Goal: Task Accomplishment & Management: Use online tool/utility

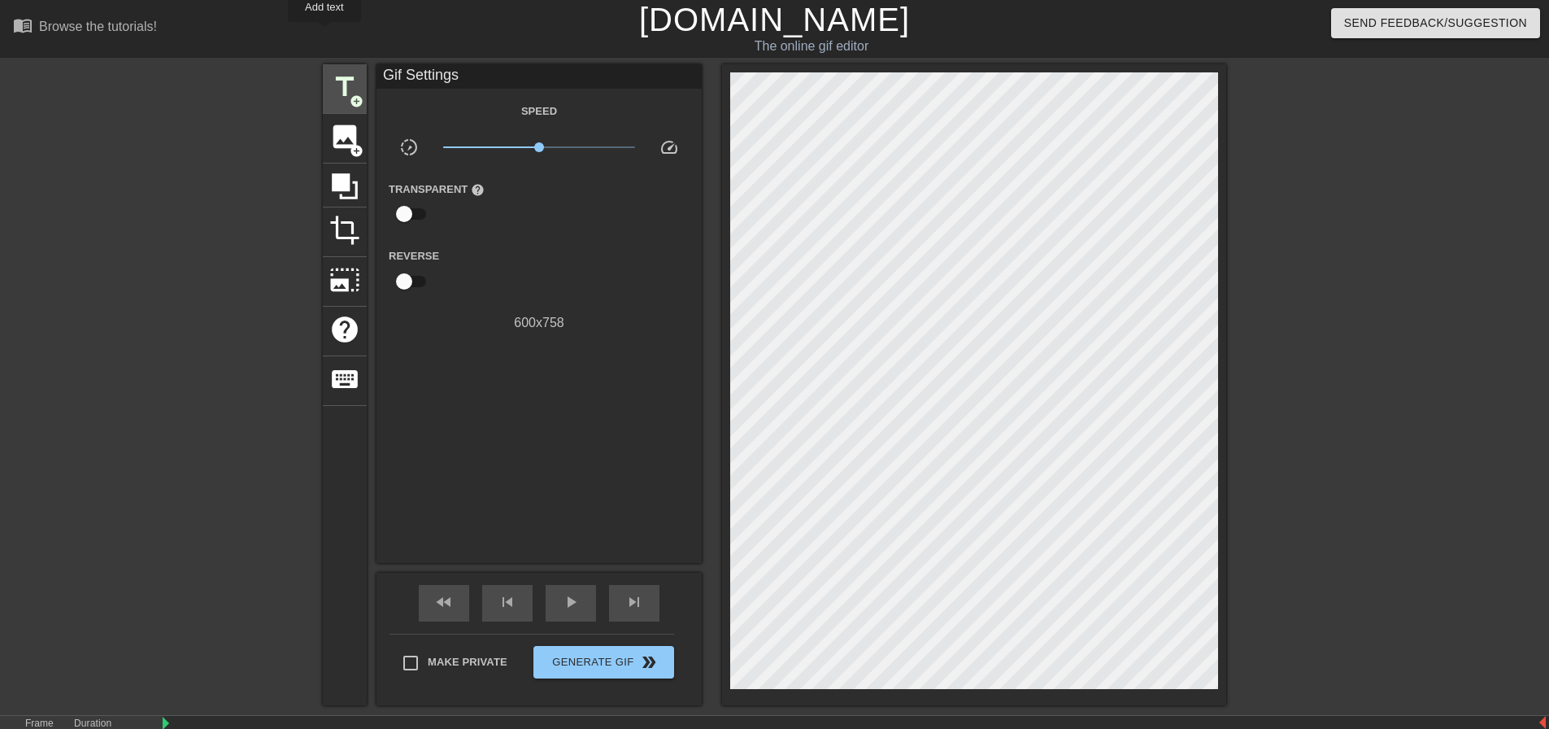
scroll to position [40, 0]
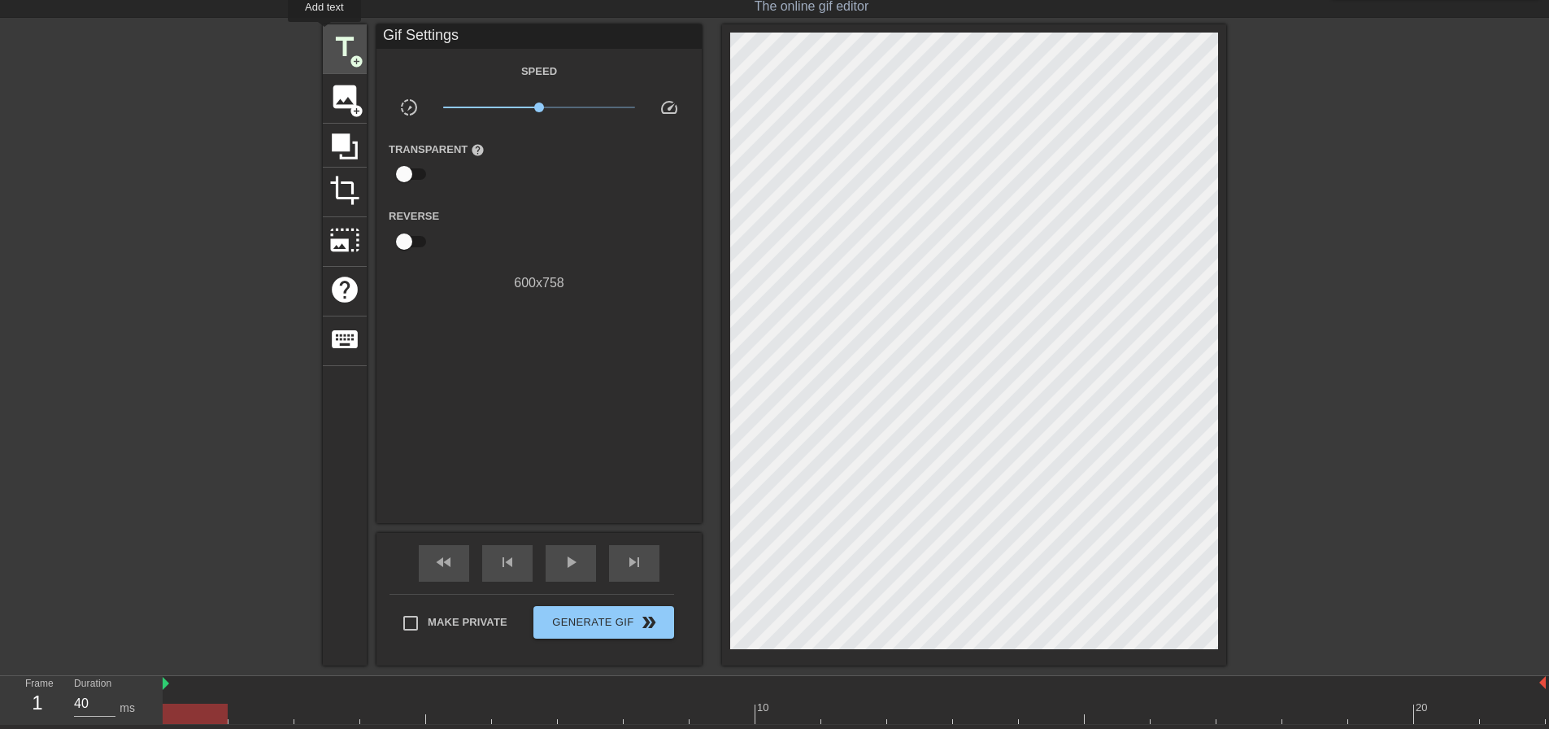
click at [326, 35] on div "title add_circle" at bounding box center [345, 49] width 44 height 50
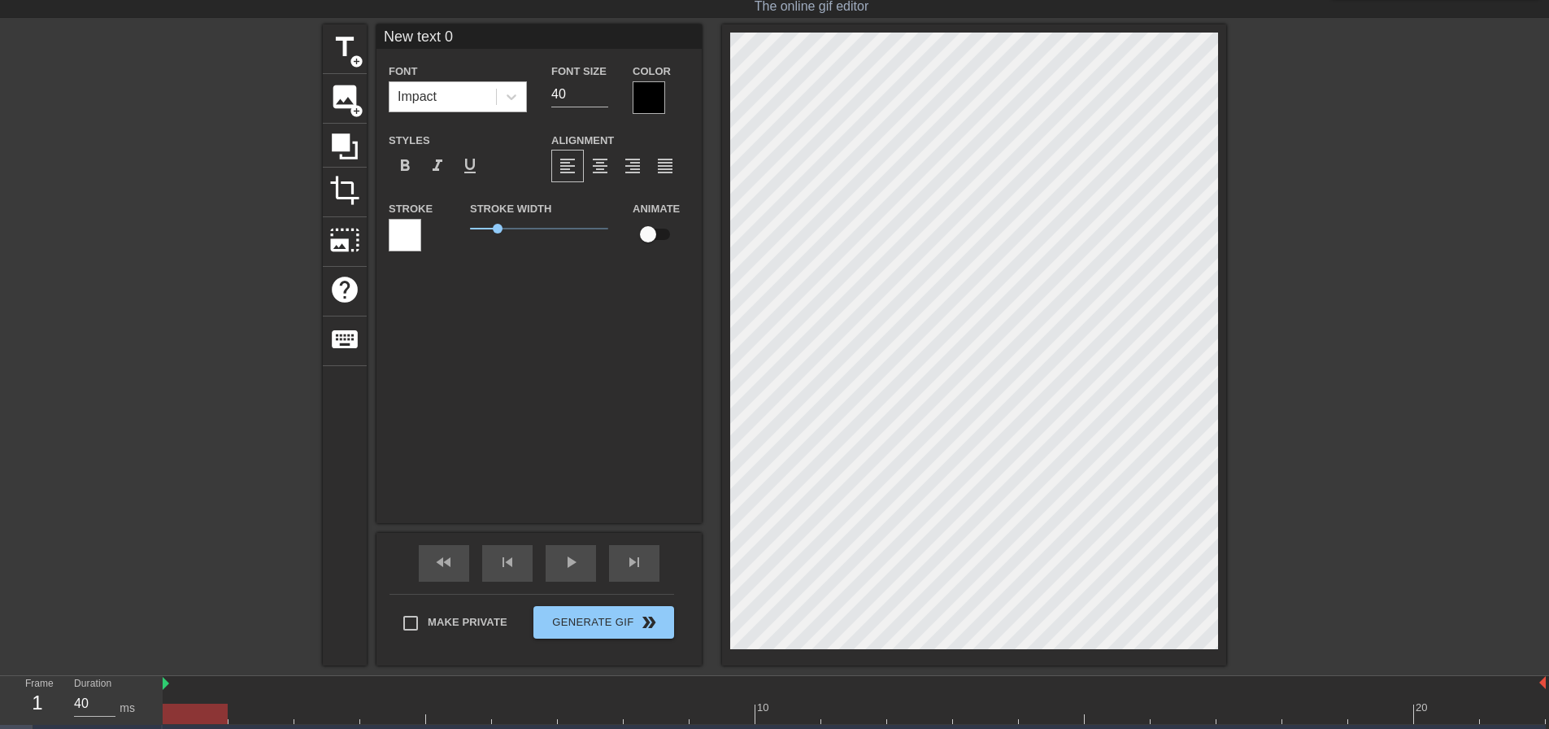
click at [440, 102] on div "Impact" at bounding box center [443, 96] width 107 height 29
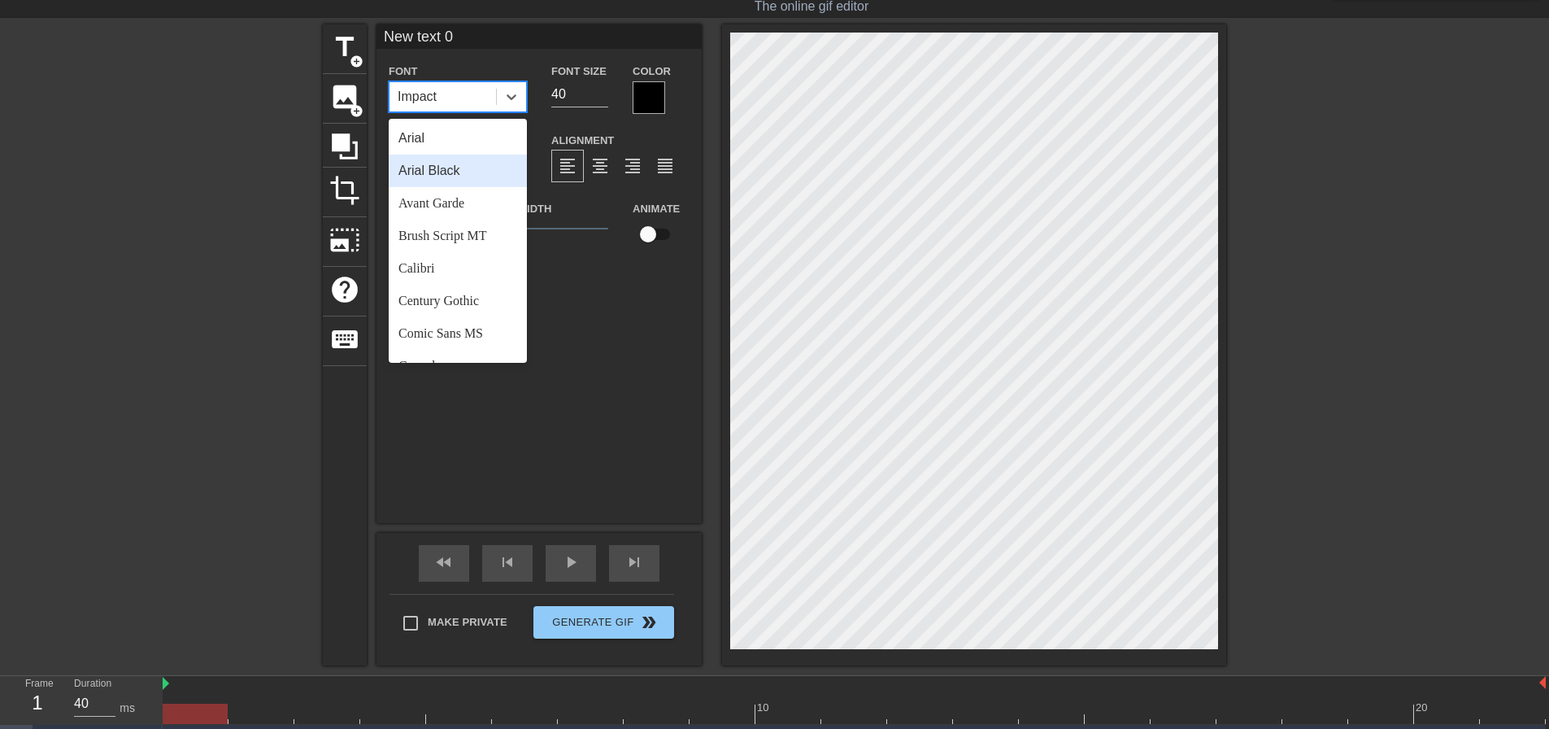
click at [451, 159] on div "Arial Black" at bounding box center [458, 171] width 138 height 33
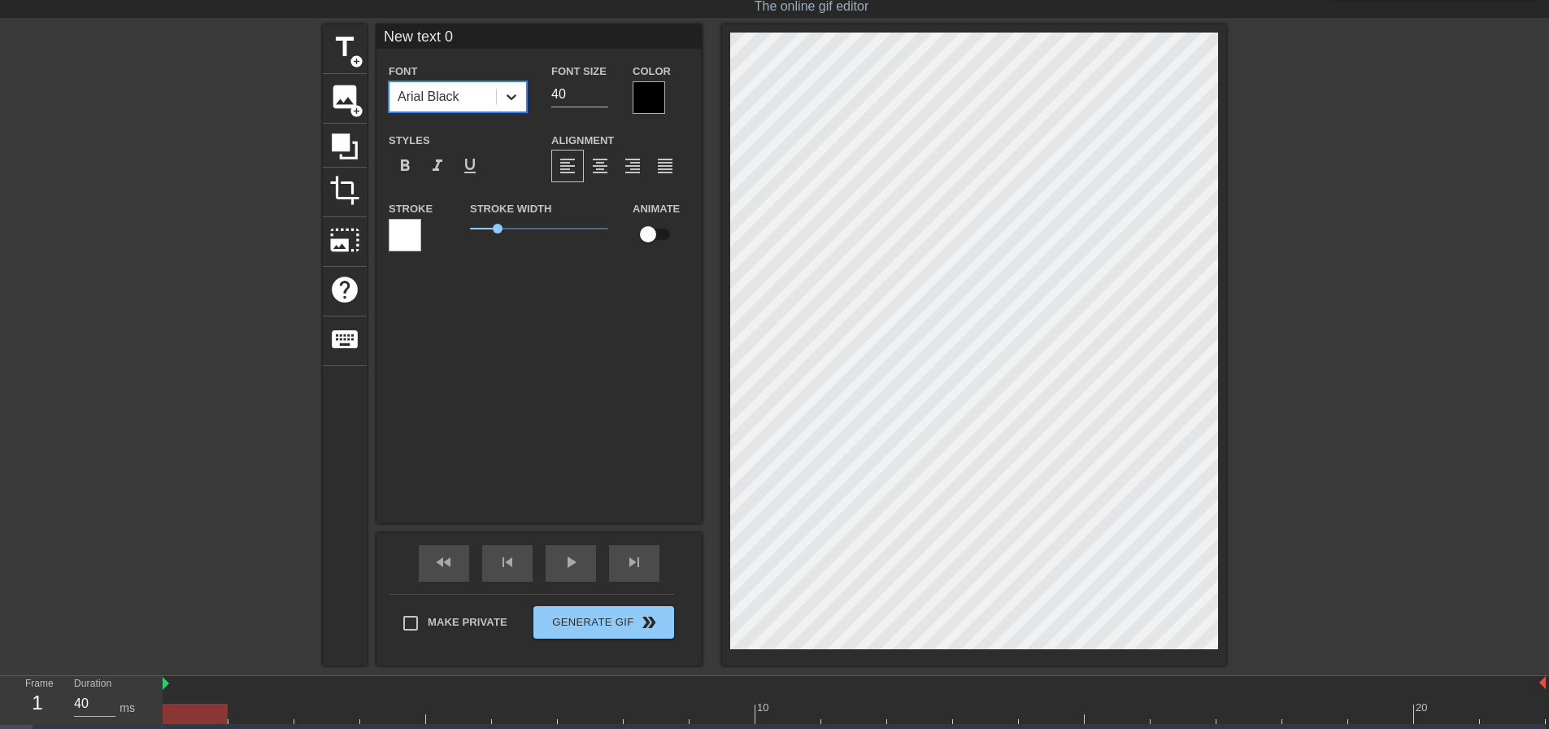
click at [520, 89] on div "Font option Arial Black, selected. 0 results available. Select is focused ,type…" at bounding box center [539, 87] width 325 height 53
type input "24"
click at [591, 169] on span "format_align_center" at bounding box center [601, 166] width 20 height 20
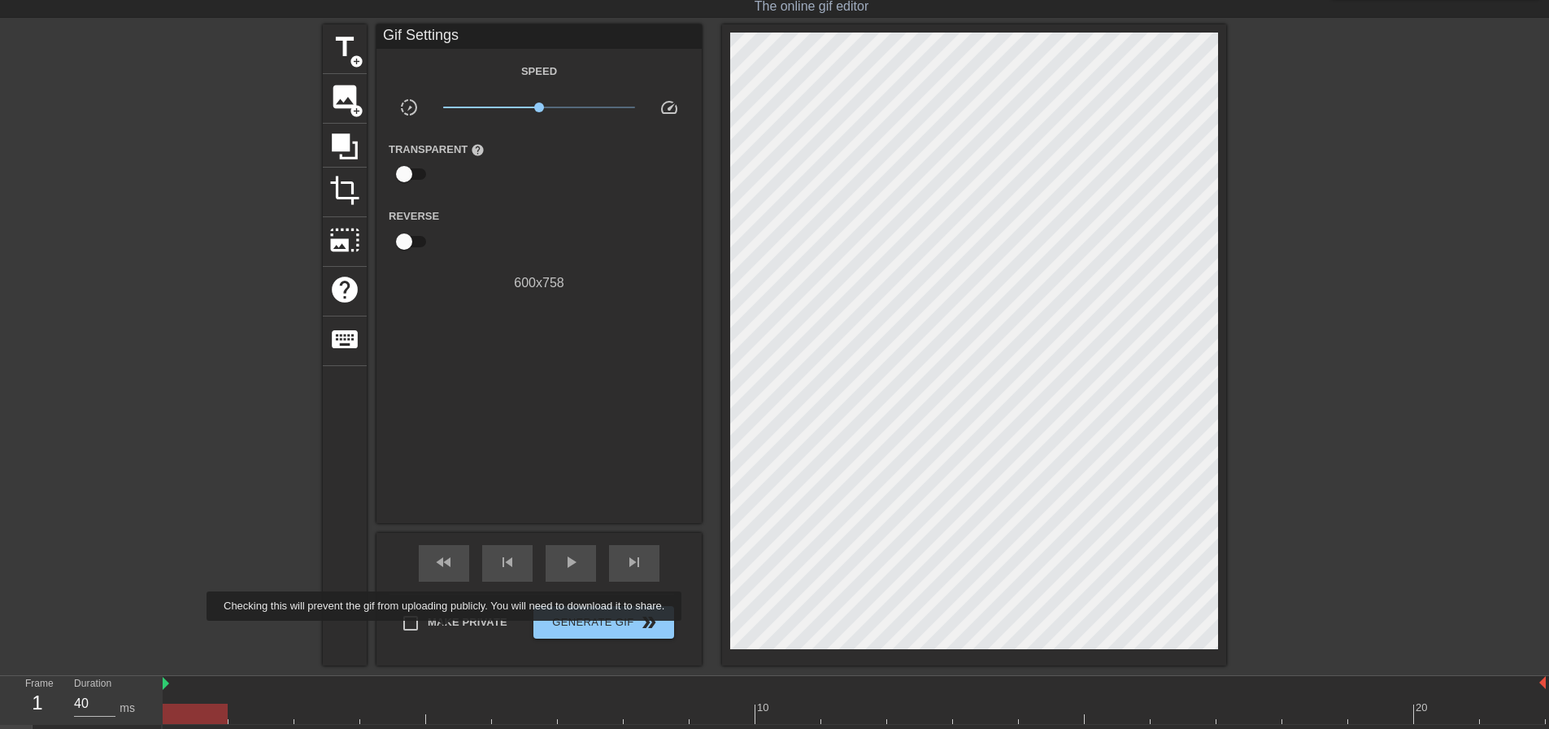
click at [447, 632] on label "Make Private" at bounding box center [451, 623] width 114 height 34
click at [428, 632] on input "Make Private" at bounding box center [411, 623] width 34 height 34
checkbox input "true"
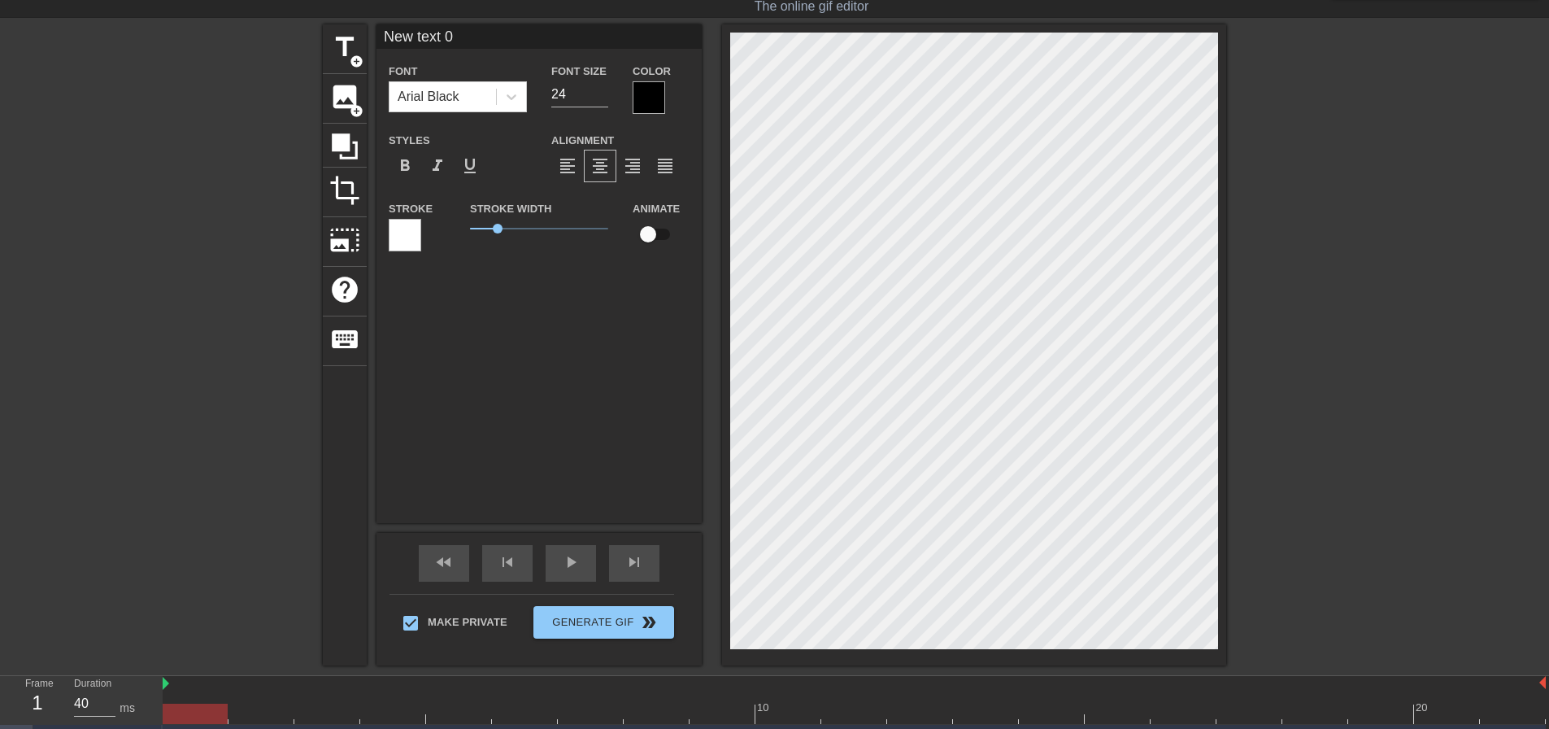
scroll to position [2, 2]
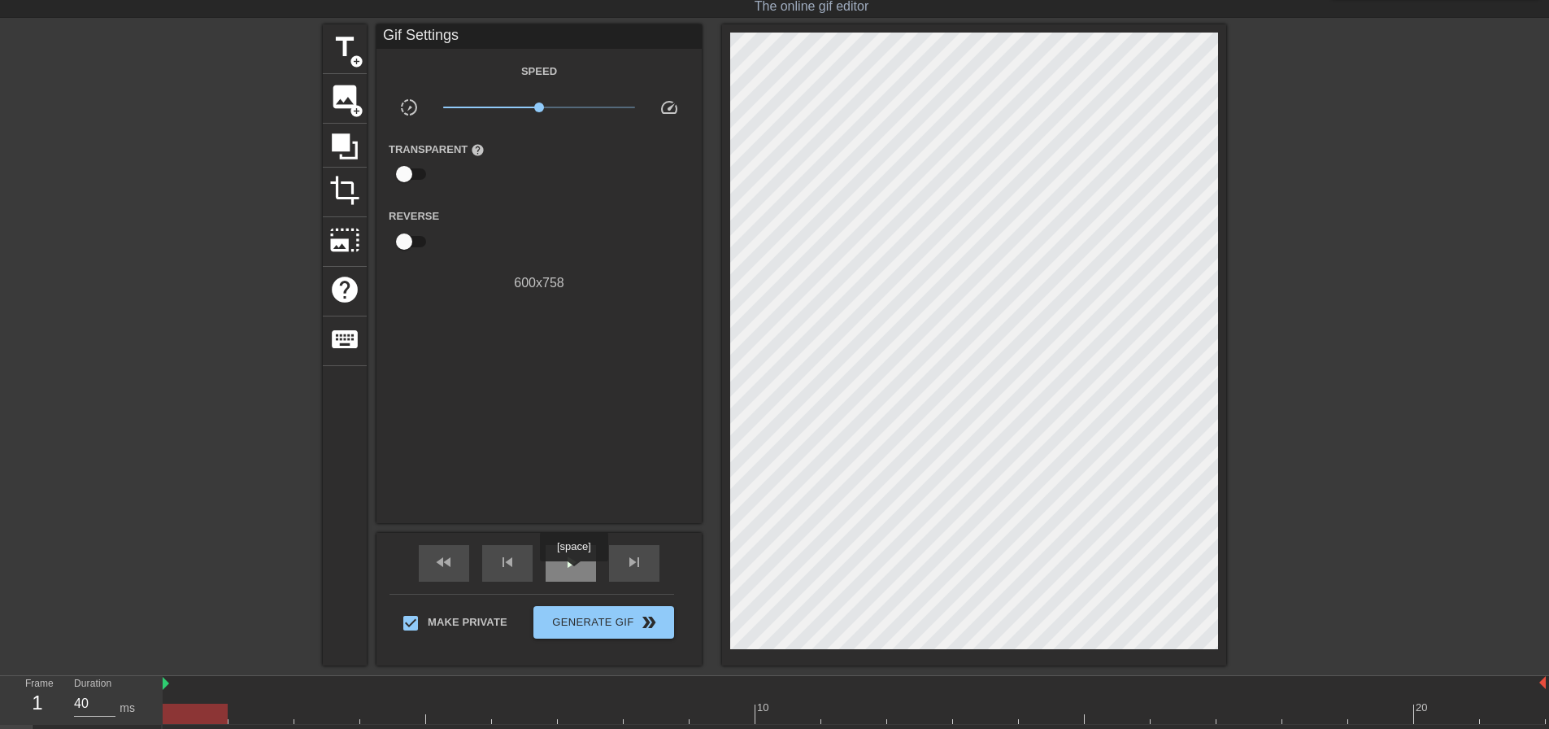
click at [573, 571] on span "play_arrow" at bounding box center [571, 562] width 20 height 20
click at [573, 564] on span "pause" at bounding box center [571, 562] width 20 height 20
drag, startPoint x: 669, startPoint y: 711, endPoint x: 66, endPoint y: 648, distance: 606.0
click at [50, 658] on div "menu_book Browse the tutorials! Gifntext.com The online gif editor Send Feedbac…" at bounding box center [774, 360] width 1549 height 801
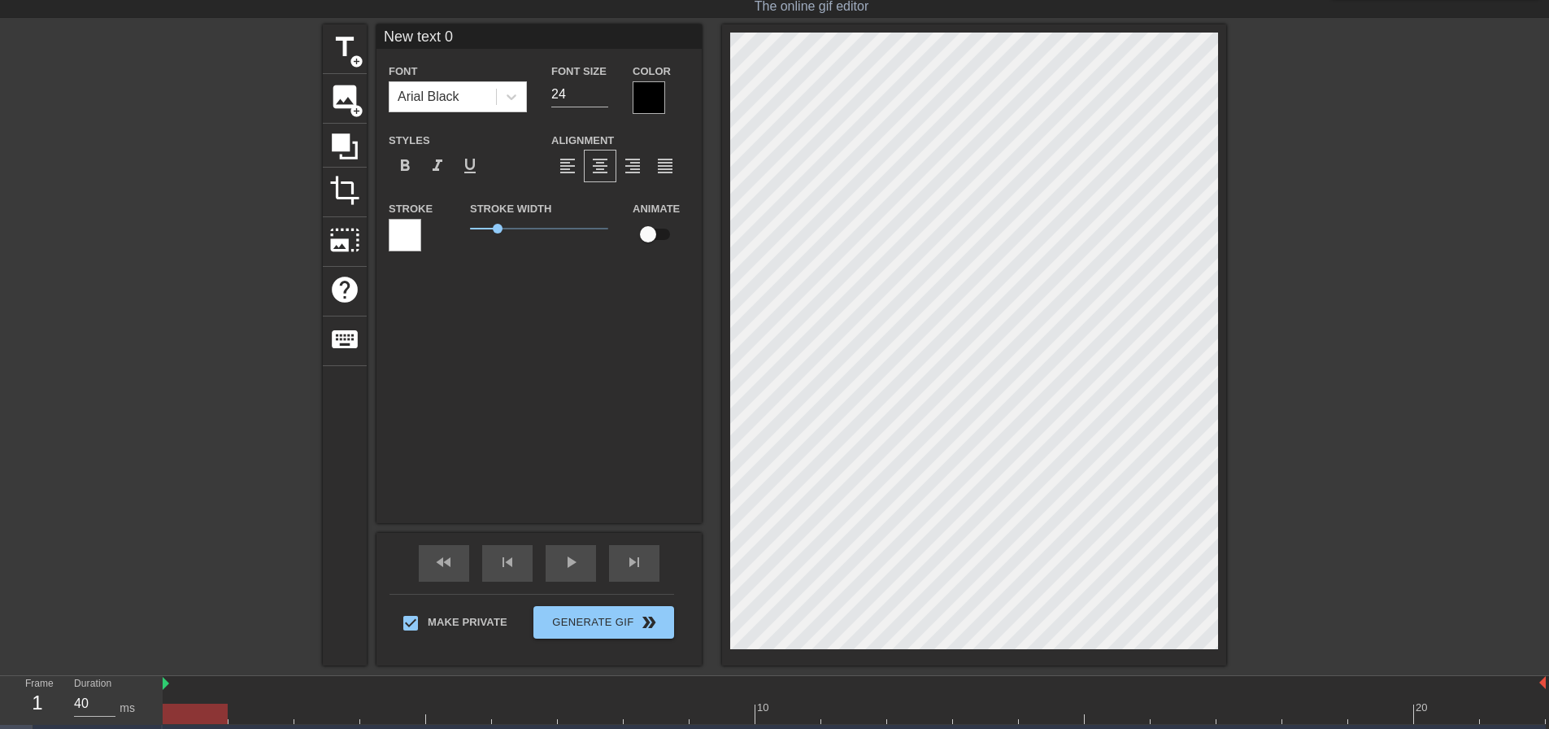
type input "F"
type textarea "F"
type input "FU"
type textarea "FU"
type input "FUC"
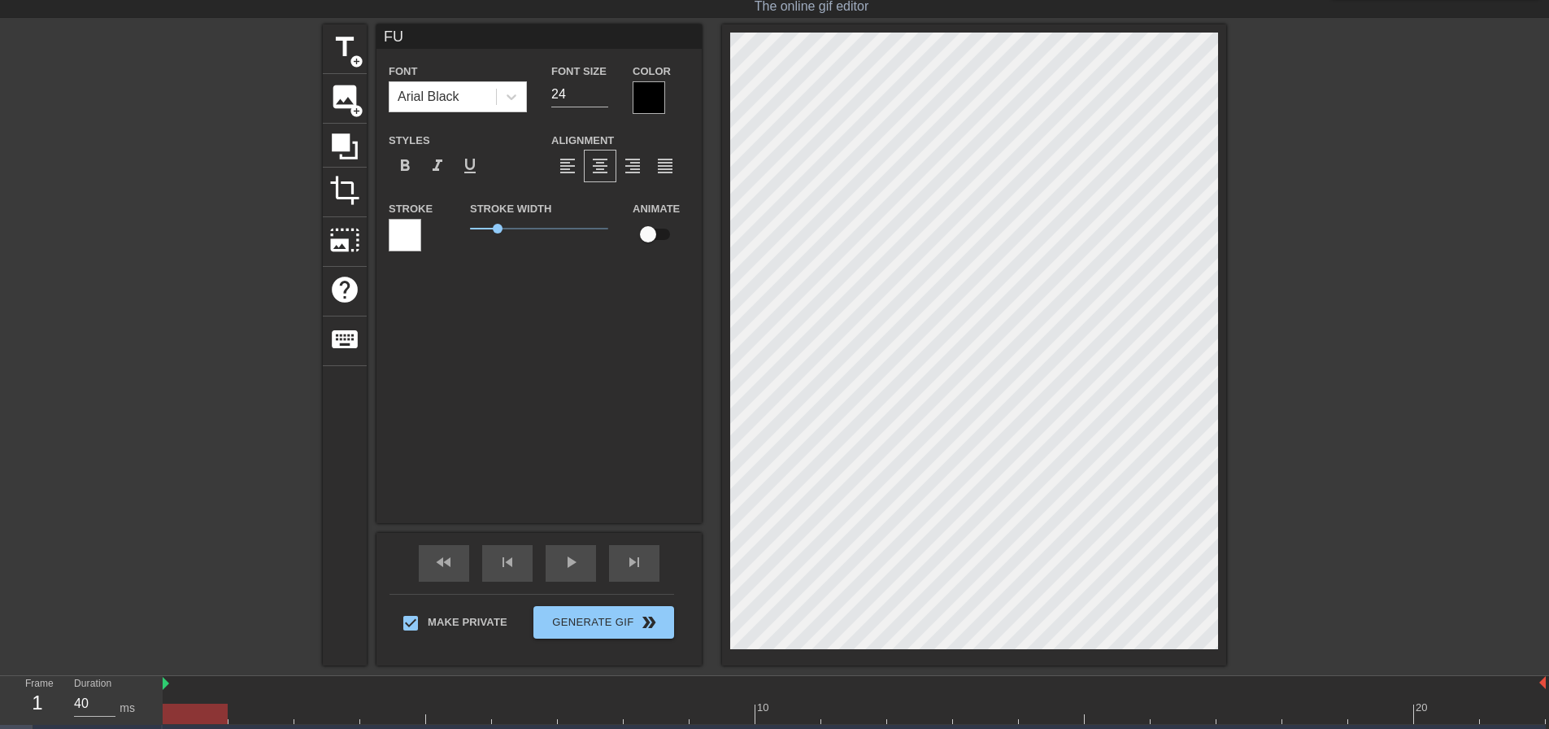
type textarea "FUC"
type input "FUCK"
type textarea "FUCK"
type input "FUCK"
type textarea "FUCK"
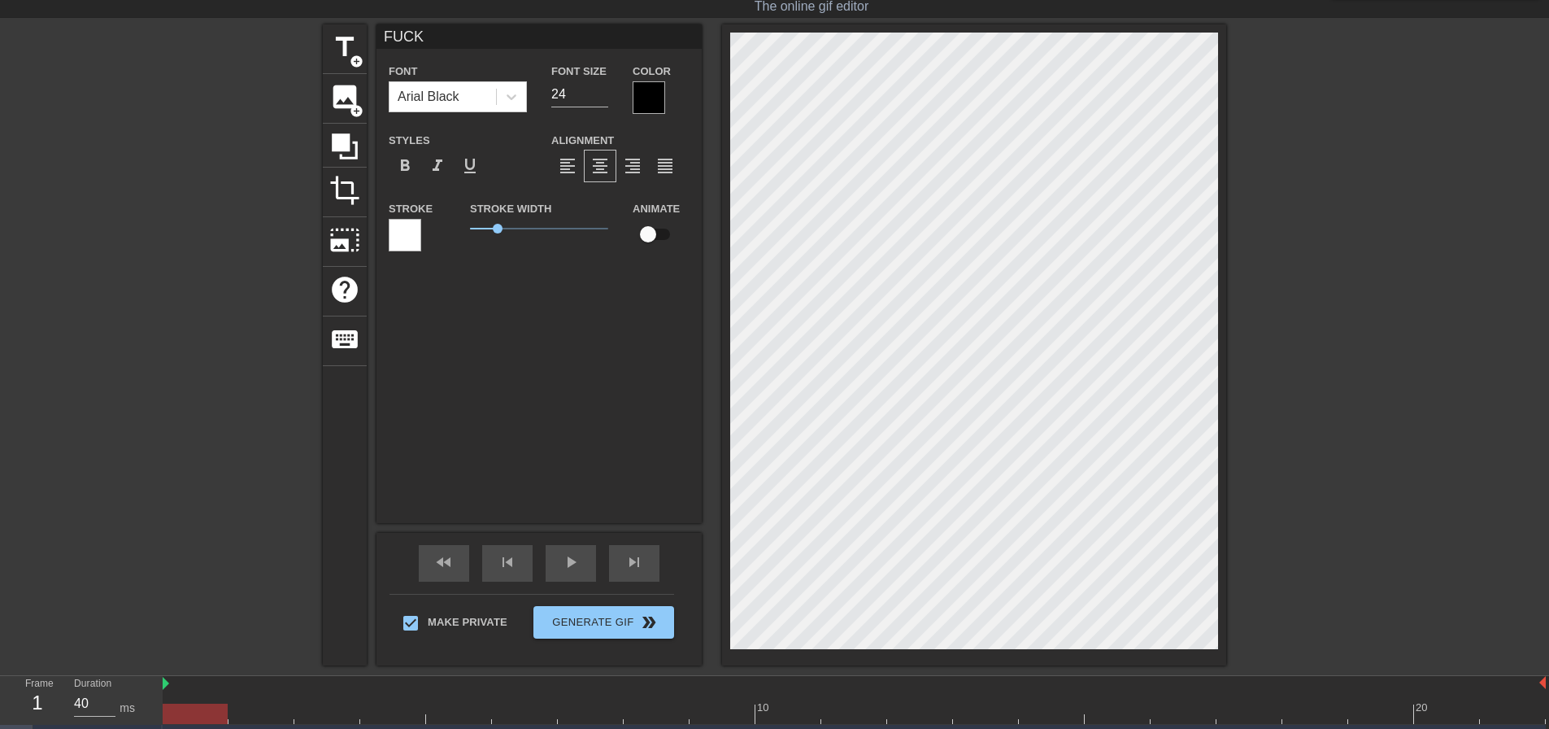
type input "FUCK Y"
type textarea "FUCK Y"
type input "FUCK YE"
type textarea "FUCK YE"
type input "FUCK YES"
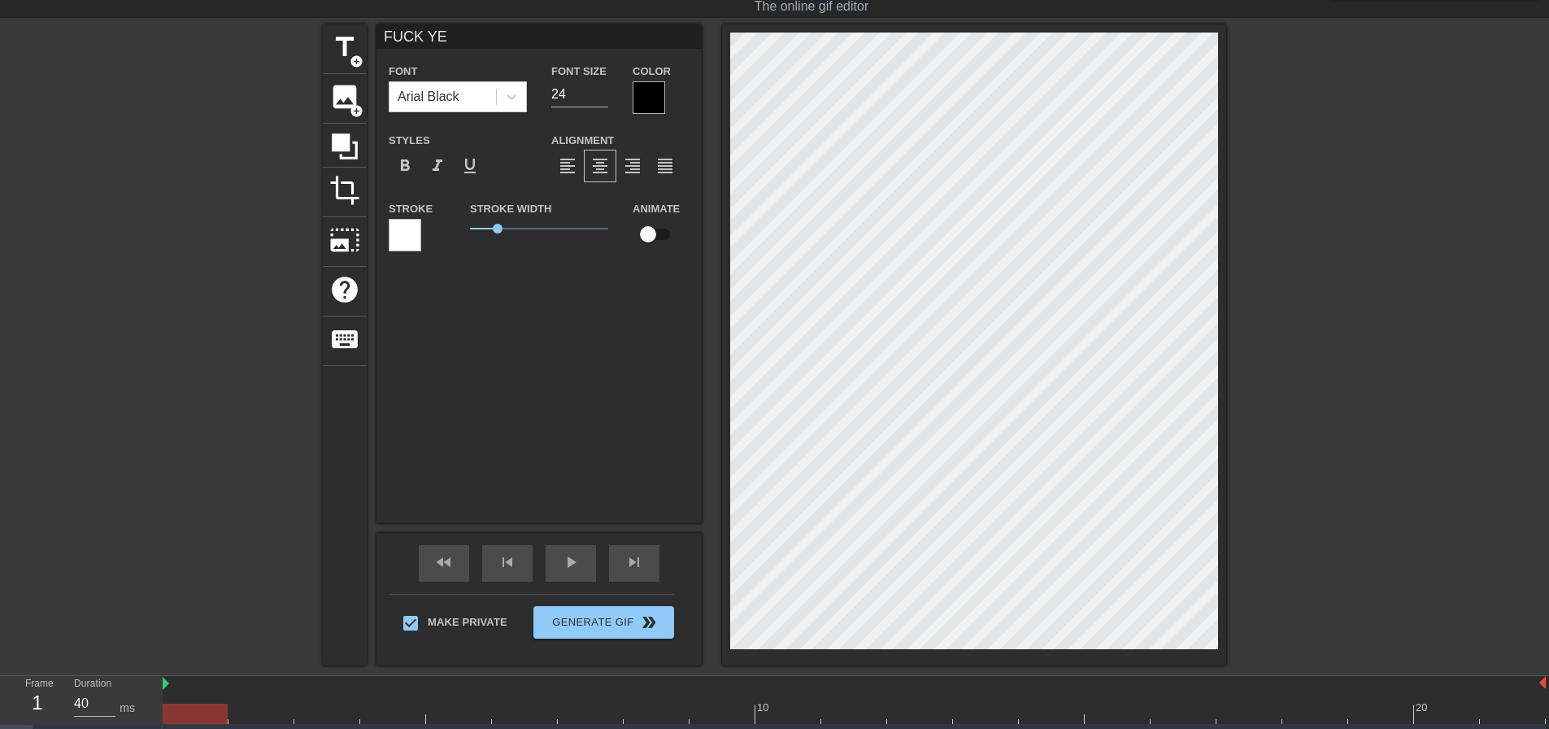
type textarea "FUCK YES"
type input "FUCK YES"
type textarea "FUCK YES"
type input "FUCK YES"
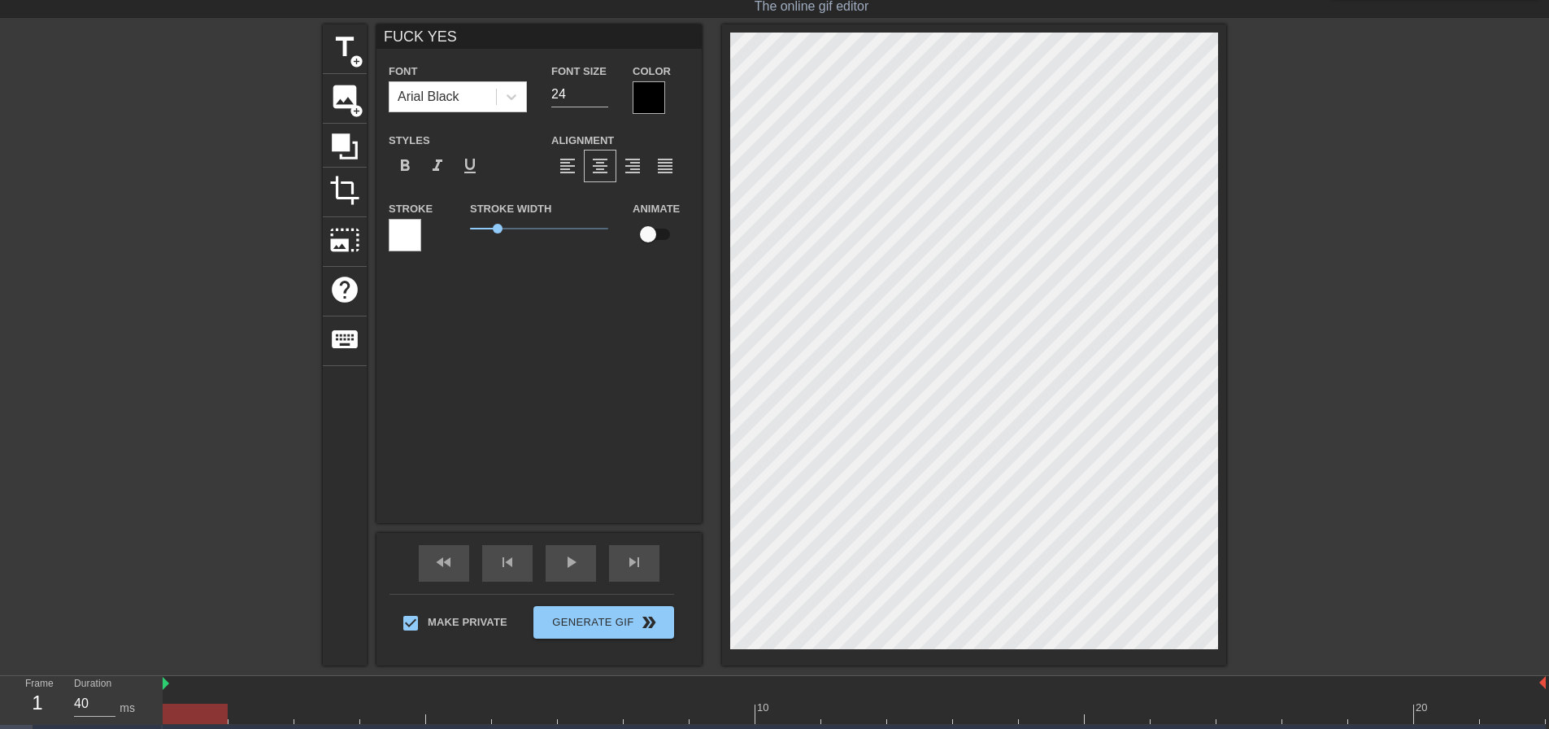
type textarea "FUCK YES"
type input "FUCK YES!"
type textarea "FUCK YES!"
type input "FUCK YES!"
type textarea "FUCK YES!"
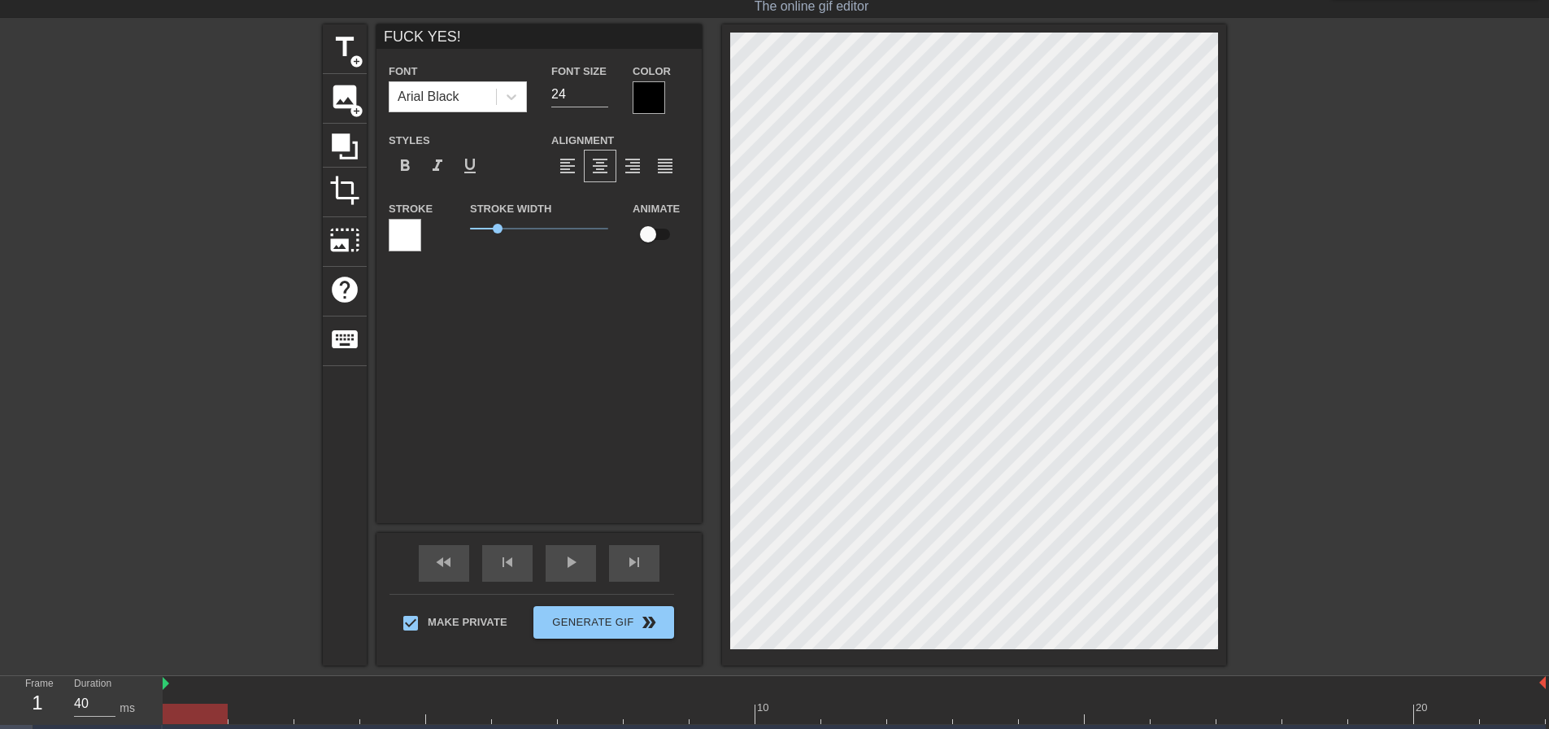
type input "FUCK YES! D"
type textarea "FUCK YES! D"
type input "FUCK YES! DA"
type textarea "FUCK YES! DA"
type input "FUCK YES! DAD"
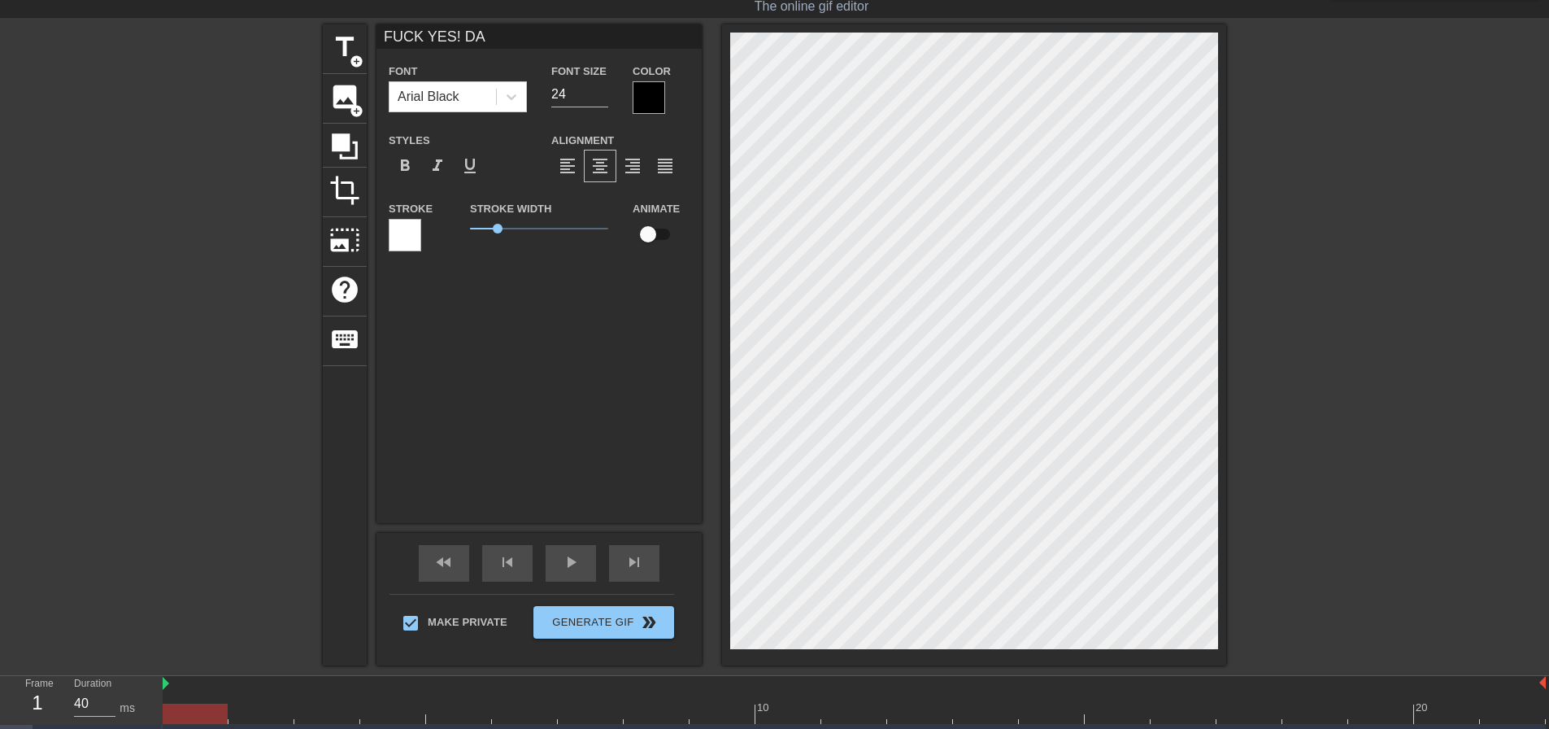
type textarea "FUCK YES! DAD"
type input "FUCK YES! DADD"
type textarea "FUCK YES! DADD"
type input "FUCK YES! DADDY"
type textarea "FUCK YES! DADDY"
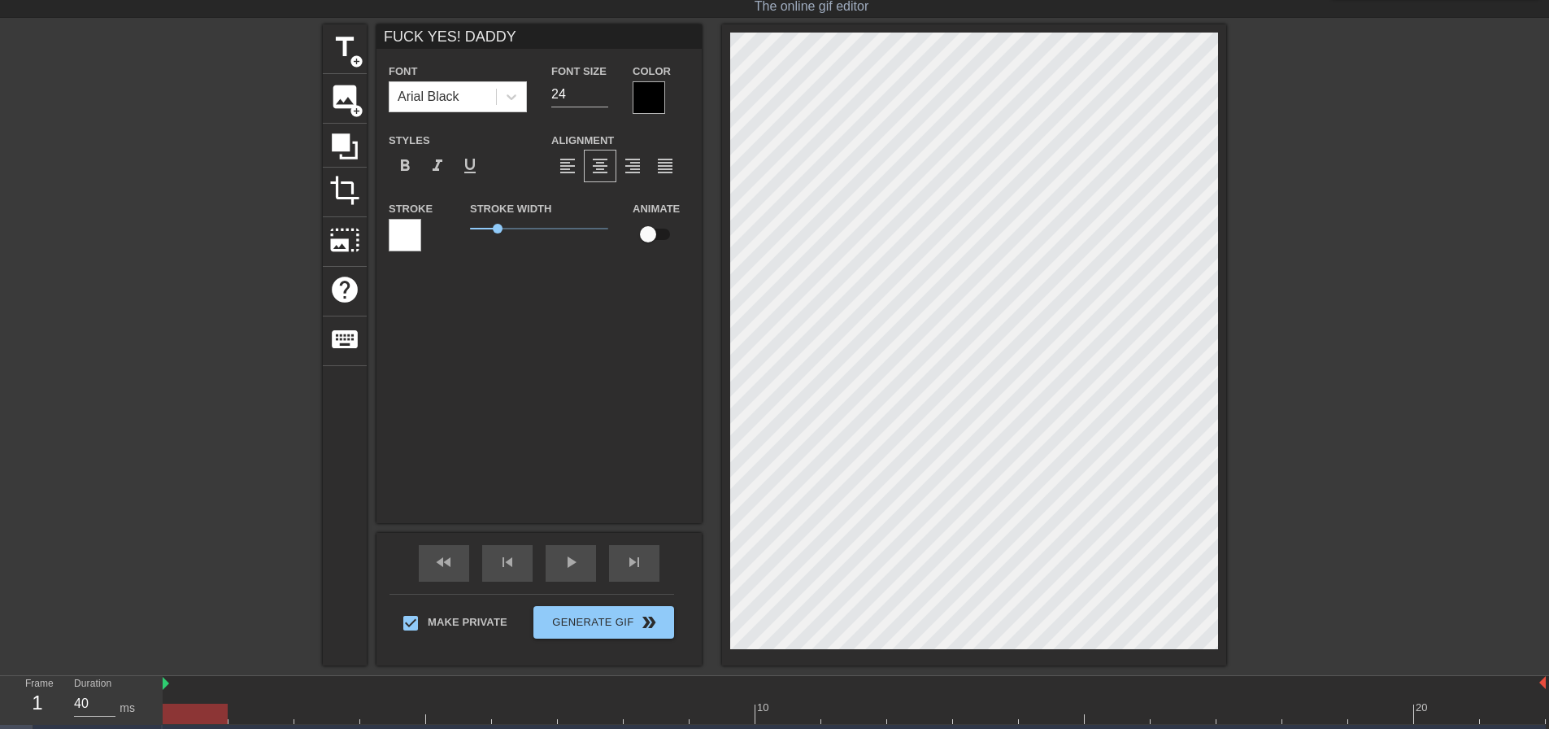
type input "FUCK YES! DADDY"
type textarea "FUCK YES! DADDY"
type input "FUCK YES! DADDY L"
type textarea "FUCK YES! DADDY L"
type input "FUCK YES! DADDY LO"
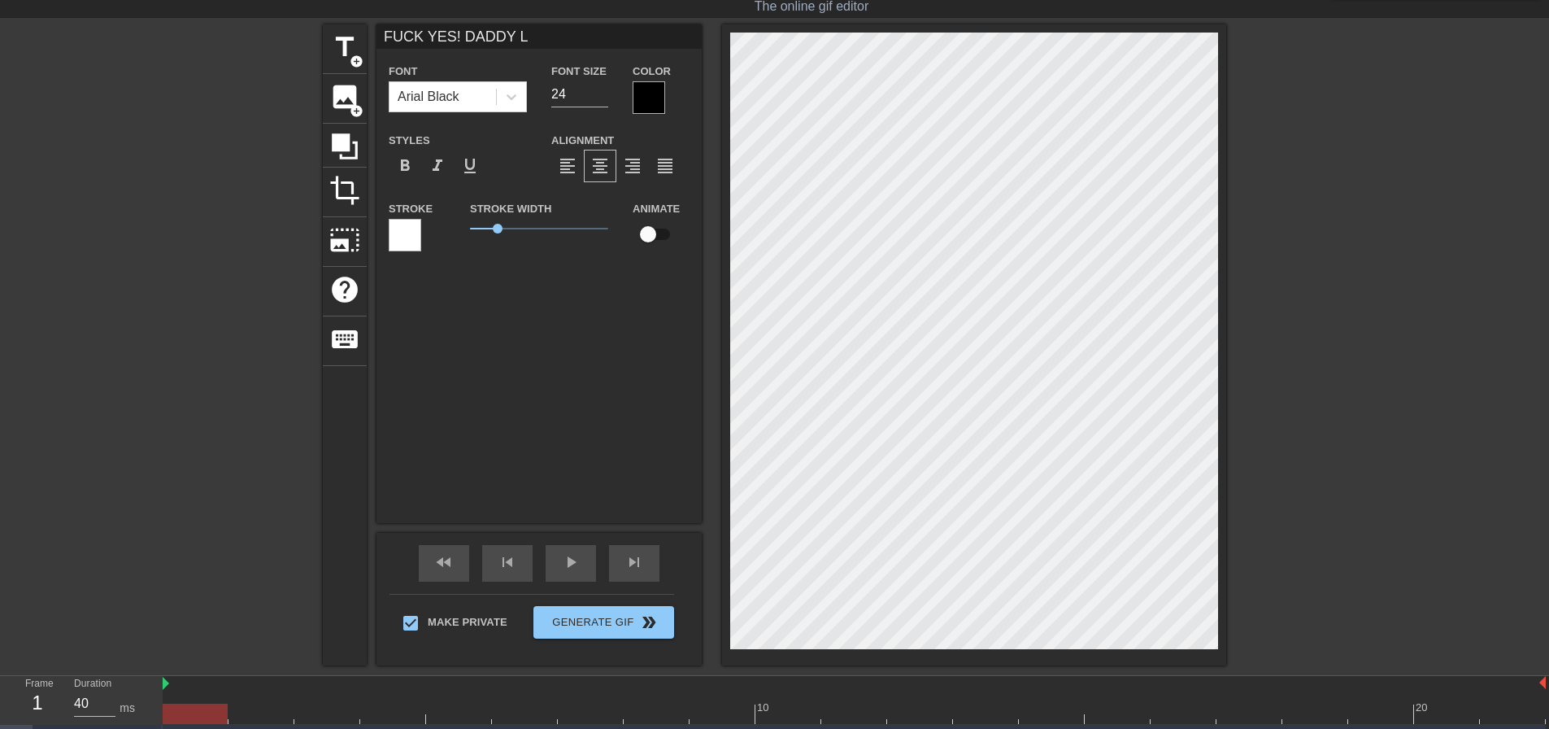
type textarea "FUCK YES! DADDY LO"
type input "FUCK YES! DADDY LOV"
type textarea "FUCK YES! DADDY LOV"
type input "FUCK YES! DADDY LOVE"
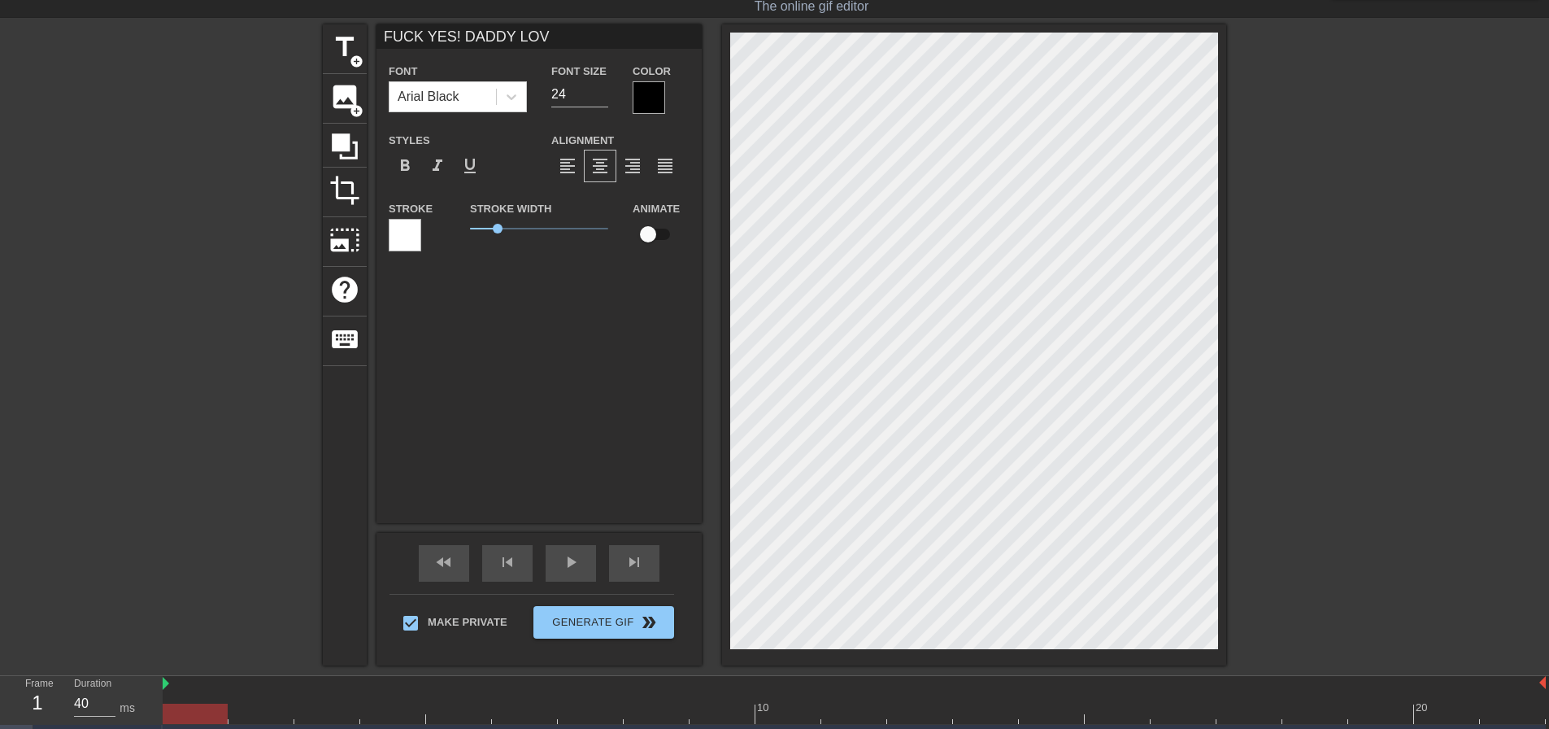
type textarea "FUCK YES! DADDY LOVE"
type input "FUCK YES! DADDY LOVES"
type textarea "FUCK YES! DADDY LOVES"
type input "FUCK YES! DADDY LOVES"
type textarea "FUCK YES! DADDY LOVES"
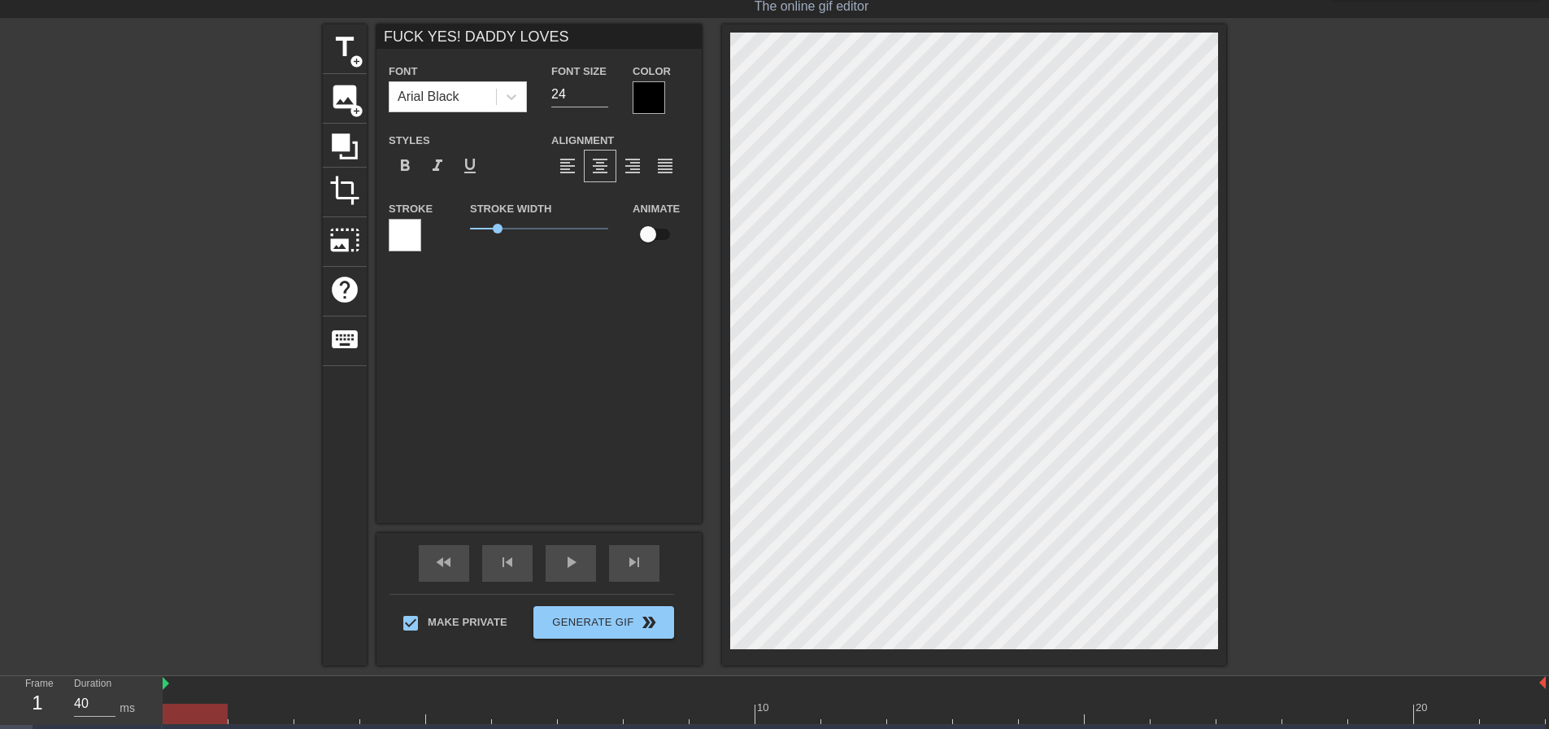
type input "FUCK YES! DADDY LOVES S"
type textarea "FUCK YES! DADDY LOVES S"
type input "FUCK YES! DADDY LOVES SE"
type textarea "FUCK YES! DADDY LOVES SE"
type input "FUCK YES! DADDY LOVES SEE"
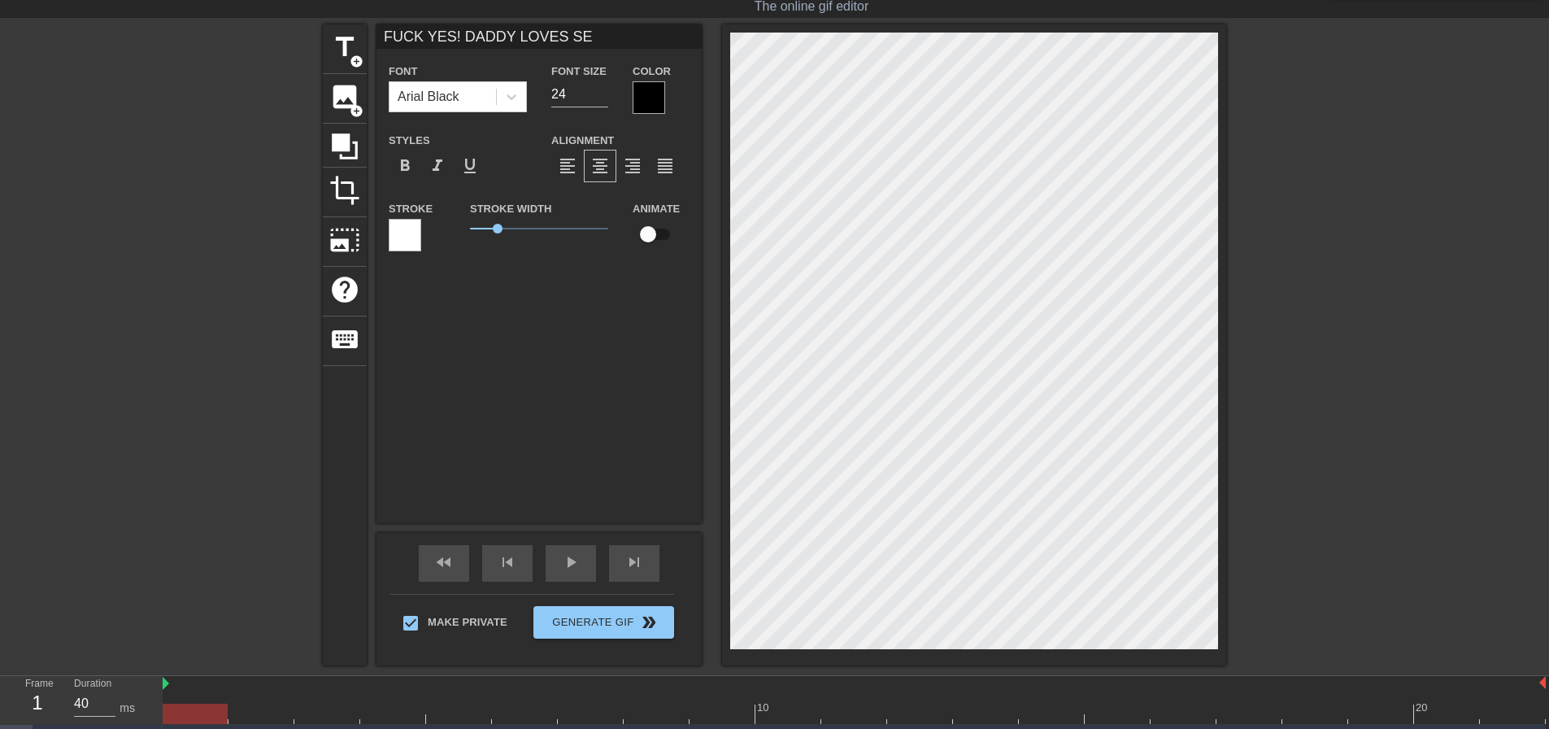
type textarea "FUCK YES! DADDY LOVES SEE"
type input "FUCK YES! DADDY LOVES SEEI"
type textarea "FUCK YES! DADDY LOVES SEEIN"
type input "FUCK YES! DADDY LOVES SEEING"
type textarea "FUCK YES! DADDY LOVES SEEING"
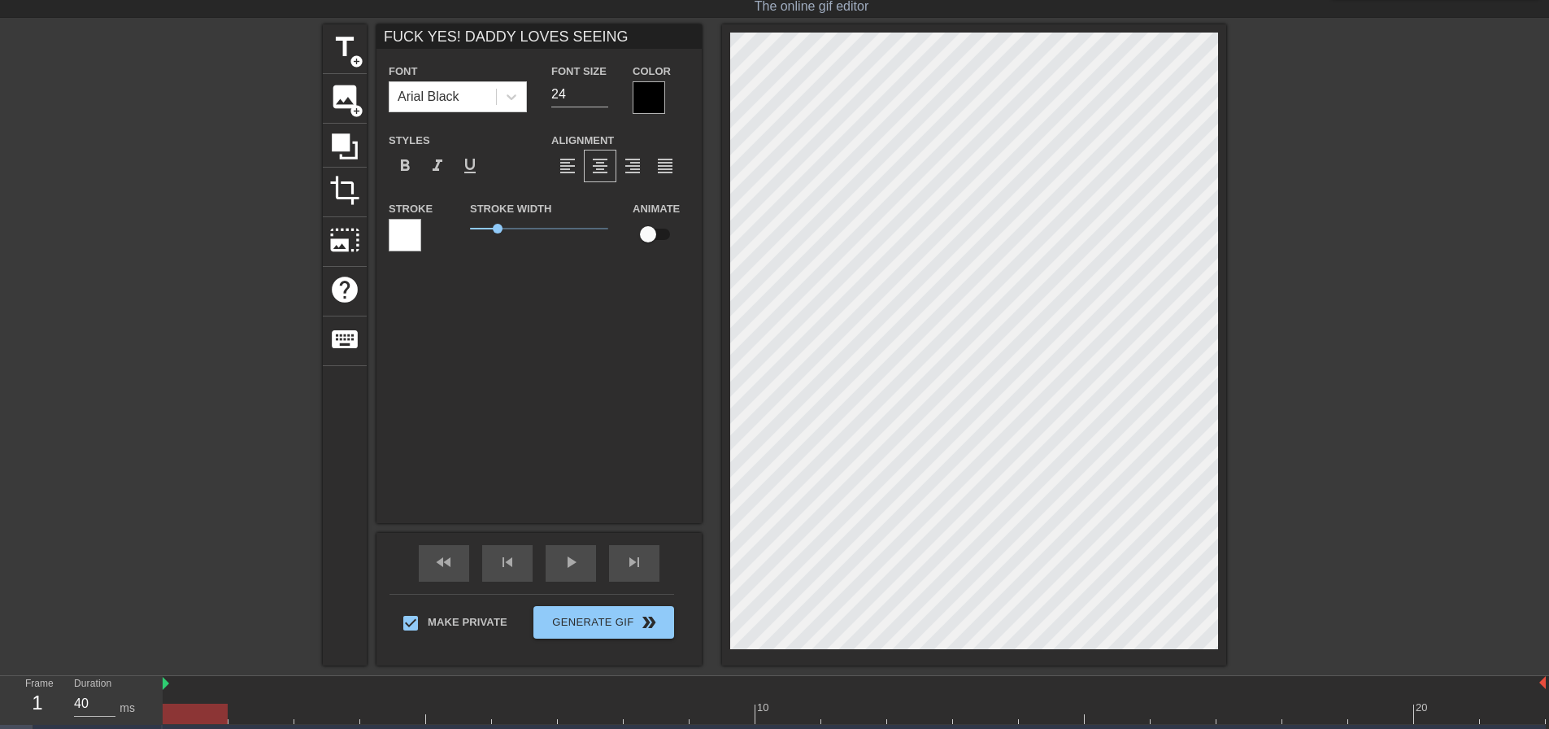
type input "FUCK YES! DADDY LOVES SEEING"
type textarea "FUCK YES! DADDY LOVES SEEING"
type input "FUCK YES! DADDY LOVES SEEINGY"
type textarea "FUCK YES! DADDY LOVES SEEING Y"
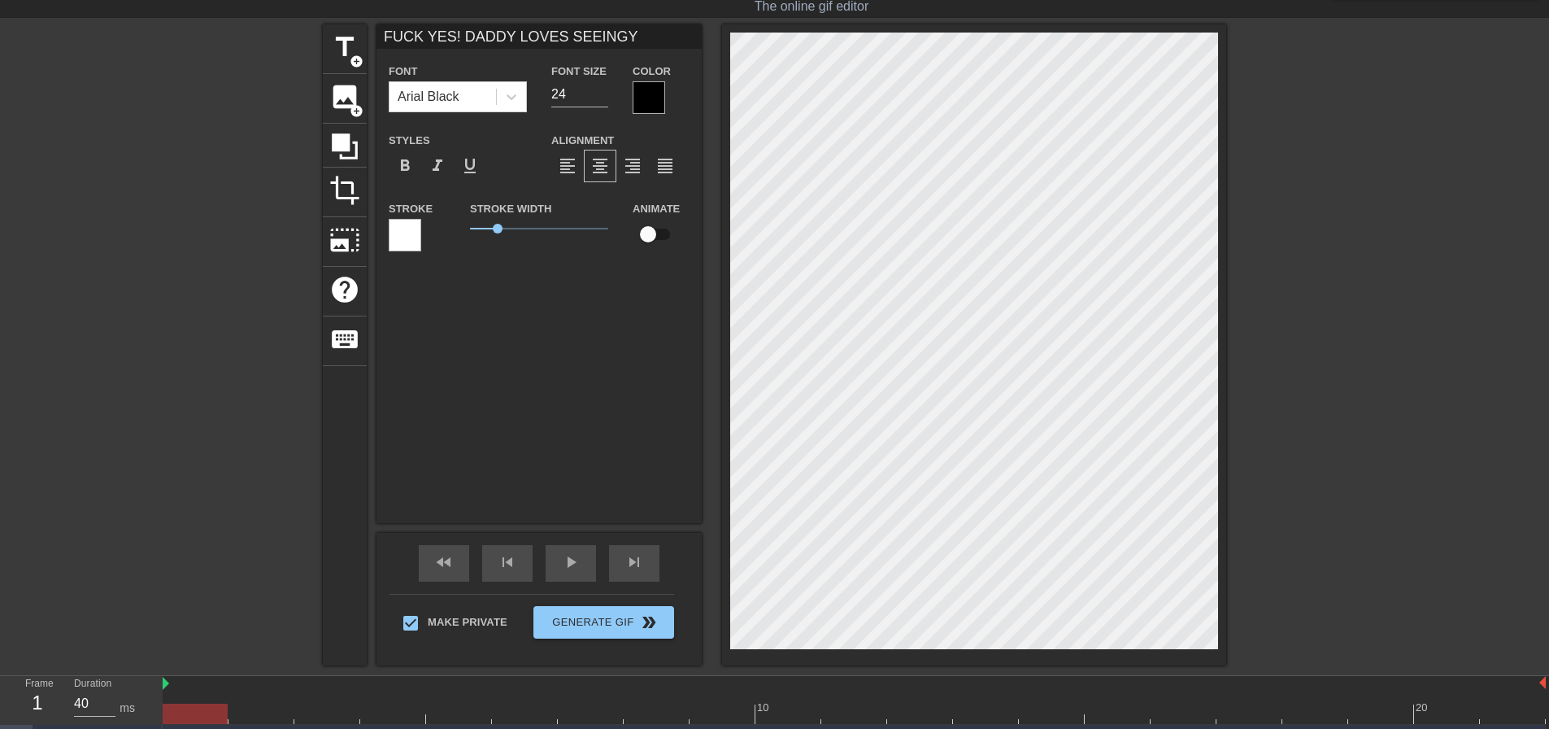
type input "FUCK YES! DADDY LOVES SEEINGYO"
type textarea "FUCK YES! DADDY LOVES SEEING YO"
type input "FUCK YES! DADDY LOVES SEEINGYOU"
type textarea "FUCK YES! DADDY LOVES SEEING YOU"
type input "FUCK YES! DADDY LOVES SEEINGYOUR"
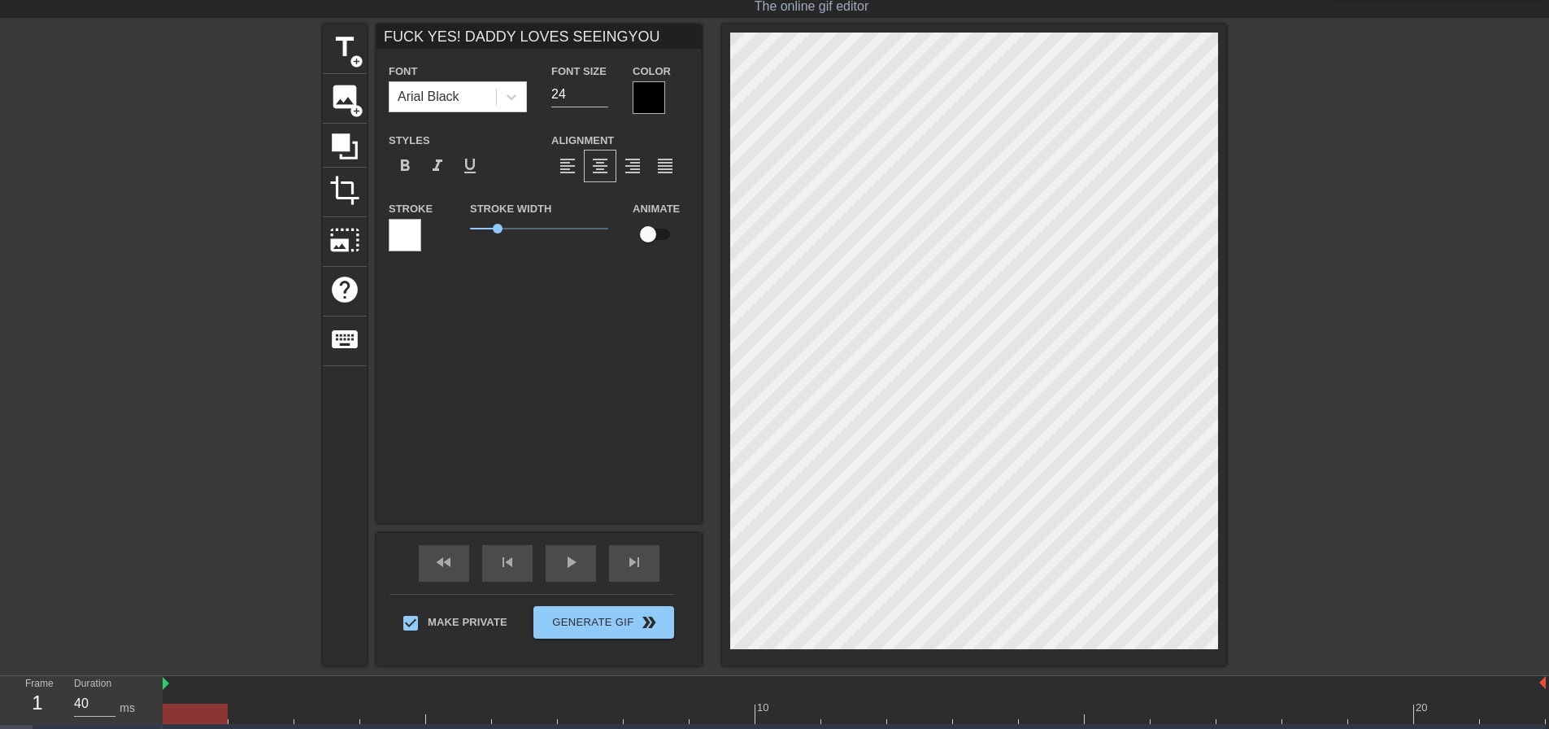
type textarea "FUCK YES! DADDY LOVES SEEING YOUR"
type input "FUCK YES! DADDY LOVES SEEINGYOUR"
type textarea "FUCK YES! DADDY LOVES SEEING YOUR"
type input "FUCK YES! DADDY LOVES SEEINGYOUR M"
type textarea "FUCK YES! DADDY LOVES SEEING YOUR M"
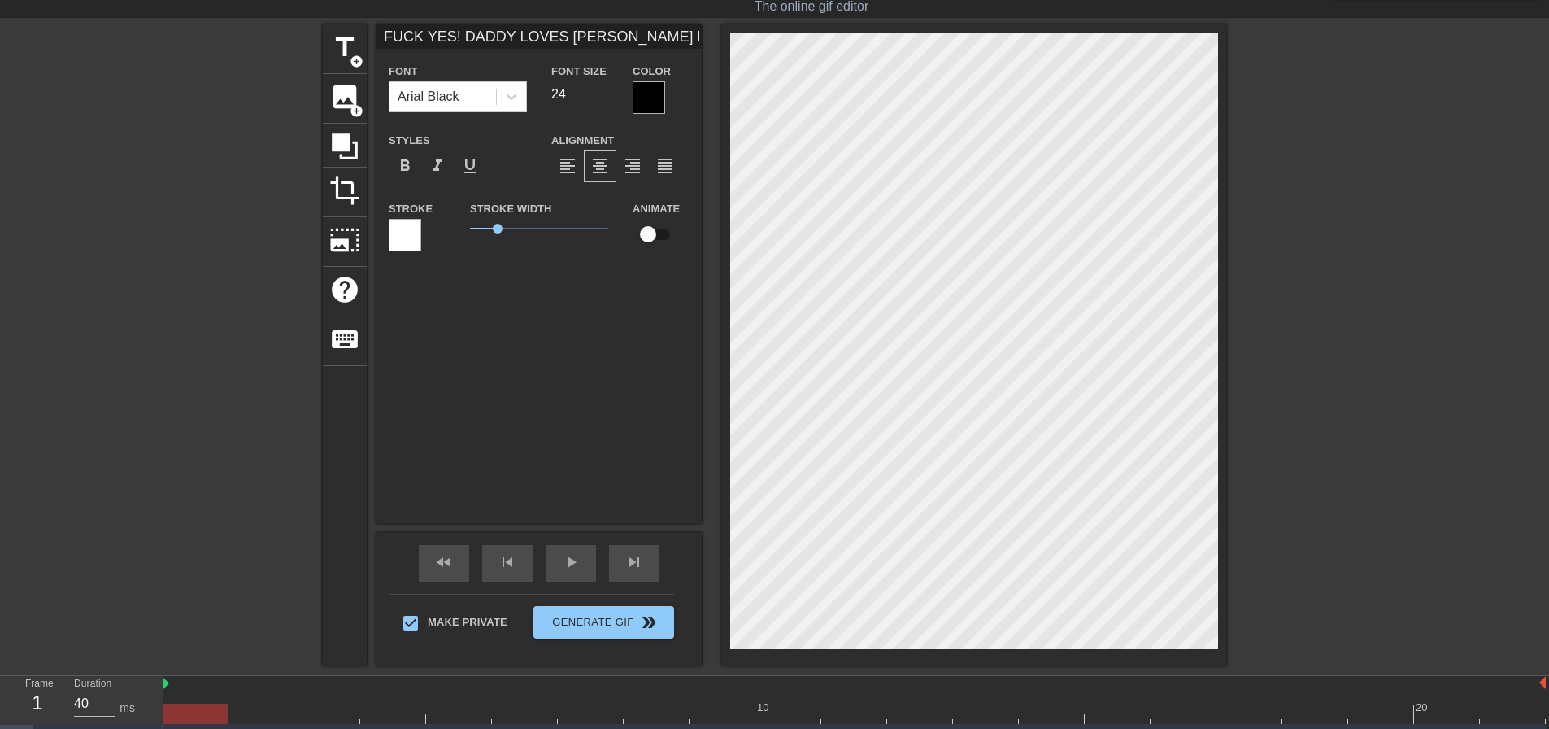
type input "FUCK YES! DADDY LOVES SEEINGYOUR MI"
type textarea "FUCK YES! DADDY LOVES SEEING YOUR MI"
type input "FUCK YES! DADDY LOVES SEEINGYOUR MIN"
type textarea "FUCK YES! DADDY LOVES SEEING YOUR MIN"
type input "FUCK YES! DADDY LOVES SEEINGYOUR MIND"
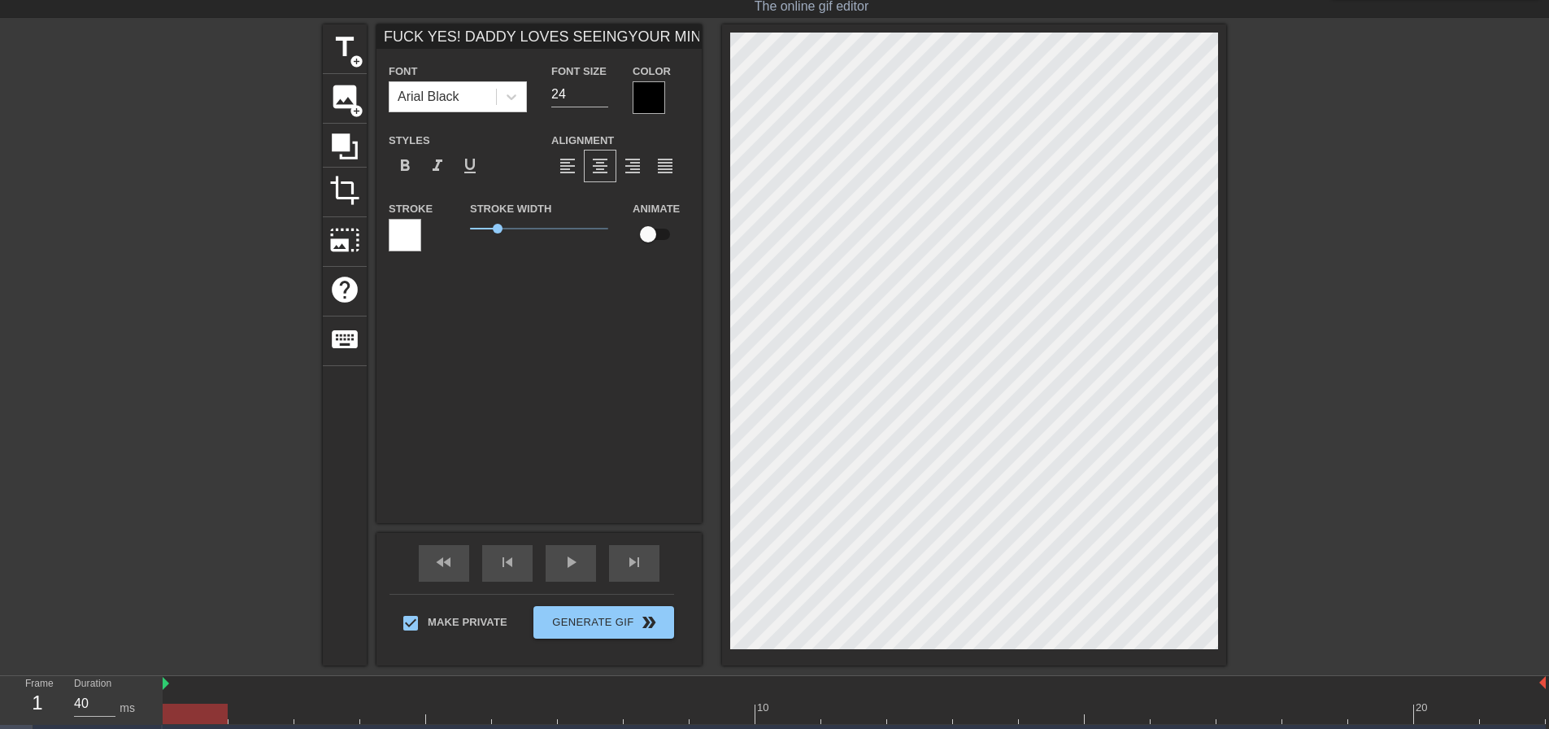
type textarea "FUCK YES! DADDY LOVES SEEING YOUR MIND"
type input "FUCK YES! DADDY LOVES SEEINGYOUR MINDL"
type textarea "FUCK YES! DADDY LOVES SEEING YOUR MINDL"
type input "FUCK YES! DADDY LOVES SEEINGYOUR MINDLE"
type textarea "FUCK YES! DADDY LOVES SEEING YOUR MINDLE"
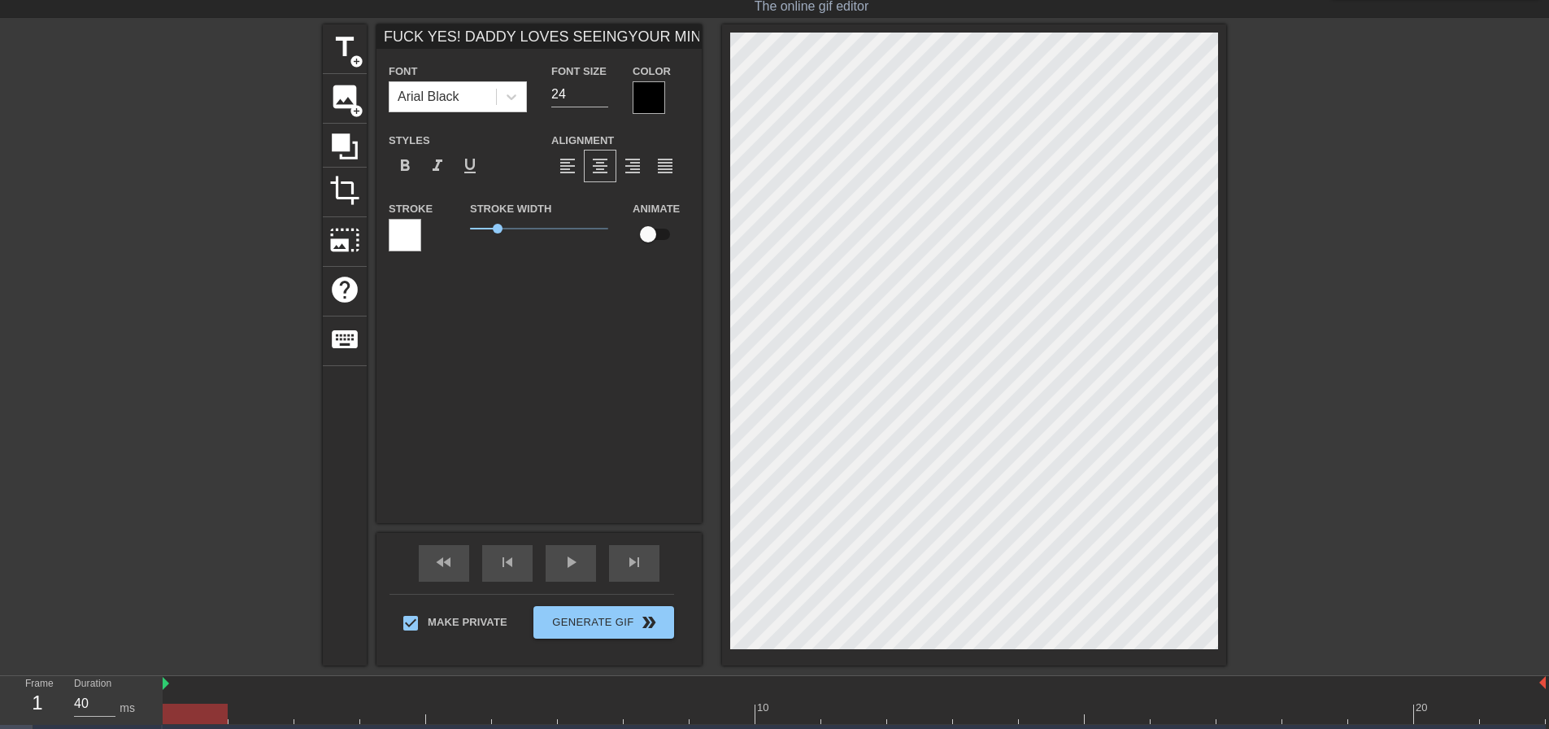
type input "FUCK YES! DADDY LOVES SEEINGYOUR MINDLES"
type textarea "FUCK YES! DADDY LOVES SEEING YOUR MINDLES"
type input "FUCK YES! DADDY LOVES SEEINGYOUR MINDLESS"
type textarea "FUCK YES! DADDY LOVES SEEING YOUR MINDLESS"
type input "FUCK YES! DADDY LOVES SEEINGYOUR MINDLESS"
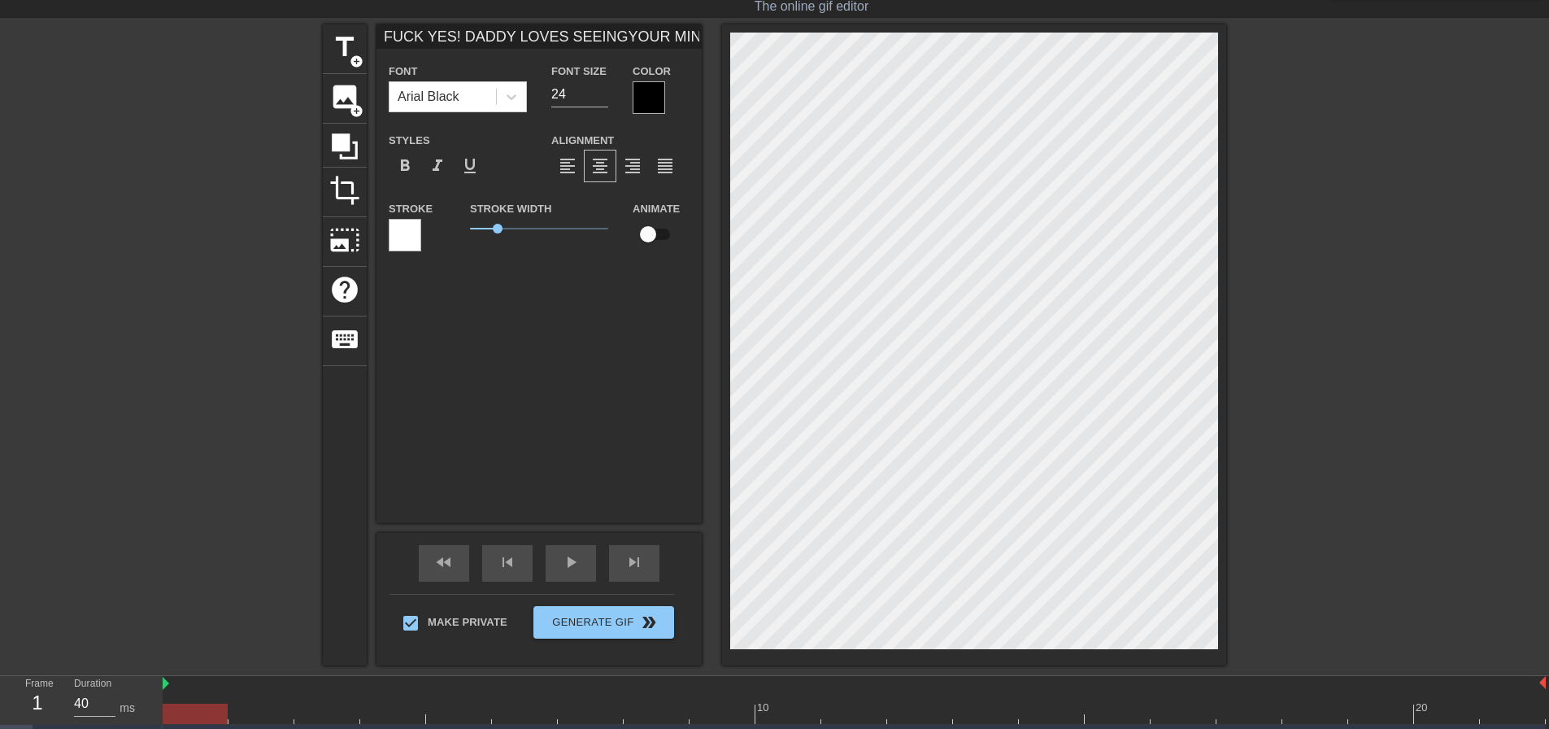
type textarea "FUCK YES! DADDY LOVES SEEING YOUR MINDLESS"
type input "FUCK YES! DADDY LOVES SEEINGYOUR MINDLESS S"
type textarea "FUCK YES! DADDY LOVES SEEING YOUR MINDLESS S"
type input "FUCK YES! DADDY LOVES SEEINGYOUR MINDLESS SL"
type textarea "FUCK YES! DADDY LOVES SEEING YOUR MINDLESS SL"
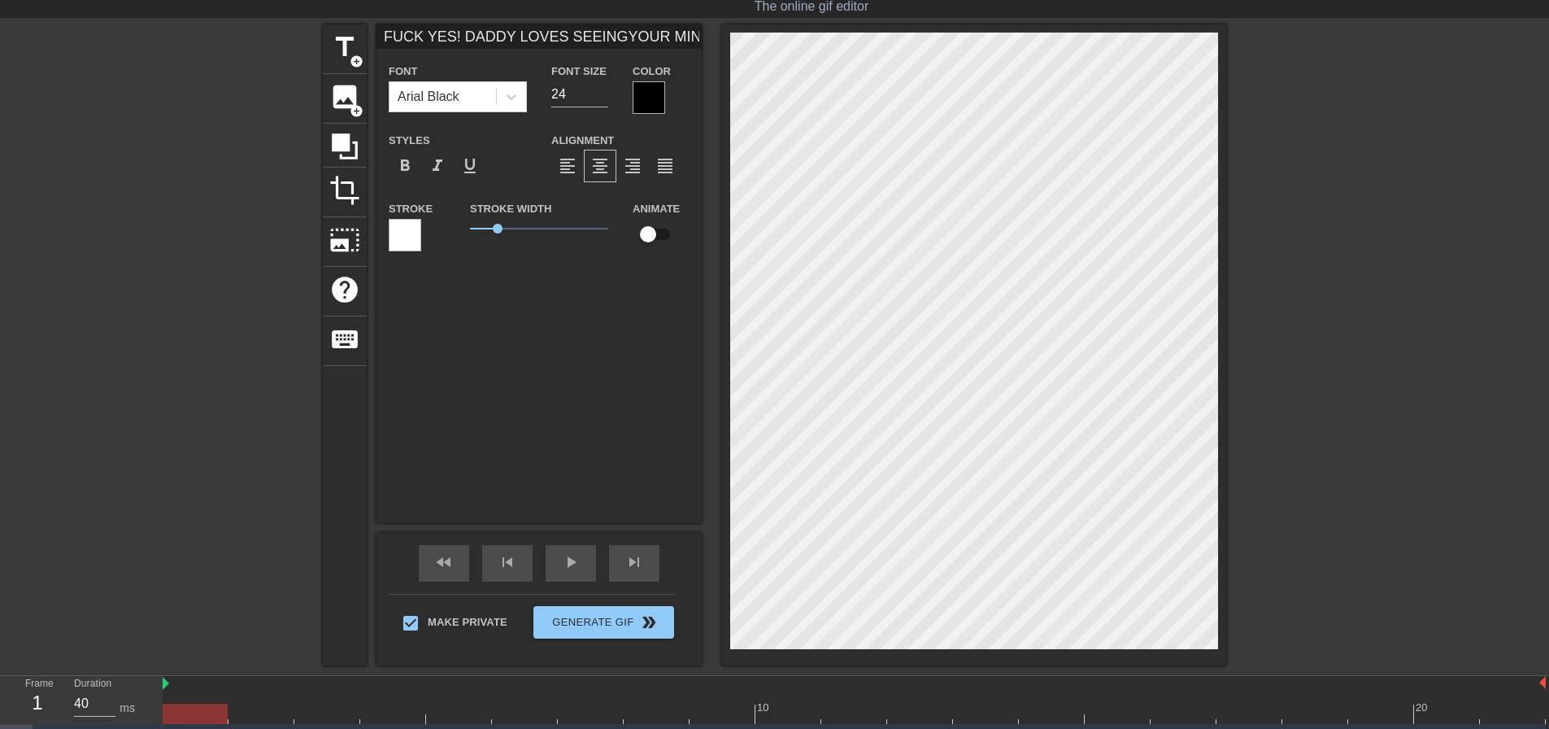
type input "FUCK YES! DADDY LOVES SEEINGYOUR MINDLESS SLU"
type textarea "FUCK YES! DADDY LOVES SEEING YOUR MINDLESS SLU"
type input "FUCK YES! DADDY LOVES SEEINGYOUR MINDLESS SLUT"
type textarea "FUCK YES! DADDY LOVES SEEING YOUR MINDLESS SLUT"
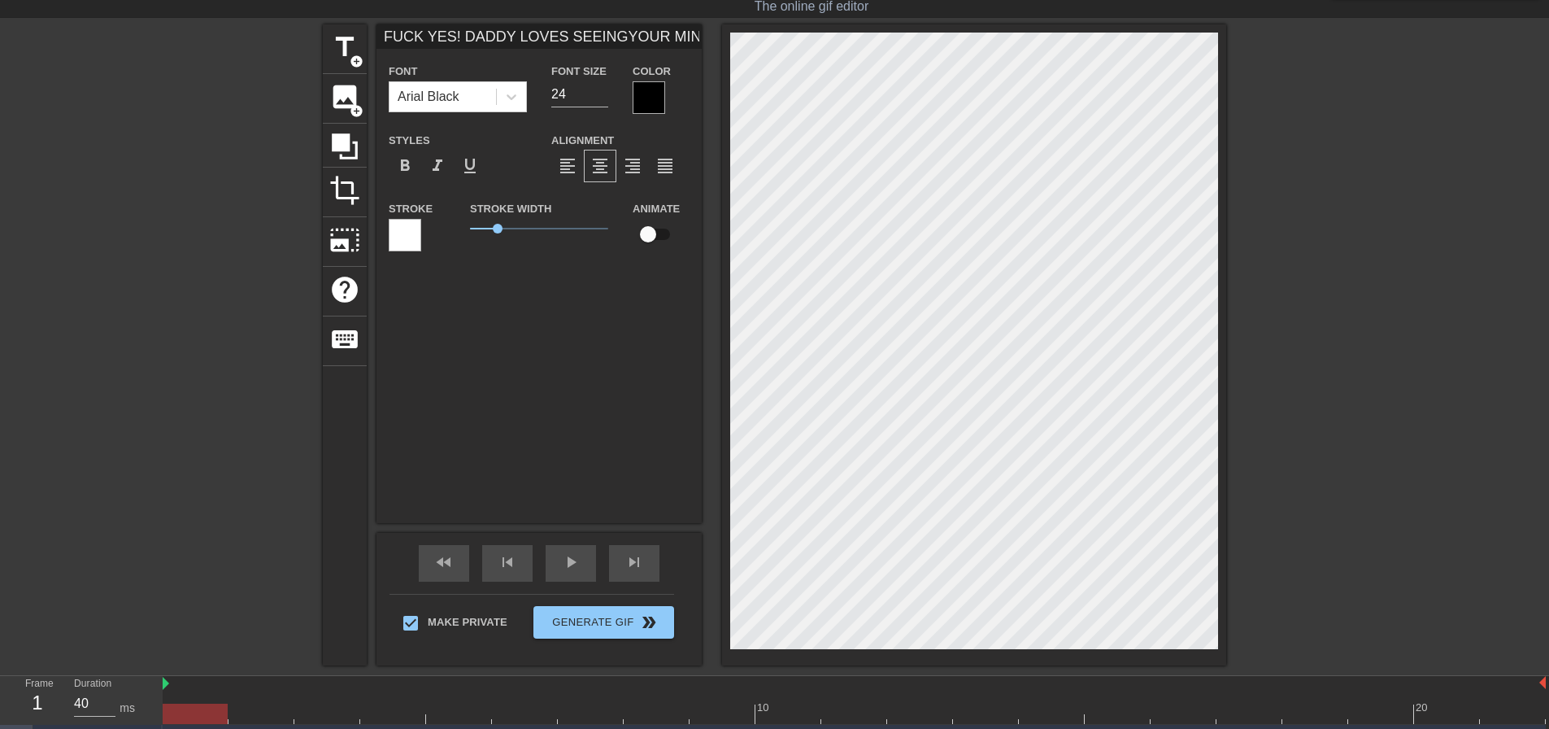
type input "FUCK YES! DADDY LOVES SEEINGYOUR MINDLESS SLUT"
type textarea "FUCK YES! DADDY LOVES SEEING YOUR MINDLESS SLUT"
type input "FUCK YES! DADDY LOVES SEEINGYOUR MINDLESS SLUT F"
type textarea "FUCK YES! DADDY LOVES SEEING YOUR MINDLESS SLUT F"
type input "FUCK YES! DADDY LOVES SEEINGYOUR MINDLESS SLUT FA"
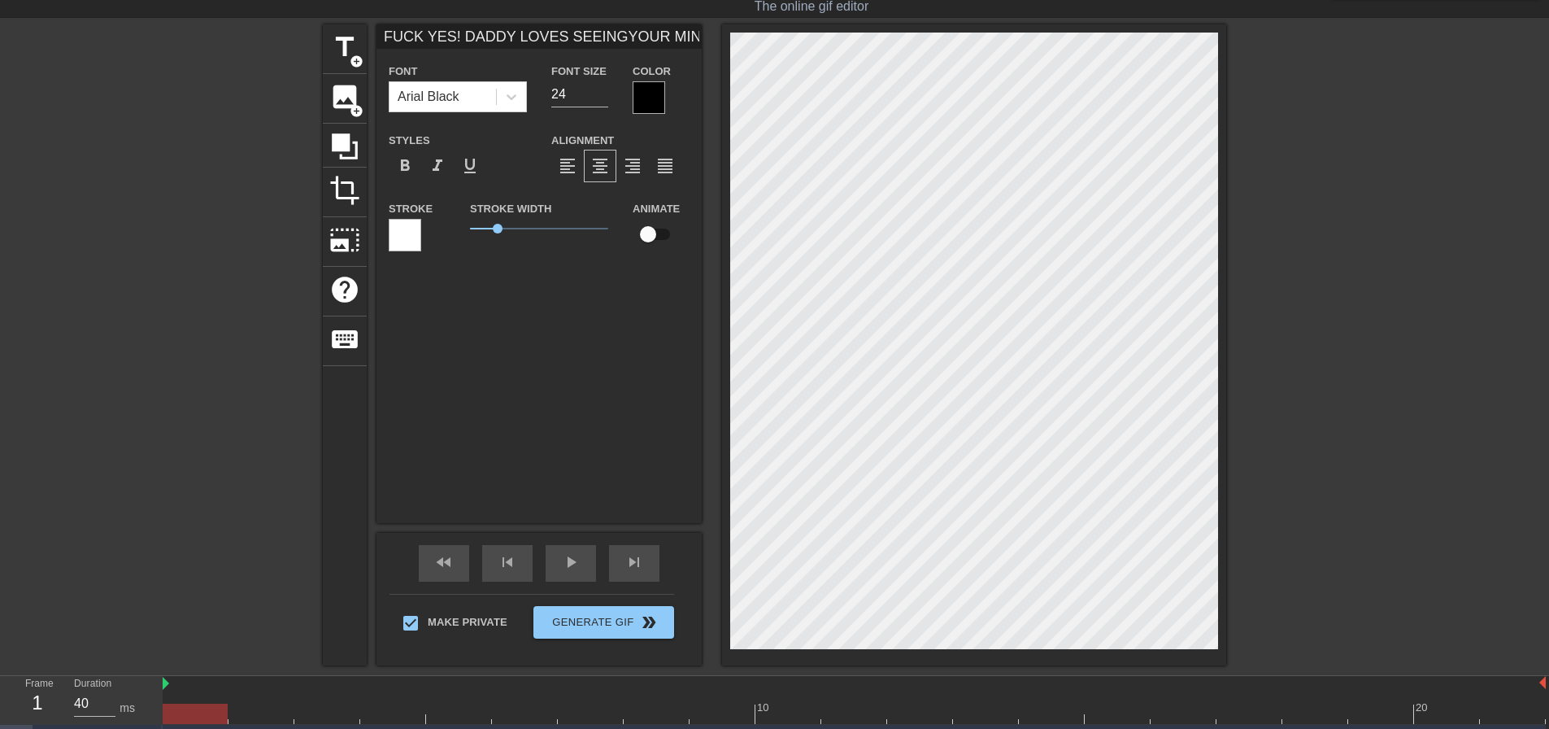
type textarea "FUCK YES! DADDY LOVES SEEING YOUR MINDLESS SLUT FA"
type input "FUCK YES! DADDY LOVES SEEINGYOUR MINDLESS SLUT FAC"
type textarea "FUCK YES! DADDY LOVES SEEING YOUR MINDLESS SLUT FAC"
type input "FUCK YES! DADDY LOVES SEEINGYOUR MINDLESS SLUT FACE"
type textarea "FUCK YES! DADDY LOVES SEEING YOUR MINDLESS SLUT FACE"
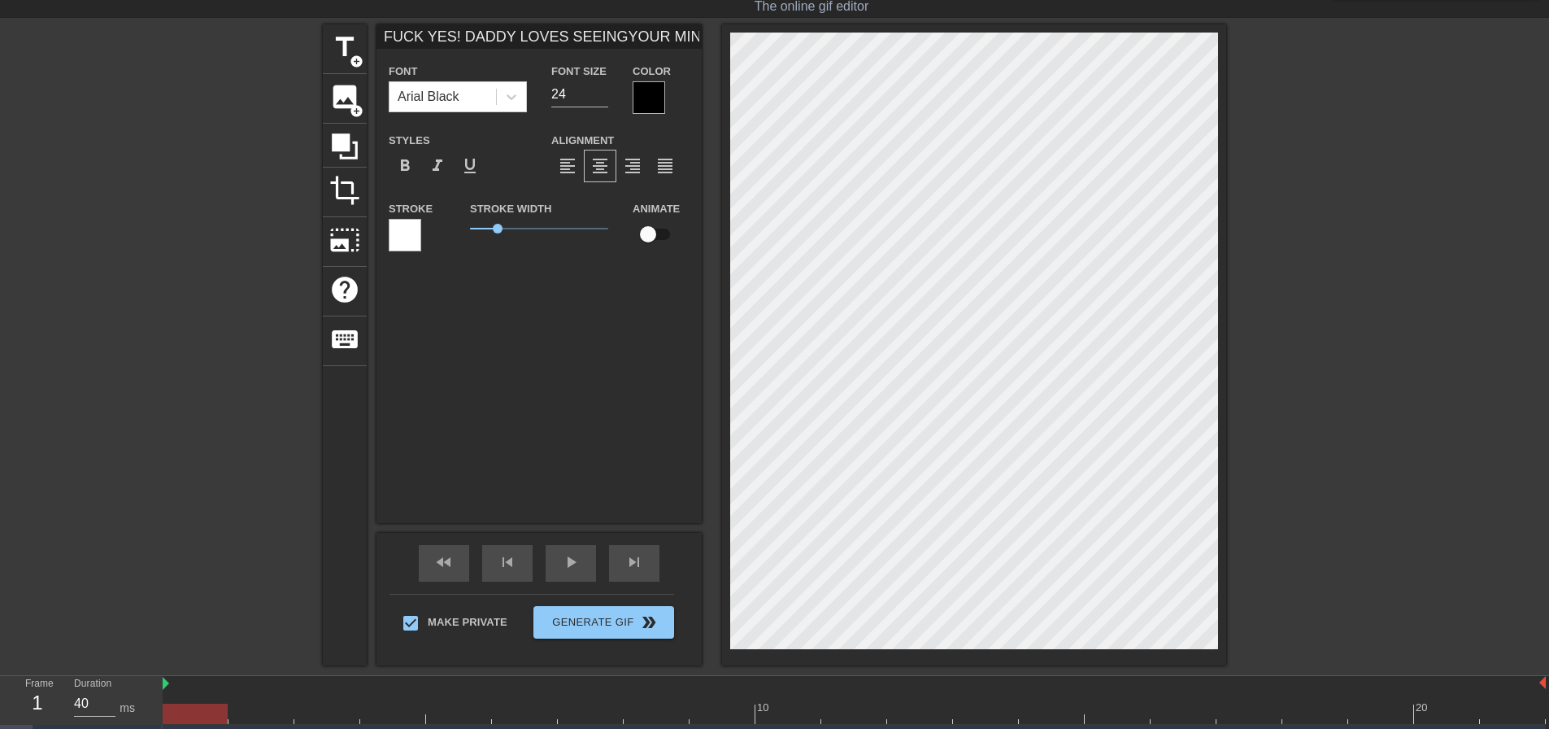
scroll to position [2, 11]
type input "FUCK YES! DADDY LOVES SEEINGYOUR MINDLESS SLUT FAC"
type textarea "FUCK YES! DADDY LOVES SEEING YOUR MINDLESS SLUT FAC"
type input "FUCK YES! DADDY LOVES SEEINGYOUR MINDLESS SLUT FA"
type textarea "FUCK YES! DADDY LOVES SEEING YOUR MINDLESS SLUT FA"
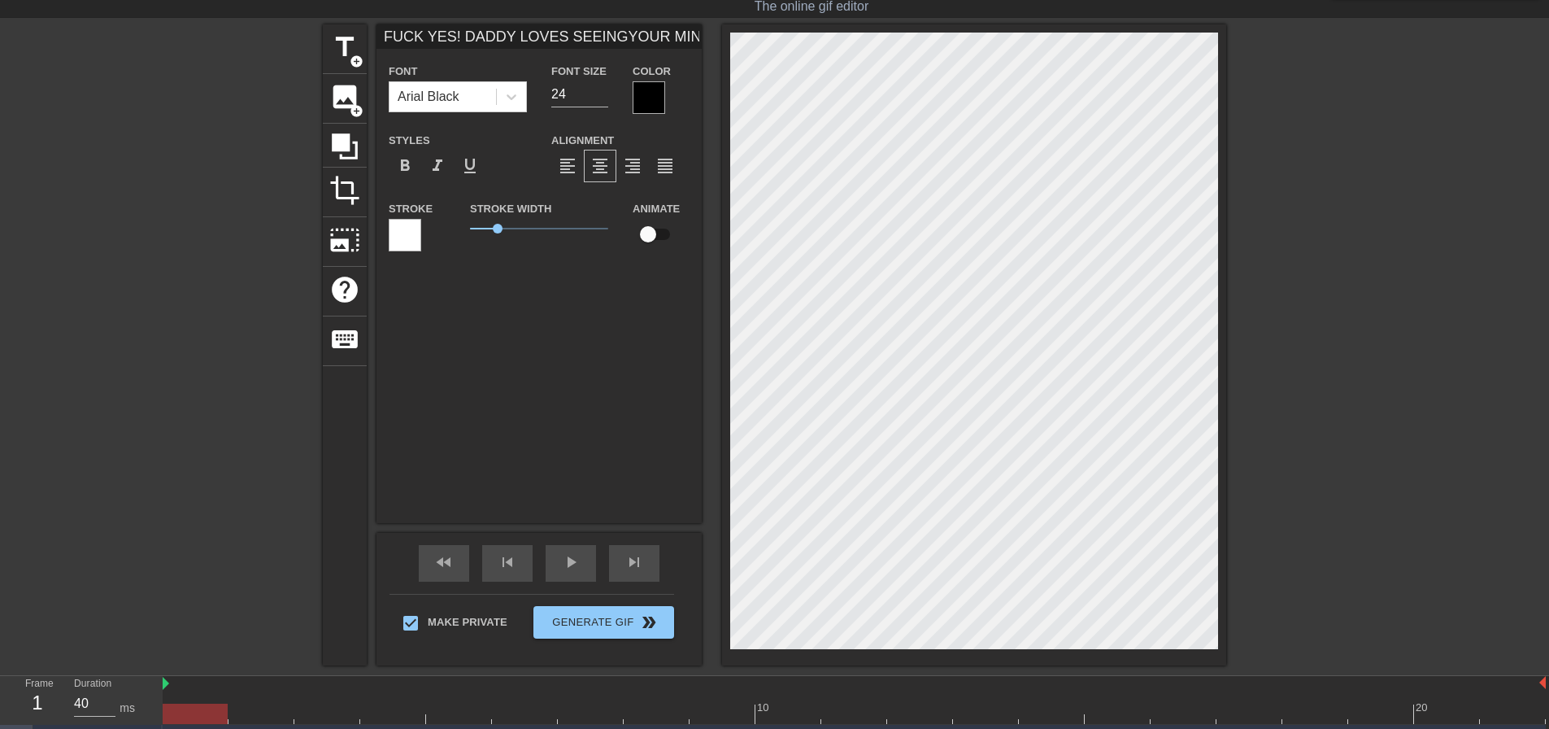
type input "FUCK YES! DADDY LOVES SEEINGYOUR MINDLESS SLUT F"
type textarea "FUCK YES! DADDY LOVES SEEING YOUR MINDLESS SLUT F"
type input "FUCK YES! DADDY LOVES SEEINGYOUR MINDLESS SLUT"
type textarea "FUCK YES! DADDY LOVES SEEING YOUR MINDLESS SLUT"
type input "FUCK YES! DADDY LOVES SEEINGYOUR MINDLESS SLUT"
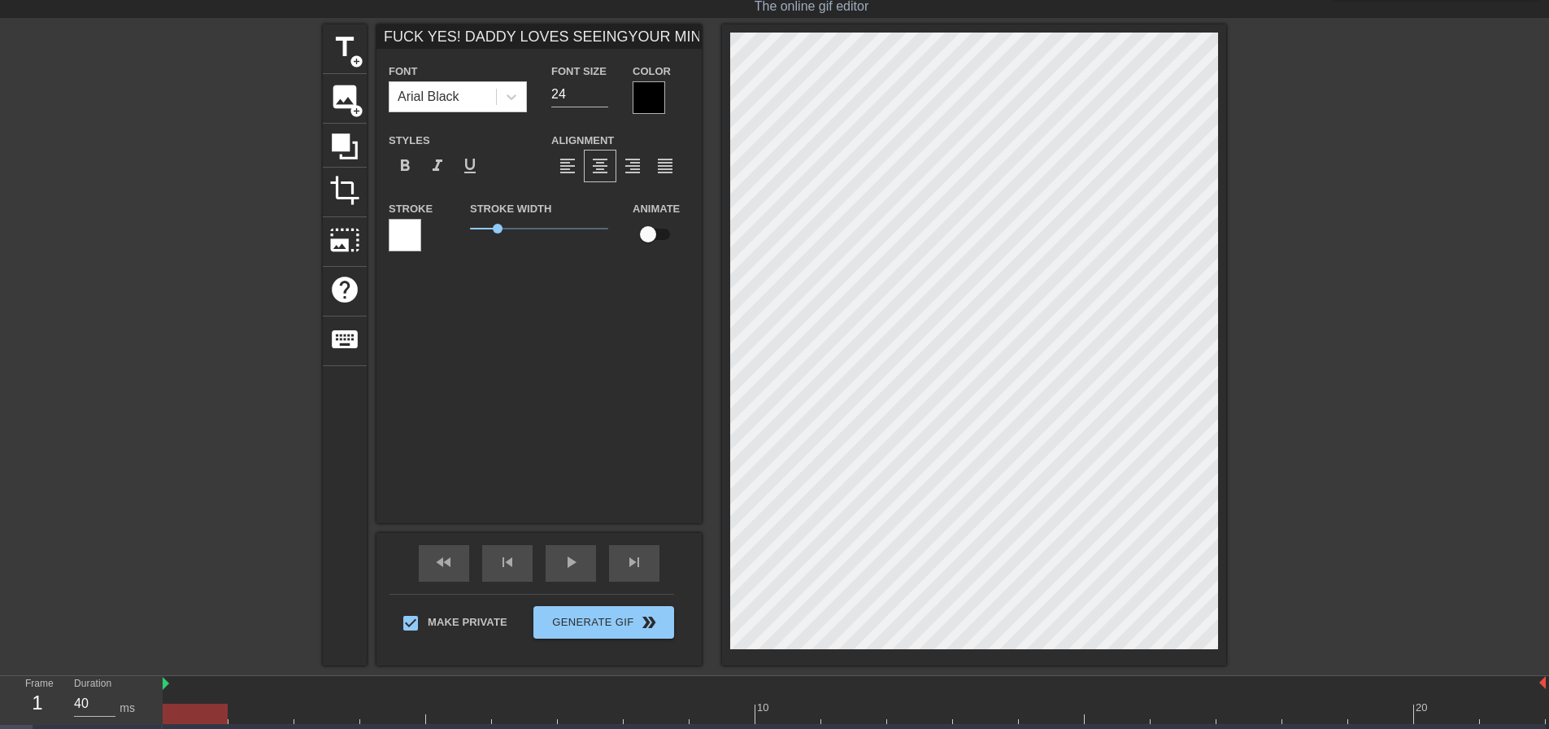
type textarea "FUCK YES! DADDY LOVES SEEING YOUR MINDLESS SLUT"
type input "FUCK YES! DADDY LOVES SEEINGYOUR MINDLESS SLU"
type textarea "FUCK YES! DADDY LOVES SEEING YOUR MINDLESS SLU"
type input "FUCK YES! DADDY LOVES SEEINGYOUR MINDLESS SL"
type textarea "FUCK YES! DADDY LOVES SEEING YOUR MINDLESS SL"
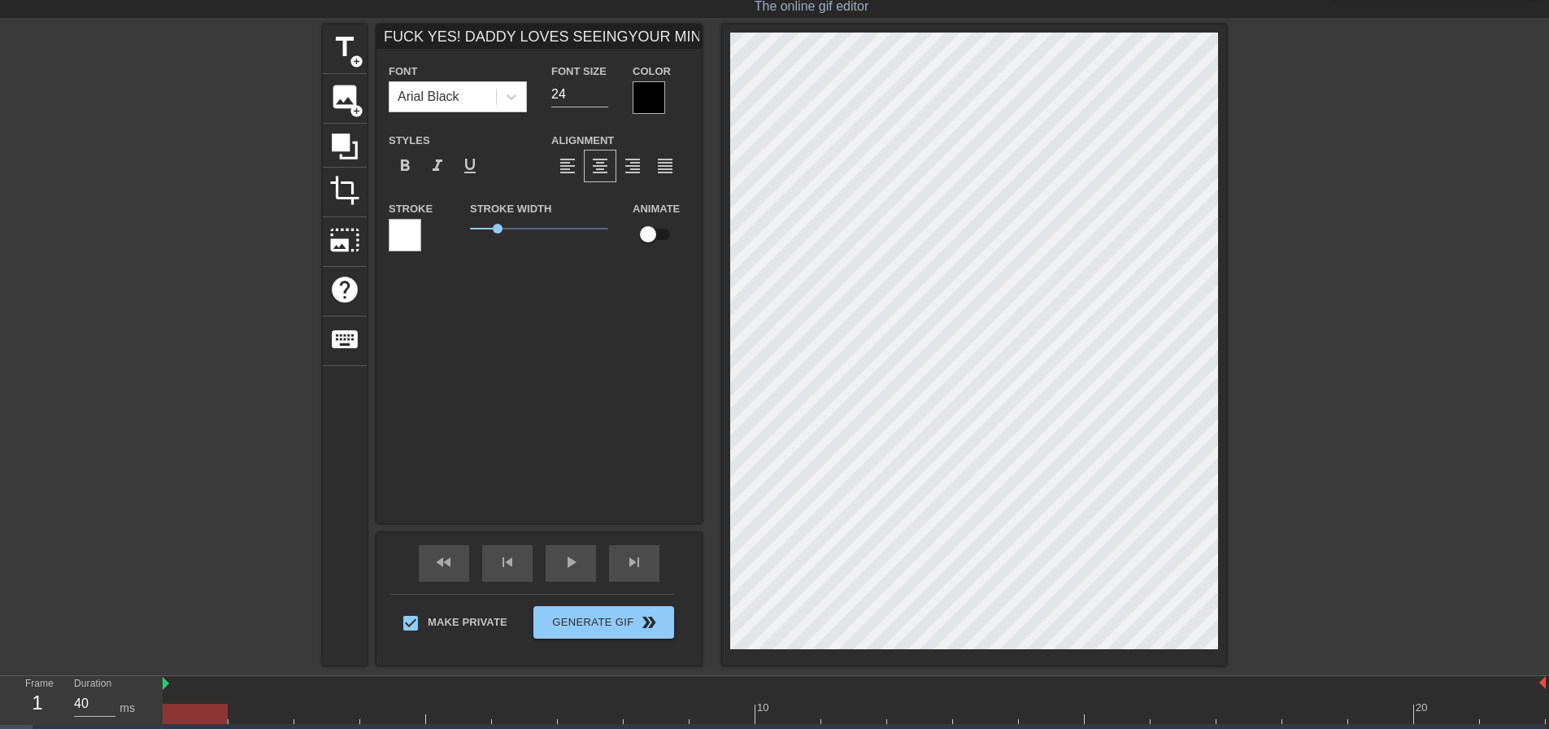
scroll to position [2, 8]
type input "FUCK YES! DADDY LOVES SEEINGYOUR MINDLESS S"
type textarea "FUCK YES! DADDY LOVES SEEING YOUR MINDLESS S"
type input "FUCK YES! DADDY LOVES SEEINGYOUR MINDLESS"
type textarea "FUCK YES! DADDY LOVES SEEING YOUR MINDLESS"
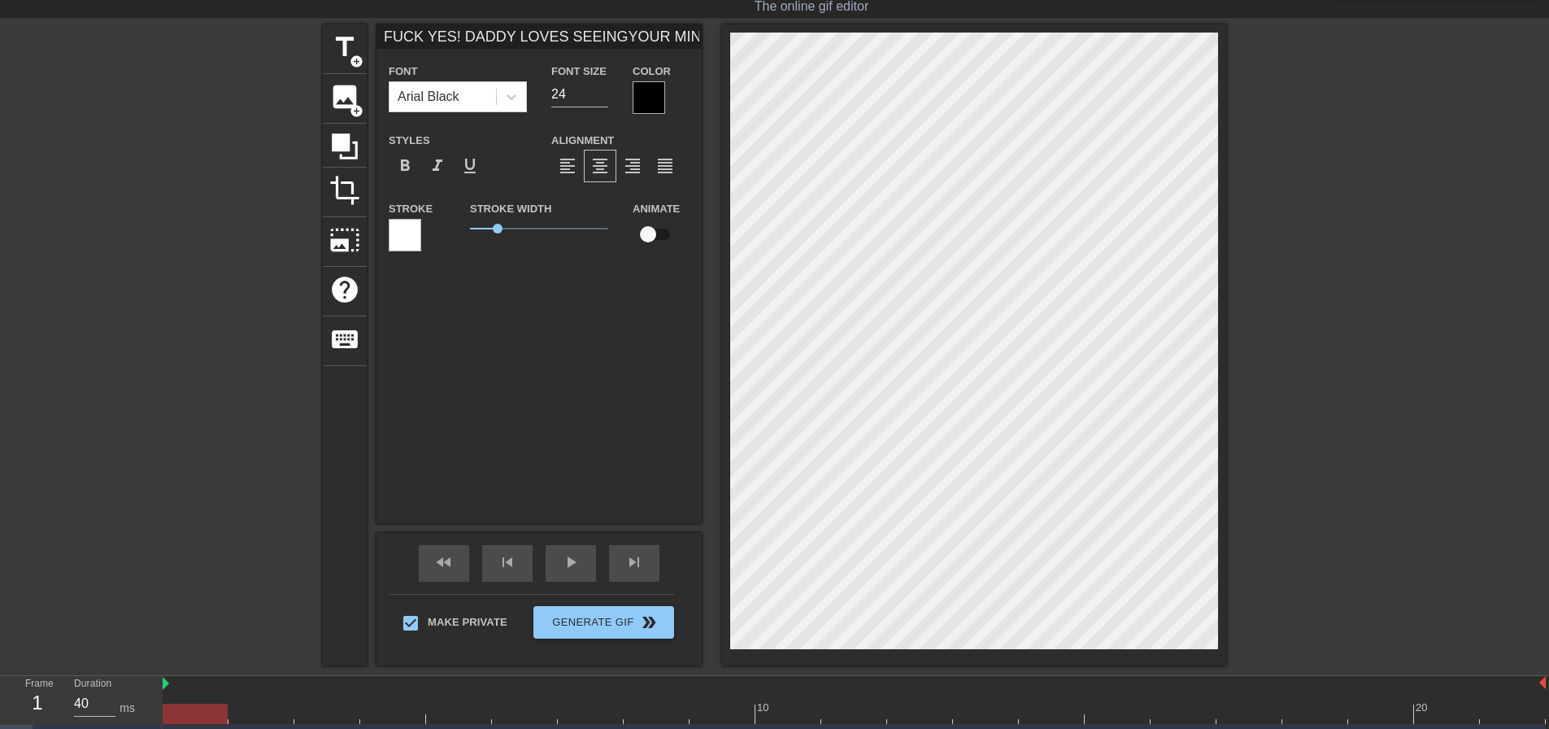
type input "FUCK YES! DADDY LOVES SEEINGYOUR MINDLESS"
type textarea "FUCK YES! DADDY LOVES SEEING YOUR MINDLESS"
type input "FUCK YES! DADDY LOVES SEEINGYOUR MINDLESS"
type textarea "FUCK YES! DADDY LOVES SEEING YOUR MINDLESS"
type input "FUCK YES! DADDY LOVES SEEINGYOUR MINDLESS F"
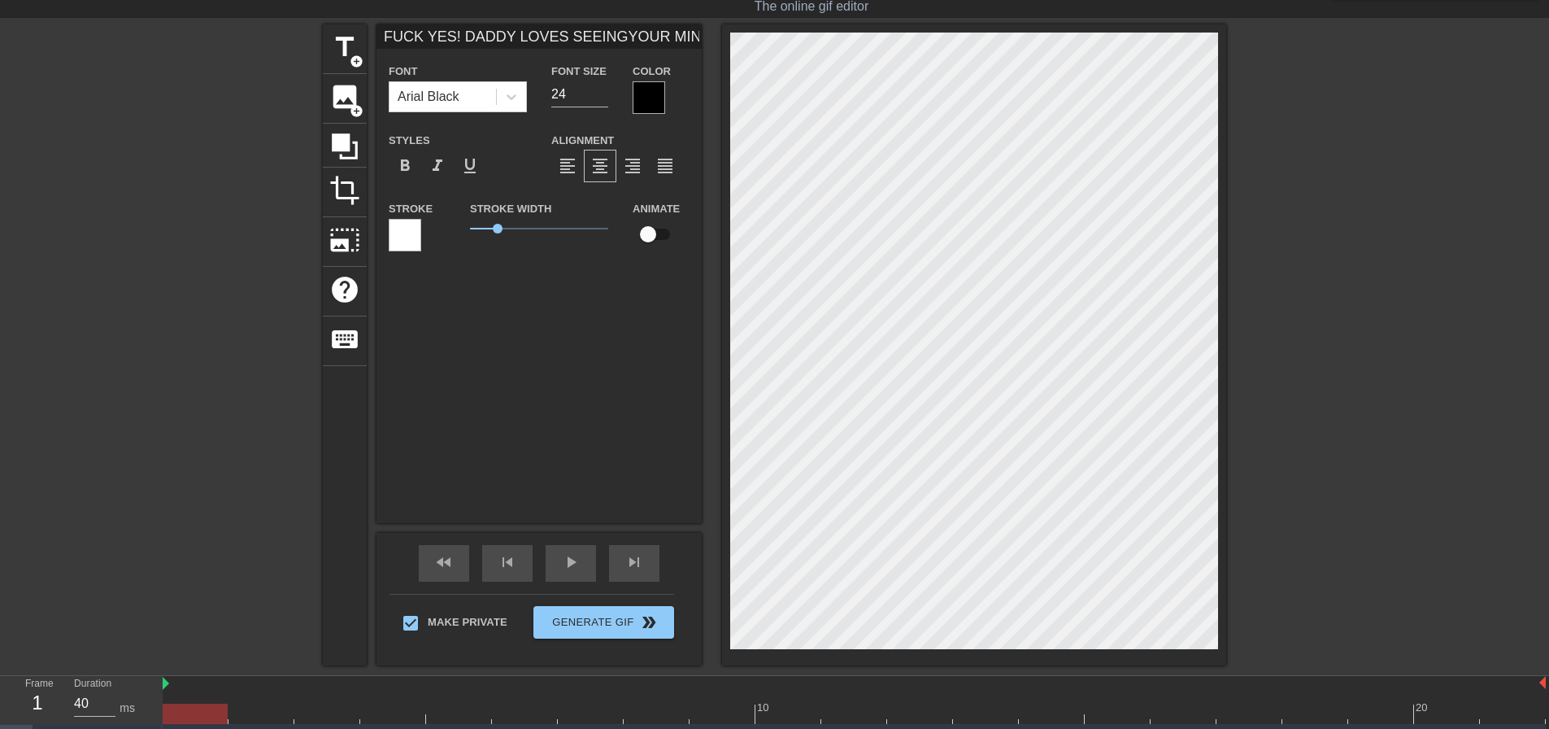
type textarea "FUCK YES! DADDY LOVES SEEING YOUR MINDLESS F"
type input "FUCK YES! DADDY LOVES SEEINGYOUR MINDLESS FA"
type textarea "FUCK YES! DADDY LOVES SEEING YOUR MINDLESS FA"
type input "FUCK YES! DADDY LOVES SEEINGYOUR MINDLESS FAC"
type textarea "FUCK YES! DADDY LOVES SEEING YOUR MINDLESS FAC"
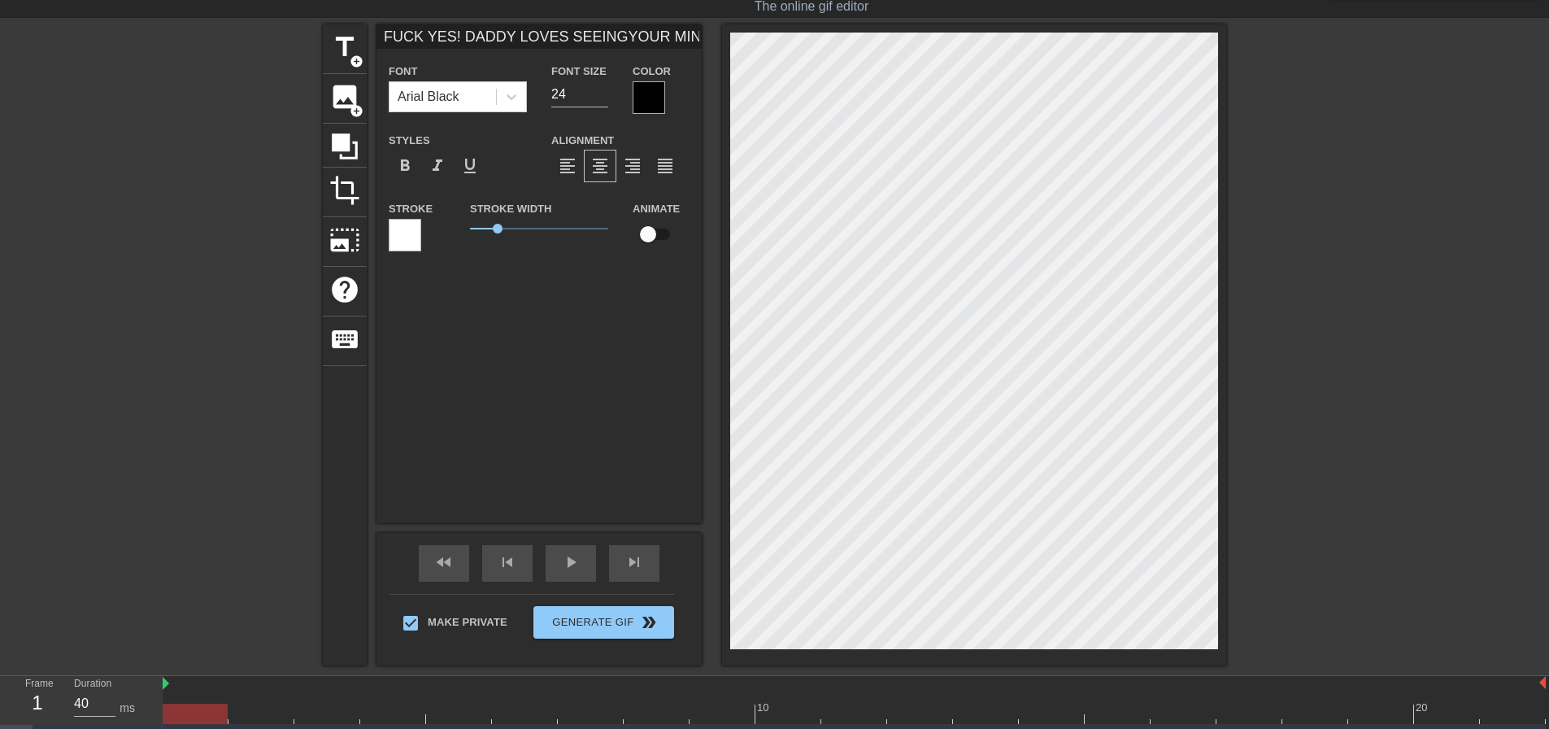
type input "FUCK YES! DADDY LOVES SEEINGYOUR MINDLESS FACE"
type textarea "FUCK YES! DADDY LOVES SEEING YOUR MINDLESS FACE"
type input "FUCK YES! DADDY LOVES SEEINGYOUR MINDLESS FACE!"
type textarea "FUCK YES! DADDY LOVES SEEING YOUR MINDLESS FACE!"
type input "FUCK YES! DADDY LOVES SEEINGYOUR MINDLESS FACE!"
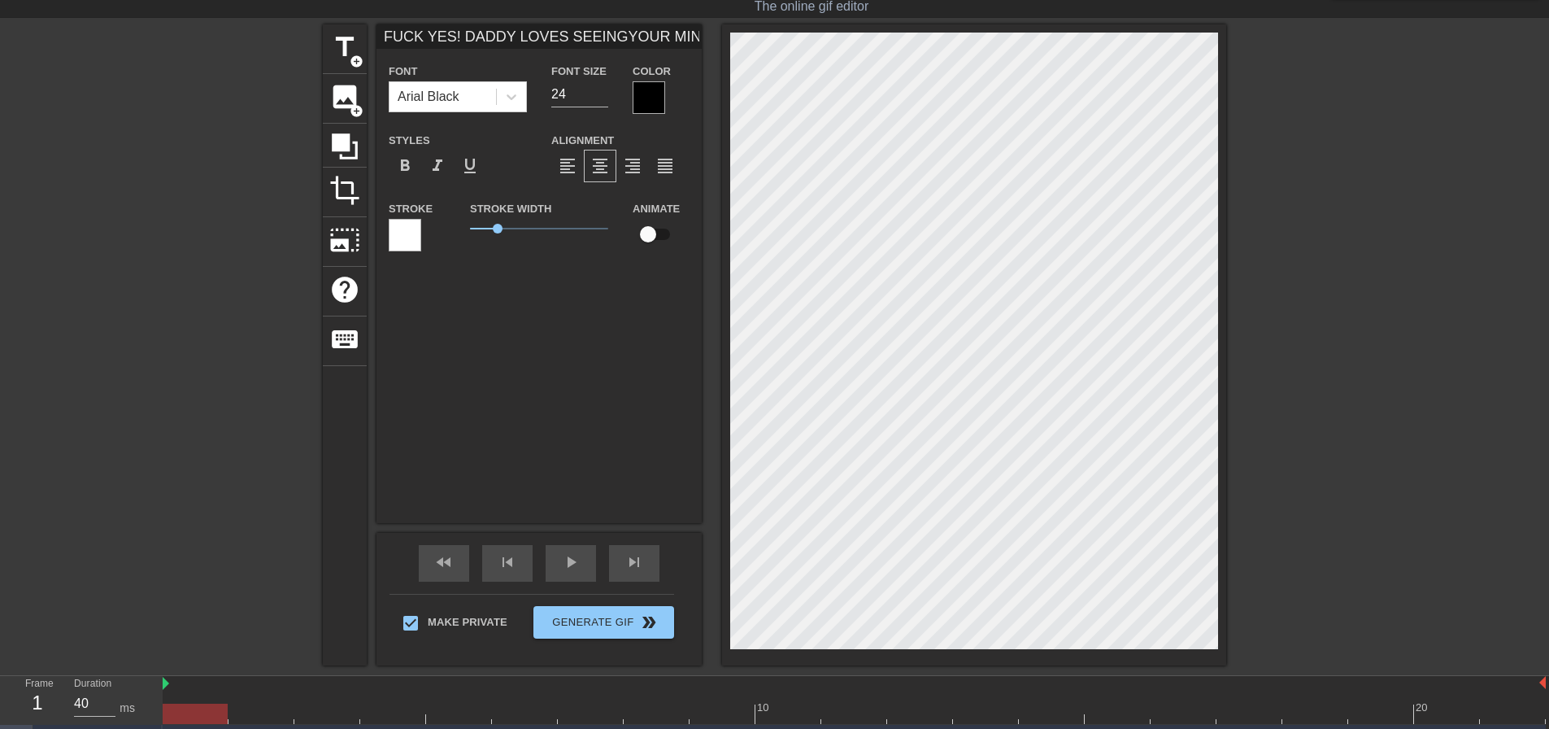
type textarea "FUCK YES! DADDY LOVES SEEING YOUR MINDLESS FACE!"
type input "FUCK YES! DADDY LOVES SEEINGYOUR MINDLESS FACE!"
type textarea "FUCK YES! DADDY LOVES SEEING YOUR MINDLESS FACE!"
type input "FUCK YES! DADDY LOVES SEEINGYOUR MINDLESS FACE!"
type textarea "FUCK YES! DADDY LOVES SEEING YOUR MINDLESS FACE!"
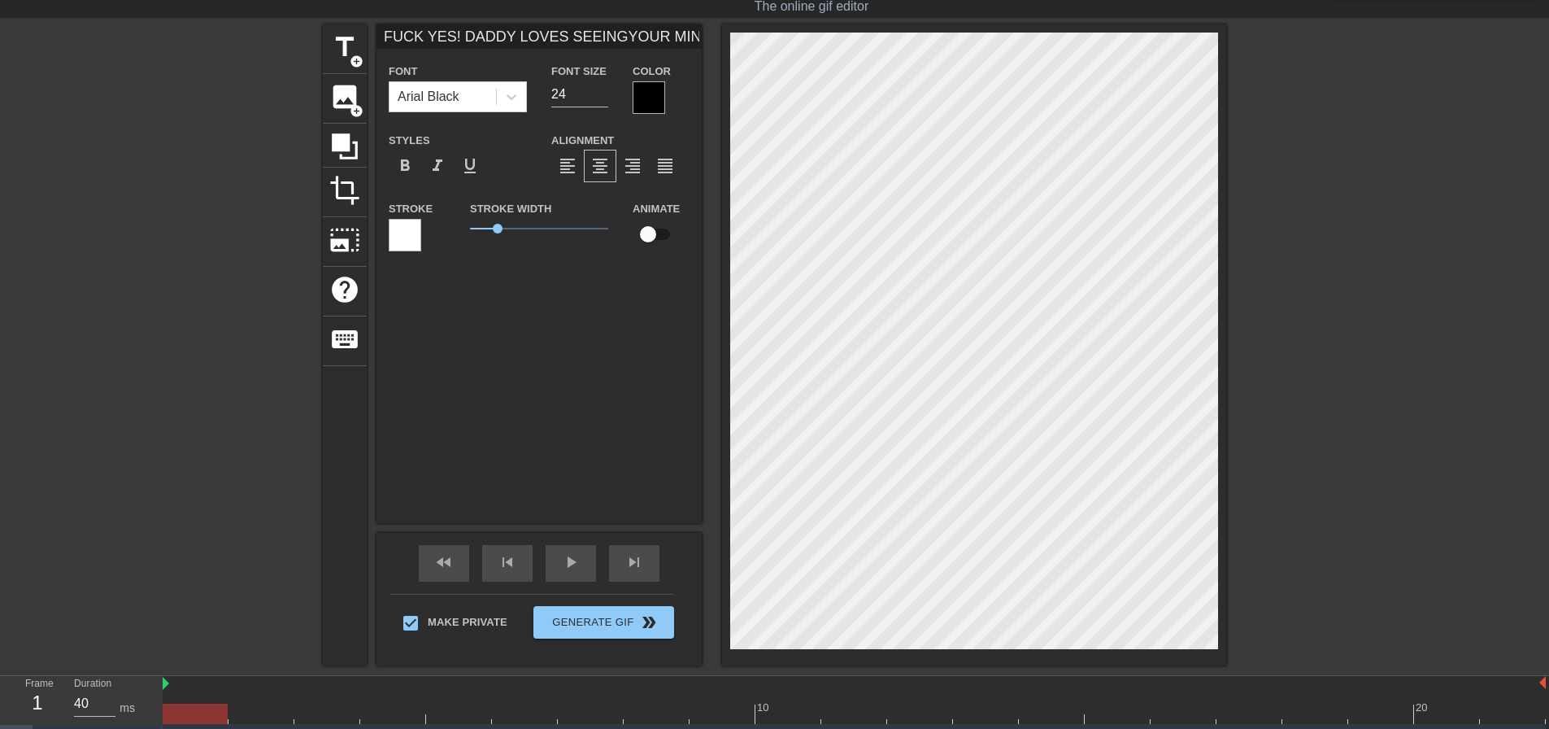
type input "FUCK YES! DADDY LOVES SEEINGYOUR MINDLESS FACE!"
type textarea "FUCK YES! DADDY LOVES SEEING YOUR MINDLESS FACE!"
type input "FUCK YES! DADDY LOVES SEEINGYOUR MINDLESS FACE!"
type textarea "FUCK YES! DADDY LOVES SEEING YOUR MINDLESS FACE!"
type input "FUCK YES! DADDY LOVES SEEINGYOUR MINDLESS FACE!"
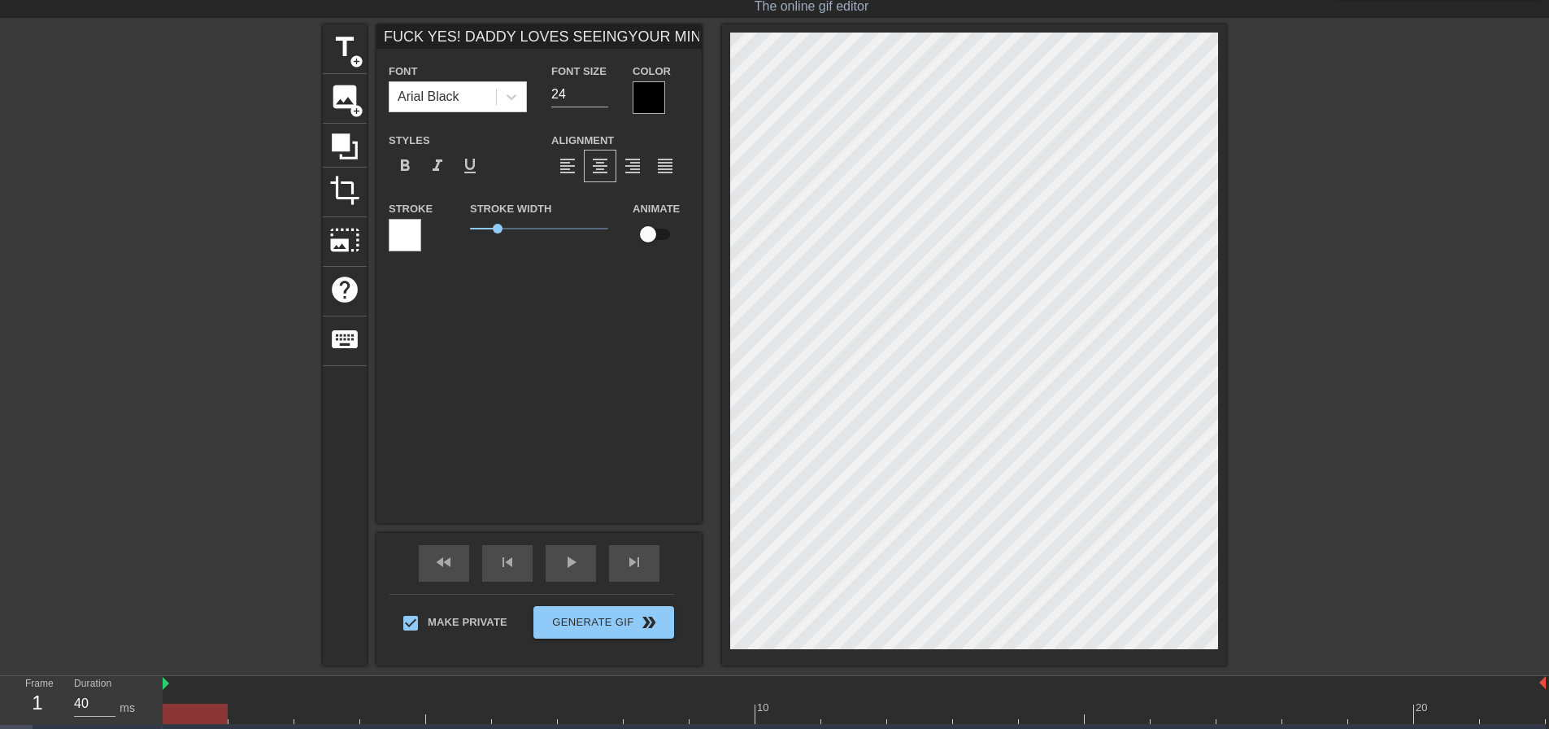
type textarea "FUCK YES! DADDY LOVES SEEING YOUR MINDLESS FACE!"
type input "FUCK YES! DADDY LOVES SEEINGYOUR MINDLESS FACE!"
type textarea "FUCK YES! DADDY LOVES SEEING YOUR MINDLESS FACE!"
type input "FUCK YES! DADDY LOVES SEEINGYOUR MINDLESS FACE!"
type textarea "FUCK YES! DADDY LOVES SEEING YOUR MINDLESS FACE!"
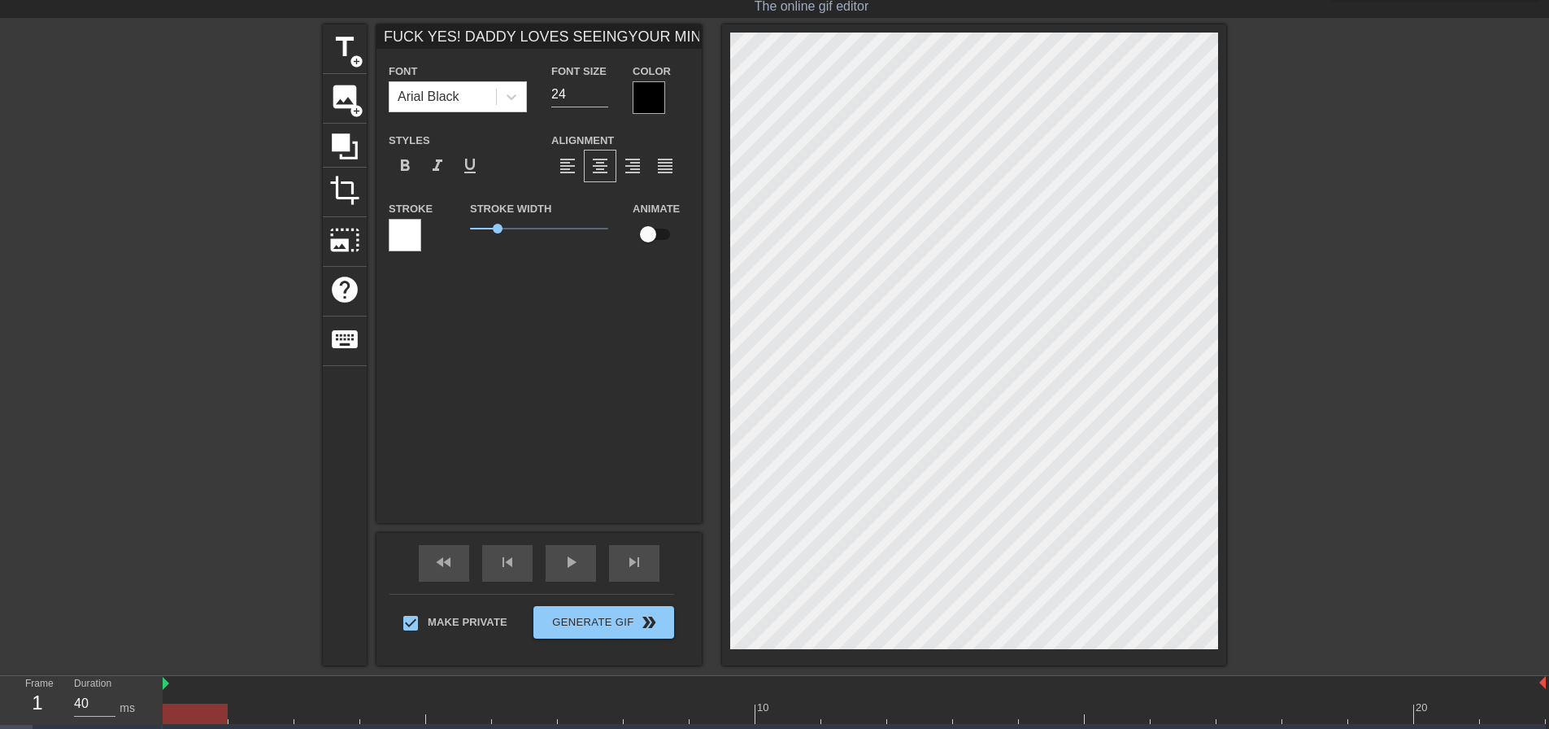
type input "FUCK YES! DADDY LOVES SEEINGYOUR MINDLESS FACE!"
type textarea "FUCK YES! DADDY LOVES SEEING YOUR MINDLESS FACE!"
type input "FUCK YES! DADDY LOVES SEEINGYOUR MINDLESS FACE!"
type textarea "FUCK YES! DADDY LOVES SEEING YOUR MINDLESS FACE!"
type input "FUCK YES! DADDY LOVES SEEINGYOUR MINDLESS FACE!"
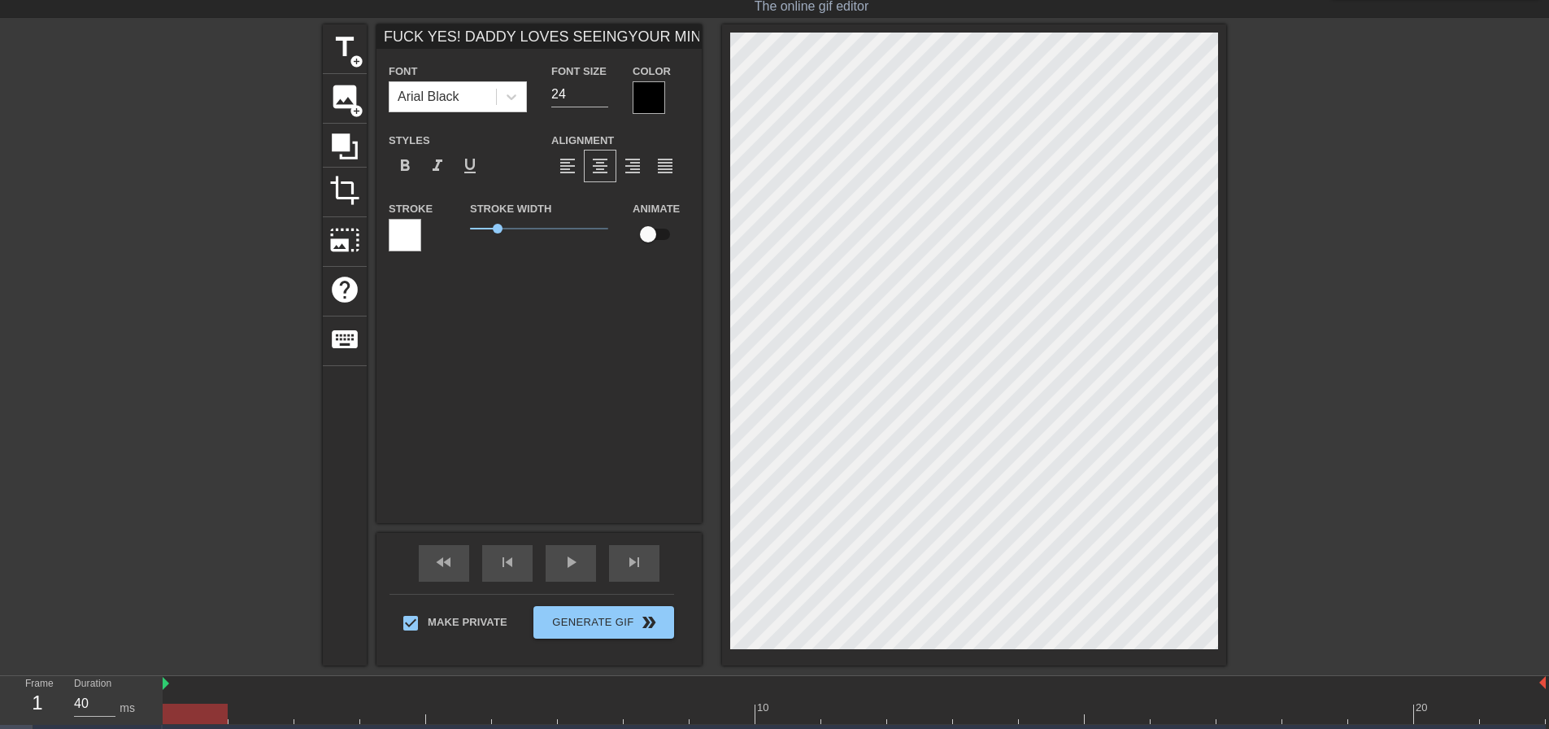
type textarea "FUCK YES! DADDY LOVES SEEING YOUR MINDLESS FACE!"
type input "FUCK YES! DADDY LOVES SEEINGYOUR MINDLESS FACE!"
type textarea "FUCK YES! DADDY LOVES SEEING YOUR MINDLESS FACE!"
type input "FUCK YES! DADDY LOVES SEEINGYOUR MINDLESS FACE!"
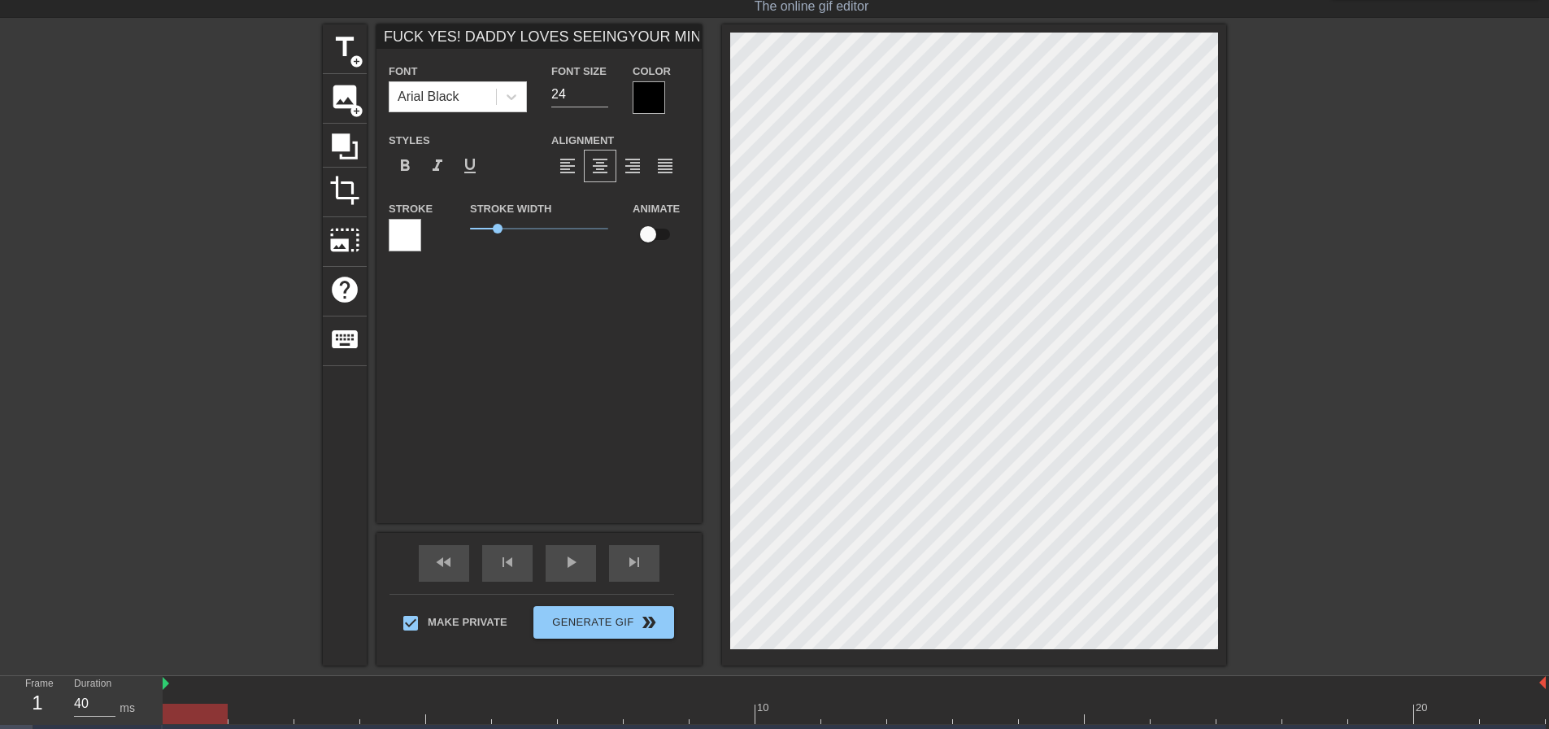
type textarea "FUCK YES! DADDY LOVES SEEING YOUR MINDLESS FACE!"
type input "FUCK YES! DADDY LOVES SEEINGYOUR MINDLESS FACE!y"
type textarea "FUCK YES! DADDY LOVES SEEING YOUR MINDLESS FACE! y"
type input "FUCK YES! DADDY LOVES SEEINGYOUR MINDLESS FACE!yO"
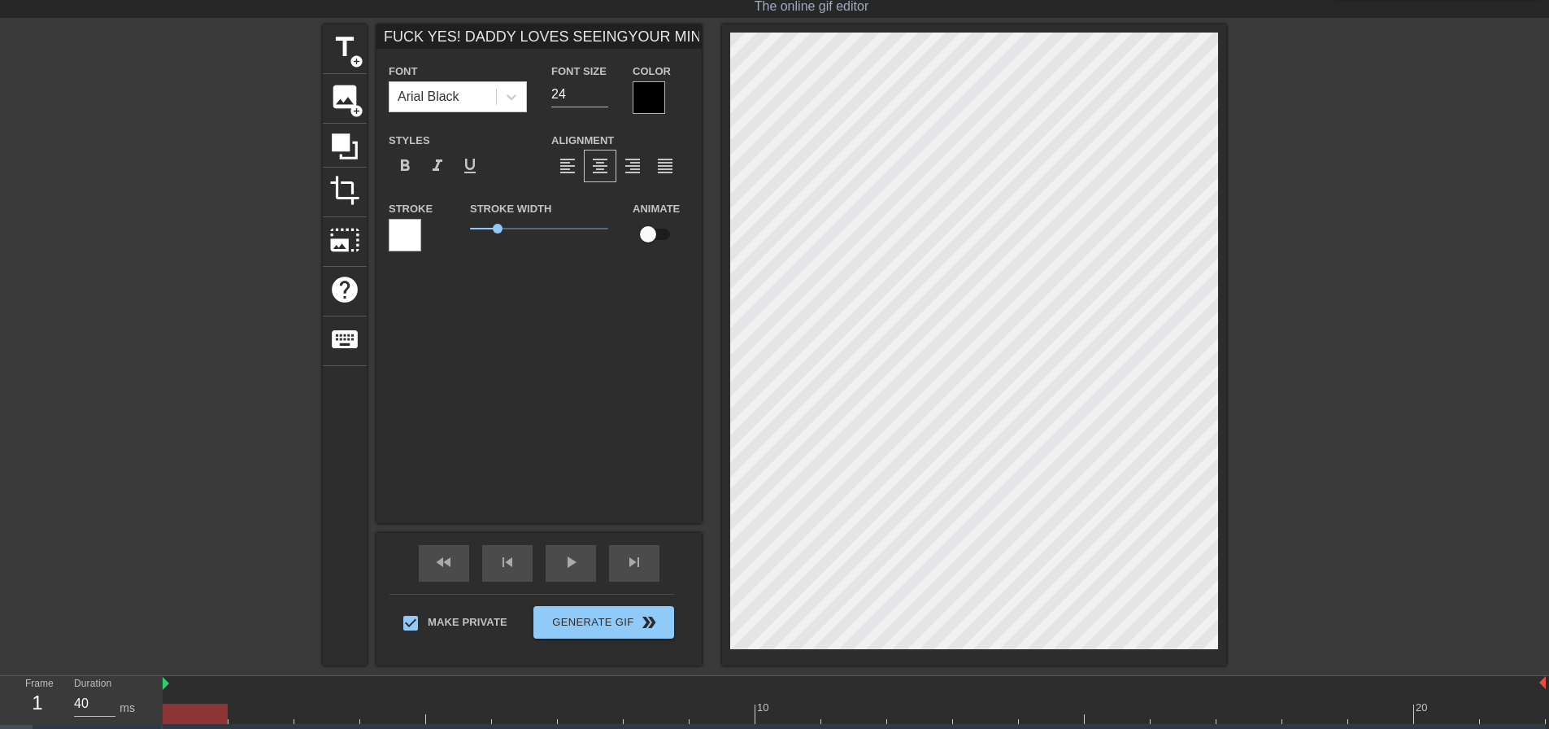
type textarea "FUCK YES! DADDY LOVES SEEING YOUR MINDLESS FACE! yO"
type input "FUCK YES! DADDY LOVES SEEINGYOUR MINDLESS FACE!yOU"
type textarea "FUCK YES! DADDY LOVES SEEING YOUR MINDLESS FACE! yOU"
type input "FUCK YES! DADDY LOVES SEEINGYOUR MINDLESS FACE!yO"
type textarea "FUCK YES! DADDY LOVES SEEING YOUR MINDLESS FACE! yO"
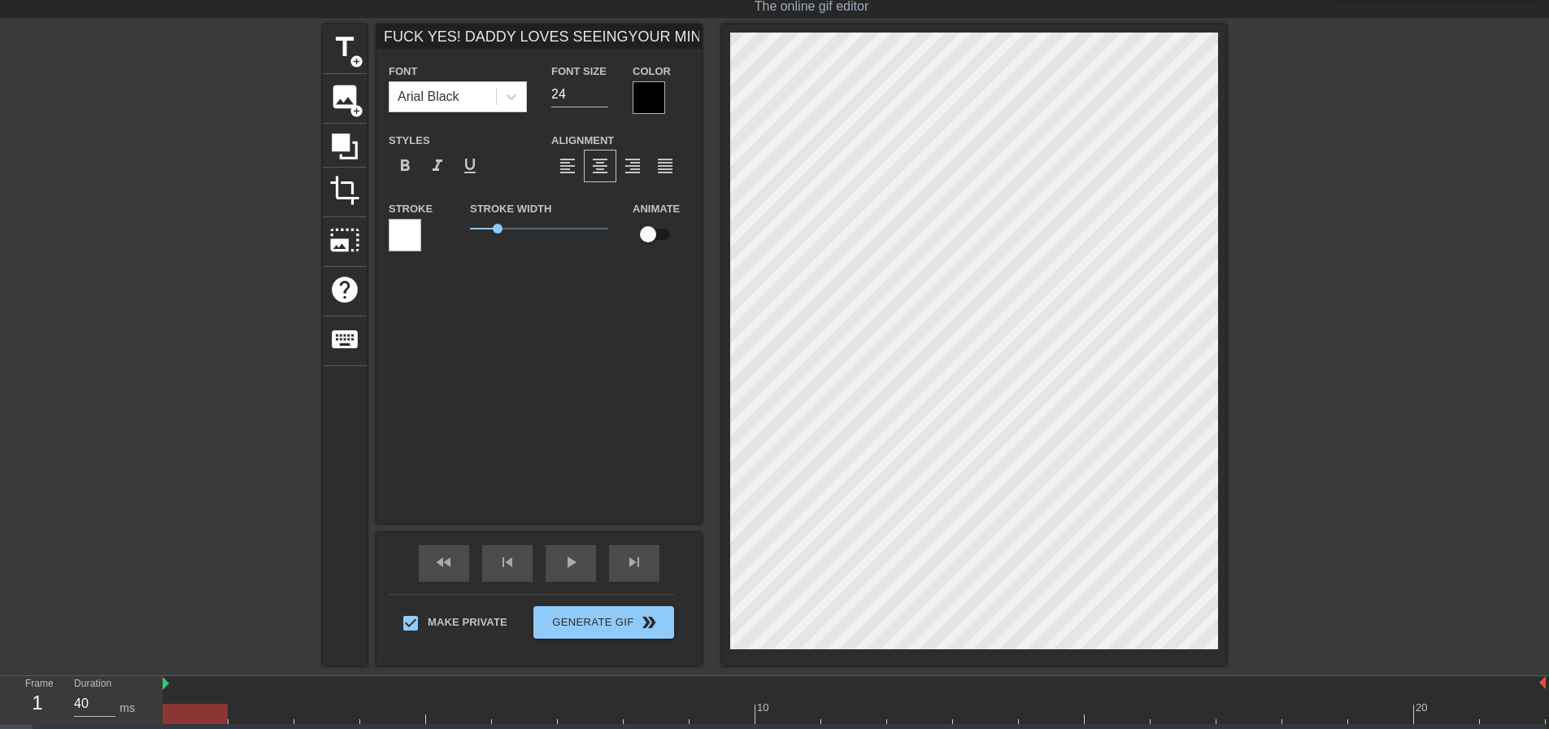
type input "FUCK YES! DADDY LOVES SEEINGYOUR MINDLESS FACE!y"
type textarea "FUCK YES! DADDY LOVES SEEING YOUR MINDLESS FACE! y"
type input "FUCK YES! DADDY LOVES SEEINGYOUR MINDLESS FACE!"
type textarea "FUCK YES! DADDY LOVES SEEING YOUR MINDLESS FACE!"
type input "FUCK YES! DADDY LOVES SEEINGYOUR MINDLESS FACE!Y"
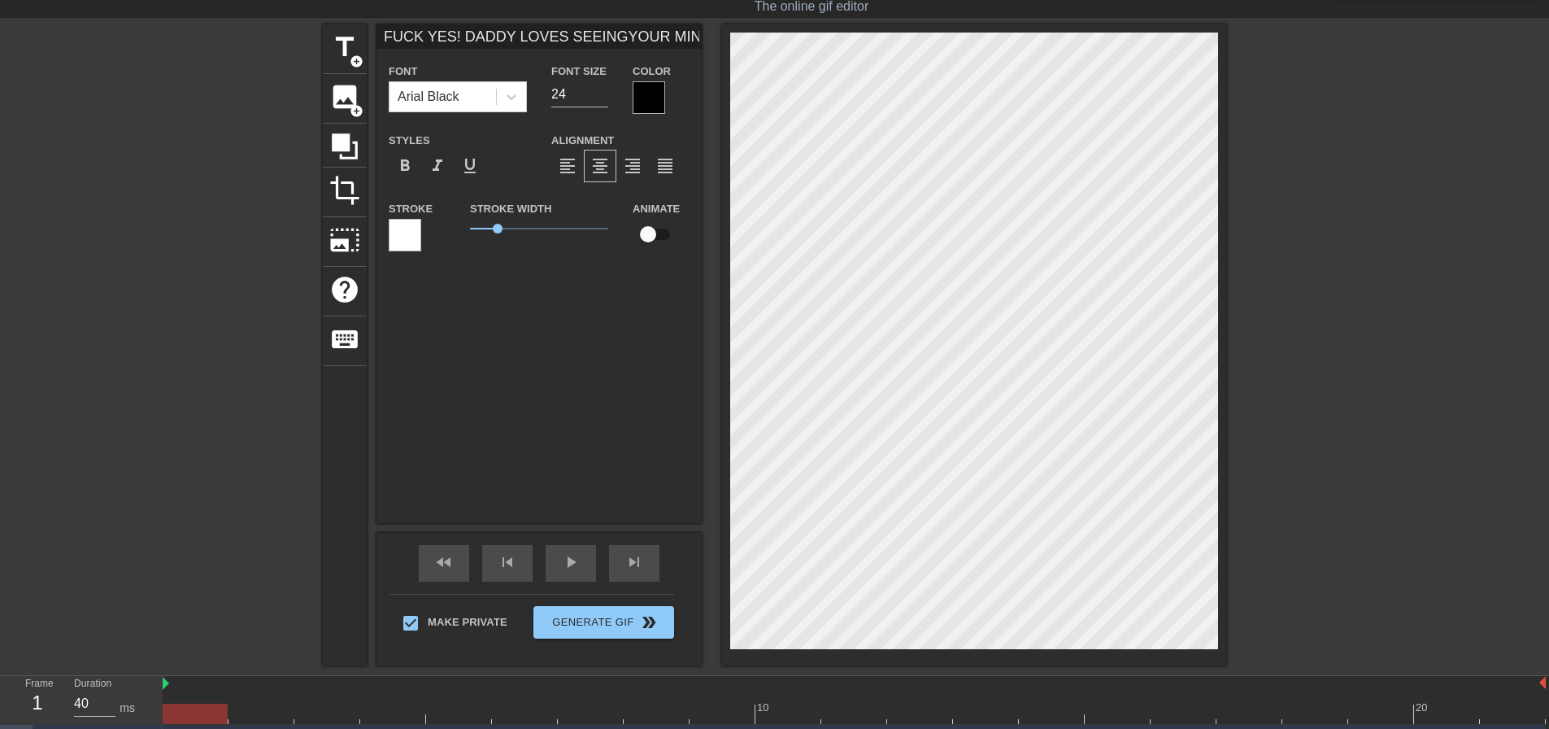
type textarea "FUCK YES! DADDY LOVES SEEING YOUR MINDLESS FACE! Y"
type input "FUCK YES! DADDY LOVES SEEINGYOUR MINDLESS FACE!YO"
type textarea "FUCK YES! DADDY LOVES SEEING YOUR MINDLESS FACE! YO"
type input "FUCK YES! DADDY LOVES SEEINGYOUR MINDLESS FACE!YOU"
type textarea "FUCK YES! DADDY LOVES SEEING YOUR MINDLESS FACE! YOU"
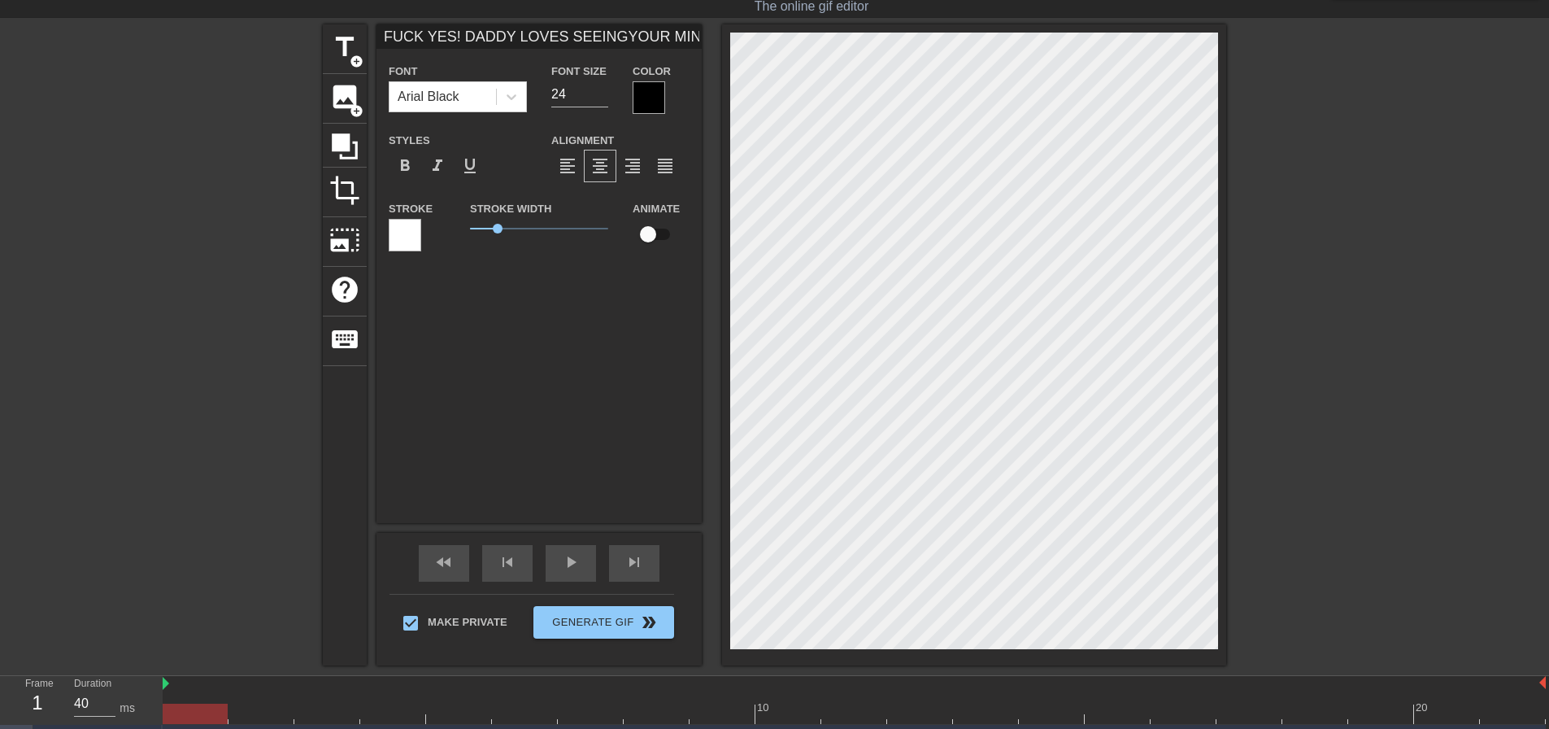
type input "FUCK YES! DADDY LOVES SEEINGYOUR MINDLESS FACE!YOU'"
type textarea "FUCK YES! DADDY LOVES SEEING YOUR MINDLESS FACE! YOU'"
type input "FUCK YES! DADDY LOVES SEEINGYOUR MINDLESS FACE!YOU'R"
type textarea "FUCK YES! DADDY LOVES SEEING YOUR MINDLESS FACE! YOU'R"
type input "FUCK YES! DADDY LOVES SEEINGYOUR MINDLESS FACE!YOU'RE"
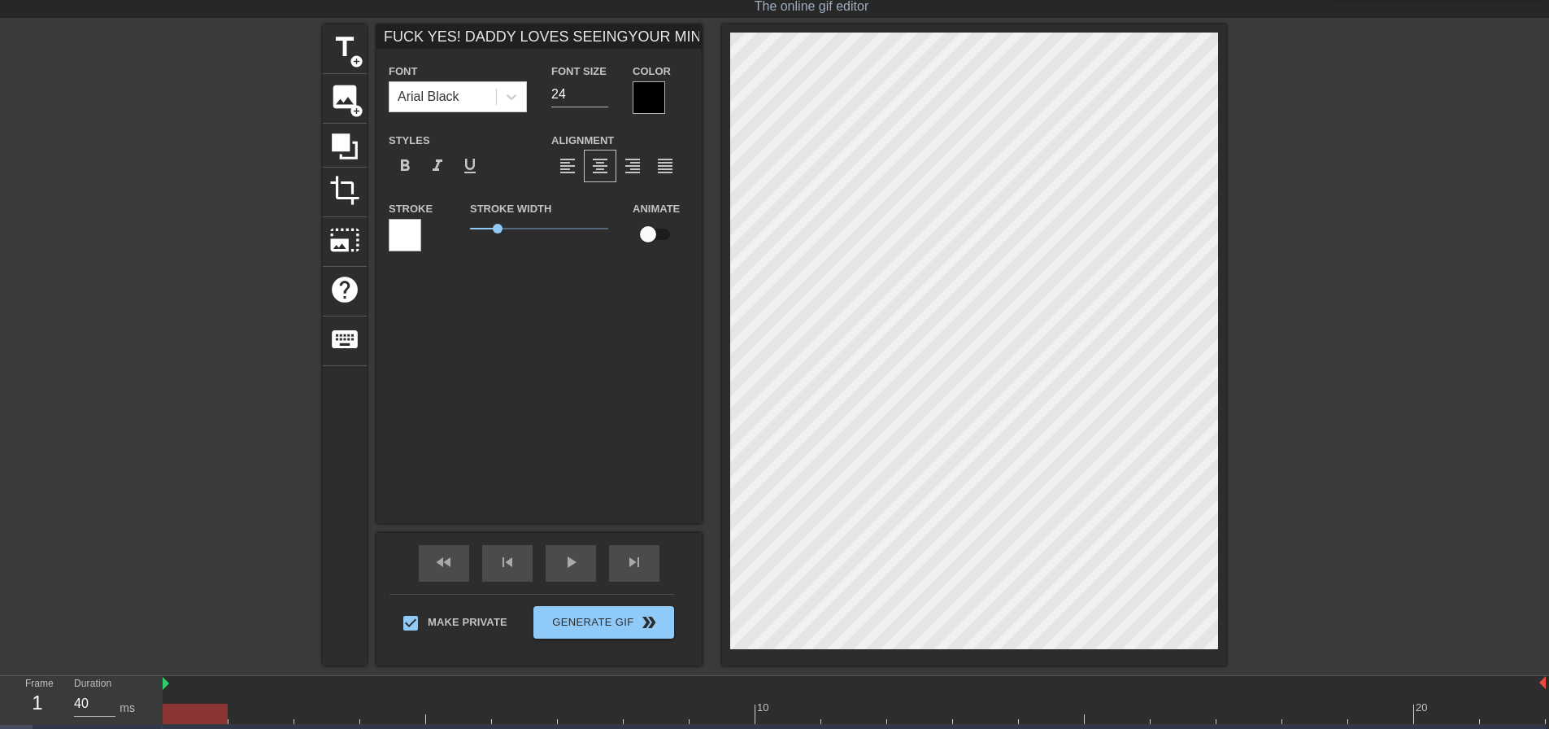
type textarea "FUCK YES! DADDY LOVES SEEING YOUR MINDLESS FACE! YOU'RE"
type input "FUCK YES! DADDY LOVES SEEINGYOUR MINDLESS FACE!YOU'RE"
type textarea "FUCK YES! DADDY LOVES SEEING YOUR MINDLESS FACE! YOU'RE"
type input "FUCK YES! DADDY LOVES SEEINGYOUR MINDLESS FACE!YOU'RE N"
type textarea "FUCK YES! DADDY LOVES SEEING YOUR MINDLESS FACE! YOU'RE N"
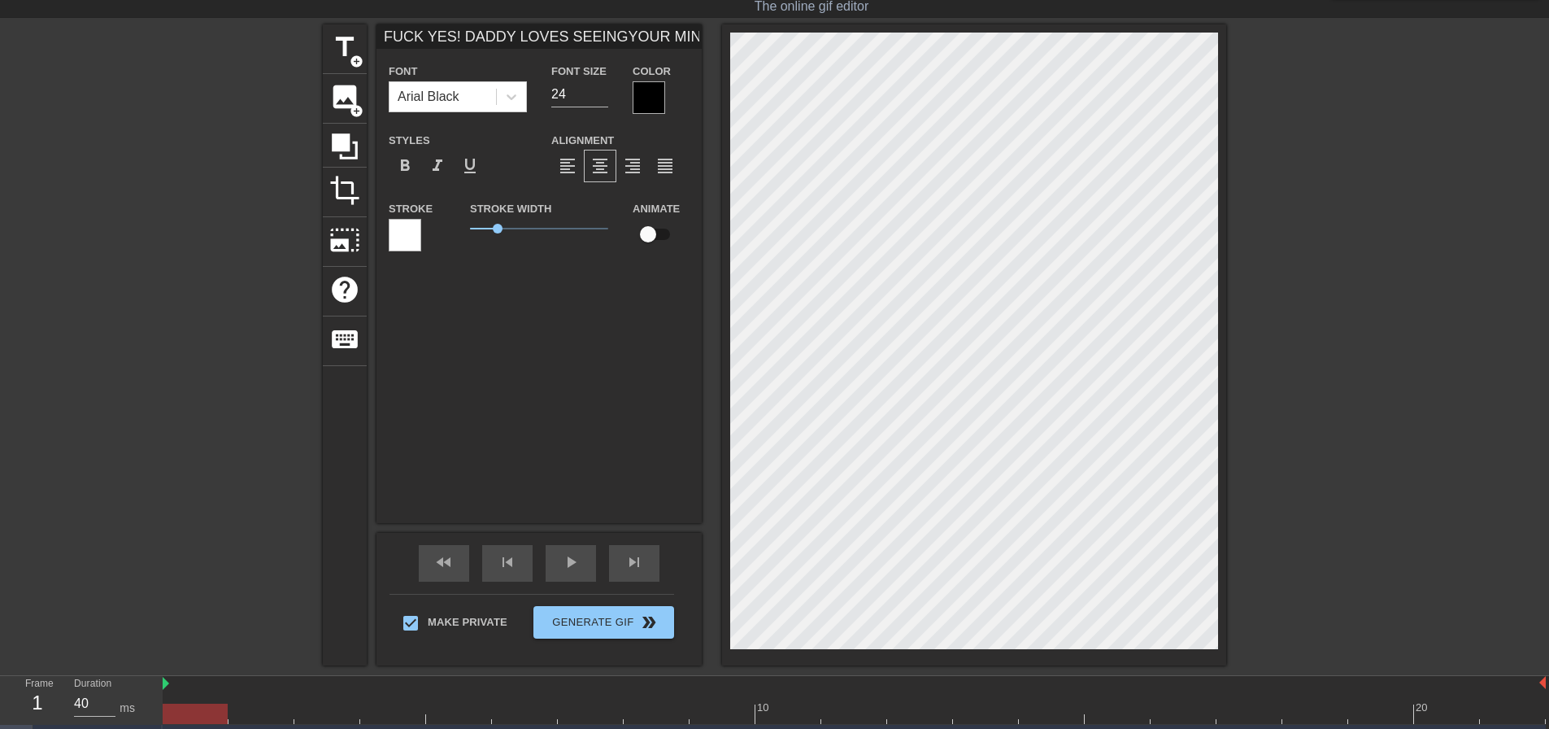
type input "FUCK YES! DADDY LOVES SEEINGYOUR MINDLESS FACE!YOU'RE NO"
type textarea "FUCK YES! DADDY LOVES SEEING YOUR MINDLESS FACE! YOU'RE NO"
type input "FUCK YES! DADDY LOVES SEEINGYOUR MINDLESS FACE!YOU'RE NOT"
type textarea "FUCK YES! DADDY LOVES SEEING YOUR MINDLESS FACE! YOU'RE NOT"
type input "FUCK YES! DADDY LOVES SEEINGYOUR MINDLESS FACE!YOU'RE NOTH"
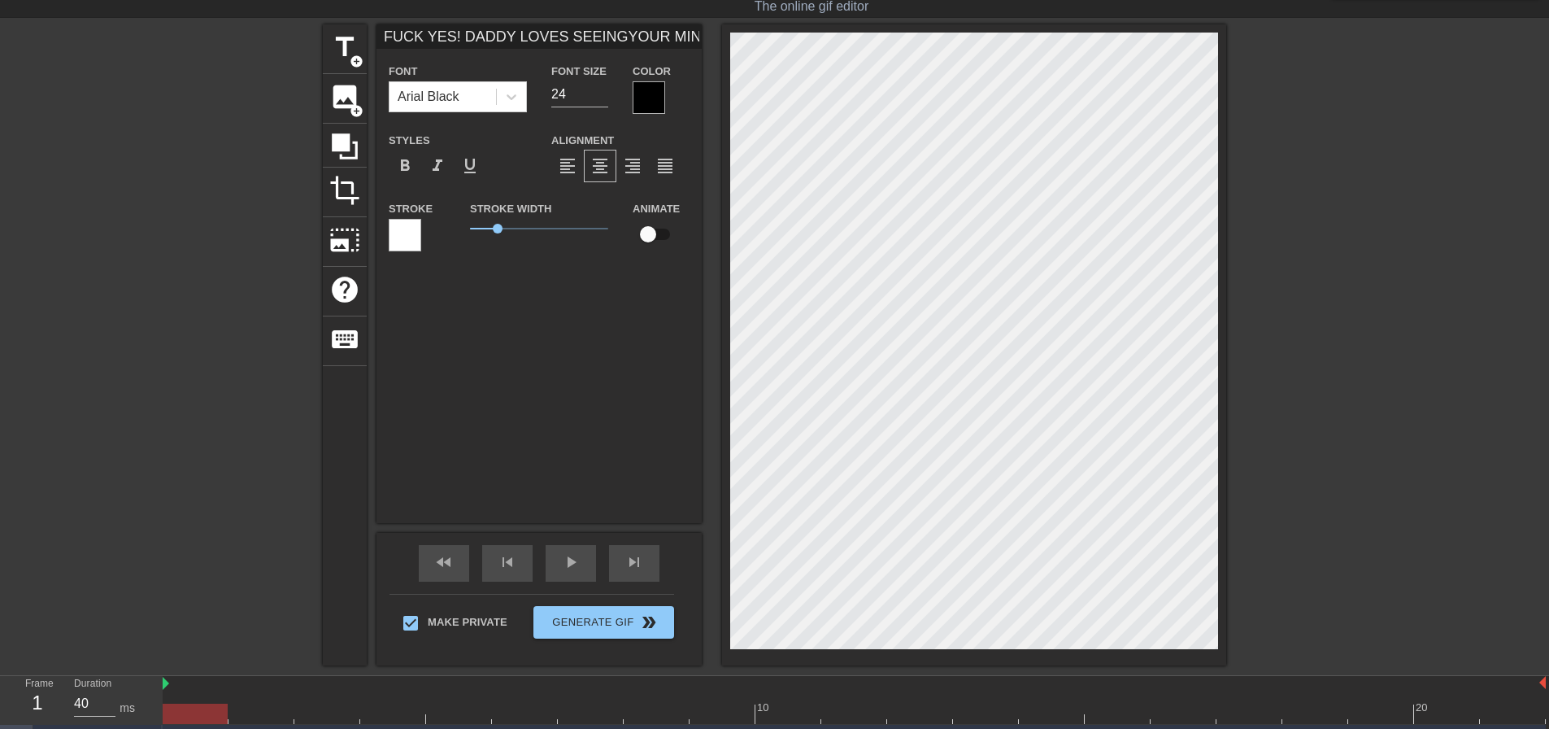
type textarea "FUCK YES! DADDY LOVES SEEING YOUR MINDLESS FACE! YOU'RE NOTH"
click at [1327, 417] on div at bounding box center [1368, 268] width 244 height 488
click at [1223, 640] on div at bounding box center [974, 344] width 504 height 641
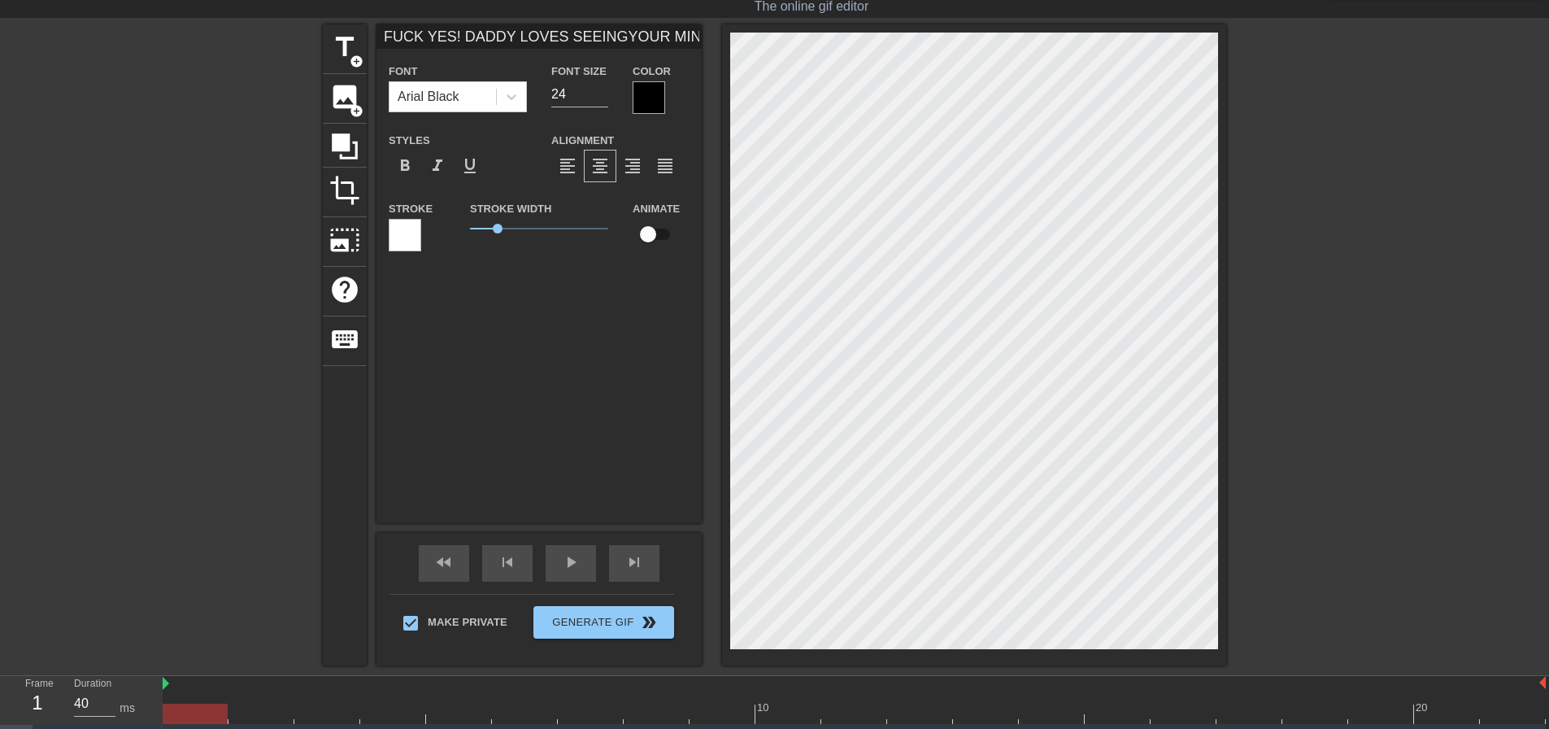
click at [1388, 390] on div at bounding box center [1368, 268] width 244 height 488
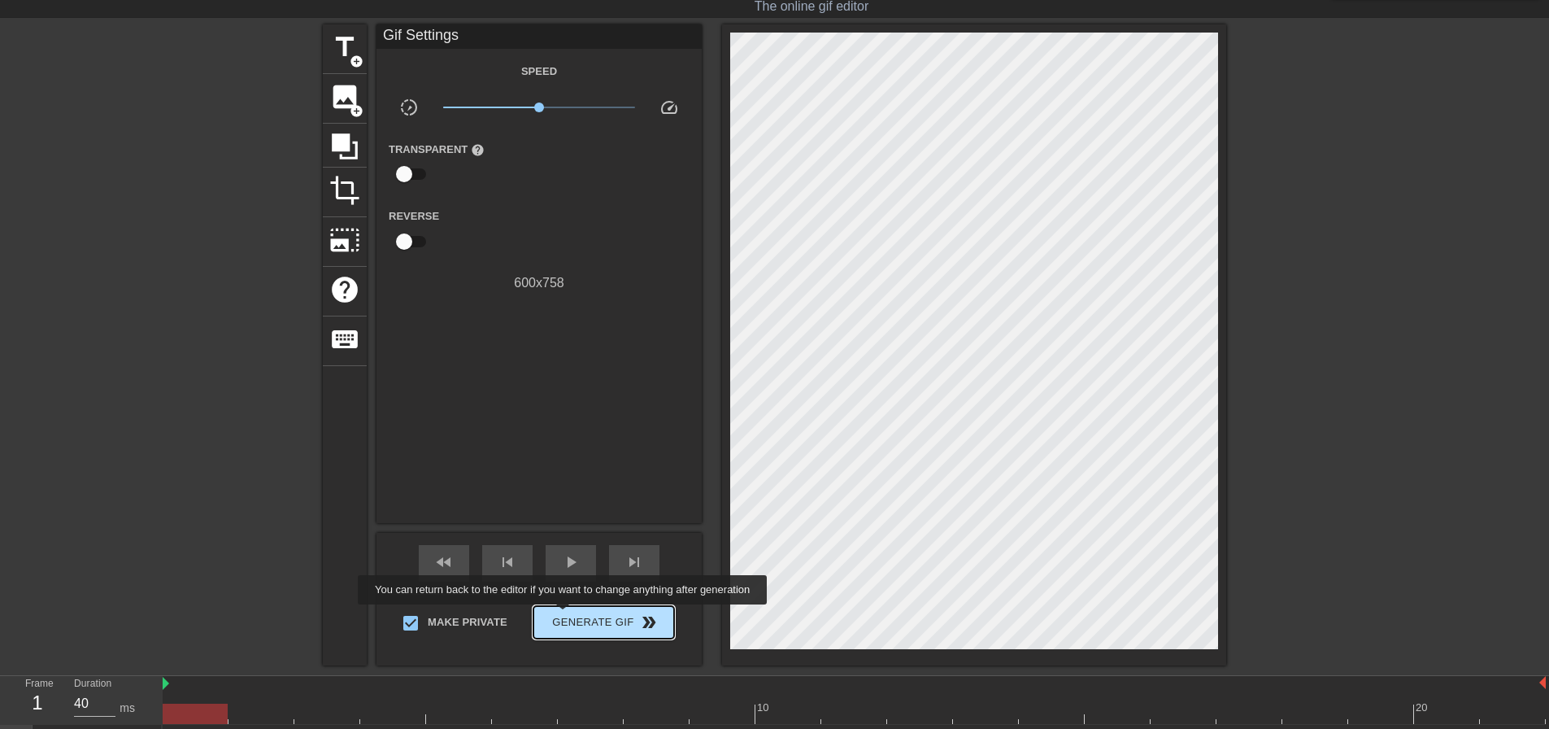
click at [564, 616] on span "Generate Gif double_arrow" at bounding box center [604, 622] width 128 height 20
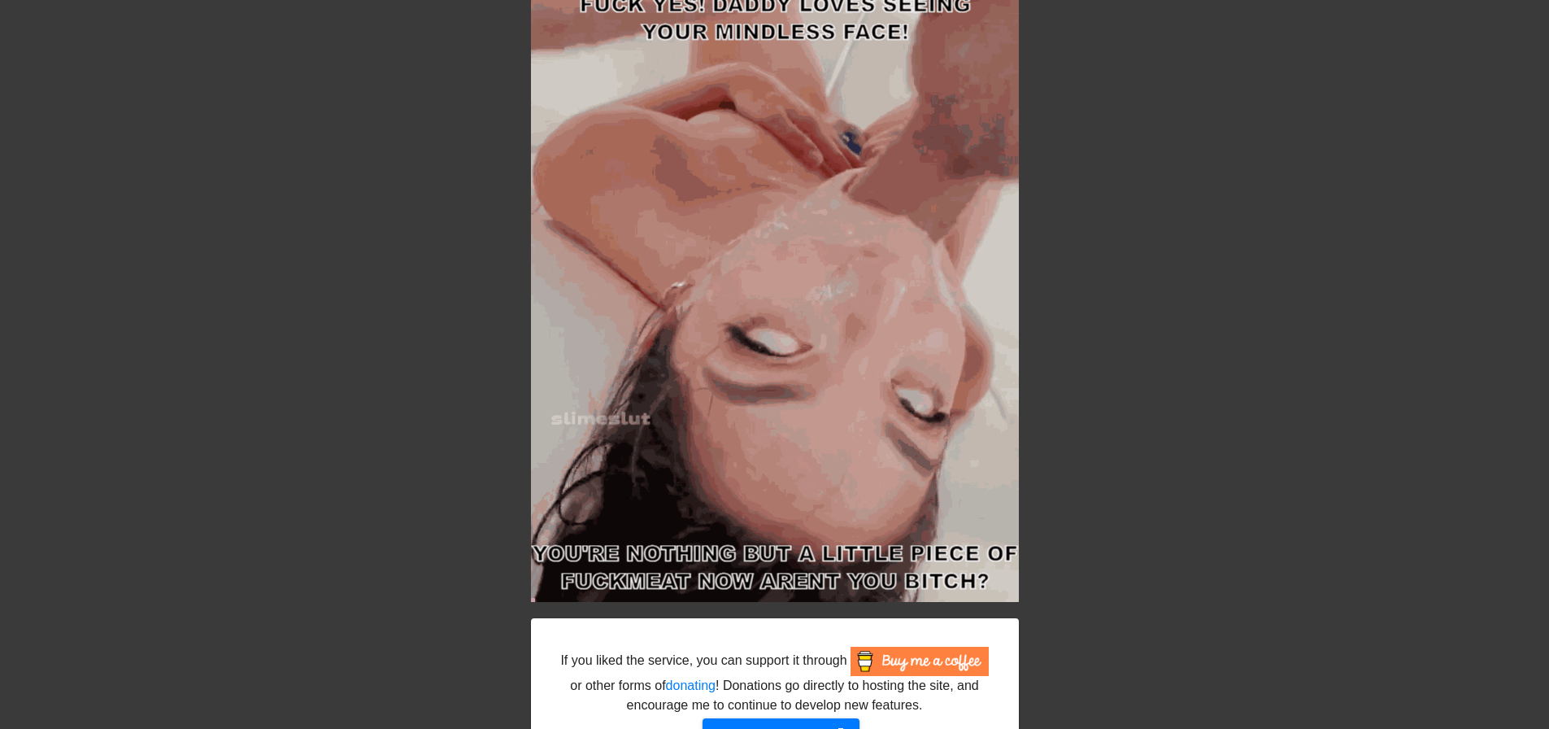
scroll to position [176, 0]
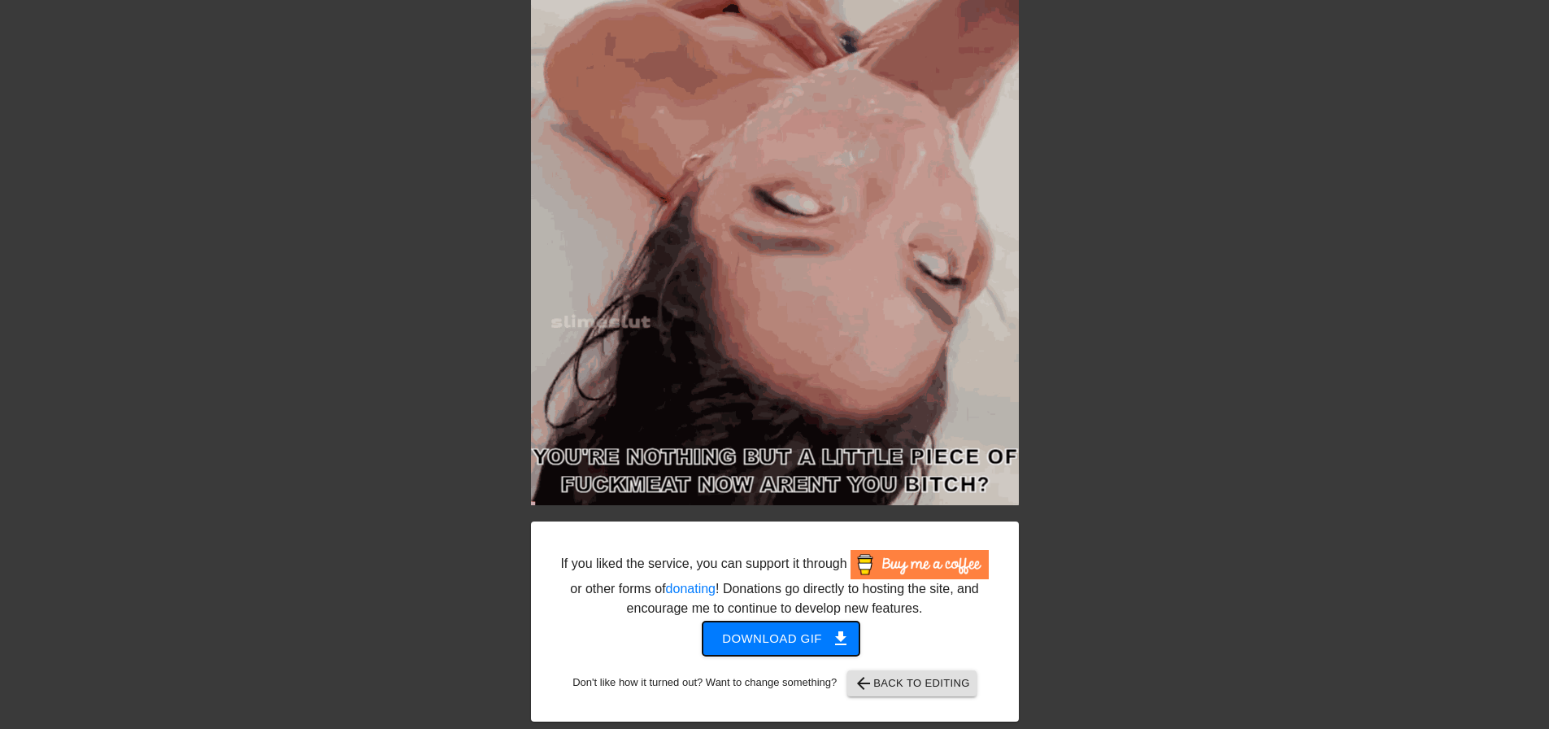
click at [788, 647] on span "Download gif get_app" at bounding box center [781, 638] width 118 height 21
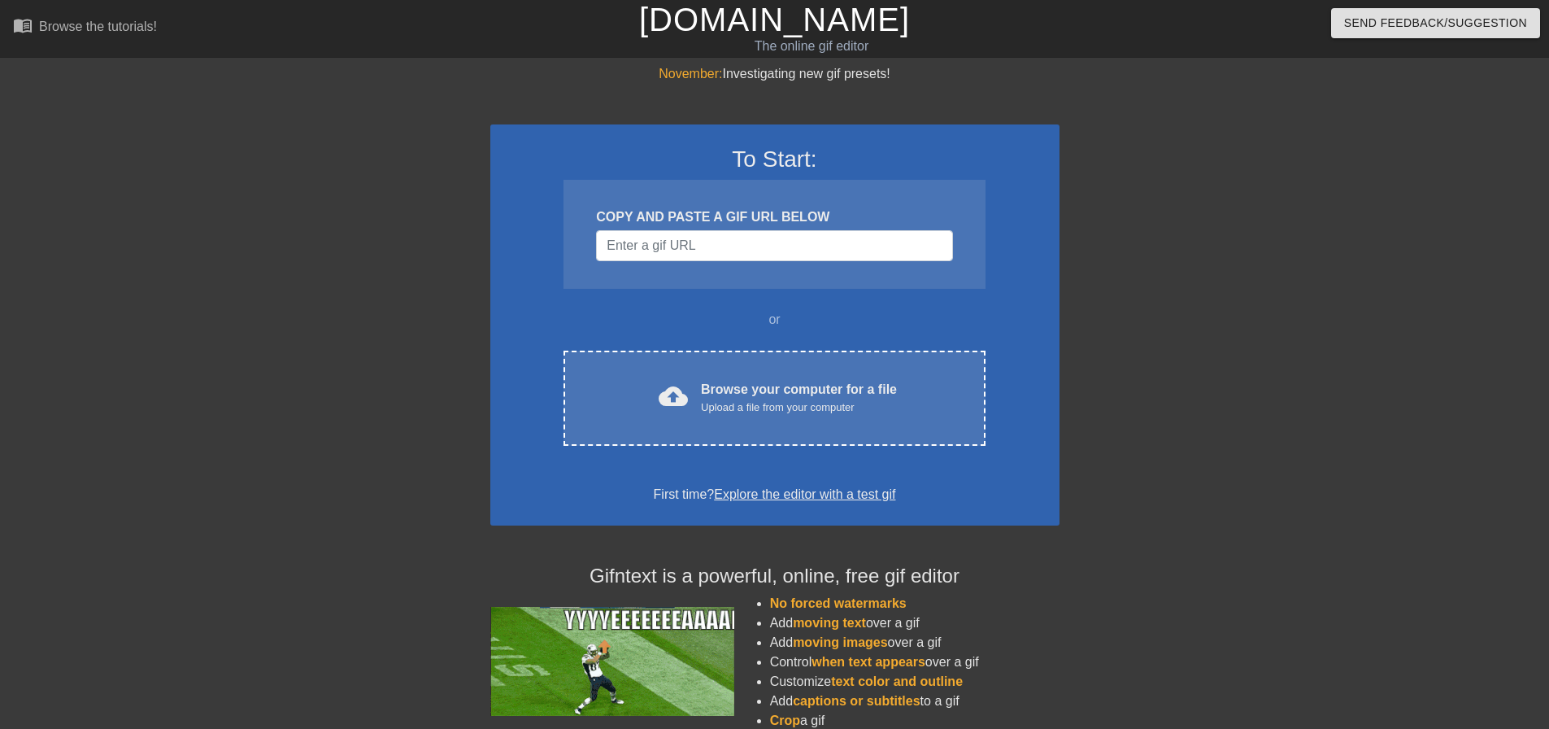
scroll to position [139, 0]
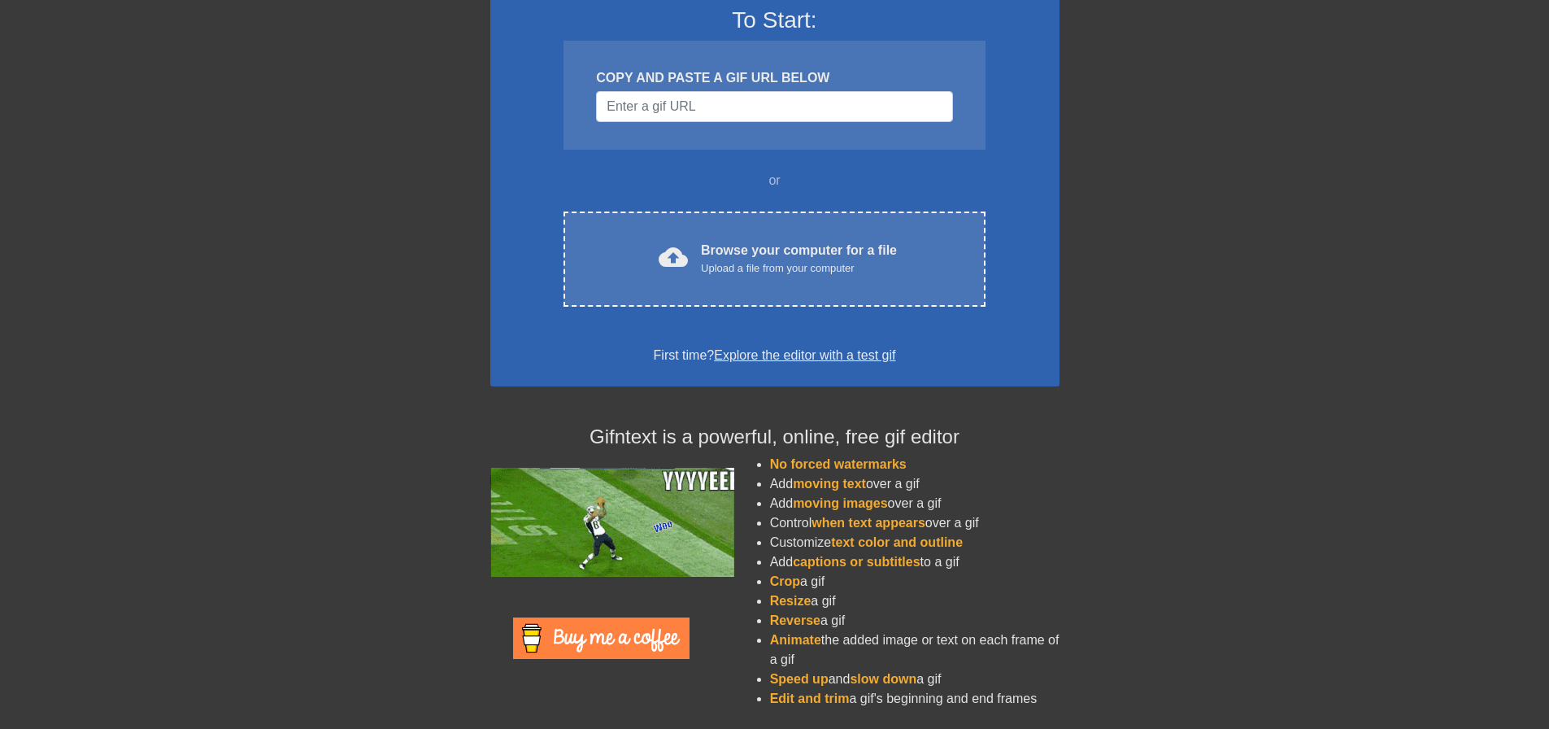
click at [767, 403] on div "To Start: COPY AND PASTE A GIF URL BELOW or cloud_upload Browse your computer f…" at bounding box center [774, 333] width 569 height 777
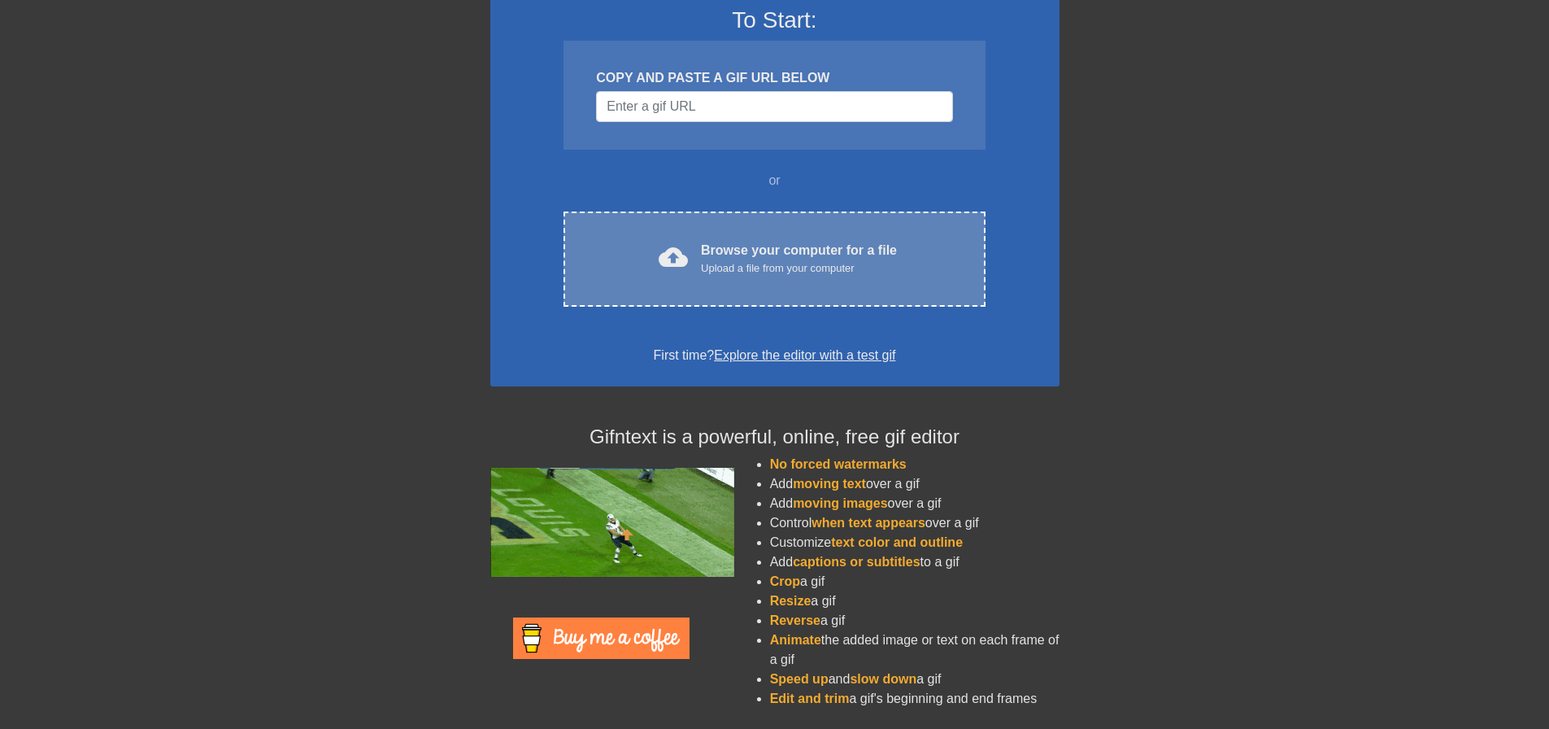
click at [811, 220] on div "cloud_upload Browse your computer for a file Upload a file from your computer C…" at bounding box center [774, 258] width 421 height 95
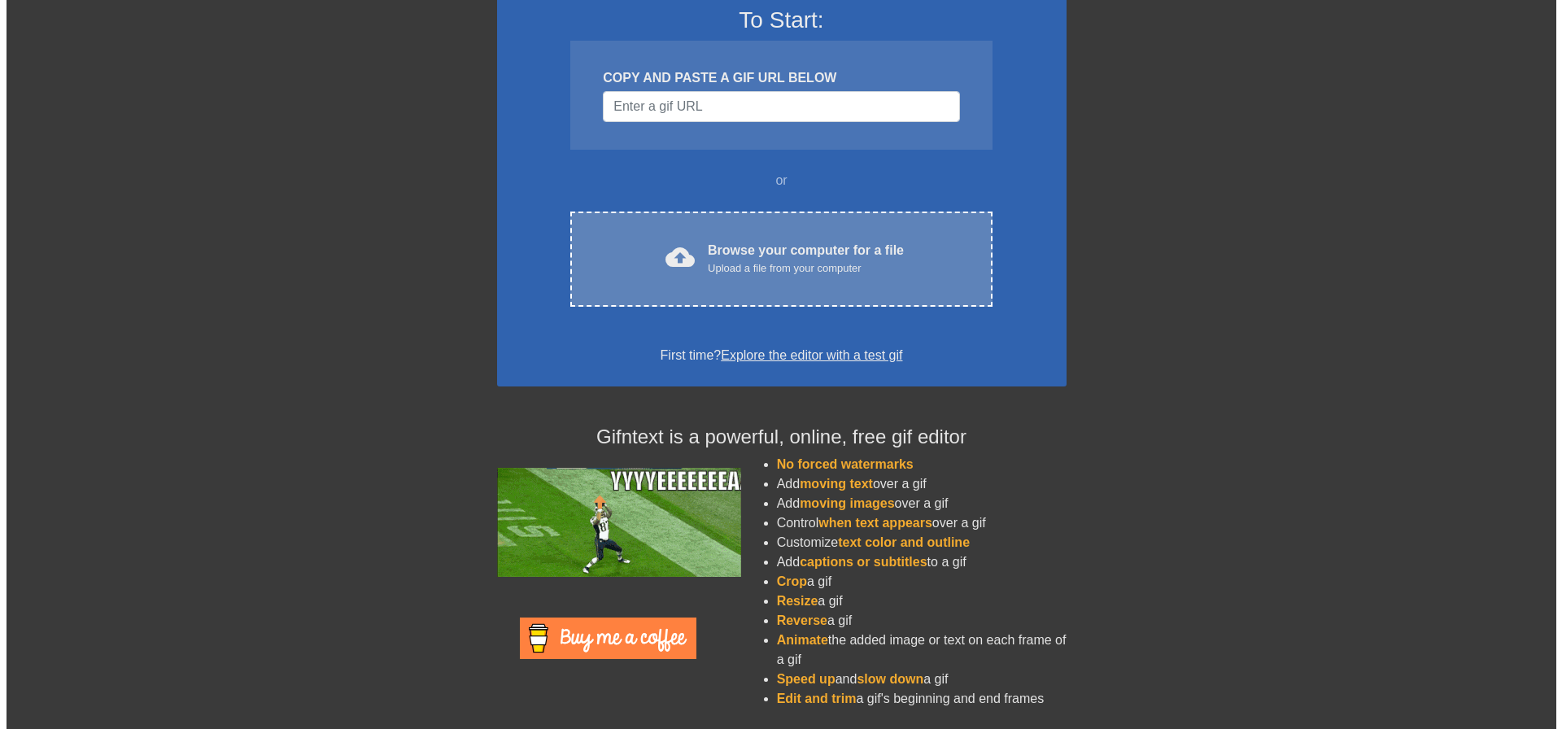
scroll to position [0, 0]
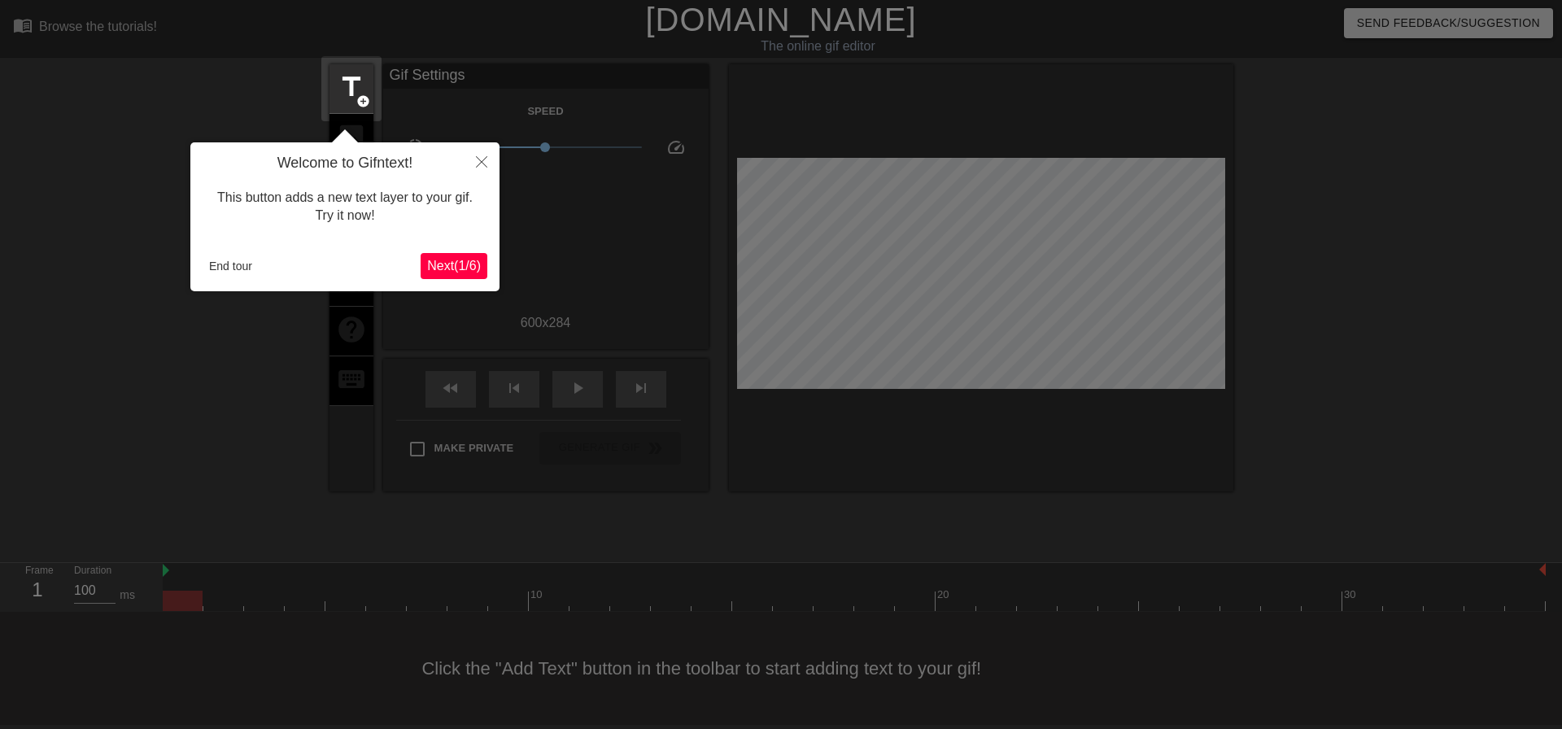
click at [228, 253] on div "Welcome to Gifntext! This button adds a new text layer to your gif. Try it now!…" at bounding box center [344, 216] width 309 height 149
click at [227, 271] on button "End tour" at bounding box center [231, 266] width 56 height 24
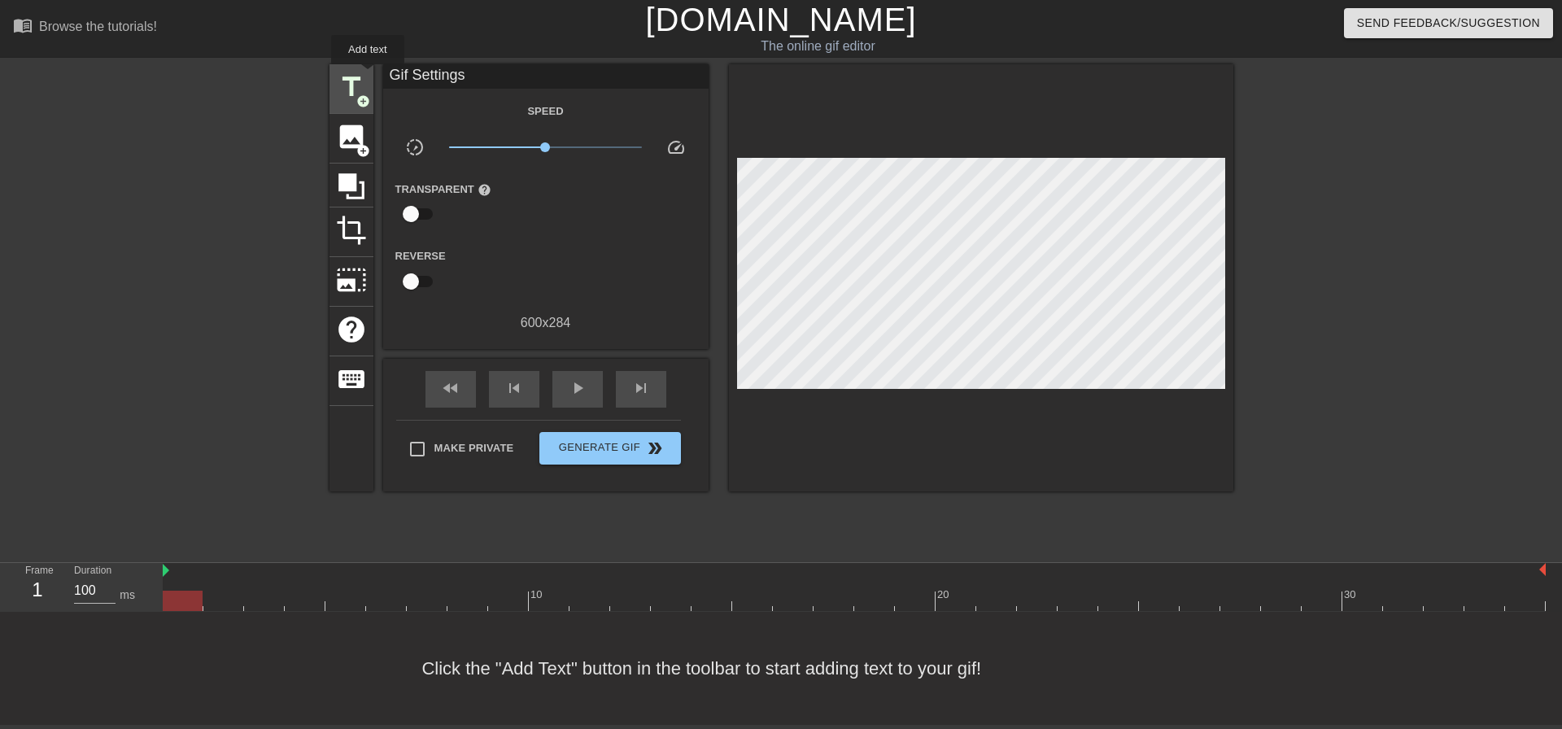
click at [355, 77] on span "title" at bounding box center [351, 87] width 31 height 31
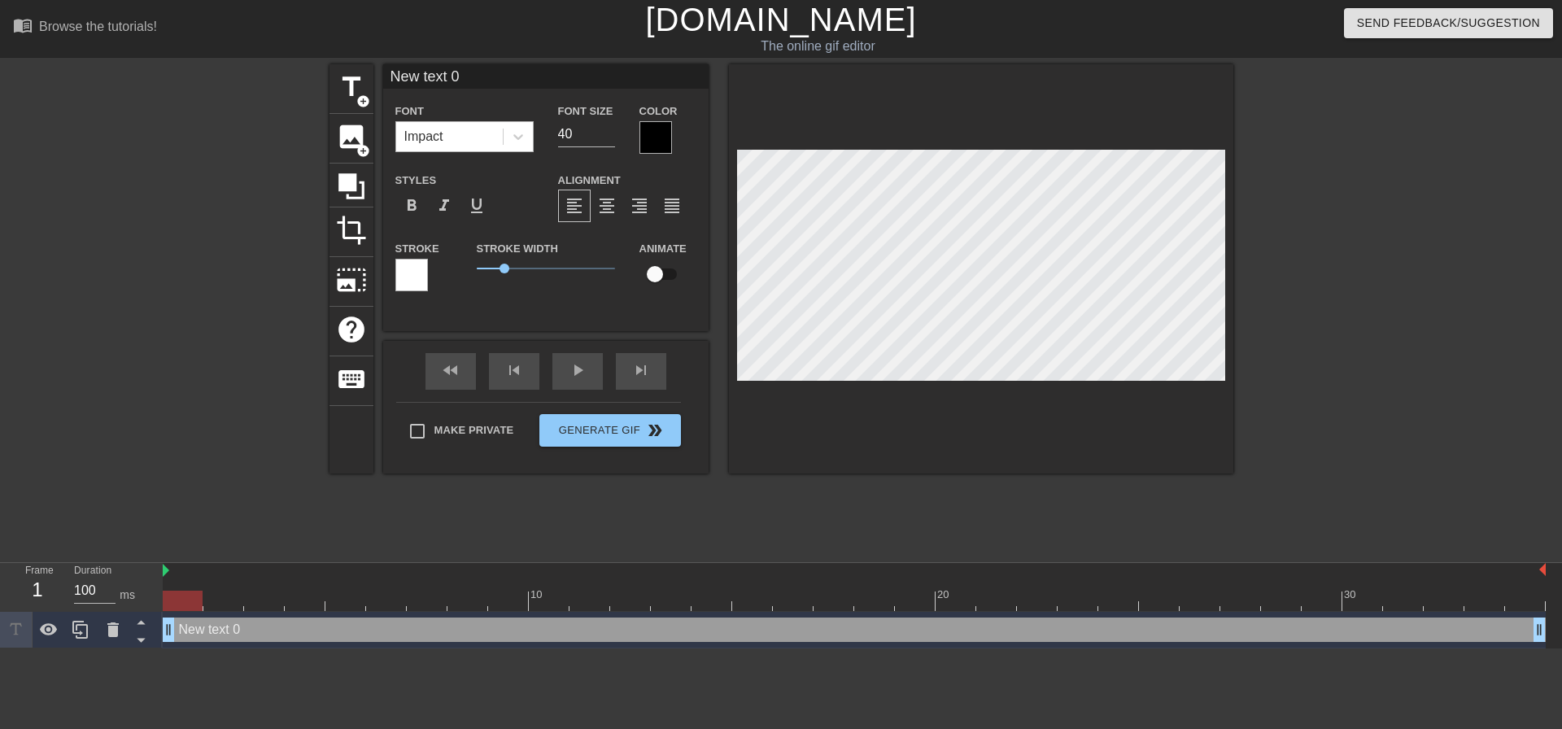
click at [453, 137] on div "Impact" at bounding box center [449, 136] width 107 height 29
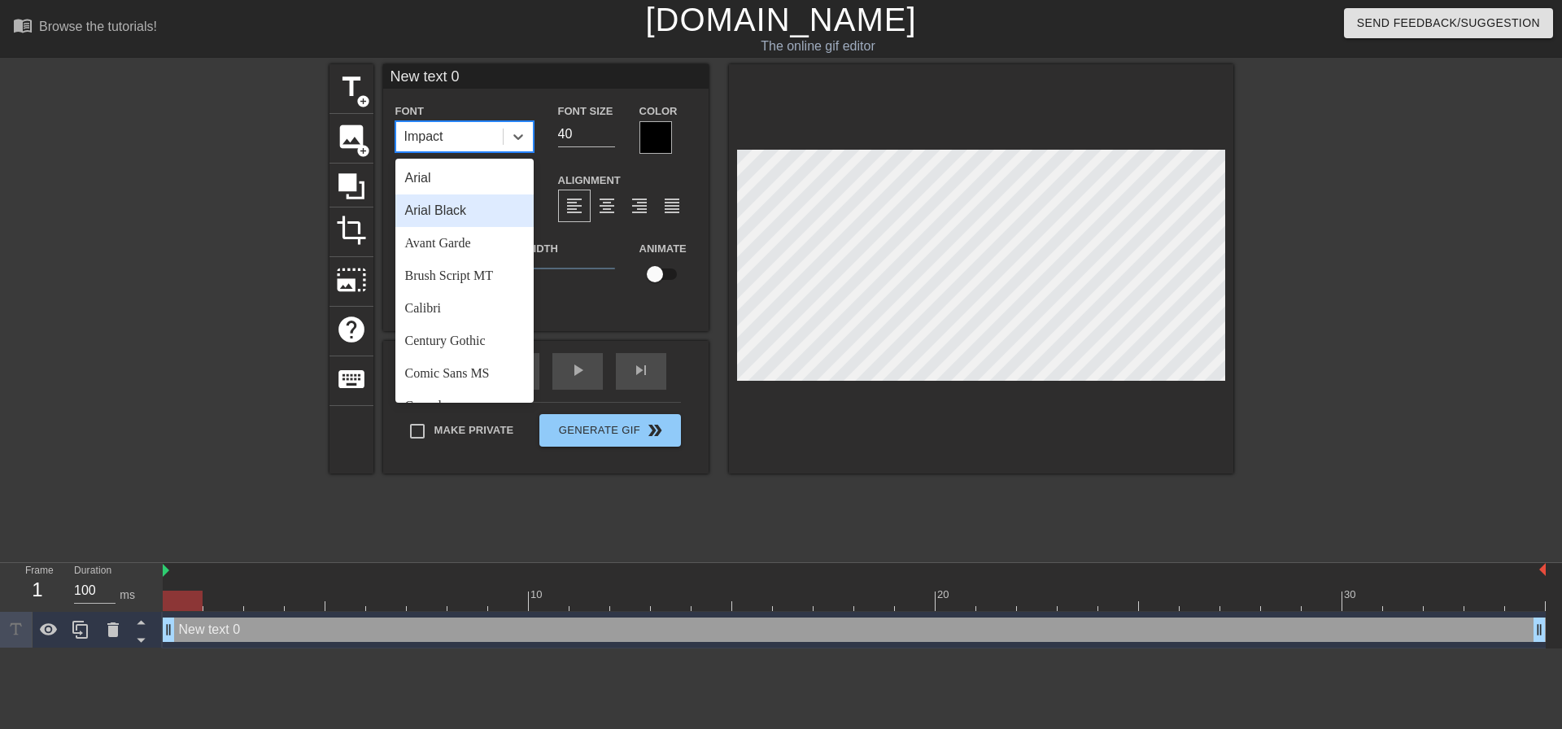
click at [495, 220] on div "Arial Black" at bounding box center [464, 210] width 138 height 33
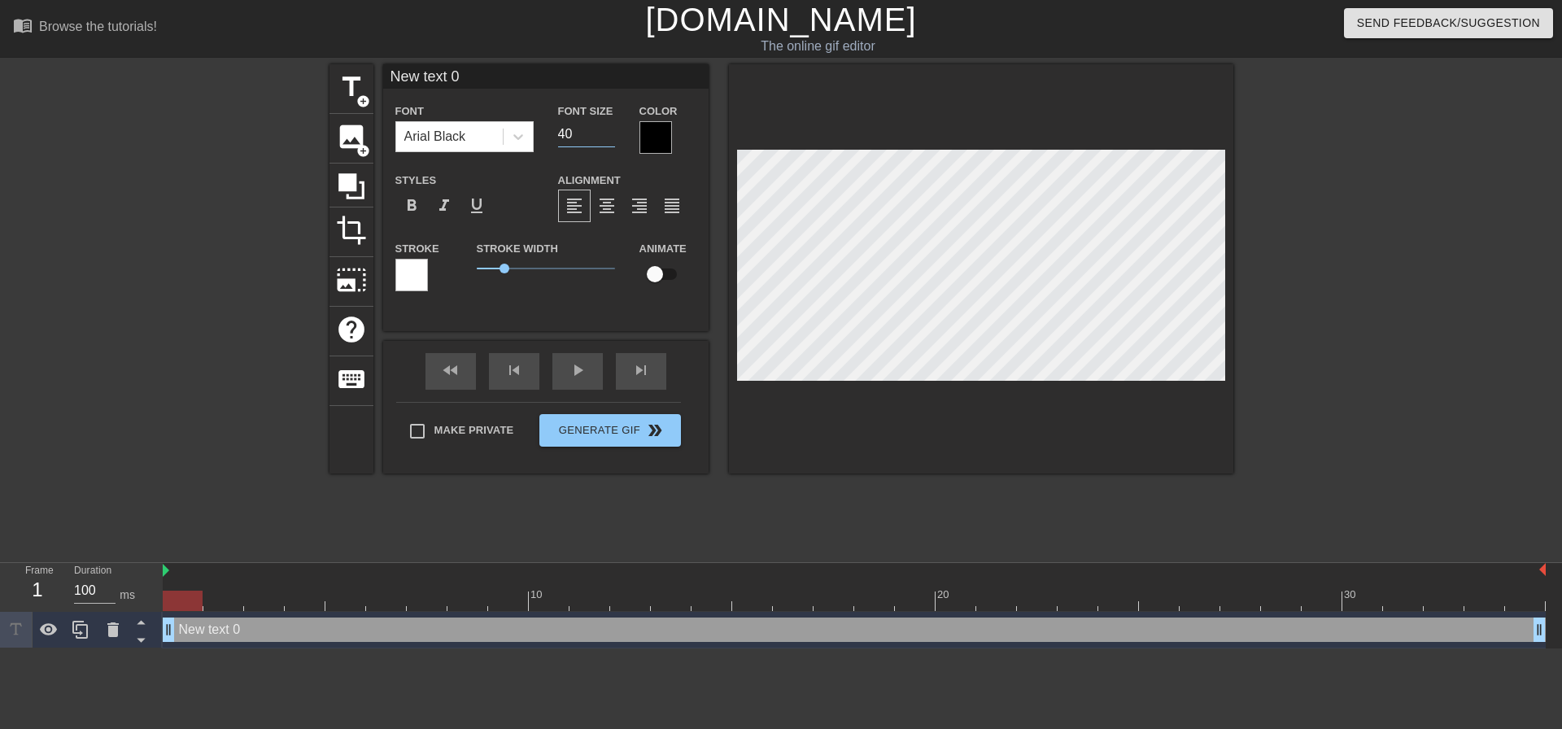
drag, startPoint x: 583, startPoint y: 144, endPoint x: 435, endPoint y: 110, distance: 151.9
click at [448, 128] on div "Font Arial Black Font Size 40 Color" at bounding box center [545, 127] width 325 height 53
type input "20"
click at [608, 218] on div "format_align_center" at bounding box center [607, 206] width 33 height 33
click at [441, 437] on label "Make Private" at bounding box center [457, 431] width 114 height 34
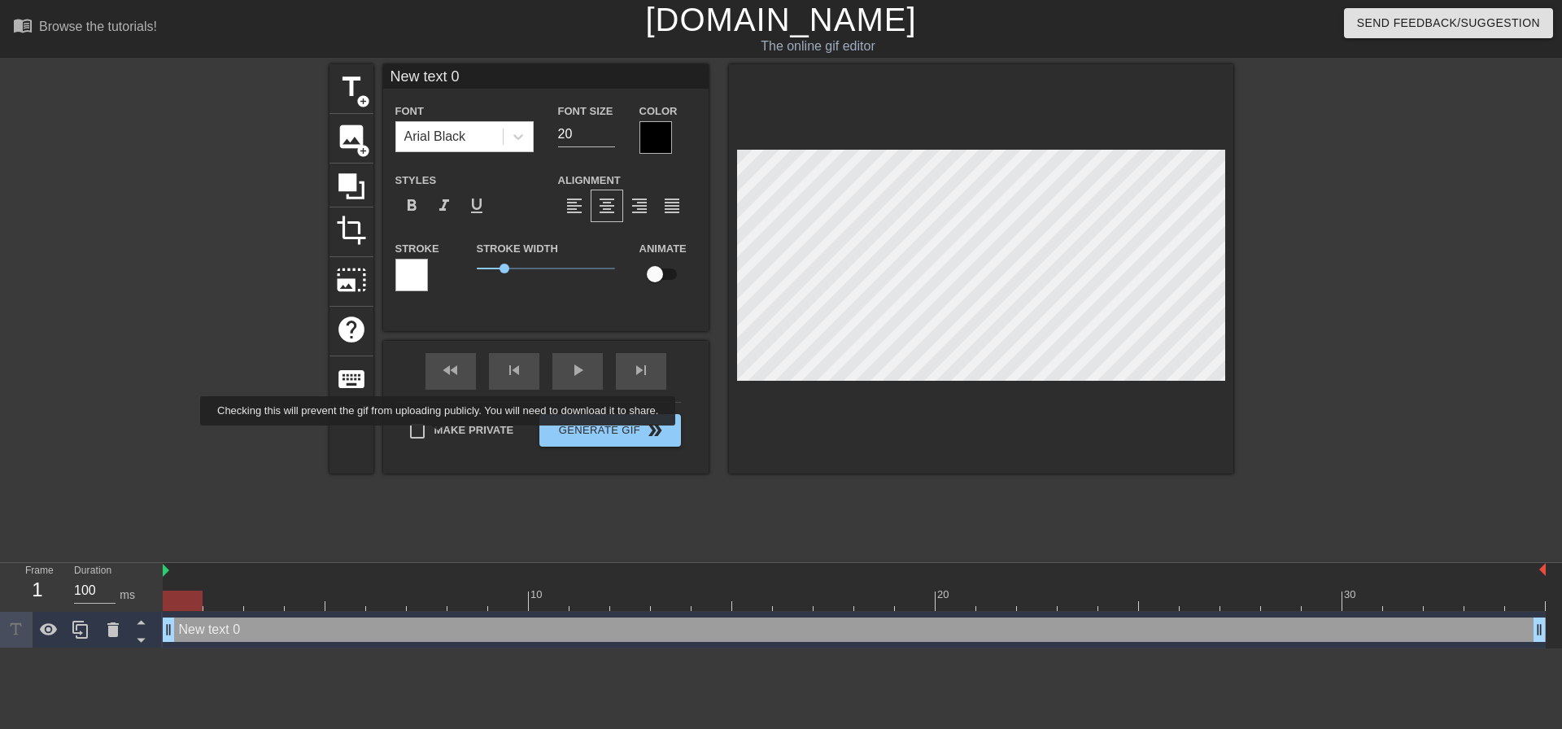
click at [434, 437] on input "Make Private" at bounding box center [417, 431] width 34 height 34
checkbox input "true"
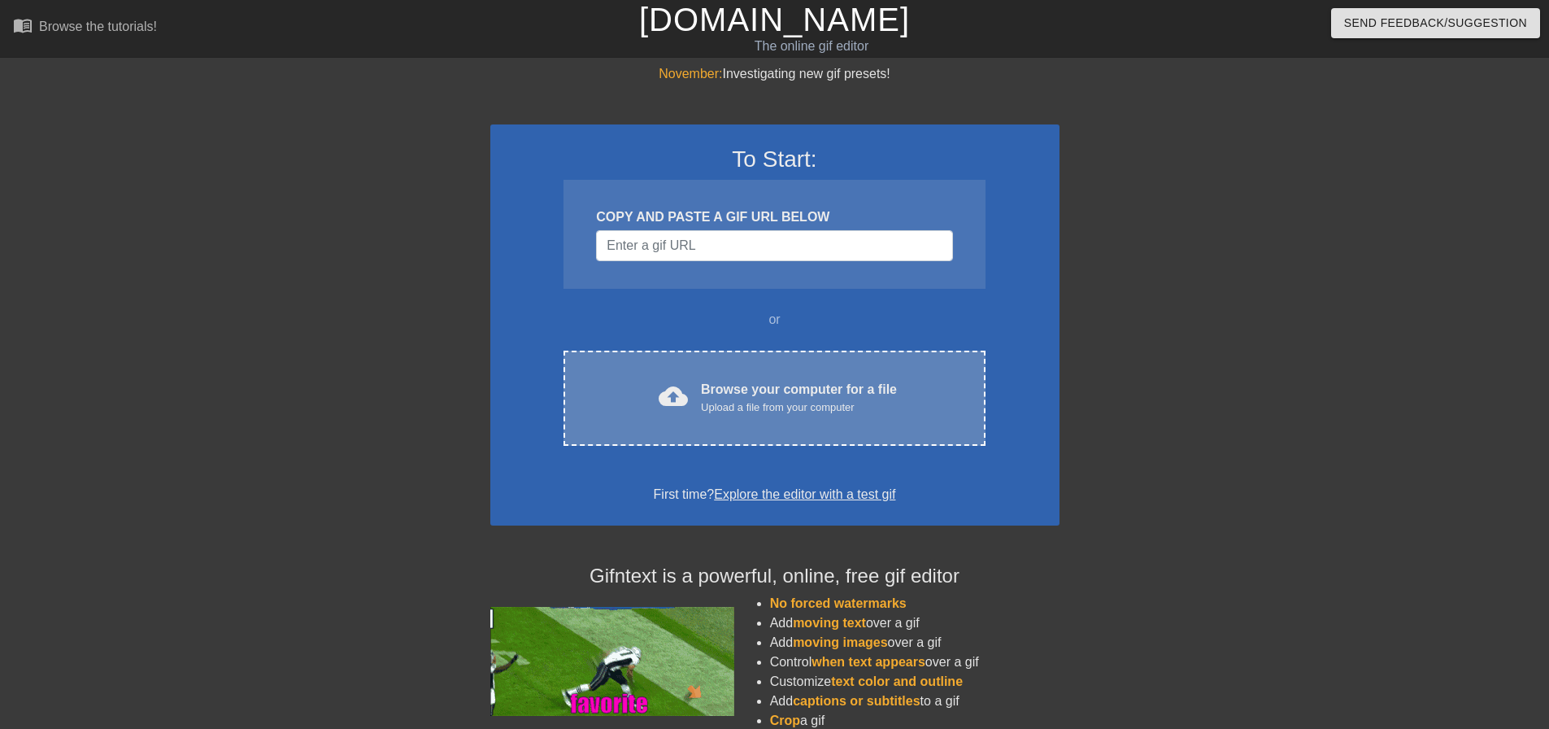
click at [779, 376] on div "cloud_upload Browse your computer for a file Upload a file from your computer C…" at bounding box center [774, 398] width 421 height 95
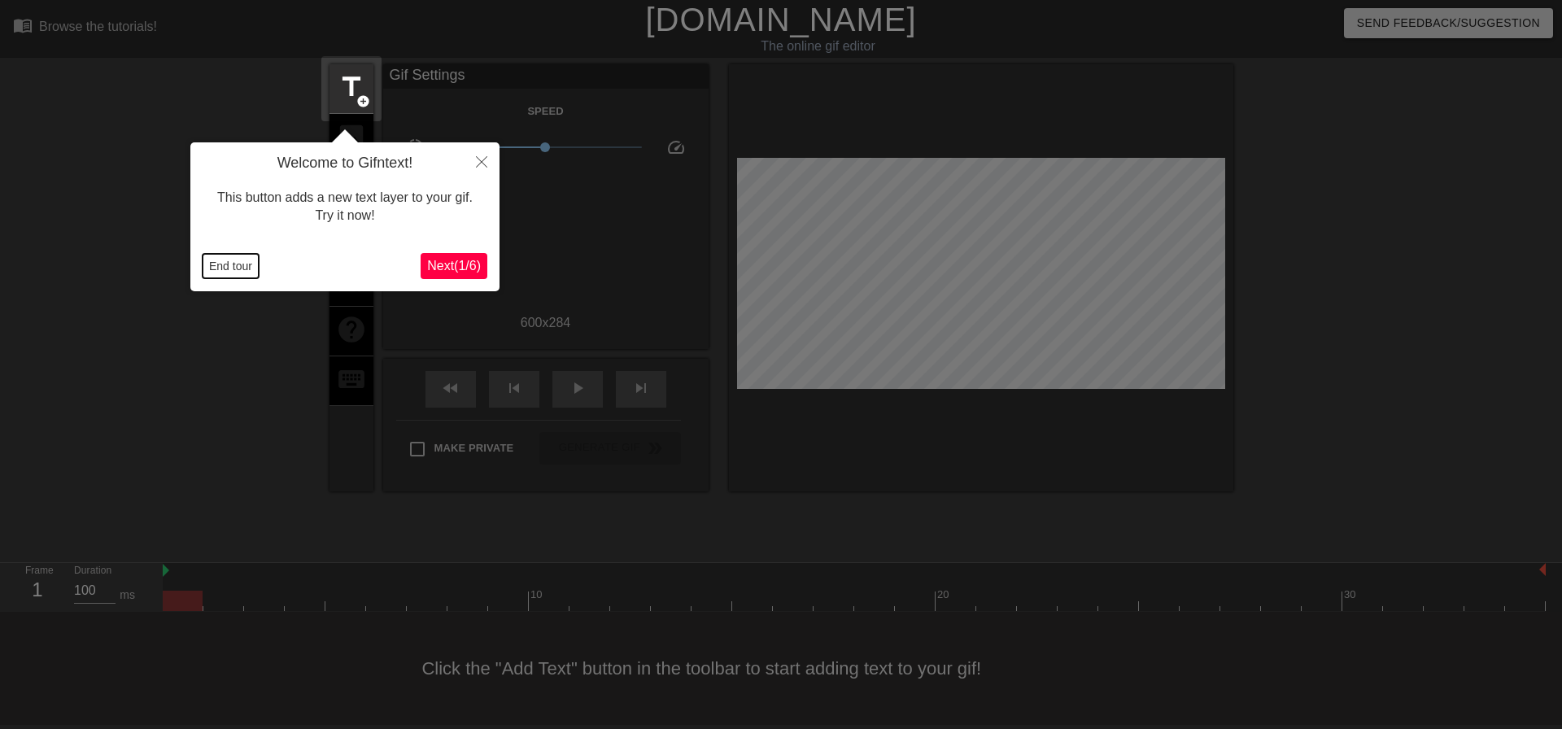
click at [218, 264] on button "End tour" at bounding box center [231, 266] width 56 height 24
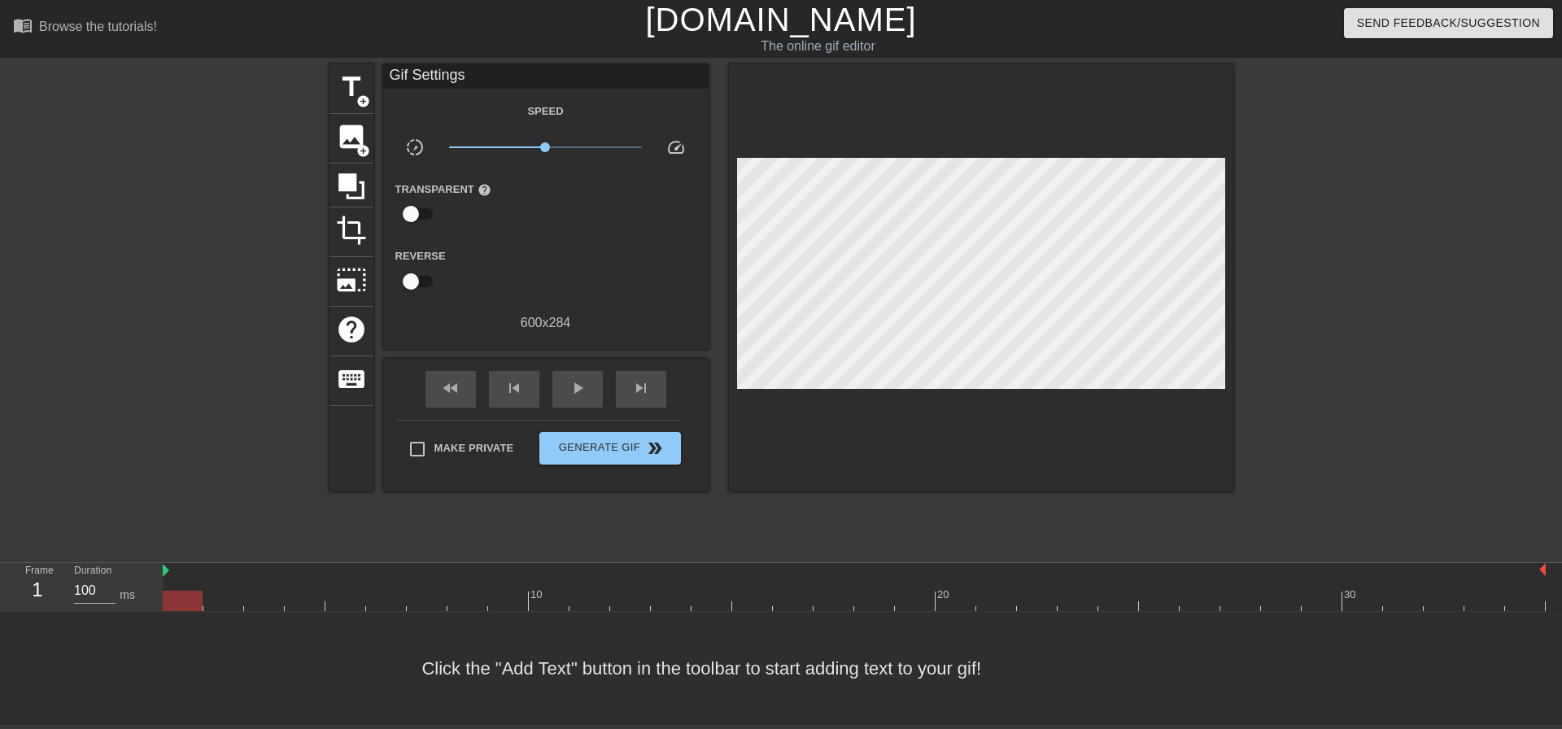
click at [352, 59] on div "menu_book Browse the tutorials! Gifntext.com The online gif editor Send Feedbac…" at bounding box center [781, 362] width 1562 height 725
click at [347, 78] on span "title" at bounding box center [351, 87] width 31 height 31
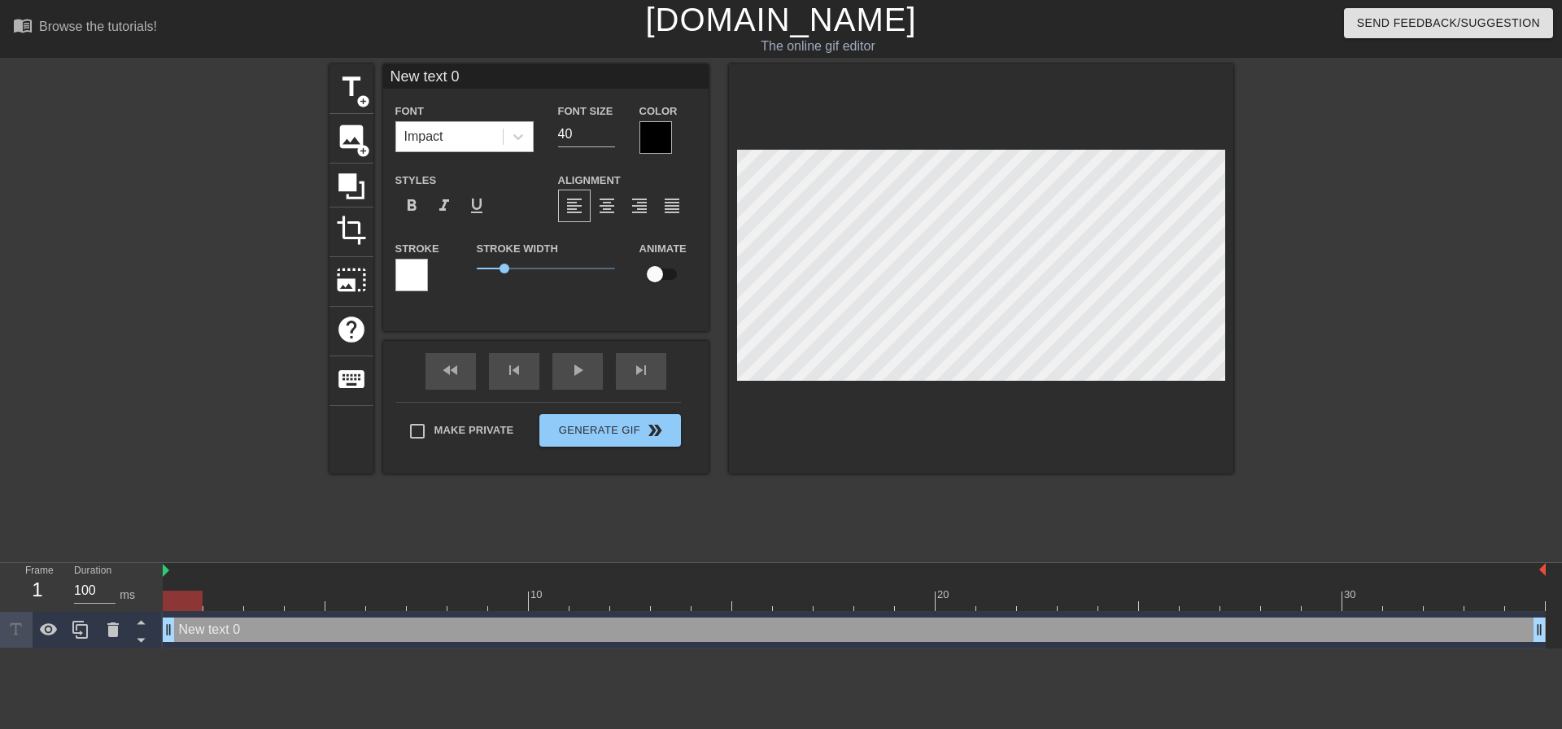
click at [464, 134] on div "Impact" at bounding box center [449, 136] width 107 height 29
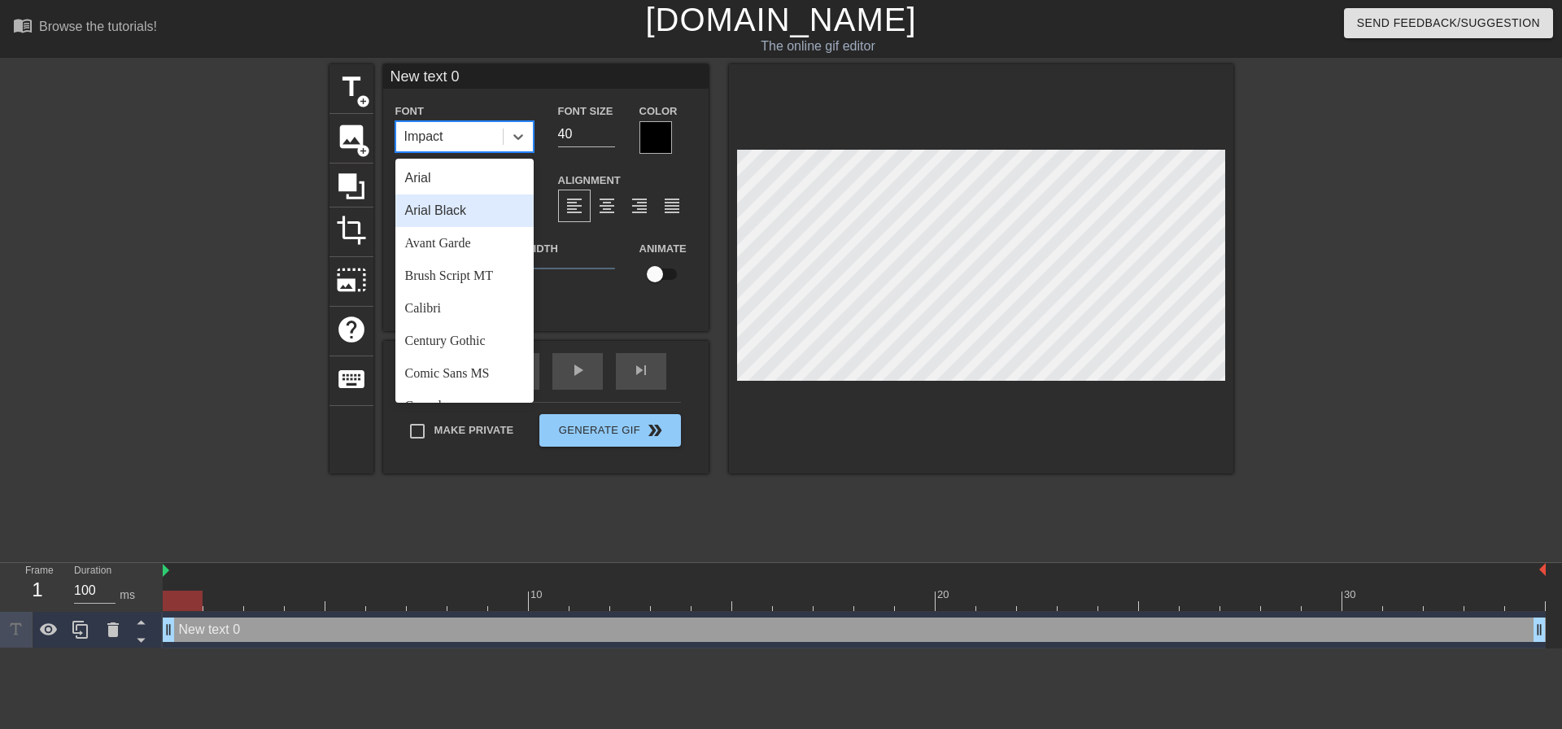
click at [443, 210] on div "Arial Black" at bounding box center [464, 210] width 138 height 33
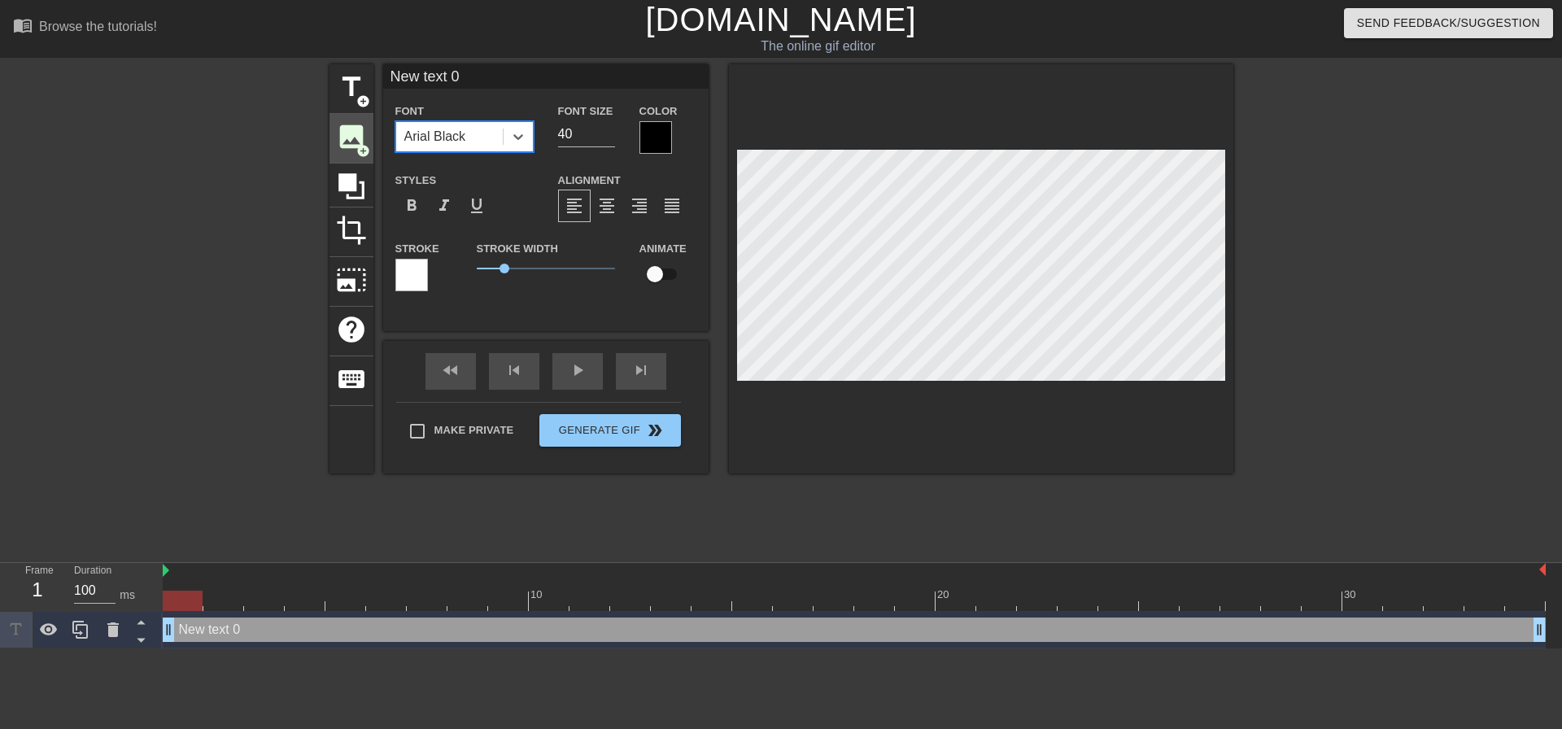
drag, startPoint x: 587, startPoint y: 130, endPoint x: 331, endPoint y: 151, distance: 257.1
click at [387, 147] on div "Font option [PERSON_NAME], selected. 0 results available. Select is focused ,ty…" at bounding box center [545, 127] width 325 height 53
type input "20"
click at [600, 203] on span "format_align_center" at bounding box center [607, 206] width 20 height 20
click at [450, 447] on div "Make Private" at bounding box center [468, 434] width 118 height 41
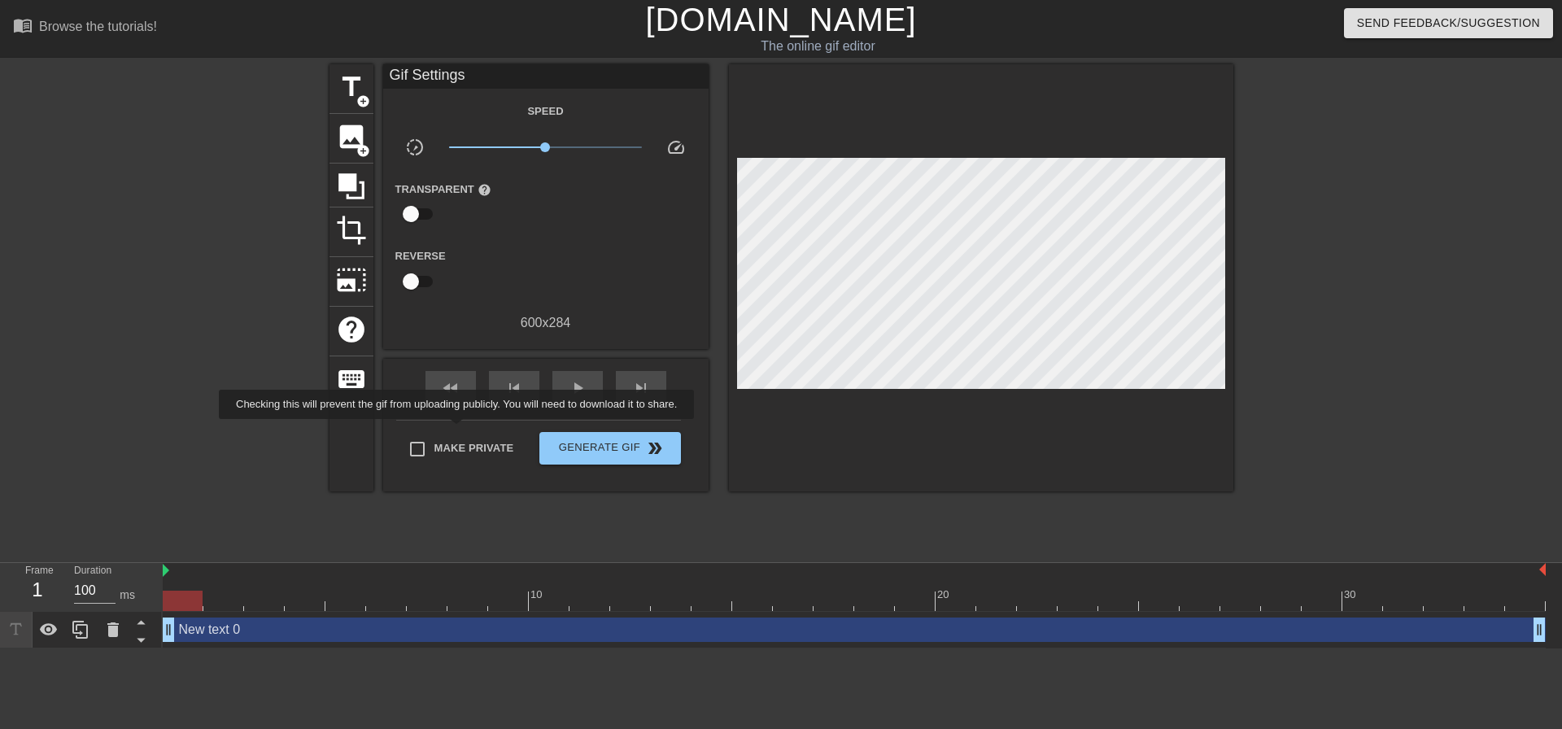
click at [460, 432] on label "Make Private" at bounding box center [457, 449] width 114 height 34
click at [434, 432] on input "Make Private" at bounding box center [417, 449] width 34 height 34
checkbox input "true"
click at [582, 400] on div "play_arrow" at bounding box center [577, 389] width 50 height 37
click at [582, 384] on span "pause" at bounding box center [578, 388] width 20 height 20
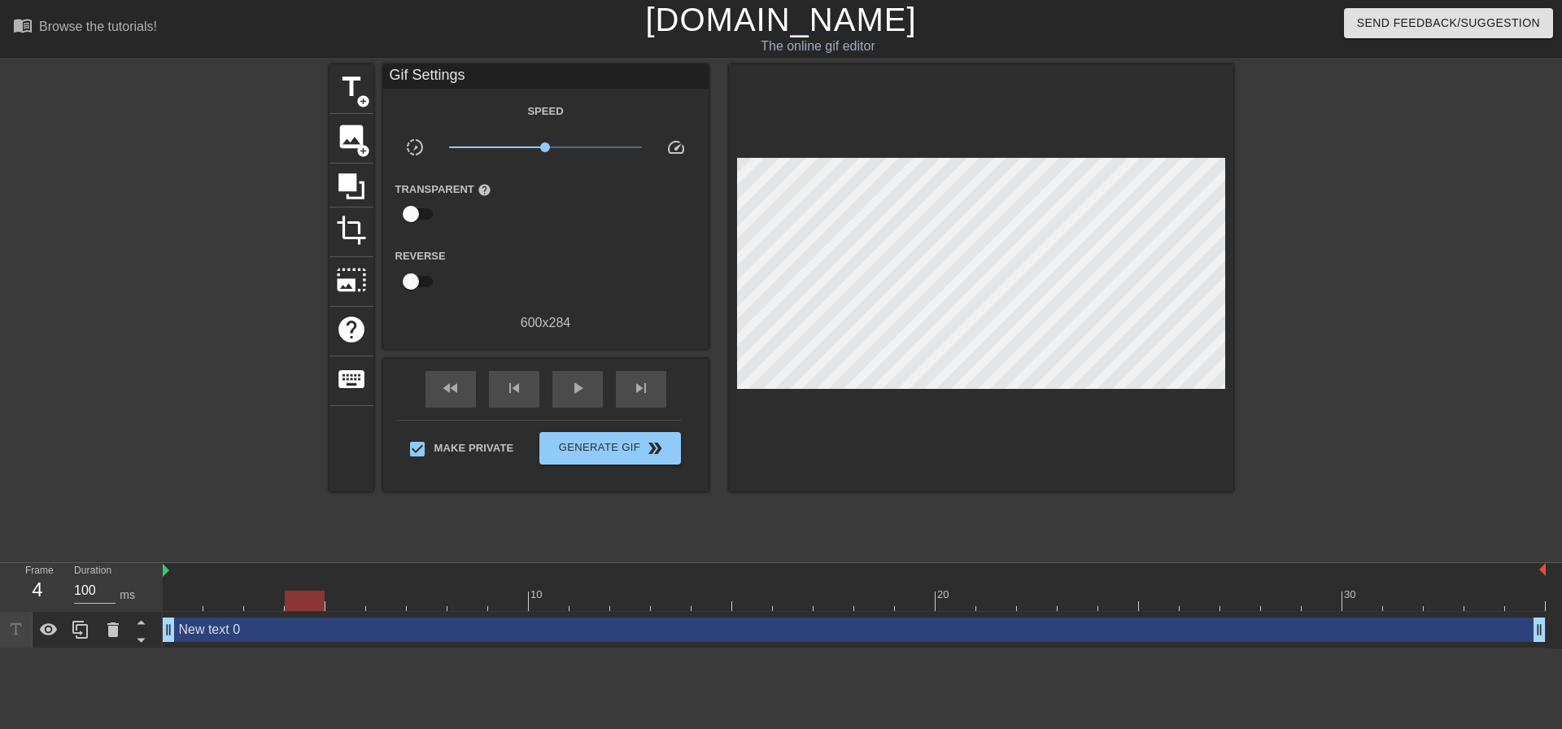
drag, startPoint x: 322, startPoint y: 591, endPoint x: 150, endPoint y: 597, distance: 171.7
click at [150, 599] on div "Frame 4 Duration 100 ms 10 20 30 New text 0 drag_handle drag_handle" at bounding box center [781, 605] width 1562 height 85
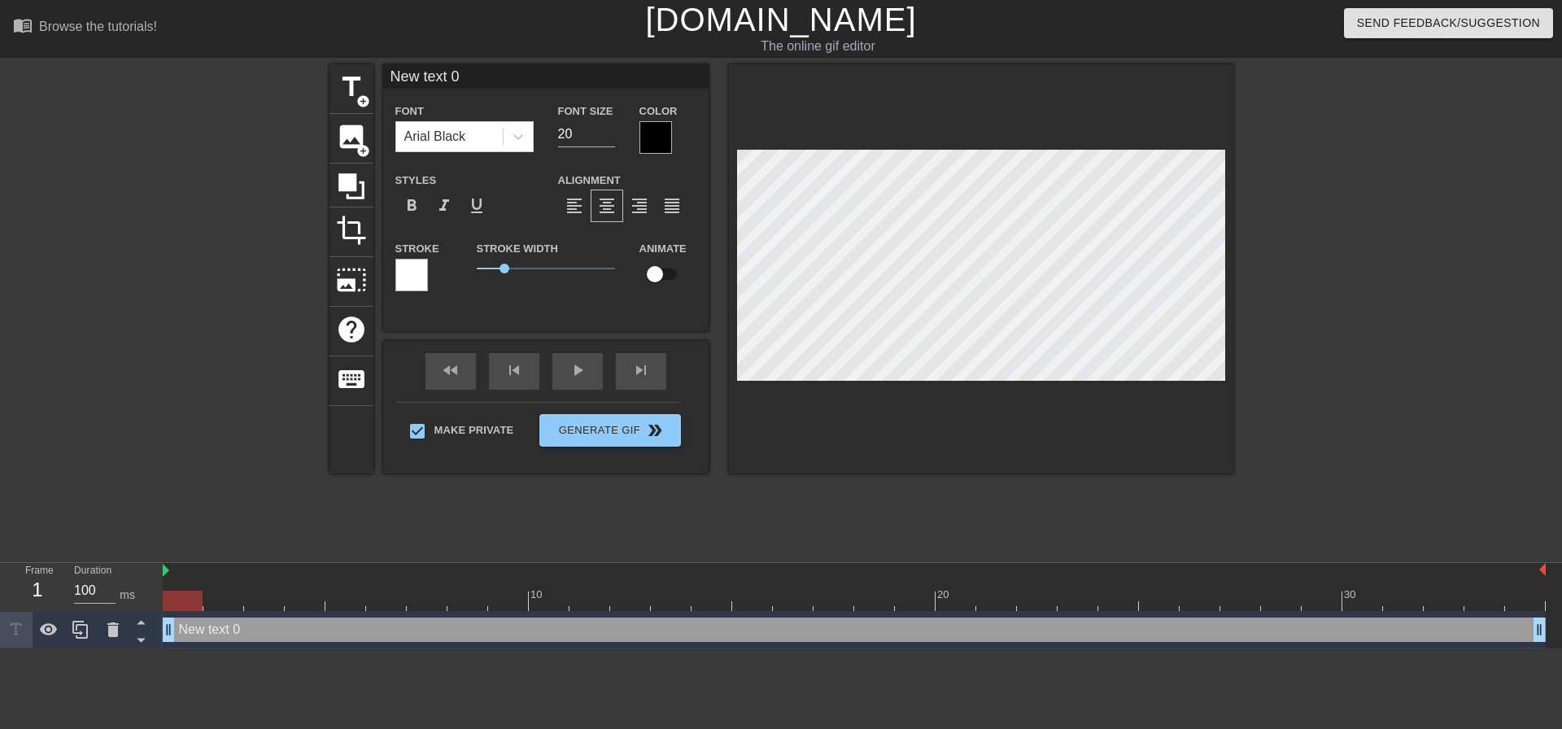
scroll to position [2, 2]
type input "M"
type textarea "M"
type input "My"
type textarea "My"
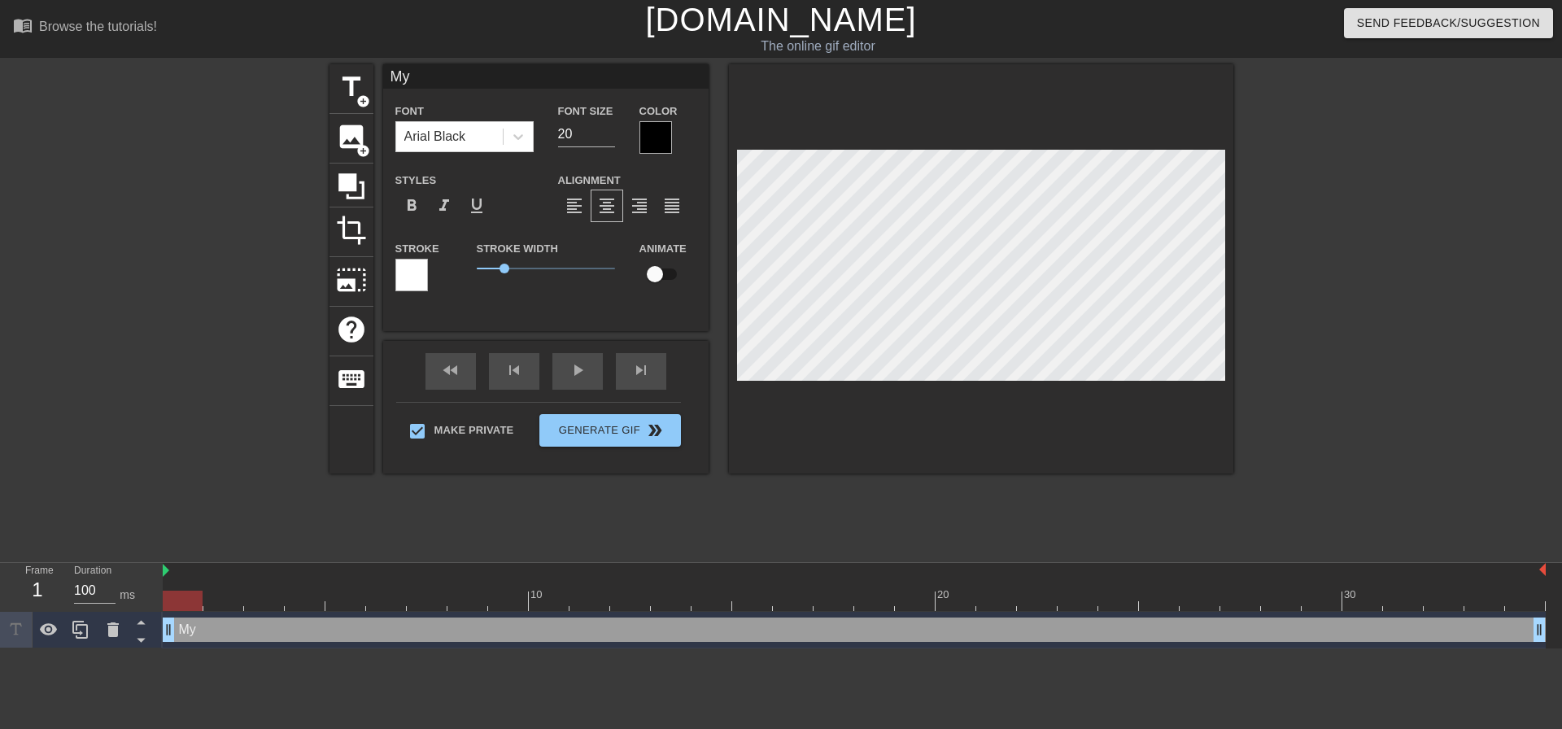
type input "My"
type textarea "My"
type input "My d"
type textarea "My d"
type input "My da"
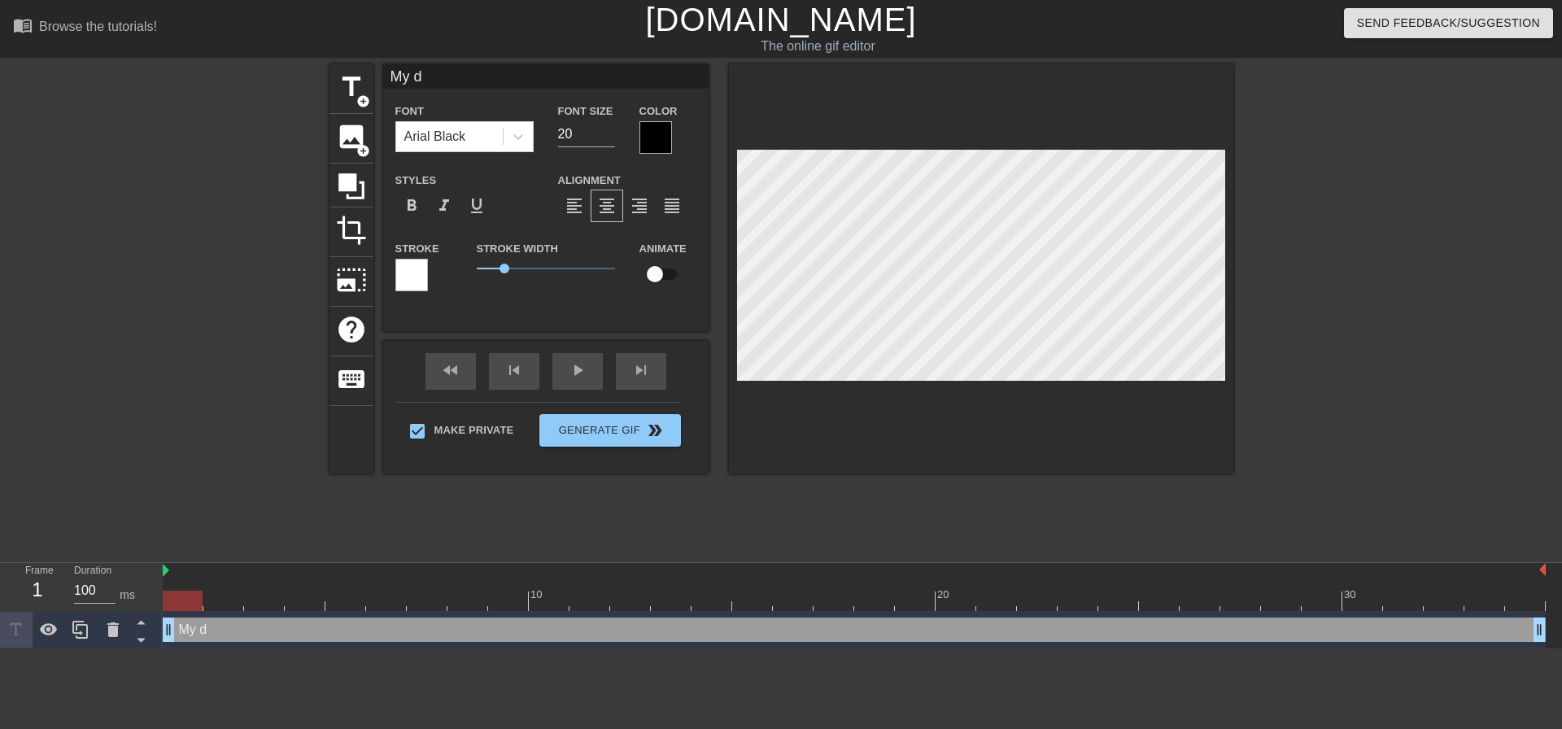
type textarea "My da"
type input "My dau"
type textarea "My dau"
type input "My daug"
type textarea "My daug"
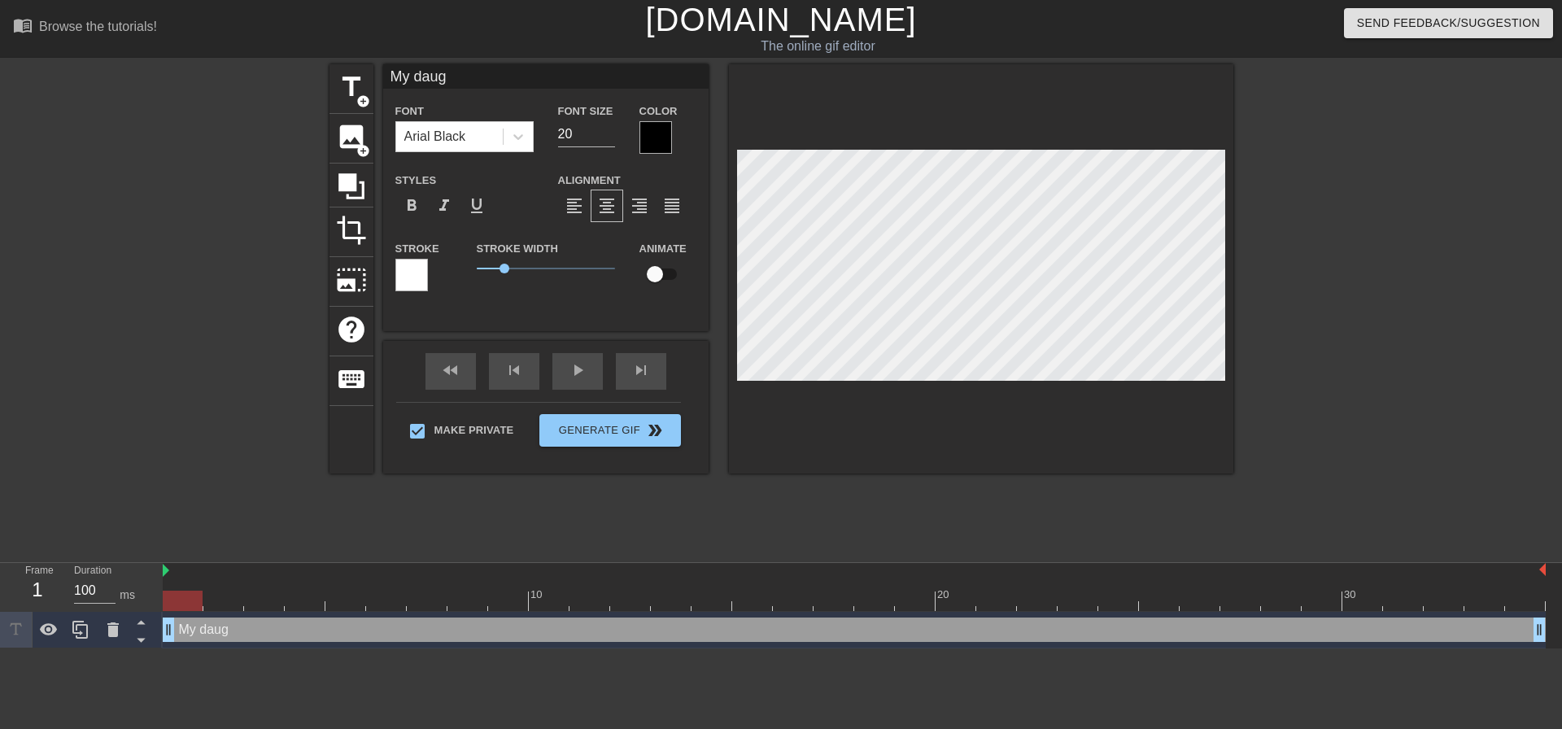
type input "My daugh"
type textarea "My daugh"
type input "My daught"
type textarea "My daught"
type input "My daughte"
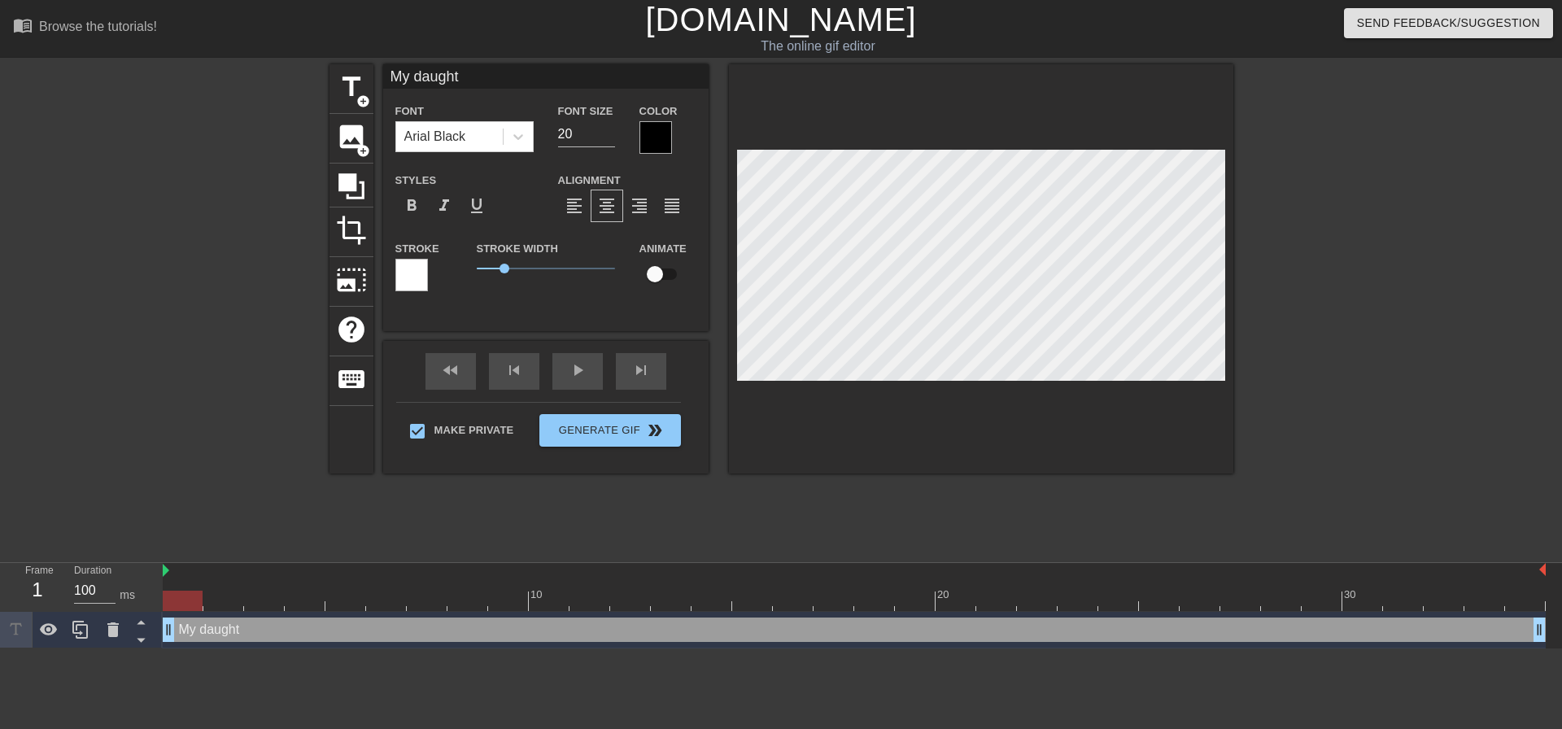
type textarea "My daughte"
type input "My daughter"
type textarea "My daughter"
type input "My daughters"
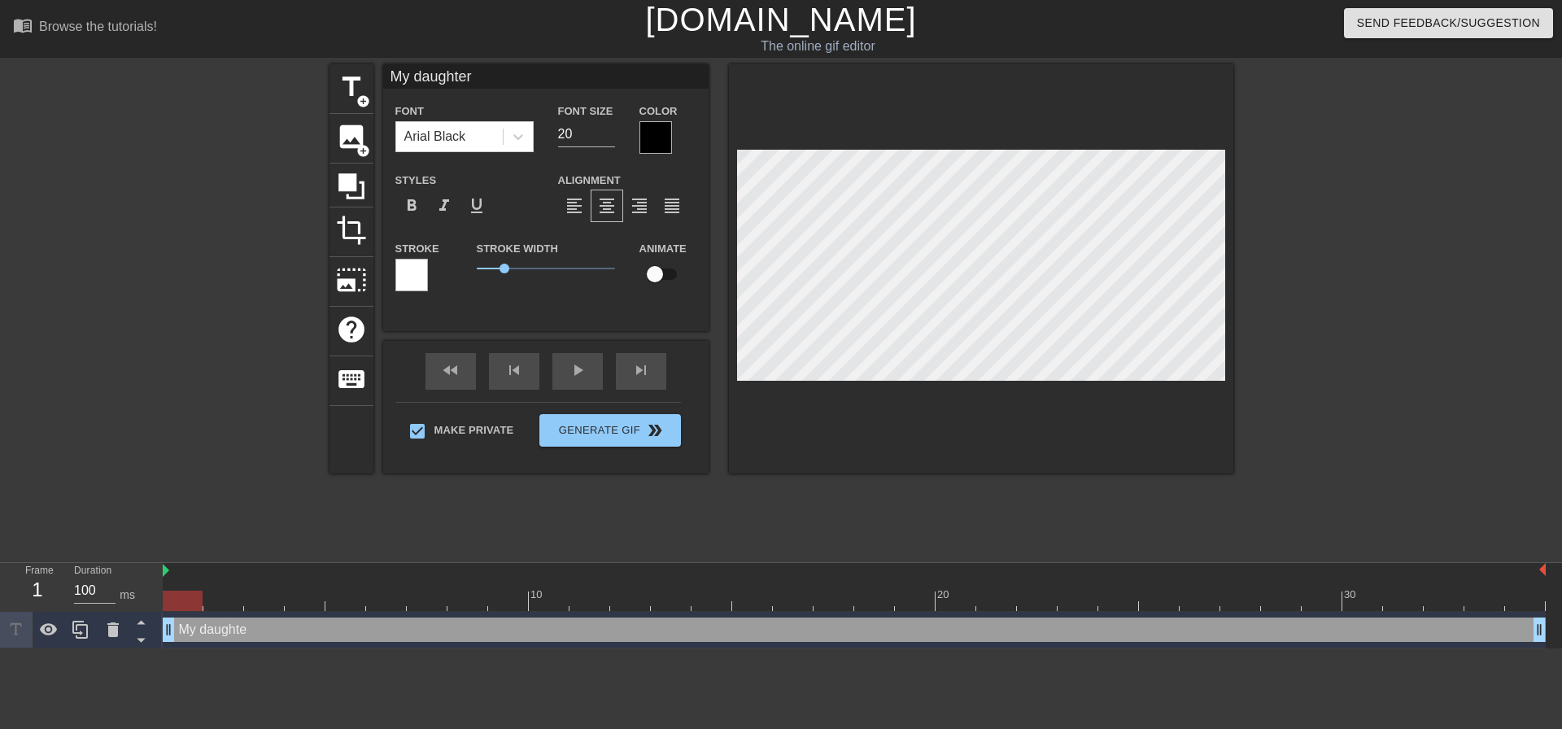
type textarea "My daughters"
type input "My daughters"
type textarea "My daughters"
type input "My daughters f"
type textarea "My daughters f"
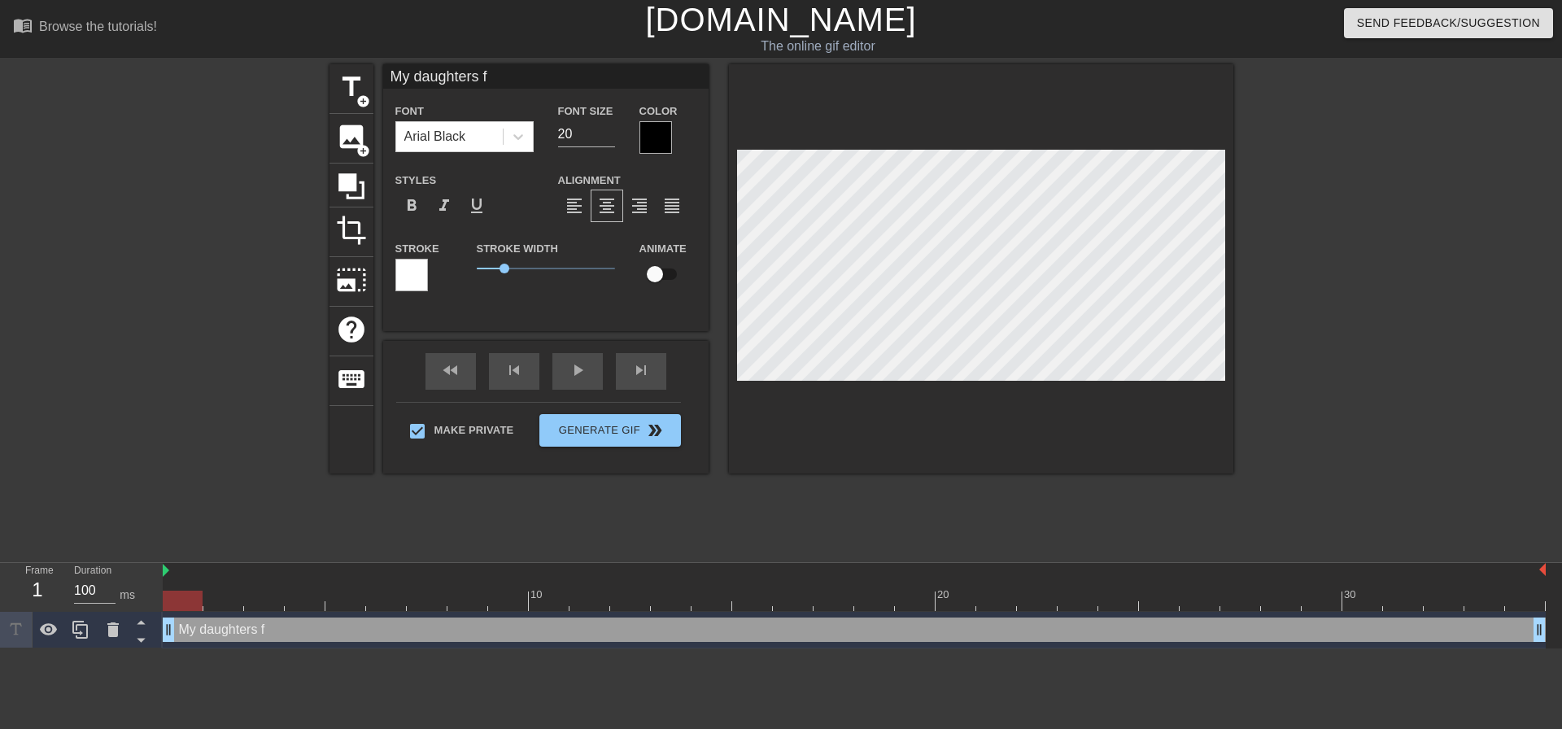
type input "My daughters fr"
type textarea "My daughters fr"
type input "My daughters fri"
type textarea "My daughters fri"
type input "My daughters frie"
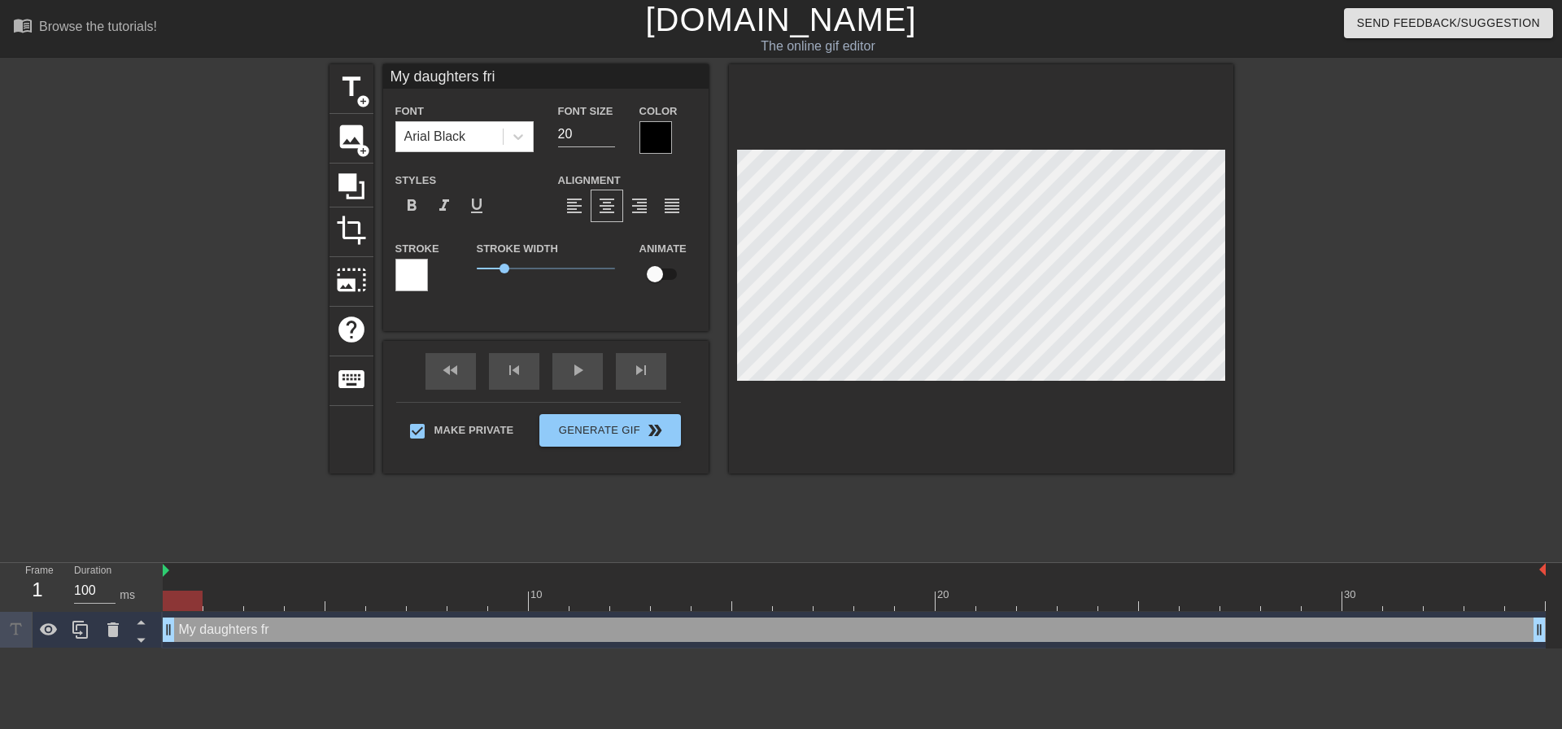
type textarea "My daughters frie"
type input "My daughters frien"
type textarea "My daughters frien"
type input "My daughters friend"
type textarea "My daughters friend"
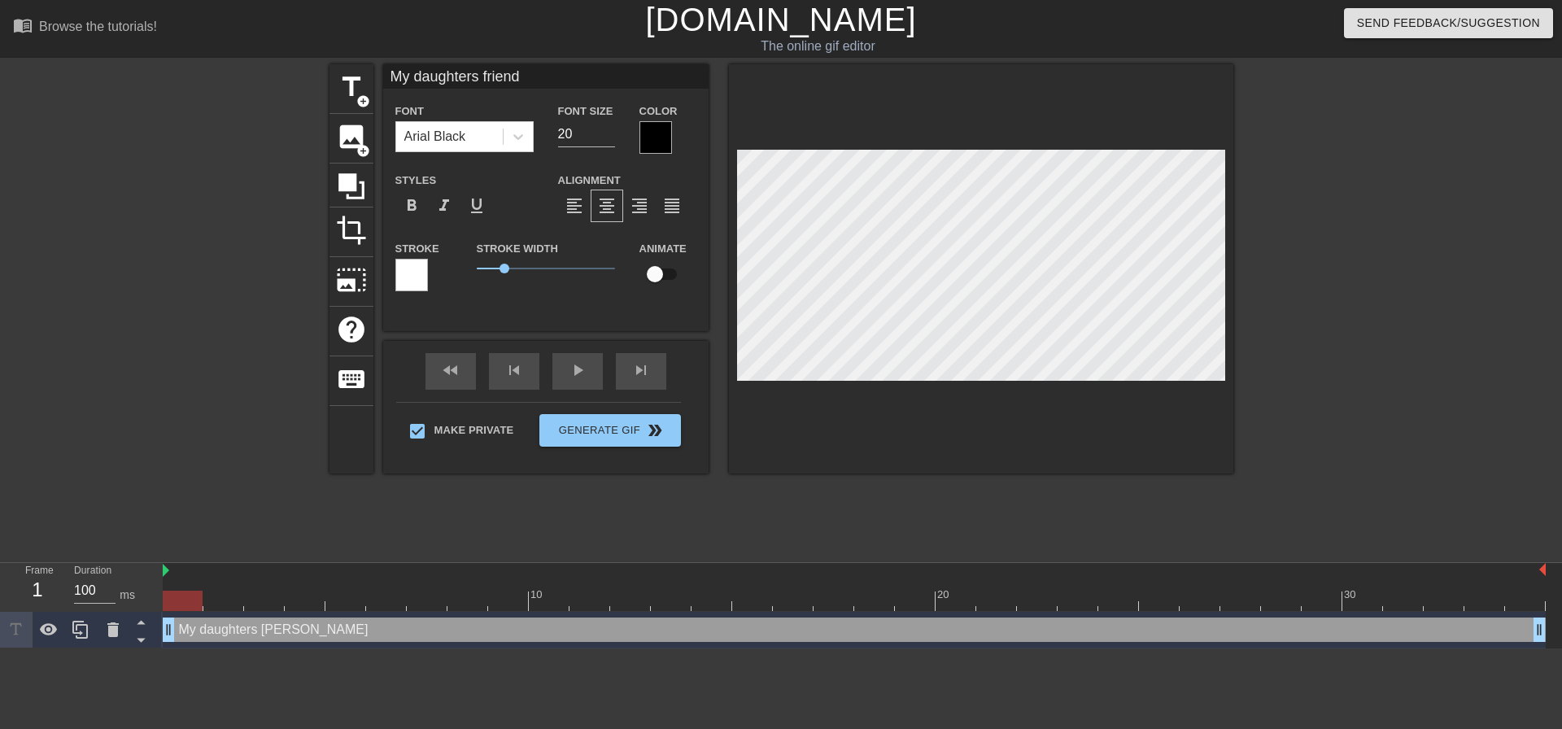
type input "My daughters friends"
type textarea "My daughters friends"
type input "My daughters friends"
type textarea "My daughters friends"
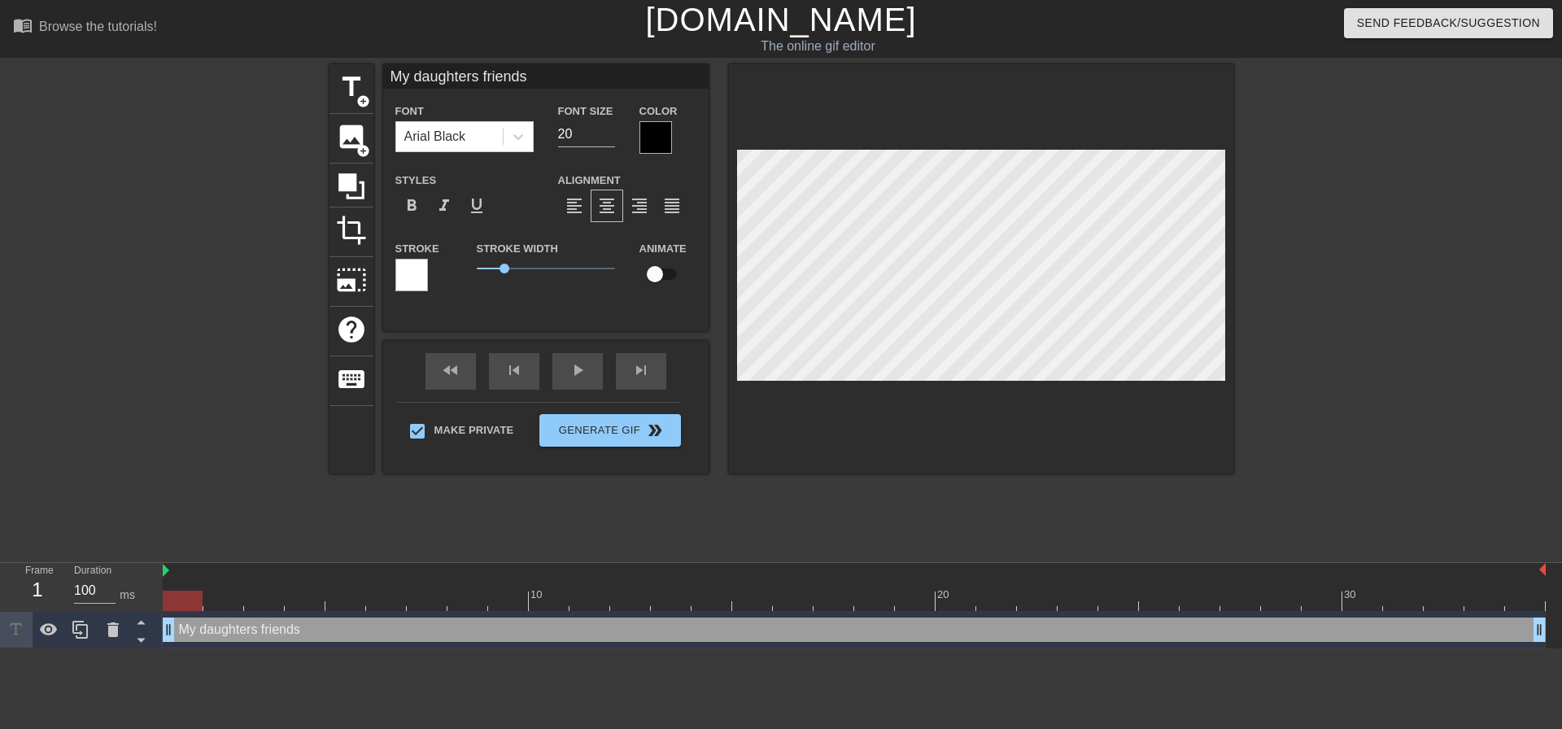
type input "My daughters friends a"
type textarea "My daughters friends a"
type input "My daughters friends ag"
type textarea "My daughters friends ag"
type input "My daughters friends agr"
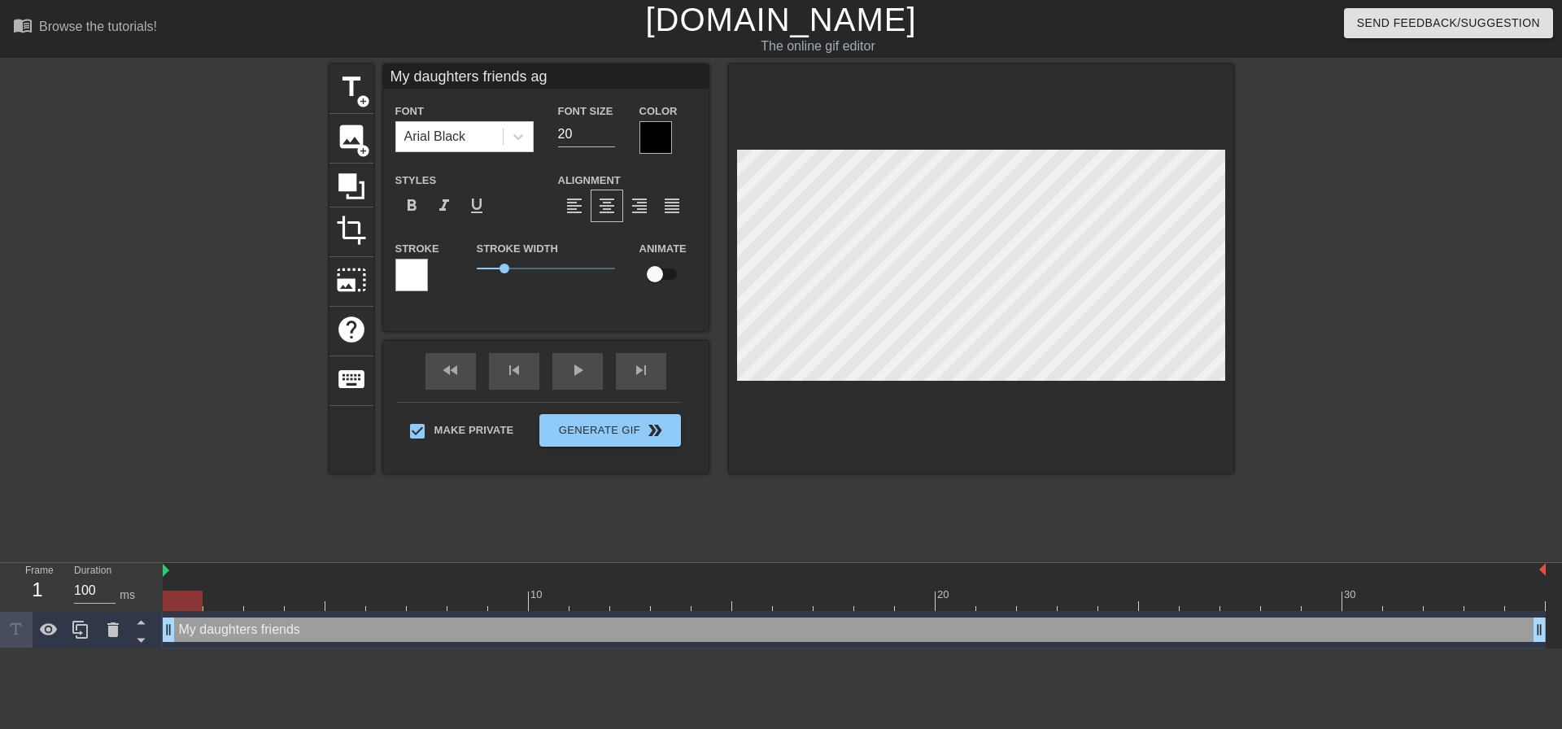
type textarea "My daughters friends agr"
type input "My daughters friends agrr"
type textarea "My daughters friends agrr"
type input "My daughters friends agrre"
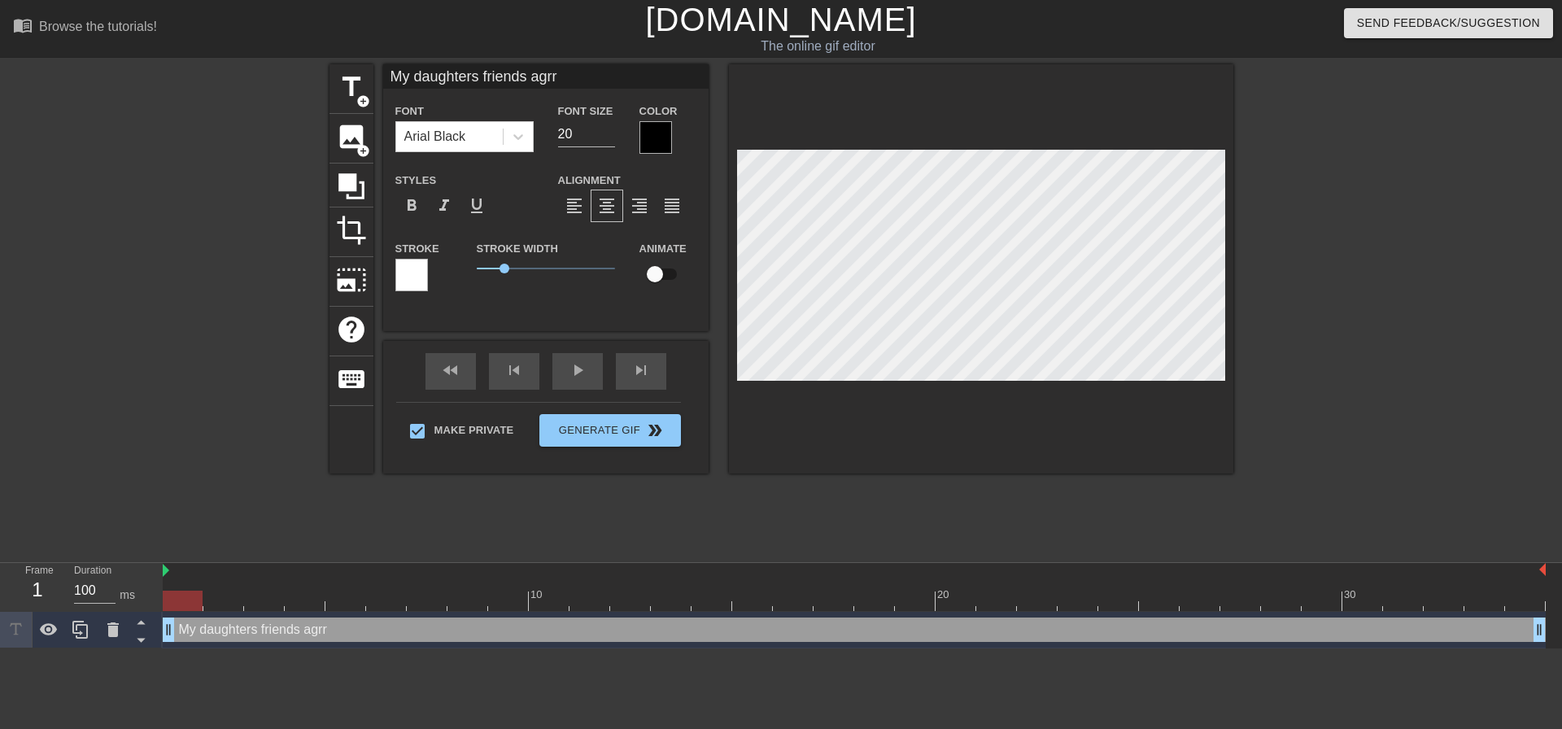
type textarea "My daughters friends agrre"
type input "My daughters friends agrred"
type textarea "My daughters friends agrred"
type input "My daughters friends agrre"
type textarea "My daughters friends agrre"
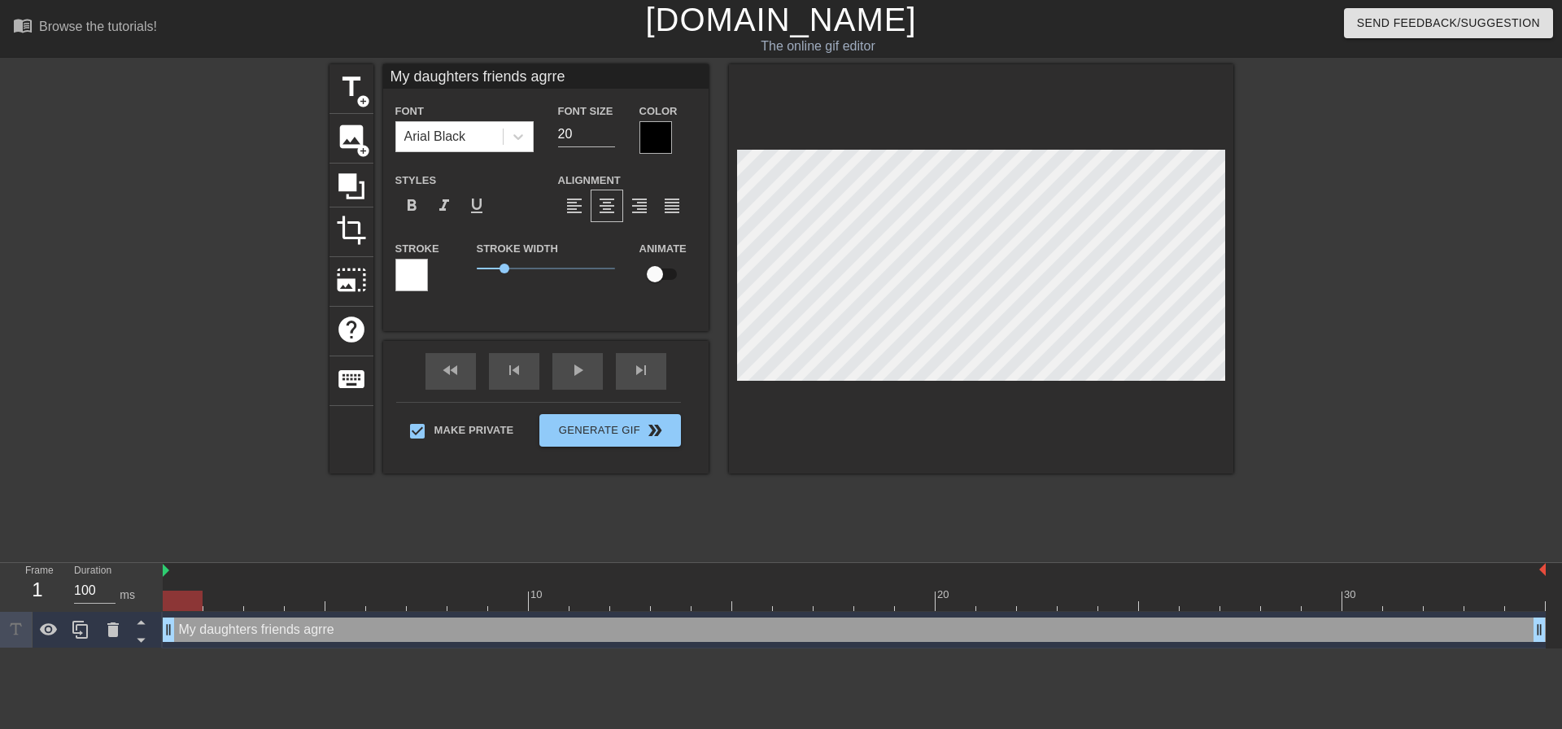
type input "My daughters friends agrr"
type textarea "My daughters friends agrr"
type input "My daughters friends agr"
type textarea "My daughters friends agr"
type input "My daughters friends agre"
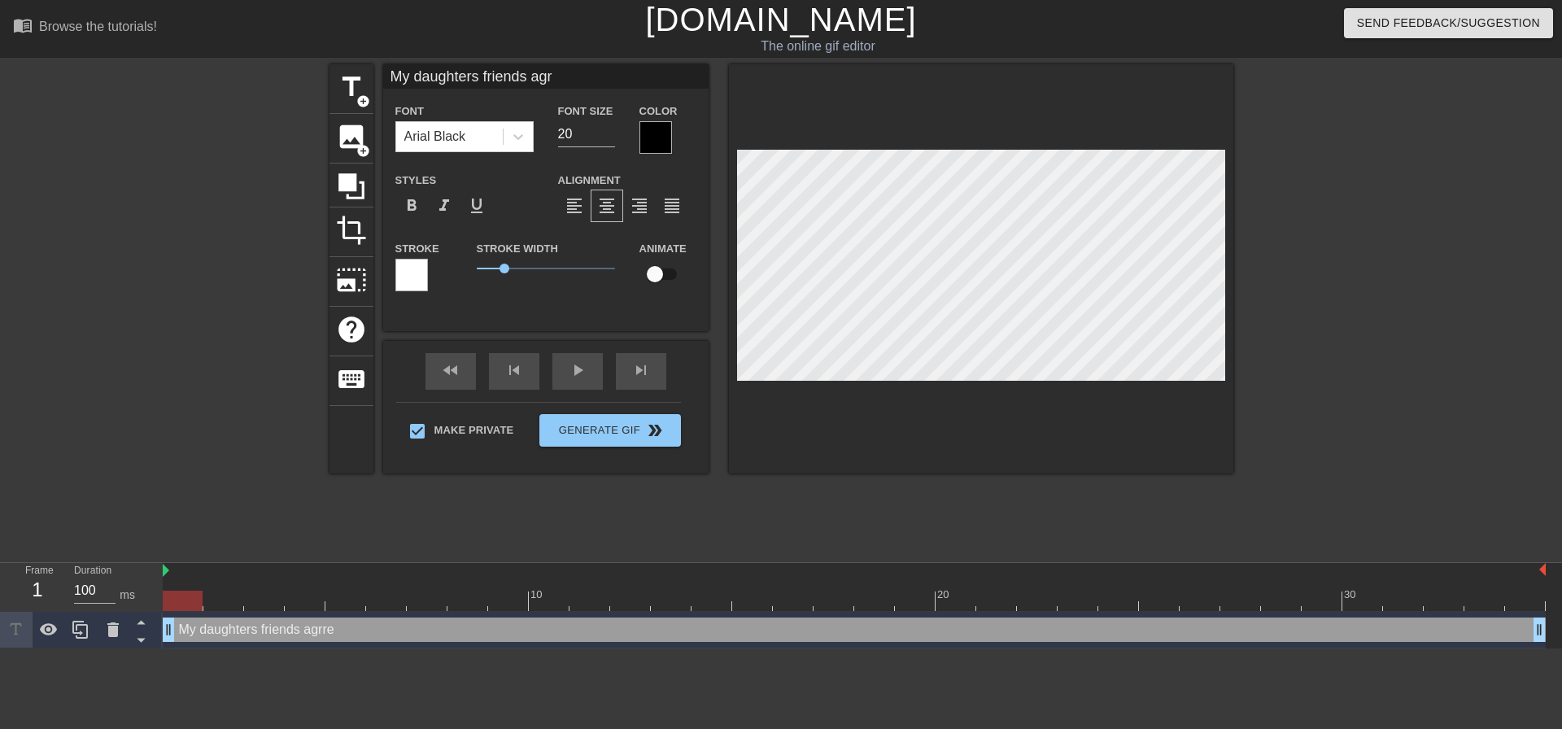
type textarea "My daughters friends agre"
type input "My daughters friends agree"
type textarea "My daughters friends agree"
type input "My daughters friends agreed"
type textarea "My daughters friends agreed"
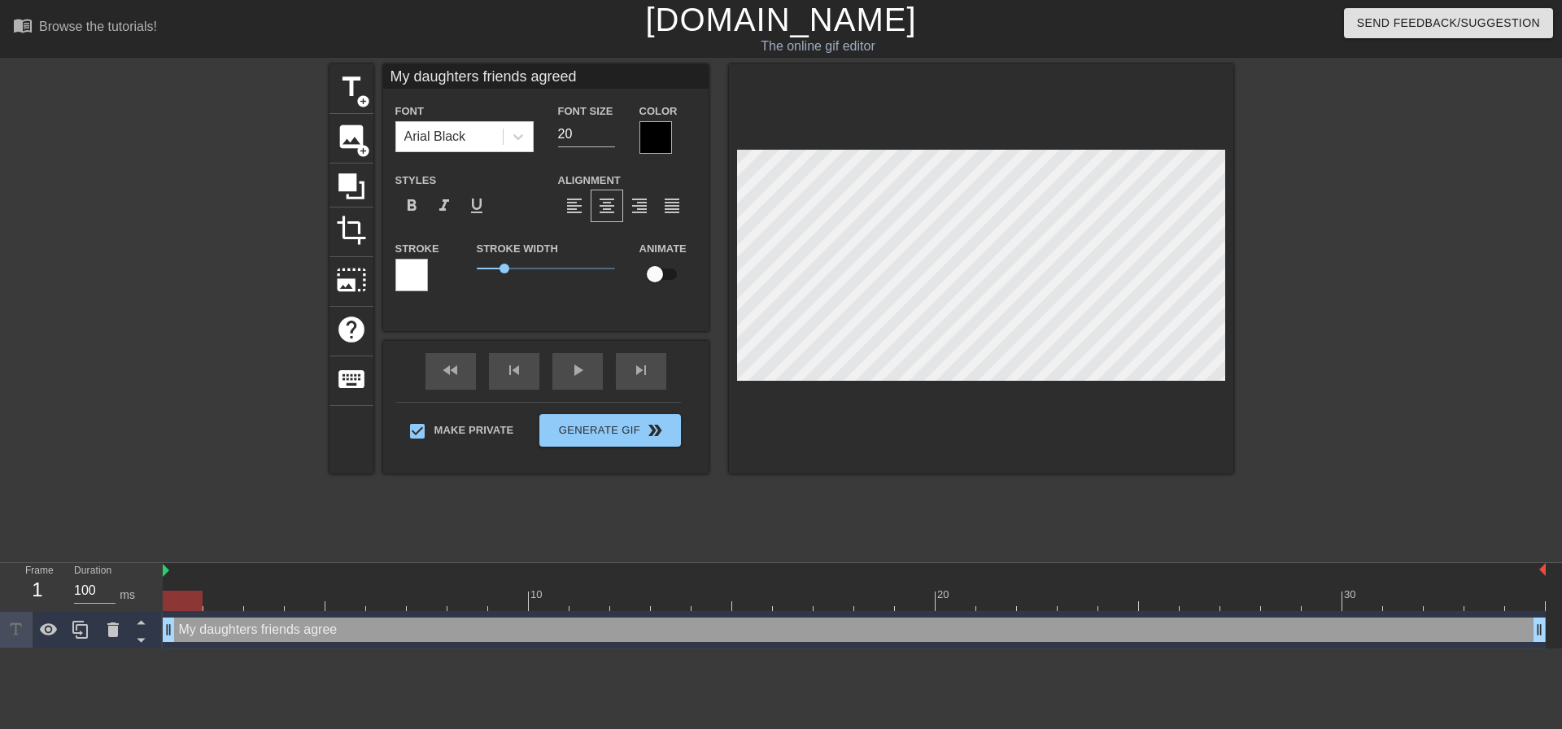
type input "My daughters friends agreed"
type textarea "My daughters friends agreed"
type input "My daughters friends agreed t"
type textarea "My daughters friends agreed t"
type input "My daughters friends agreed to"
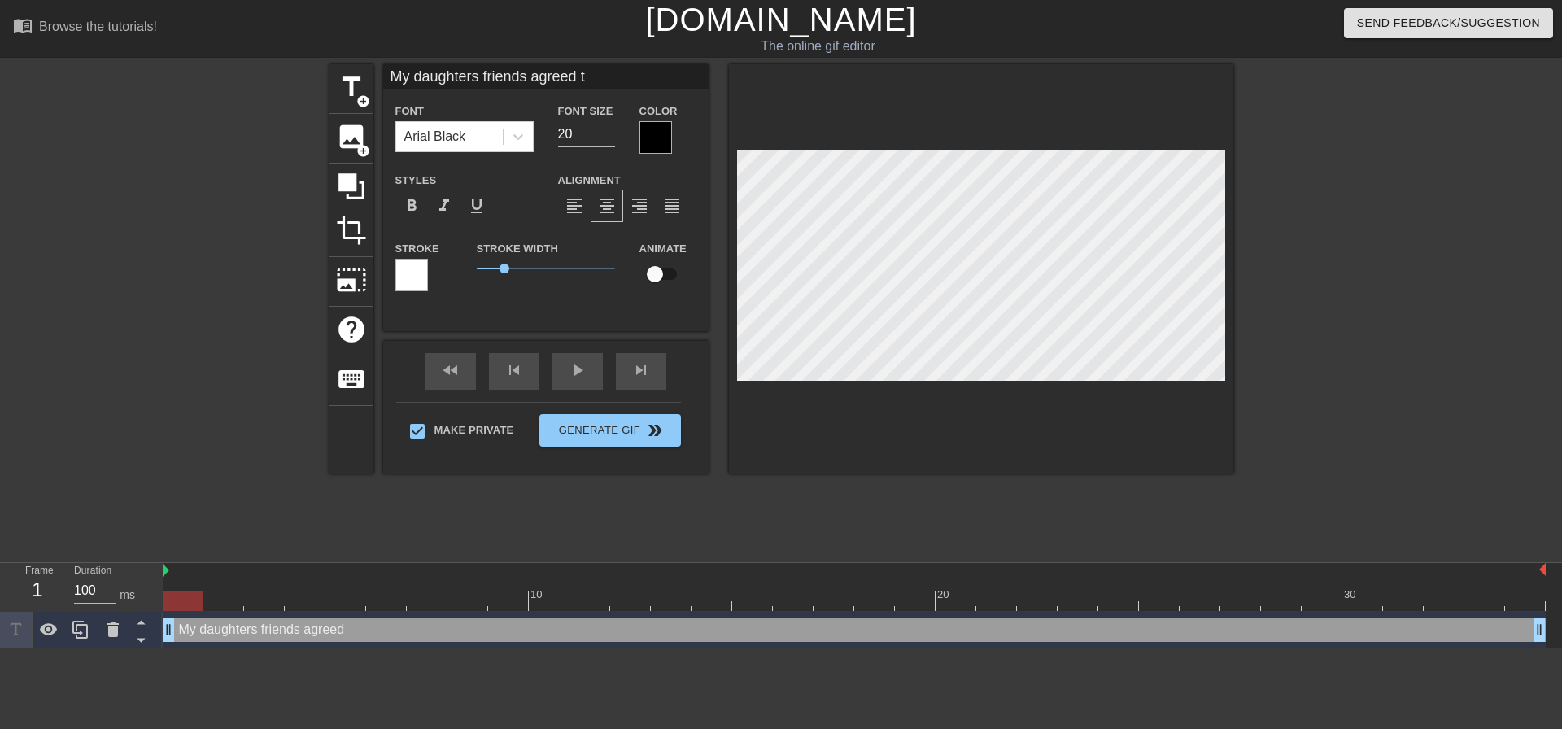
type textarea "My daughters friends agreed to"
type input "My daughters friends agreed ton"
type textarea "My daughters friends agreed ton"
type input "My daughters friends agreed to"
type textarea "My daughters friends agreed to"
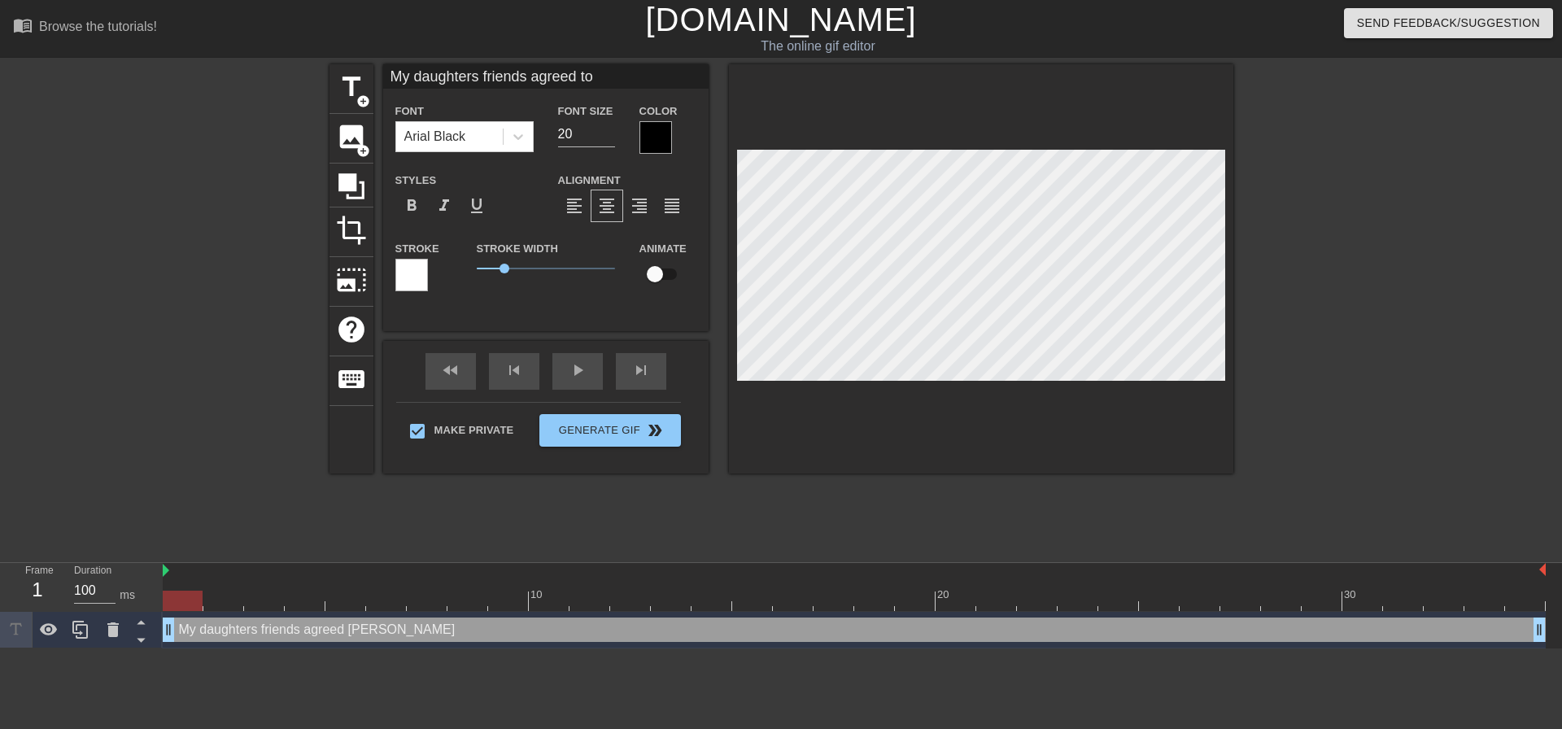
type input "My daughters friends agreed to"
type textarea "My daughters friends agreed to"
type input "My daughters friends agreed to h"
type textarea "My daughters friends agreed to h"
type input "My daughters friends agreed to he"
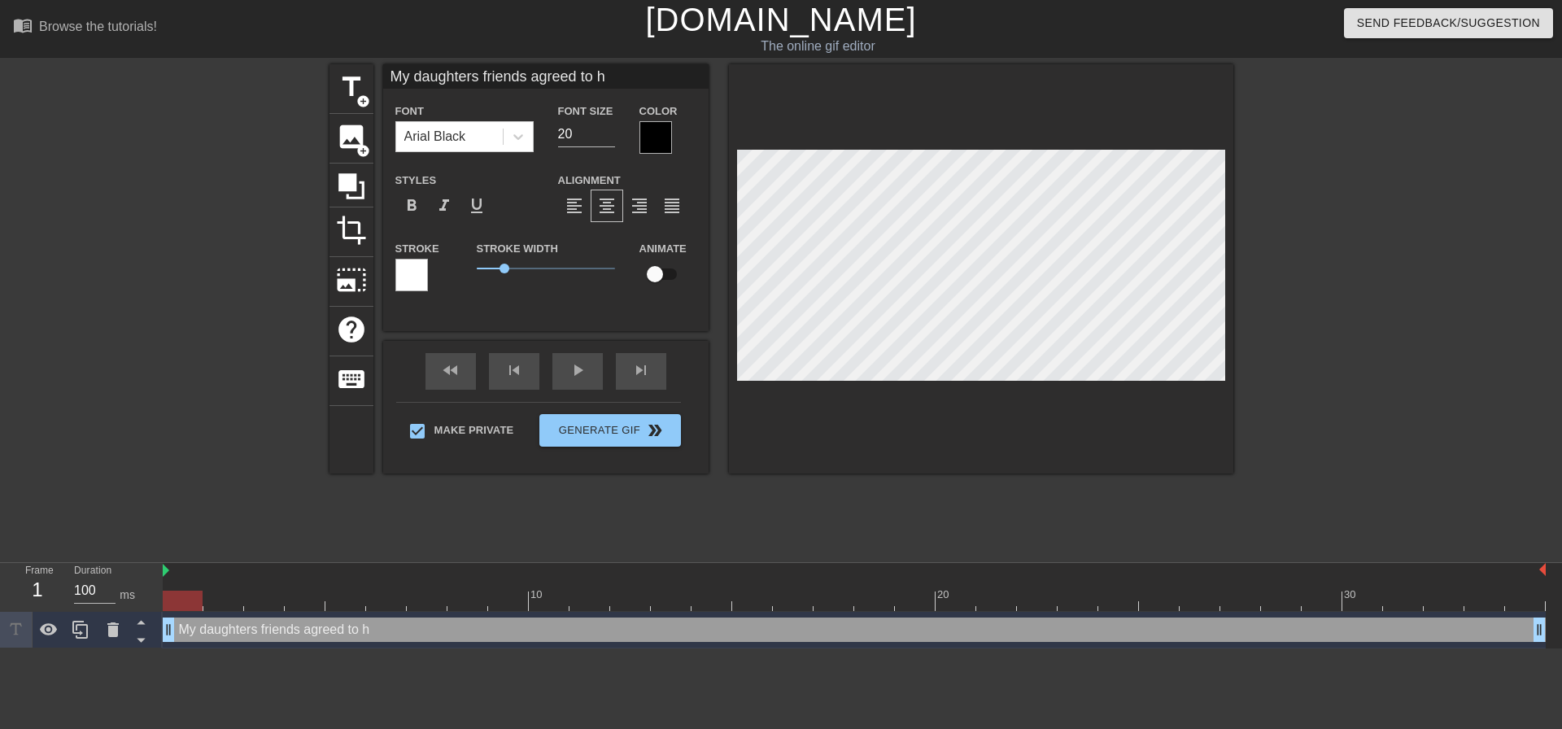
type textarea "My daughters friends agreed to he"
type input "My daughters friends agreed to he;"
type textarea "My daughters friends agreed to he;"
type input "My daughters friends agreed to he;l"
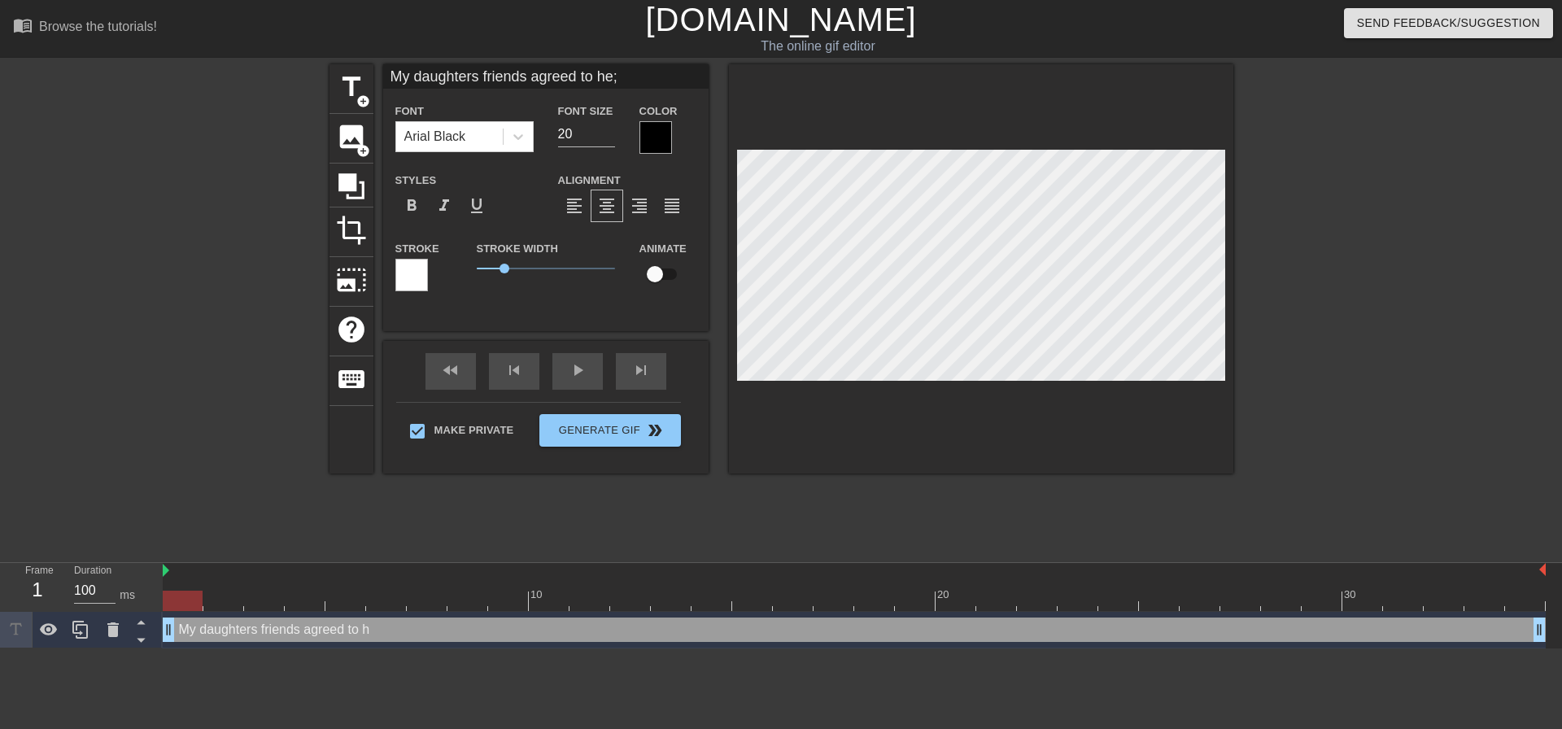
type textarea "My daughters friends agreed to he;l"
type input "My daughters friends agreed to he;lp"
type textarea "My daughters friends agreed to he;lp"
type input "My daughters friends agreed to he;l"
type textarea "My daughters friends agreed to he;l"
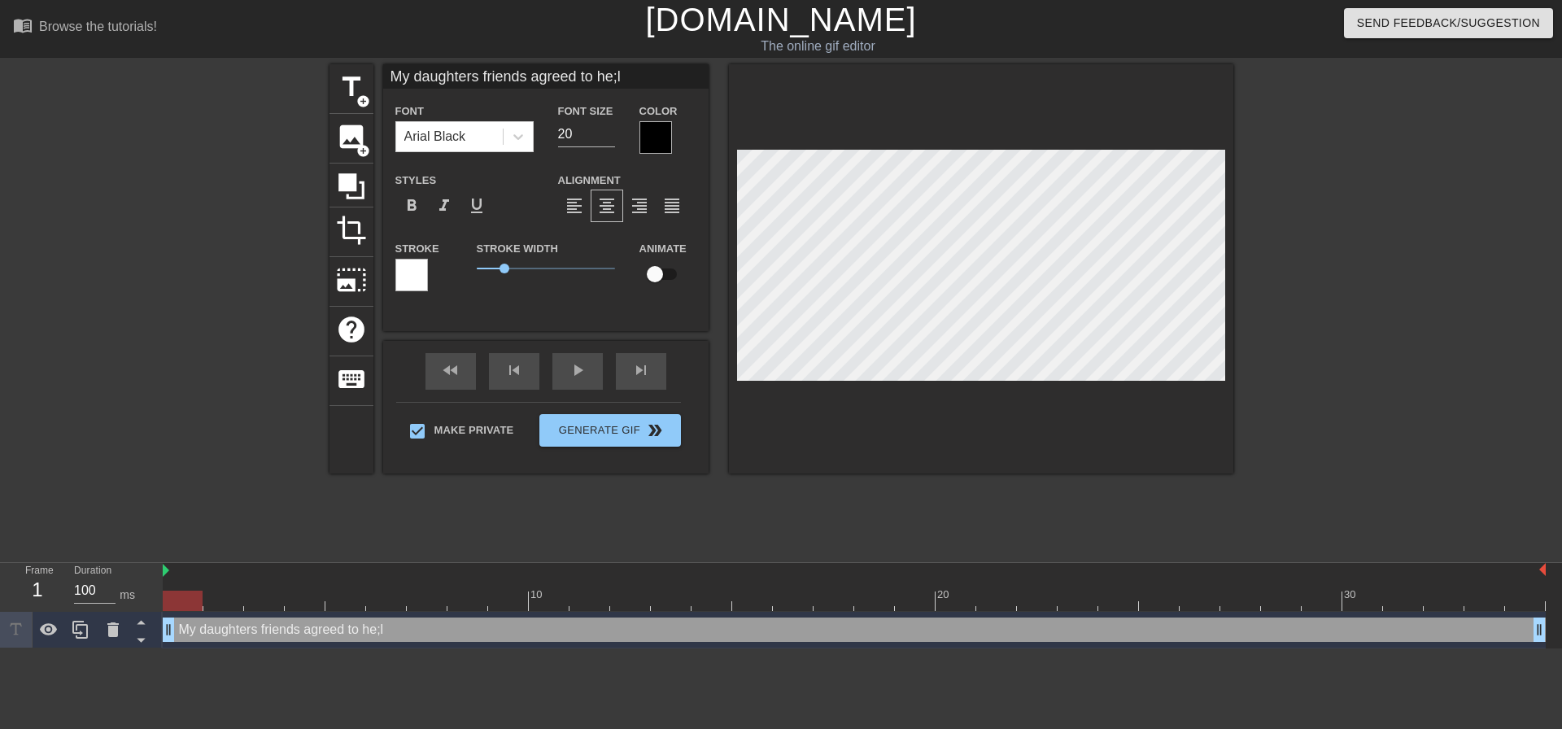
type input "My daughters friends agreed to he;"
type textarea "My daughters friends agreed to he;"
type input "My daughters friends agreed to he"
type textarea "My daughters friends agreed to he"
type input "My daughters friends agreed to hel"
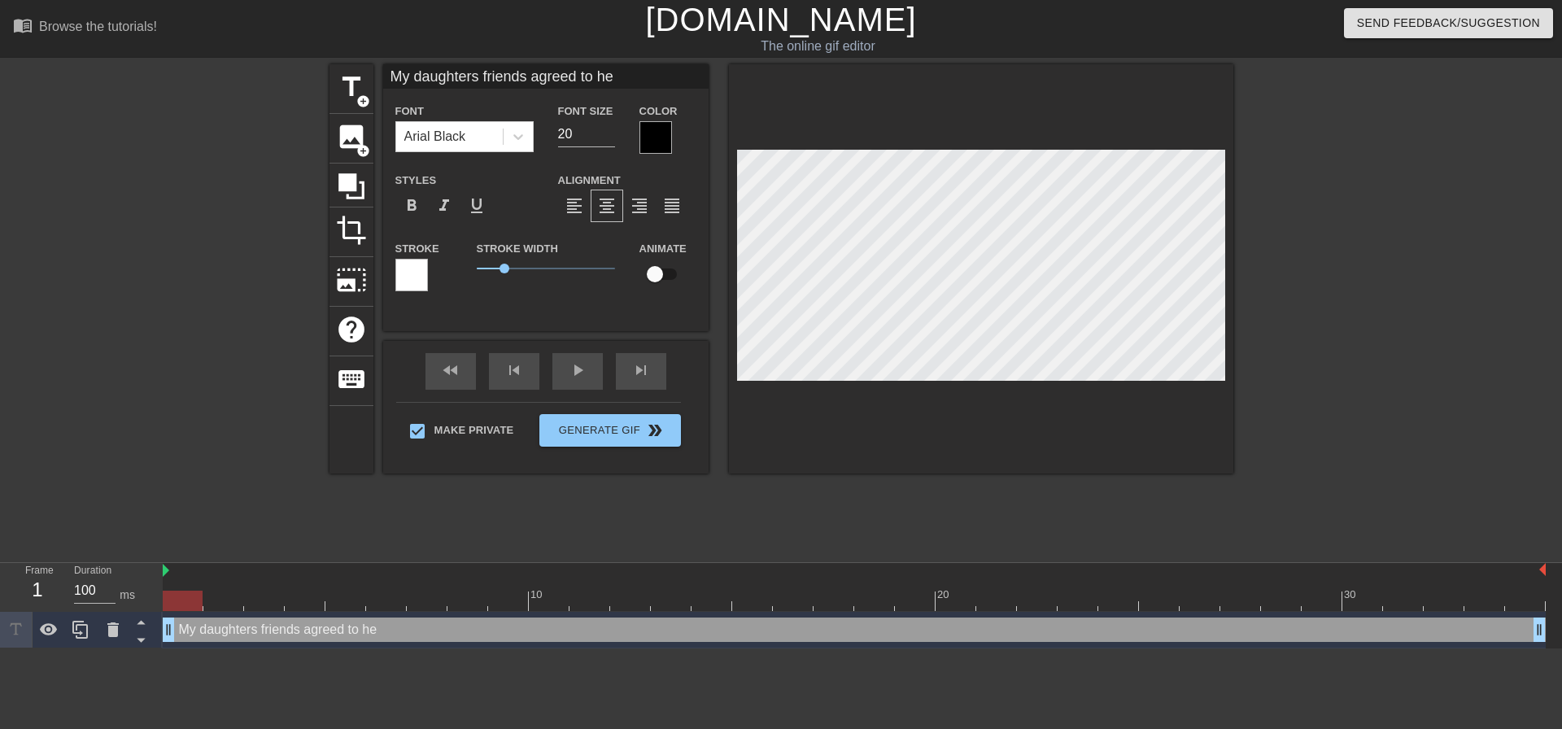
type textarea "My daughters friends agreed to hel"
type input "My daughters friends agreed to help"
type textarea "My daughters friends agreed to help"
type input "My daughters friends agreed to help"
type textarea "My daughters friends agreed to help"
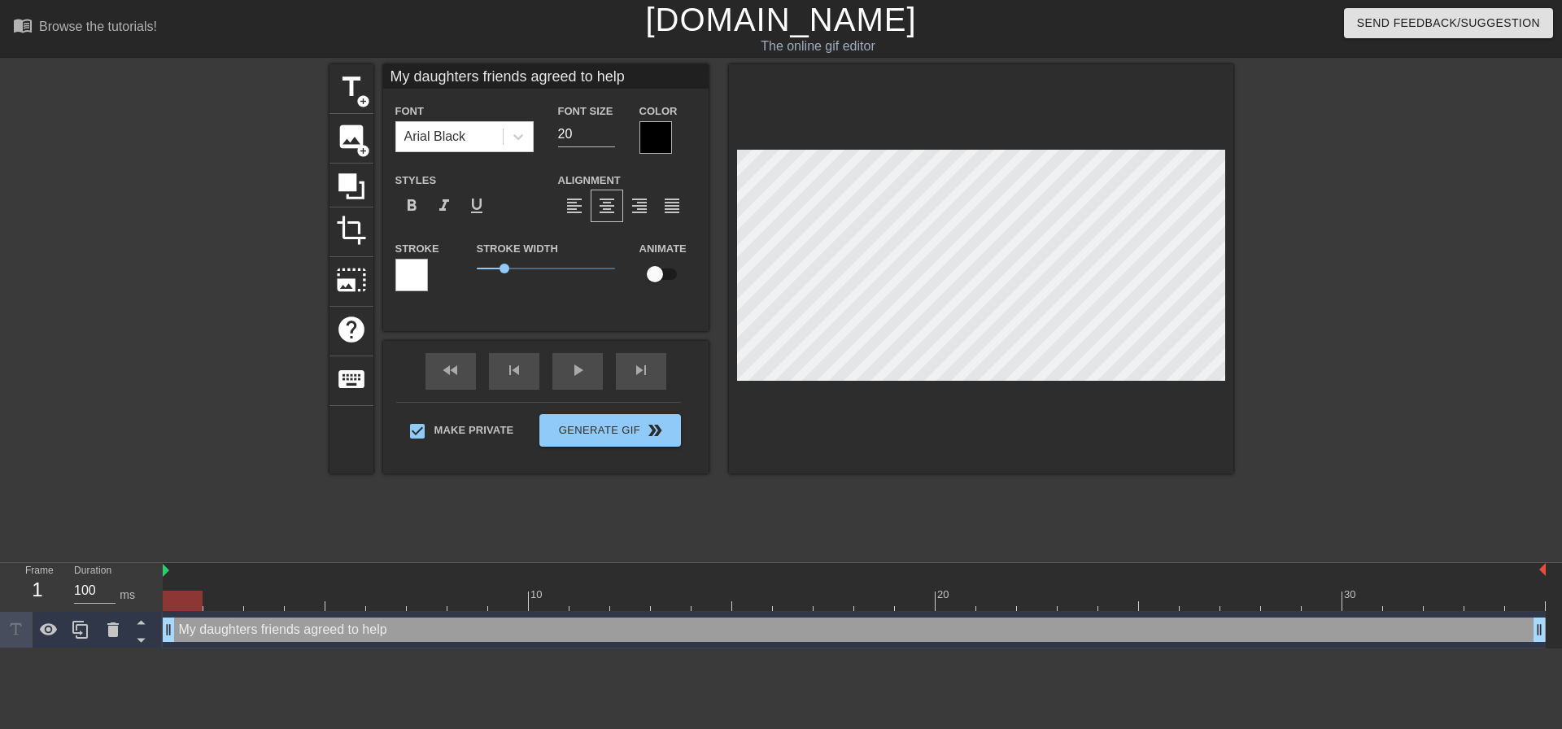
type input "My daughters friends agreed to help m"
type textarea "My daughters friends agreed to help m"
type input "My daughters friends agreed to help me"
type textarea "My daughters friends agreed to help me"
type input "My daughters friends agreed to help me"
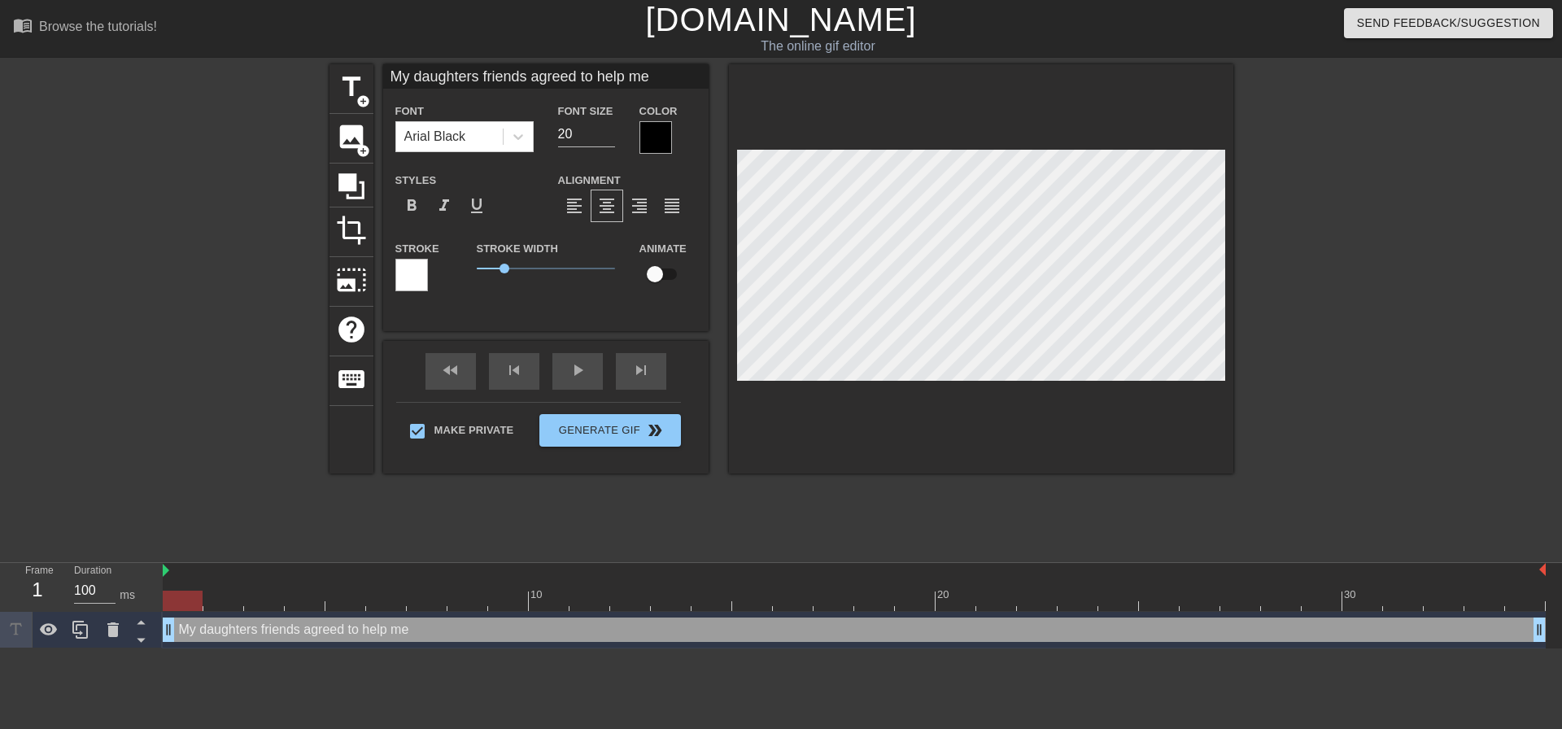
type textarea "My daughters friends agreed to help me"
type input "My daughters friends agreed to help me t"
type textarea "My daughters friends agreed to help me t"
type input "My daughters friends agreed to help me"
type textarea "My daughters friends agreed to help me"
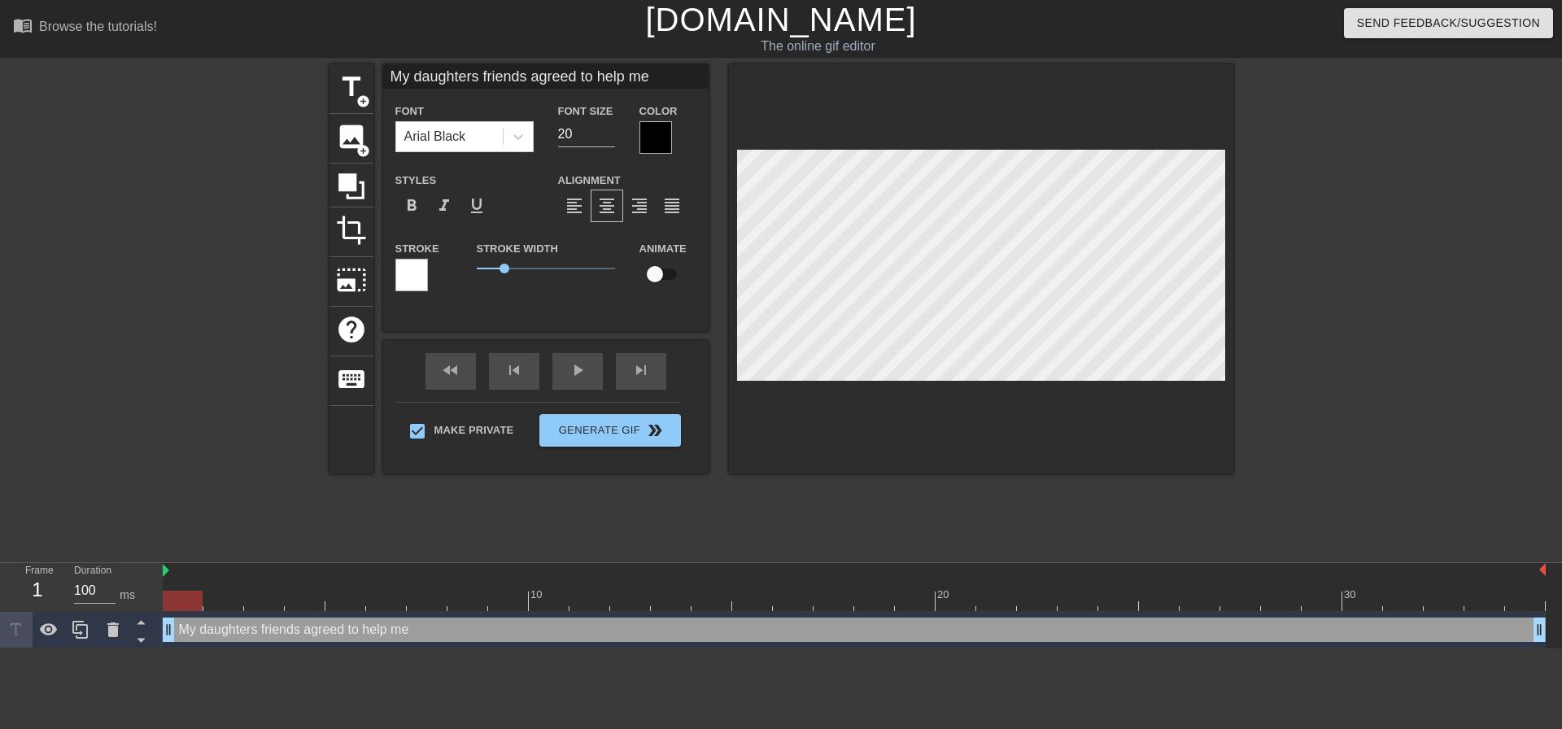
type input "My daughters friends agreed to help me"
type textarea "My daughters friends agreed to help me"
type input "My daughters friends agreed to help me t"
type textarea "My daughters friends agreed to help me tr"
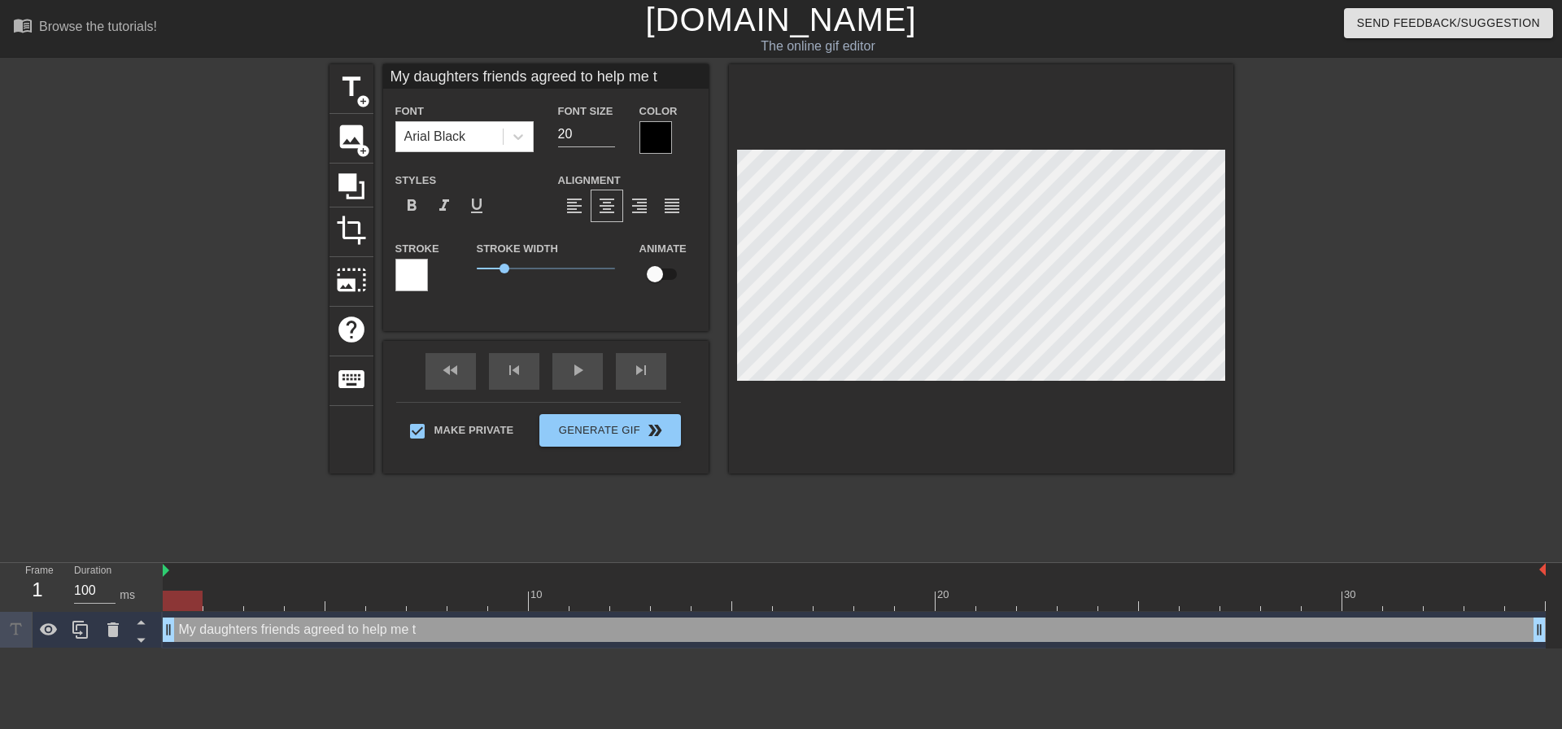
type input "My daughters friends agreed to help me tre"
type textarea "My daughters friends agreed to help me tre"
type input "My daughters friends agreed to help me trea"
type textarea "My daughters friends agreed to help me trea"
type input "My daughters friends agreed to help me tre"
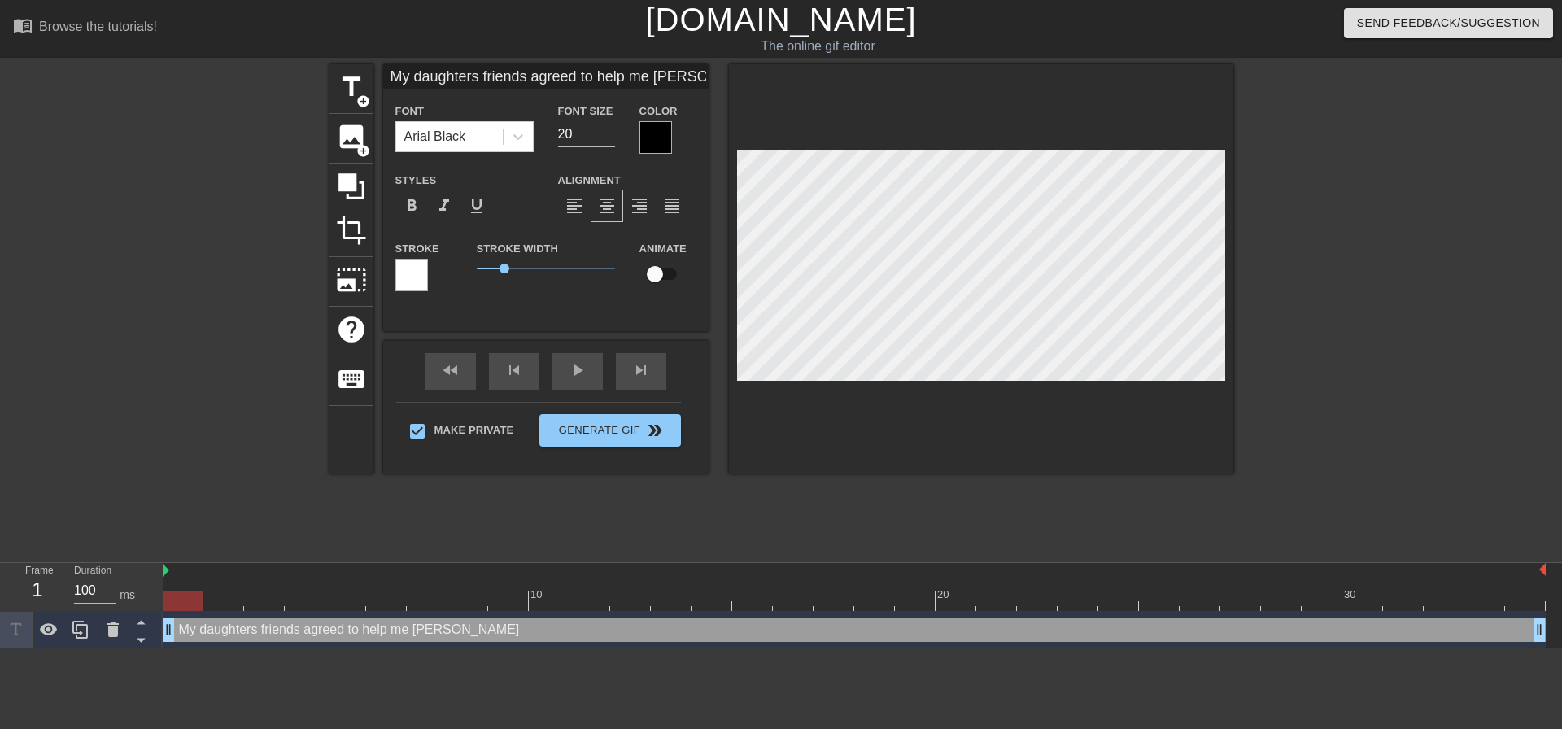
type textarea "My daughters friends agreed to help me tre"
type input "My daughters friends agreed to help me tr"
type textarea "My daughters friends agreed to help me tr"
type input "My daughters friends agreed to help me t"
type textarea "My daughters friends agreed to help me te"
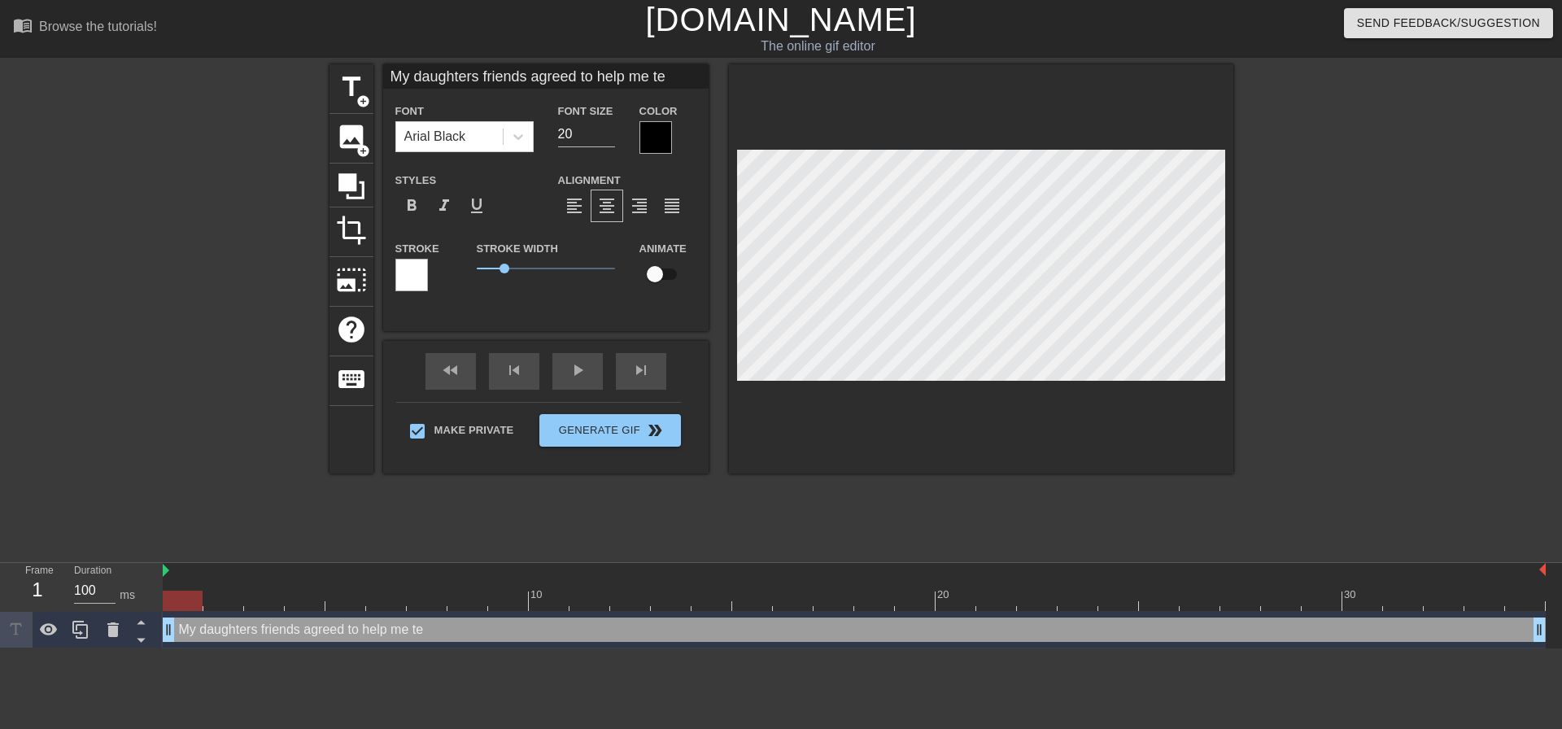
type input "My daughters friends agreed to help me tea"
type textarea "My daughters friends agreed to help me tea"
type input "My daughters friends agreed to help me teac"
type textarea "My daughters friends agreed to help me teac"
type input "My daughters friends agreed to help me teach"
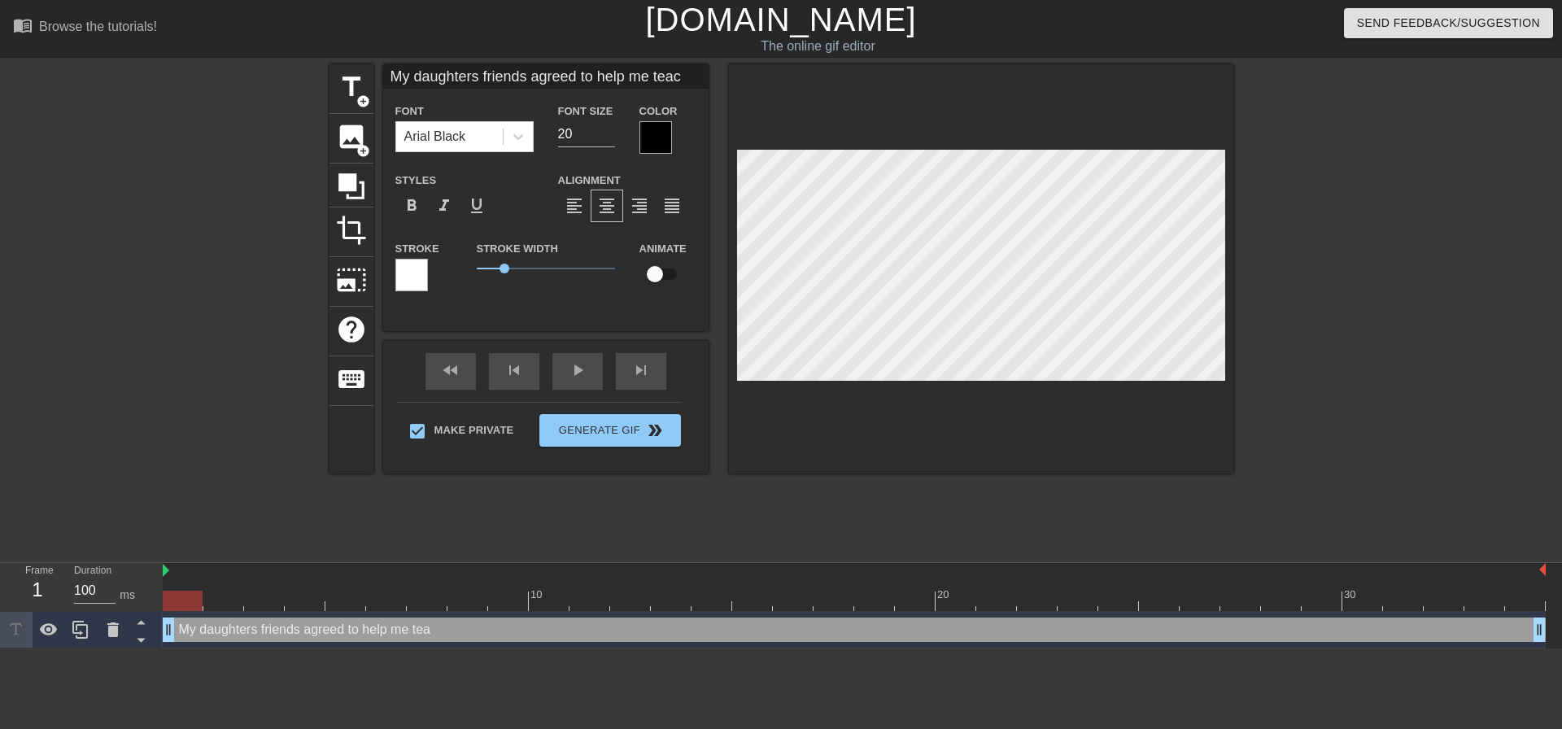
type textarea "My daughters friends agreed to help me teach"
type input "My daughters friends agreed to help me teach"
type textarea "My daughters friends agreed to help me teach"
type input "My daughters friends agreed to help me teach m"
type textarea "My daughters friends agreed to help me teach my"
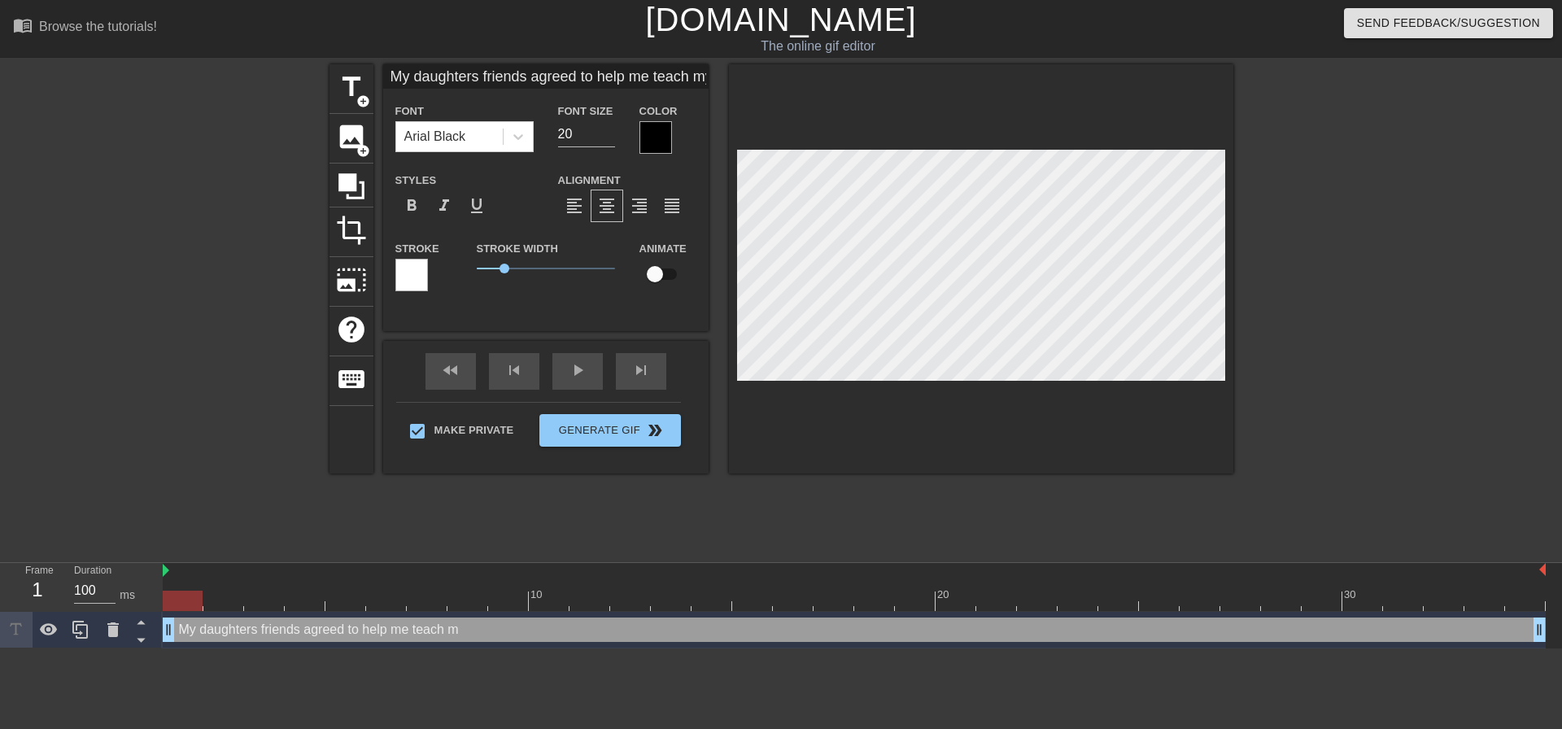
type input "My daughters friends agreed to help me teach my"
type textarea "My daughters friends agreed to help me teach my"
type input "My daughters friends agreed to help me teach my b"
type textarea "My daughters friends agreed to help me teach my br"
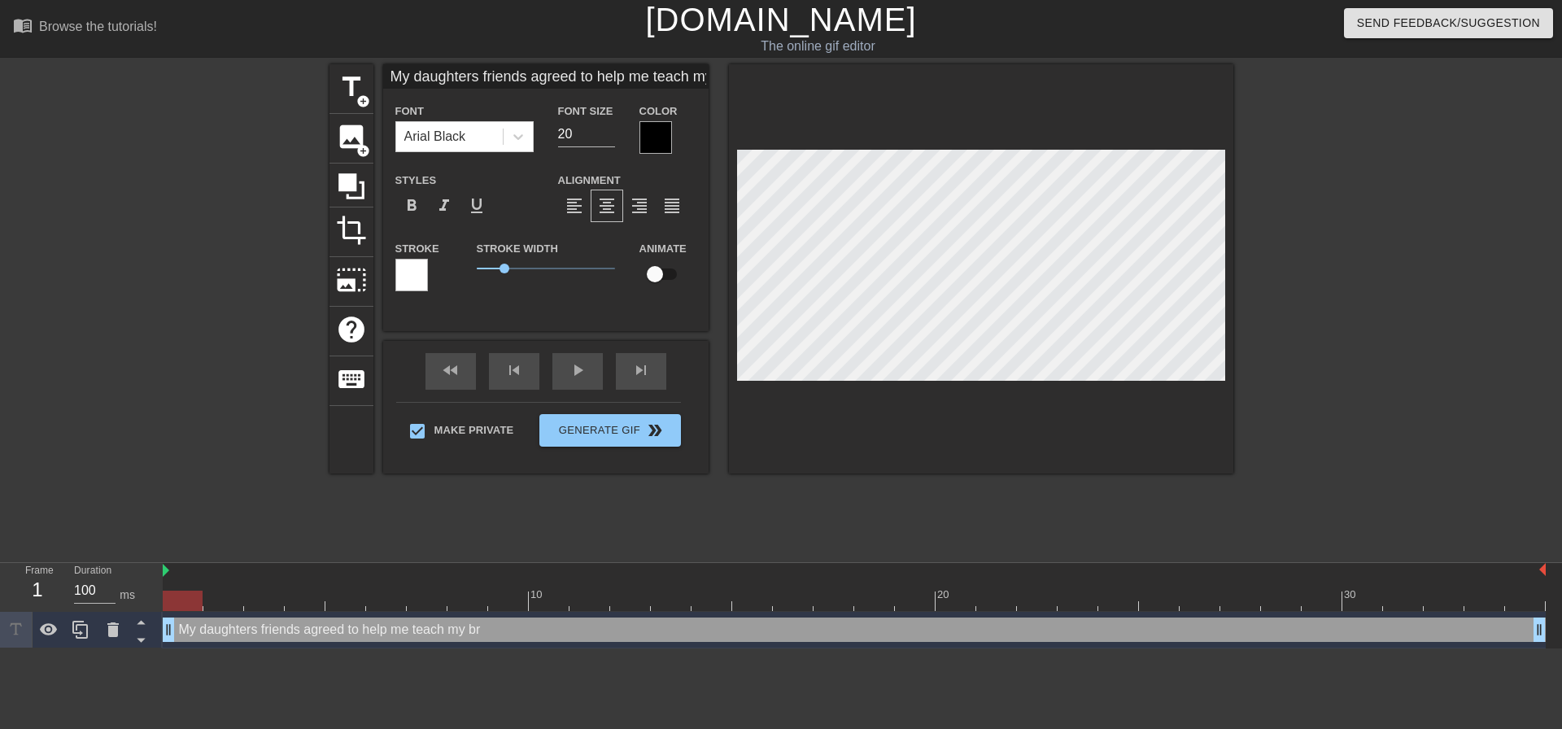
type input "My daughters friends agreed to help me teach my bra"
type textarea "My daughters friends agreed to help me teach my bra"
type input "My daughters friends agreed to help me teach my brat"
type textarea "My daughters friends agreed to help me teach my brat"
type input "My daughters friends agreed to help me teach my brat"
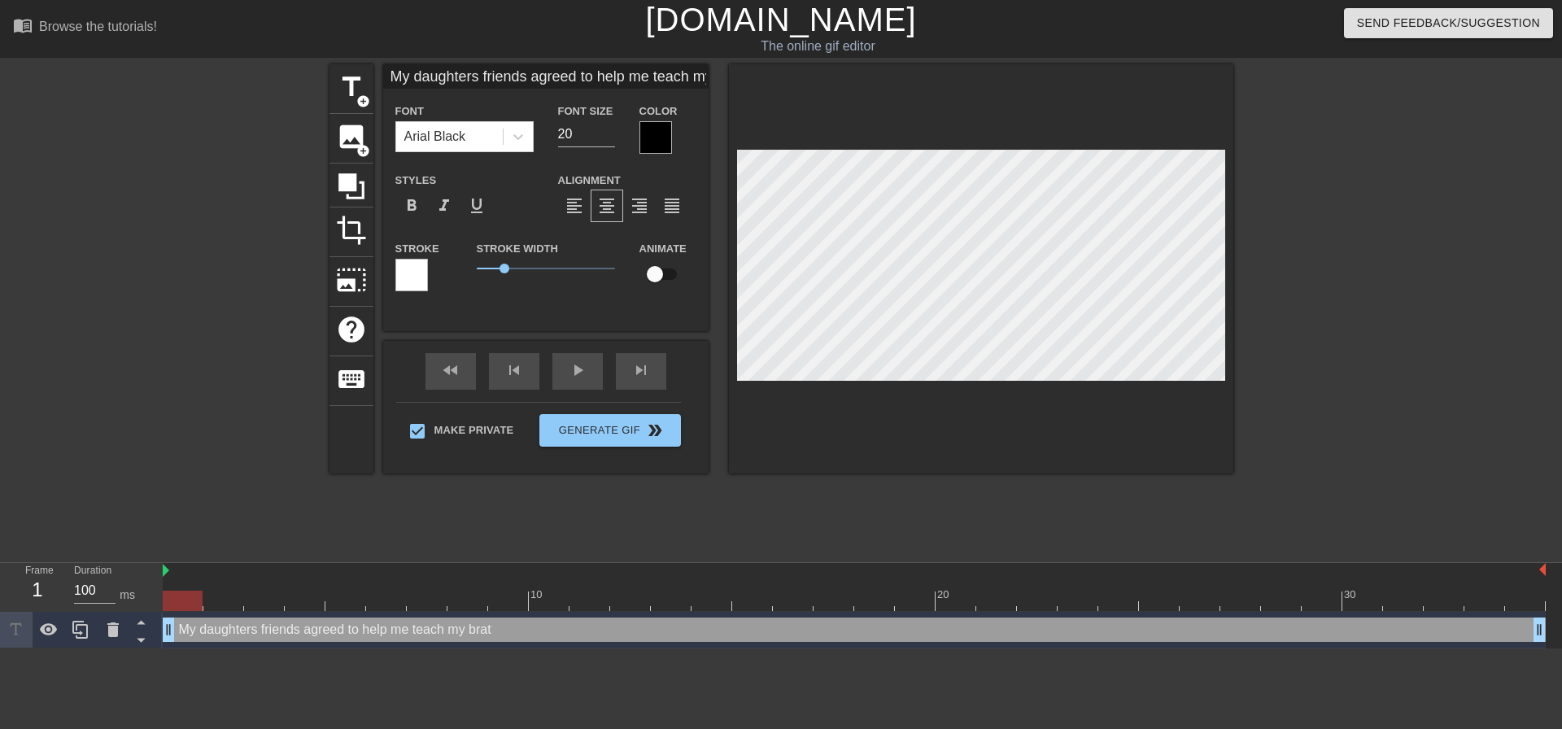
type textarea "My daughters friends agreed to help me teach my brat"
type input "My daughters friends agreed to help me teach my brat o"
type textarea "My daughters friends agreed to help me teach my brat o"
type input "My daughters friends agreed to help me teach my brat of"
type textarea "My daughters friends agreed to help me teach my brat of"
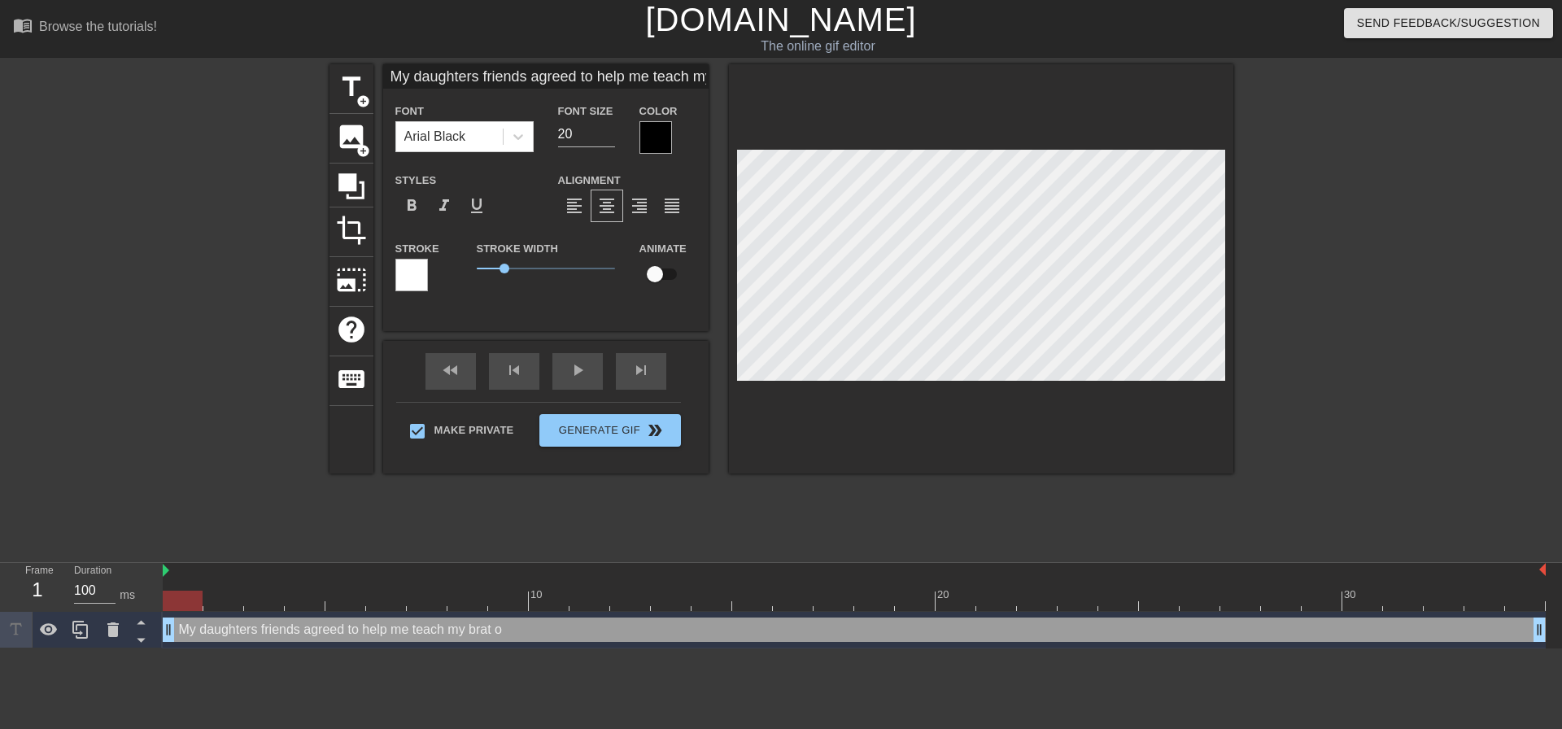
type input "My daughters friends agreed to help me teach my brat of"
type textarea "My daughters friends agreed to help me teach my brat of"
type input "My daughters friends agreed to help me teach my brat of a"
type textarea "My daughters friends agreed to help me teach my brat of a"
type input "My daughters friends agreed to help me teach my brat of a"
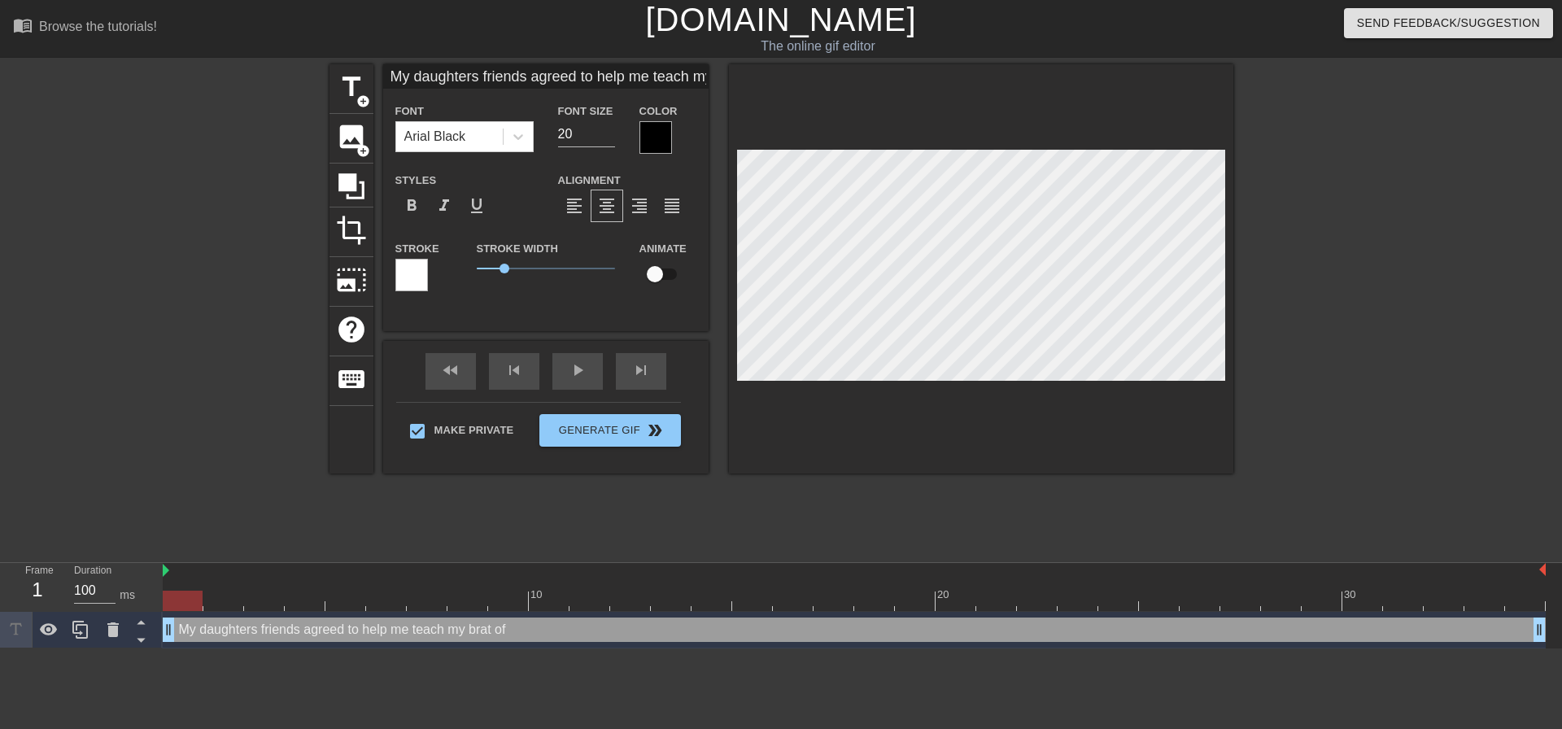
type textarea "My daughters friends agreed to help me teach my brat of a"
type input "My daughters friends agreed to help me teach my brat of a d"
type textarea "My daughters friends agreed to help me teach my brat of a d"
type input "My daughters friends agreed to help me teach my brat of a da"
type textarea "My daughters friends agreed to help me teach my brat of a da"
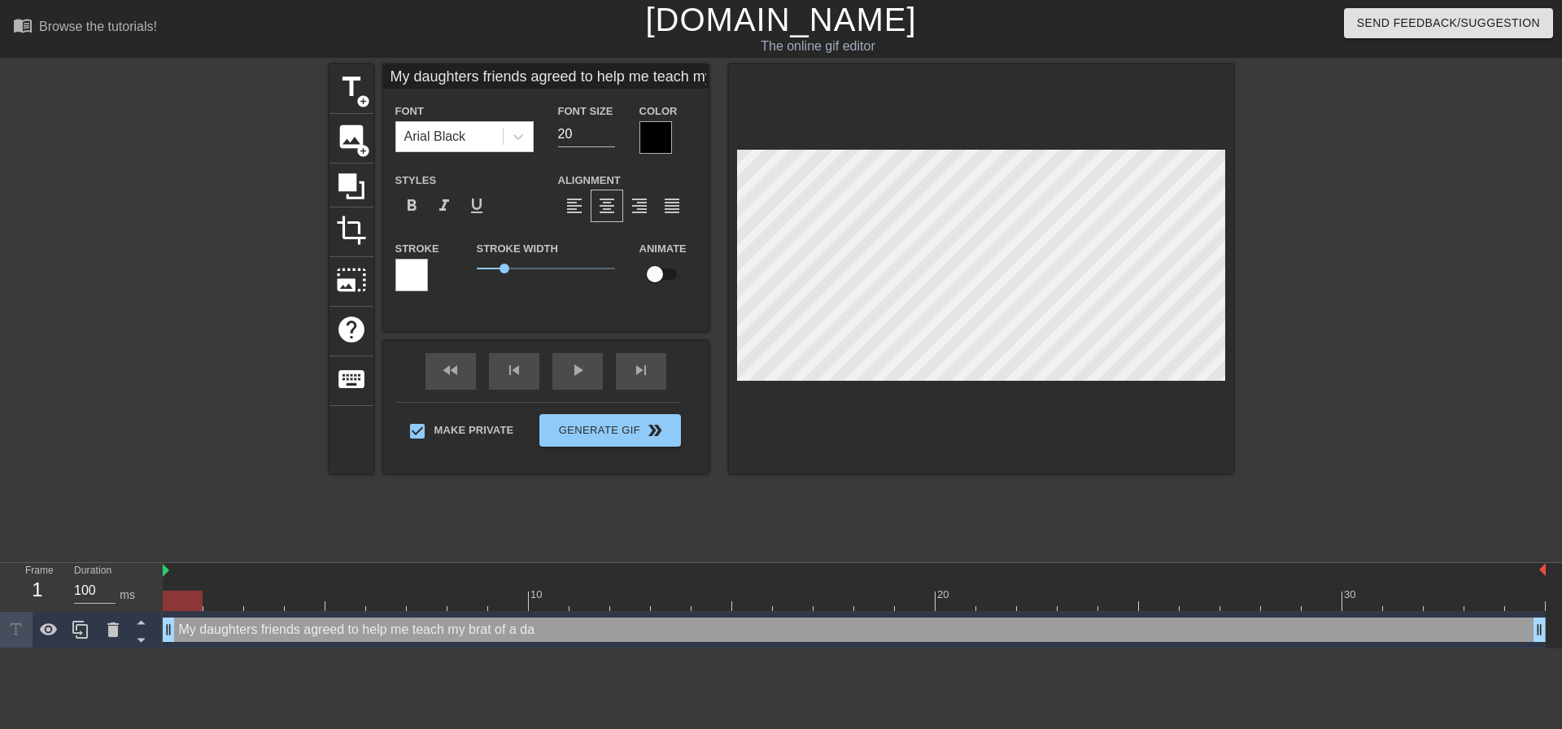
type input "My daughters friends agreed to help me teach my brat of a dau"
type textarea "My daughters friends agreed to help me teach my brat of a dau"
type input "My daughters friends agreed to help me teach my brat of a daug"
type textarea "My daughters friends agreed to help me teach my brat of a daug"
type input "My daughters friends agreed to help me teach my brat of a daugh"
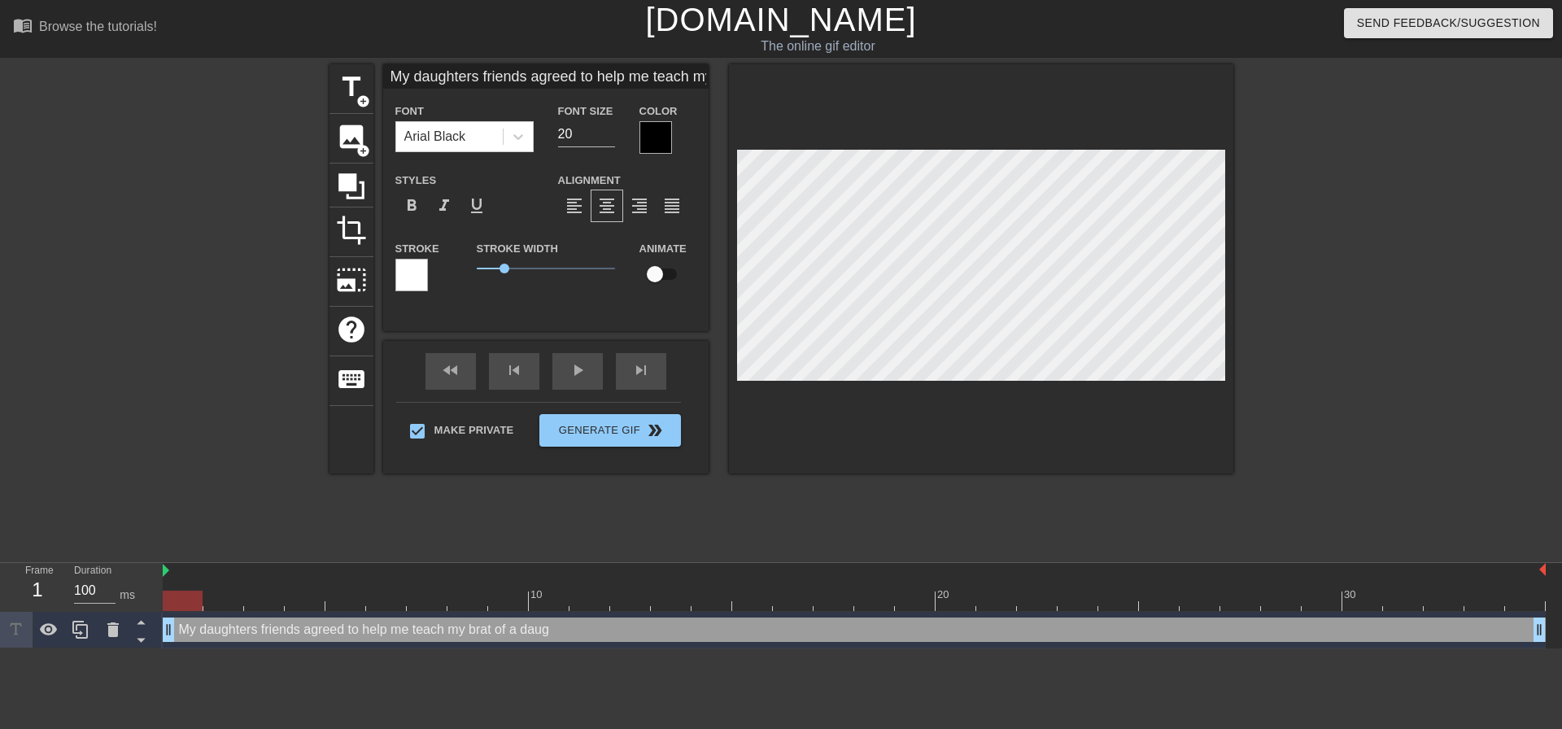
type textarea "My daughters friends agreed to help me teach my brat of a daugh"
type input "My daughters friends agreed to help me teach my brat of a daught"
type textarea "My daughters friends agreed to help me teach my brat of a daught"
type input "My daughters friends agreed to help me teach my brat of a daughte"
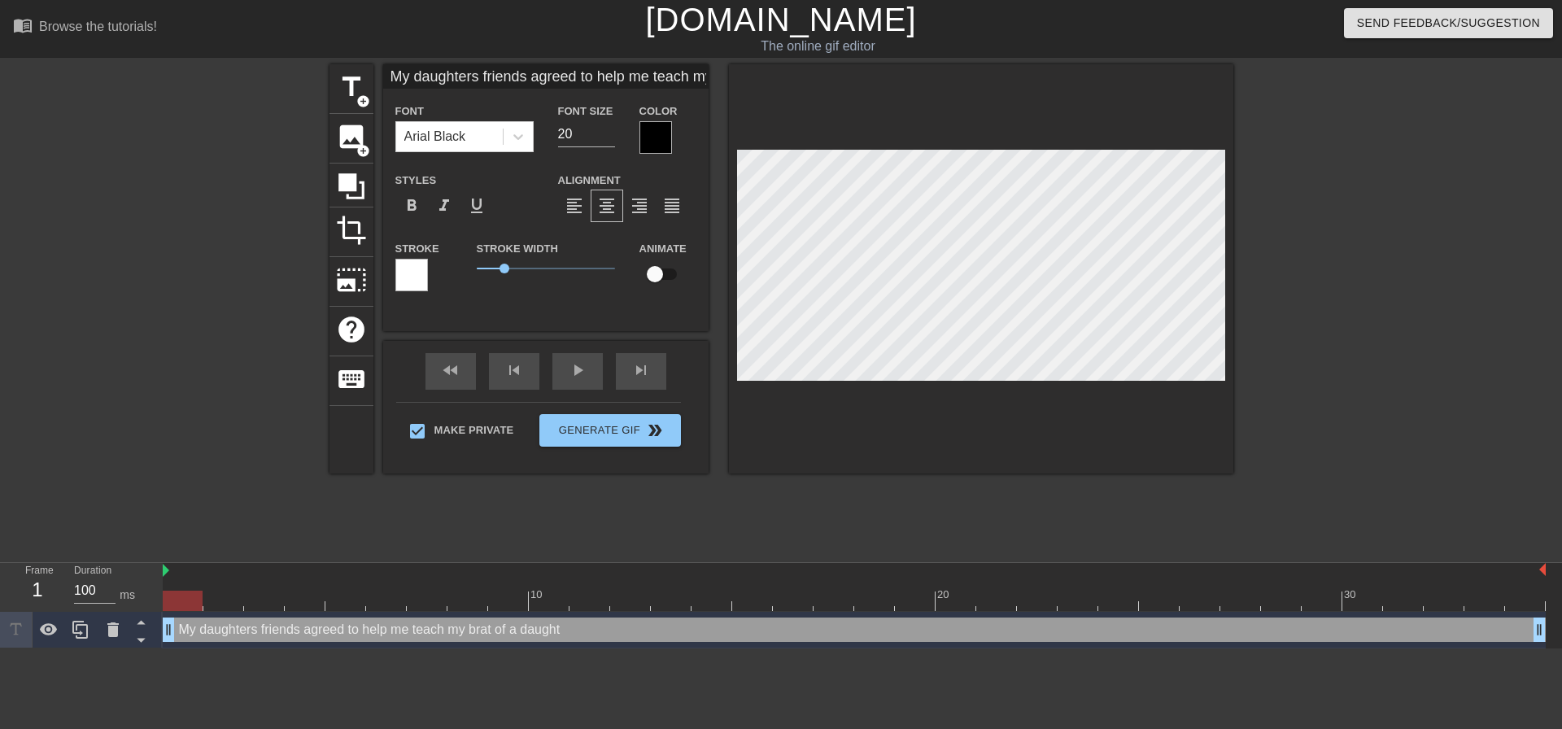
type textarea "My daughters friends agreed to help me teach my brat of a daughte"
type input "My daughters friends agreed to help me teach my brat of a daughter"
type textarea "My daughters friends agreed to help me teach my brat of a daughter"
type input "My daughters friends agreed to help me teach my brat of a daughter"
type textarea "My daughters friends agreed to help me teach my brat of a daughter"
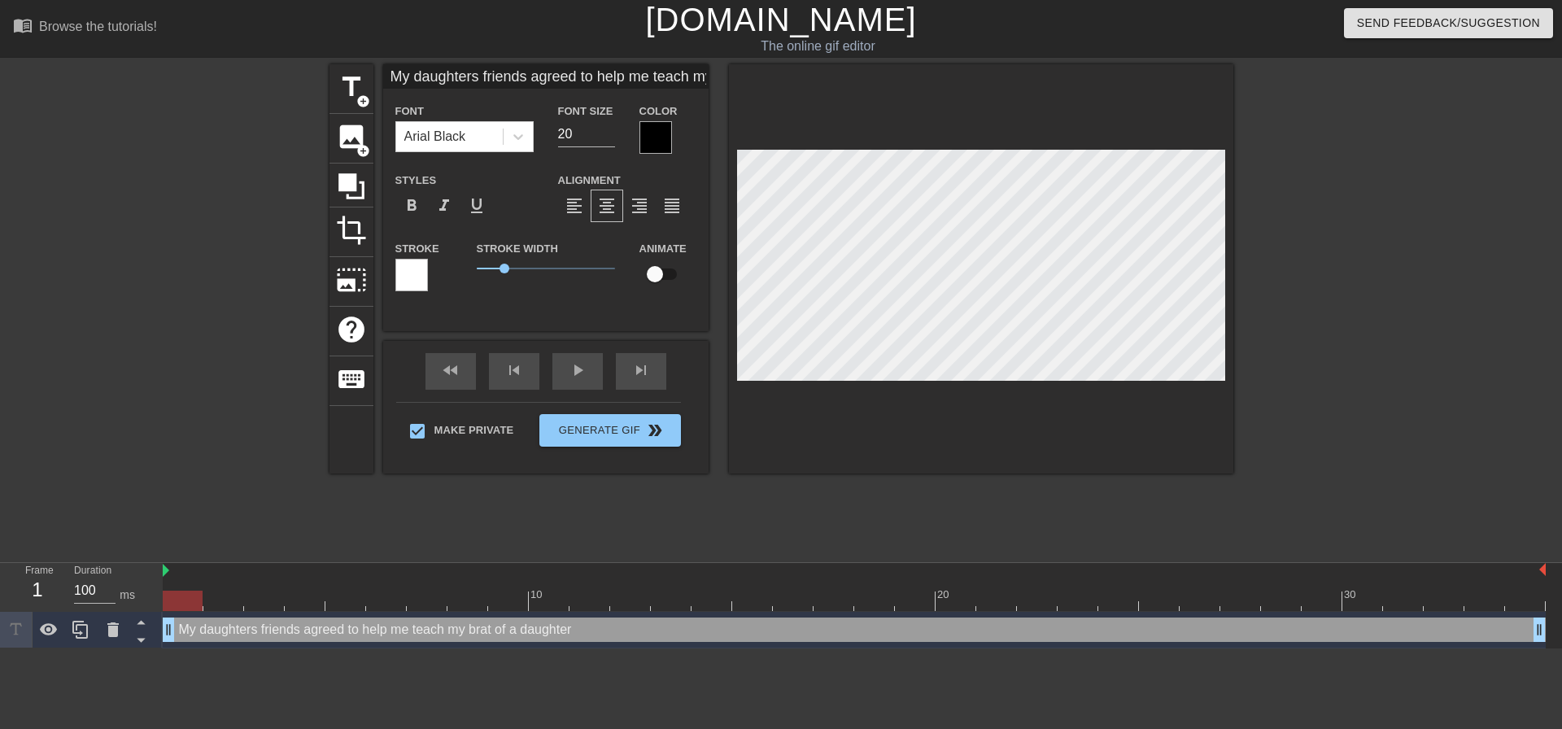
type input "My daughters friends agreed to help me teach my brat of a daughte"
type textarea "My daughters friends agreed to help me teach my brat of a daughte"
type input "My daughters friends agreed to help me teach my brat of a daught"
type textarea "My daughters friends agreed to help me teach my brat of a daught"
type input "My daughters friends agreed to help me teach my brat of a daugh"
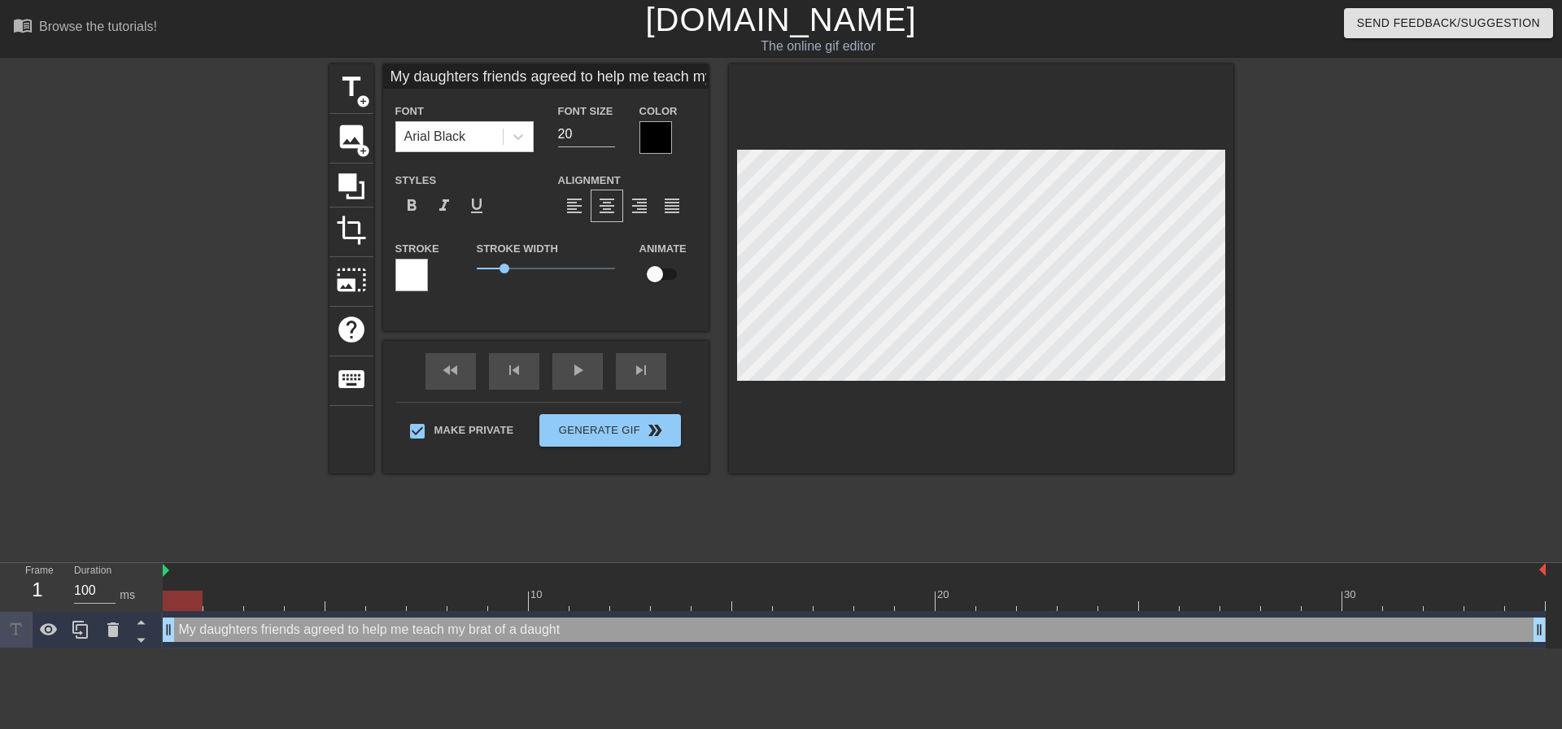
type textarea "My daughters friends agreed to help me teach my brat of a daugh"
type input "My daughters friends agreed to help me teach my brat of a daug"
type textarea "My daughters friends agreed to help me teach my brat of a daug"
type input "My daughters friends agreed to help me teach my brat of a dau"
type textarea "My daughters friends agreed to help me teach my brat of a dau"
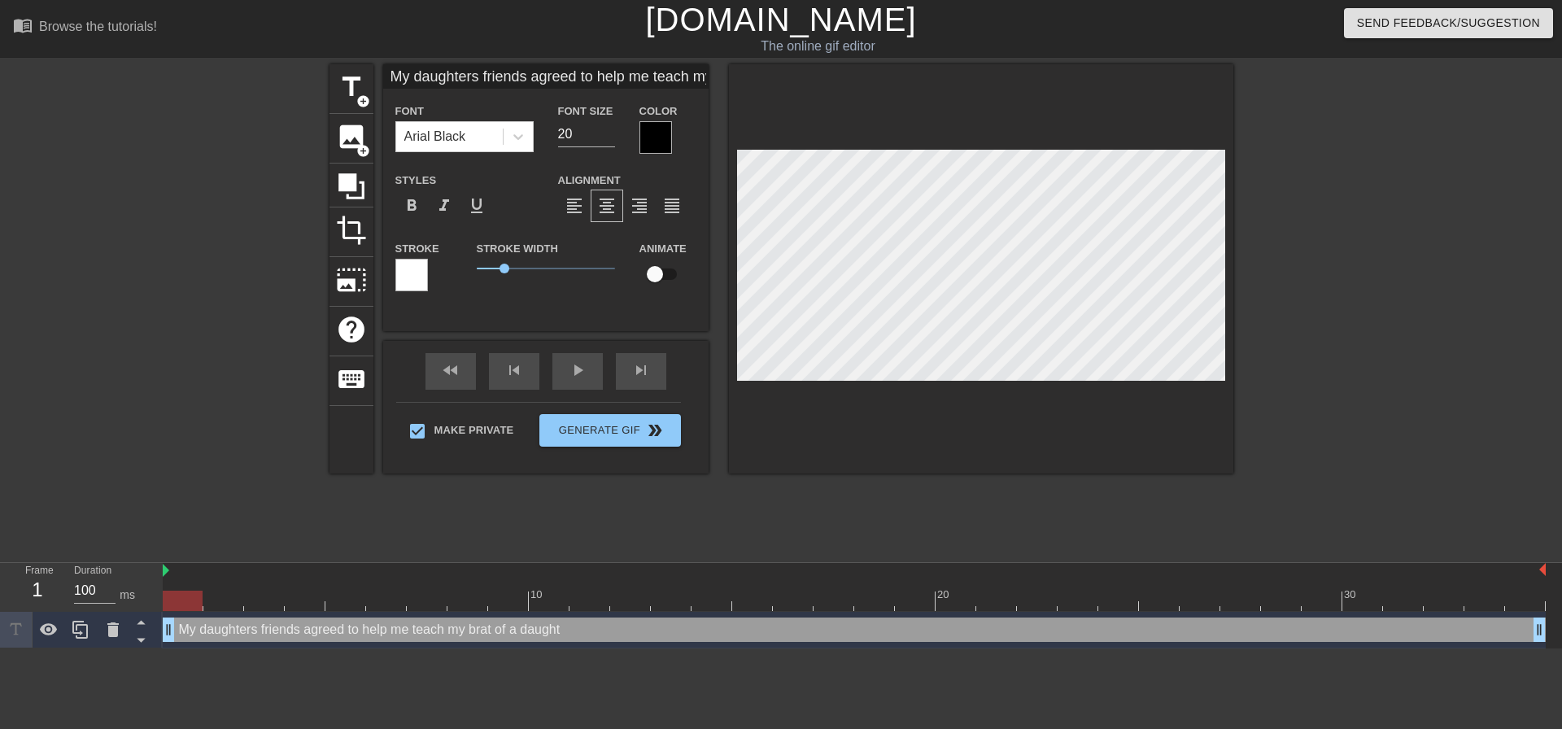
type input "My daughters friends agreed to help me teach my brat of a da"
type textarea "My daughters friends agreed to help me teach my brat of a da"
type input "My daughters friends agreed to help me teach my brat of a d"
type textarea "My daughters friends agreed to help me teach my brat of a d"
type input "My daughters friends agreed to help me teach my brat of a"
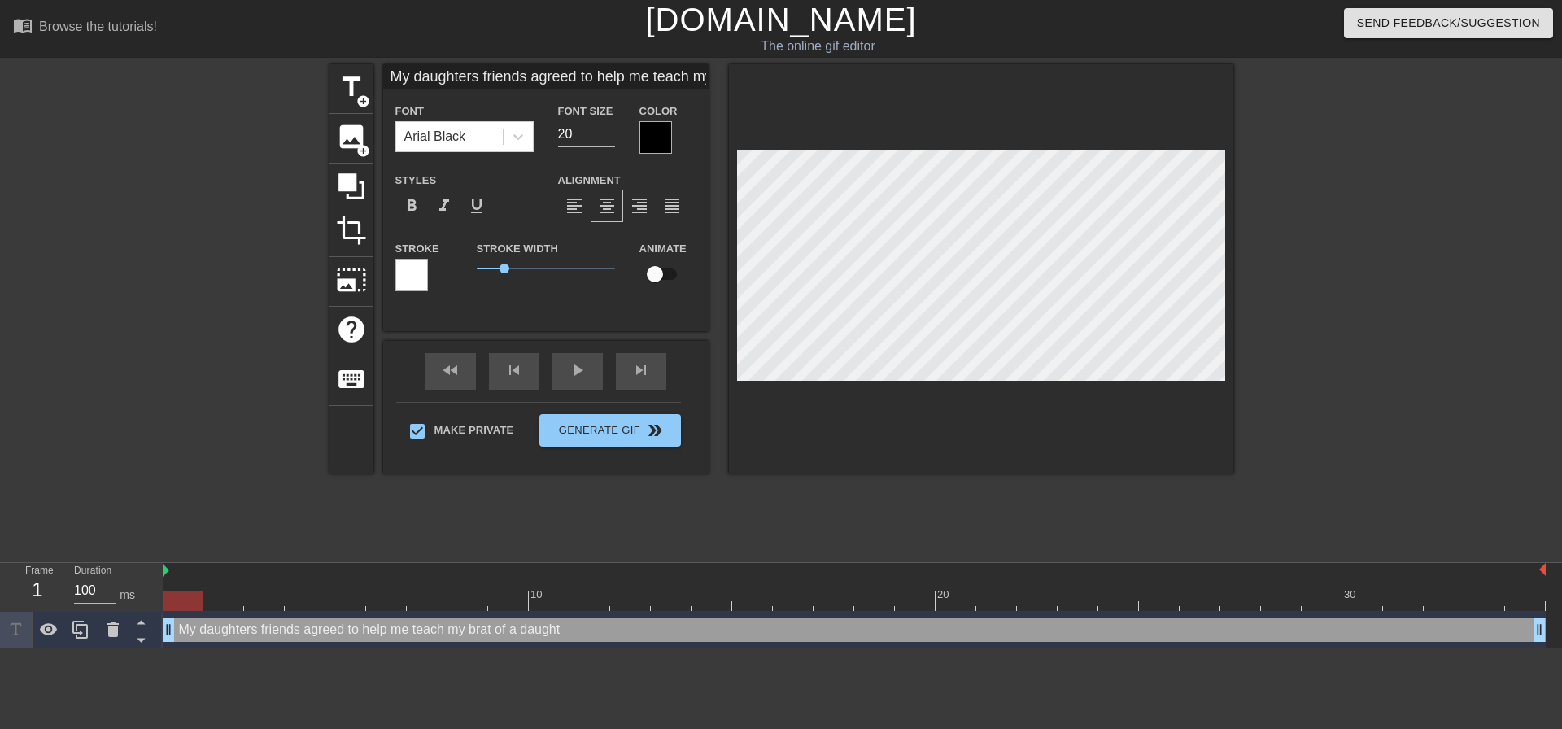
type textarea "My daughters friends agreed to help me teach my brat of a"
type input "My daughters friends agreed to help me teach my brat of a"
type textarea "My daughters friends agreed to help me teach my brat of a"
type input "My daughters friends agreed to help me teach my brat of"
type textarea "My daughters friends agreed to help me teach my brat of"
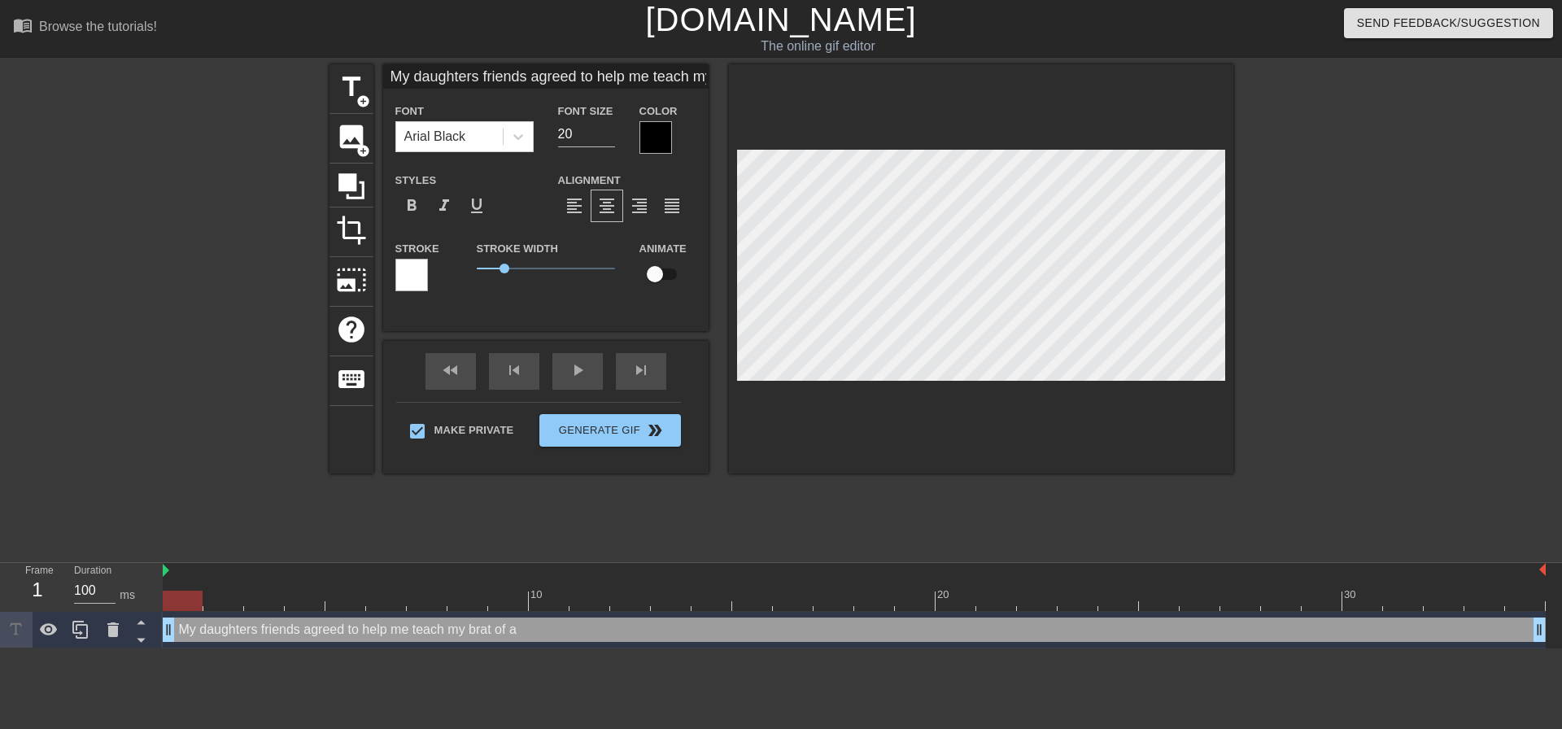
type input "My daughters friends agreed to help me teach my brat of"
type textarea "My daughters friends agreed to help me teach my brat of"
type input "My daughters friends agreed to help me teach my brat o"
type textarea "My daughters friends agreed to help me teach my brat o"
type input "My daughters friends agreed to help me teach my brat"
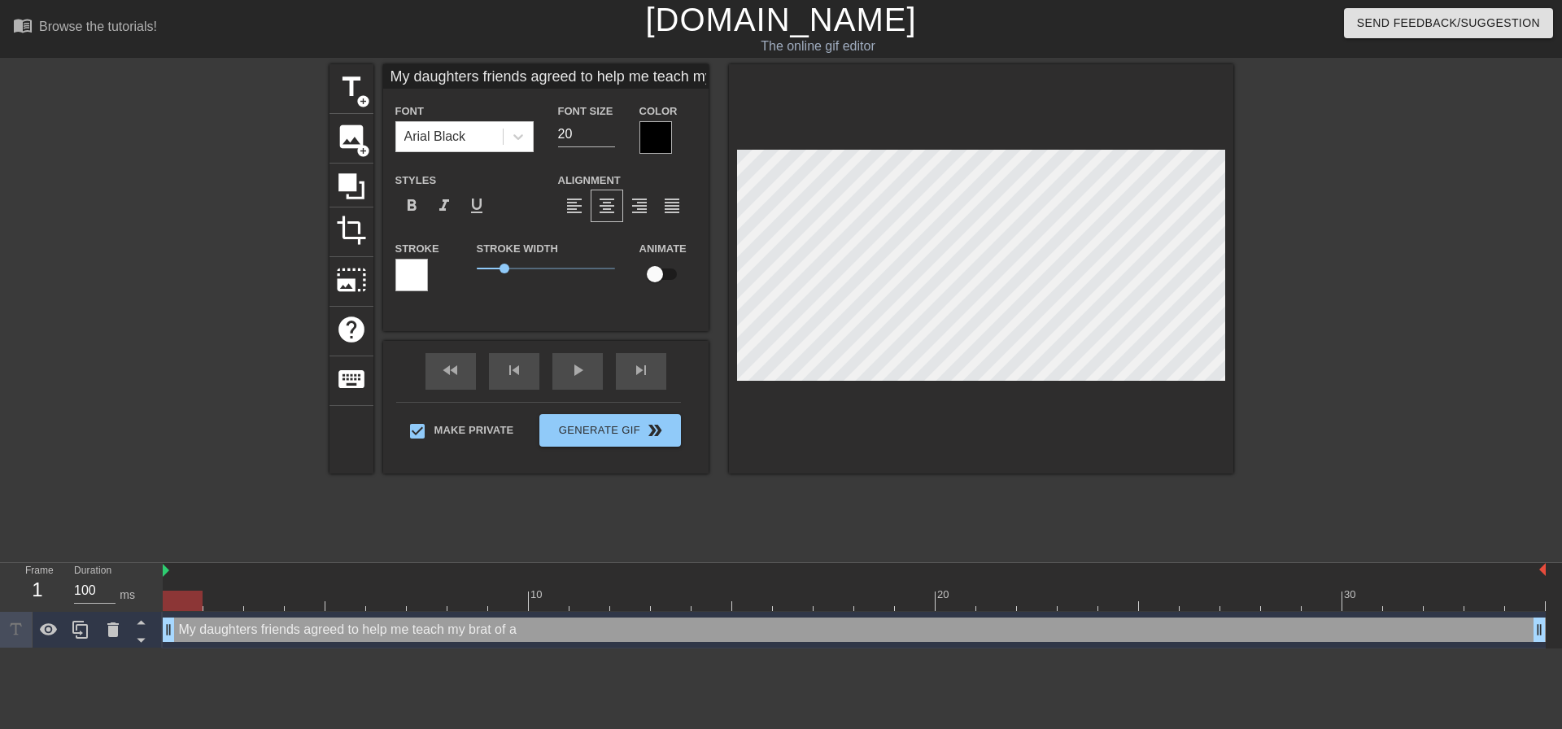
type textarea "My daughters friends agreed to help me teach my brat"
click at [1202, 390] on div at bounding box center [981, 268] width 504 height 409
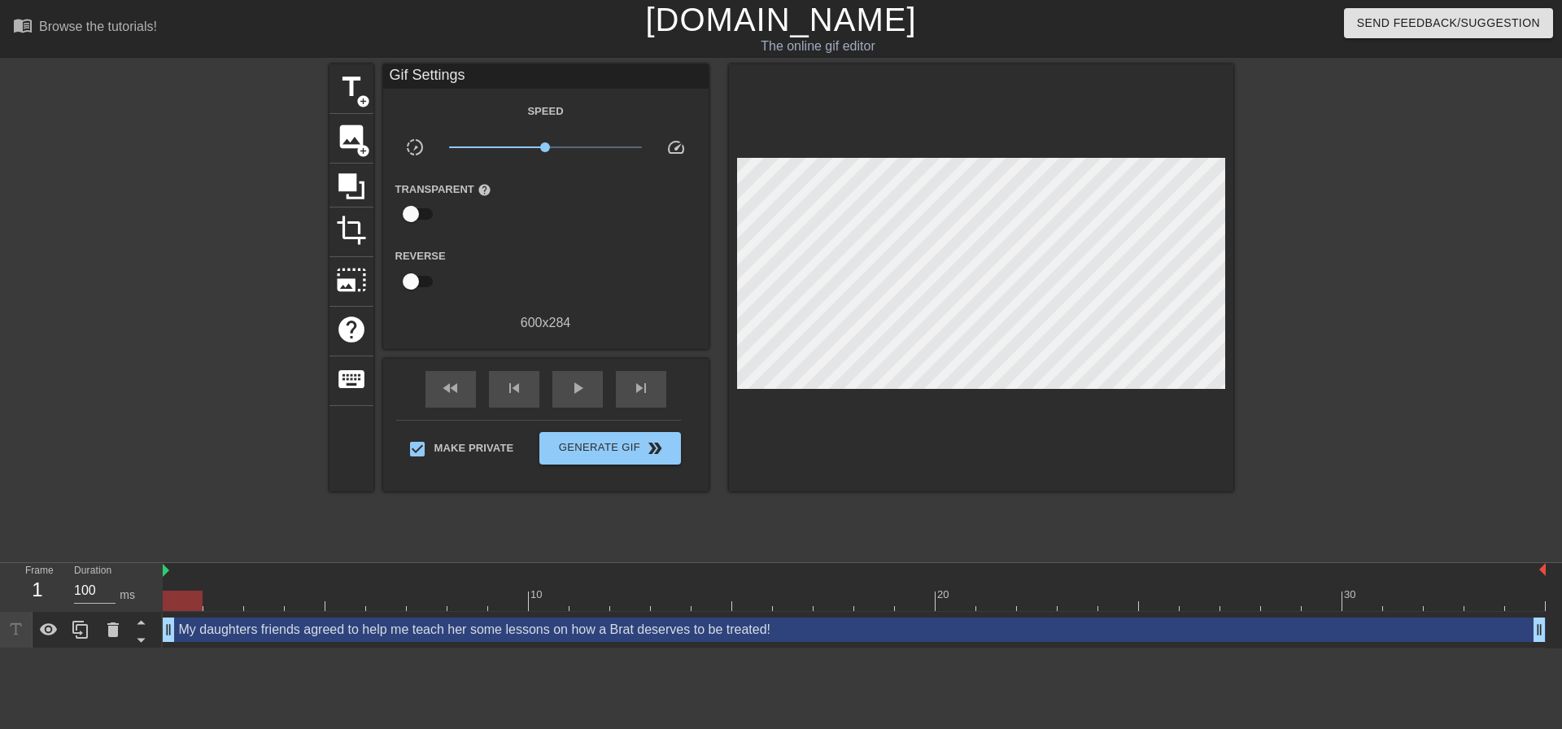
click at [1434, 295] on div at bounding box center [1375, 308] width 244 height 488
click at [630, 432] on button "Generate Gif double_arrow" at bounding box center [609, 448] width 141 height 33
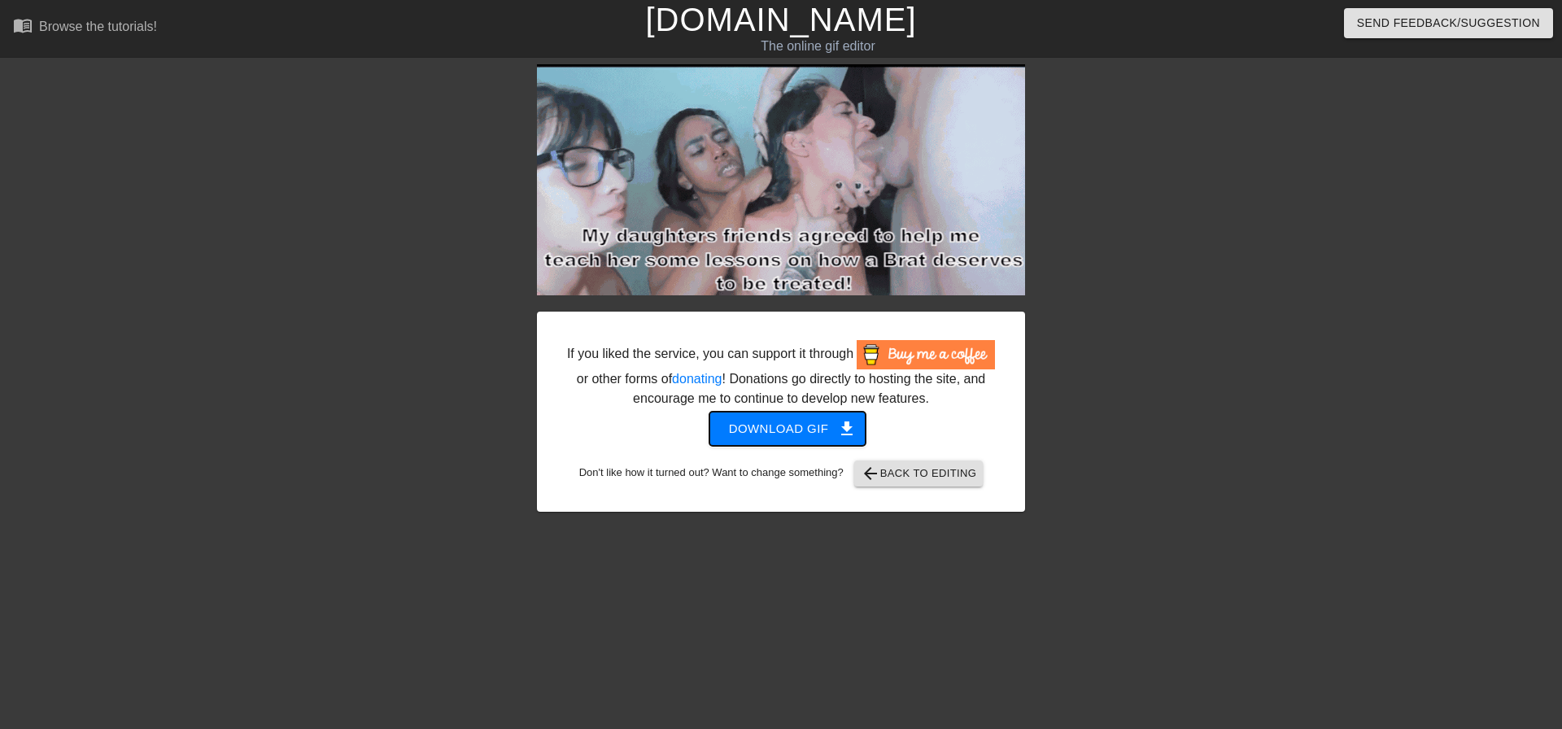
click at [809, 428] on span "Download gif get_app" at bounding box center [788, 428] width 118 height 21
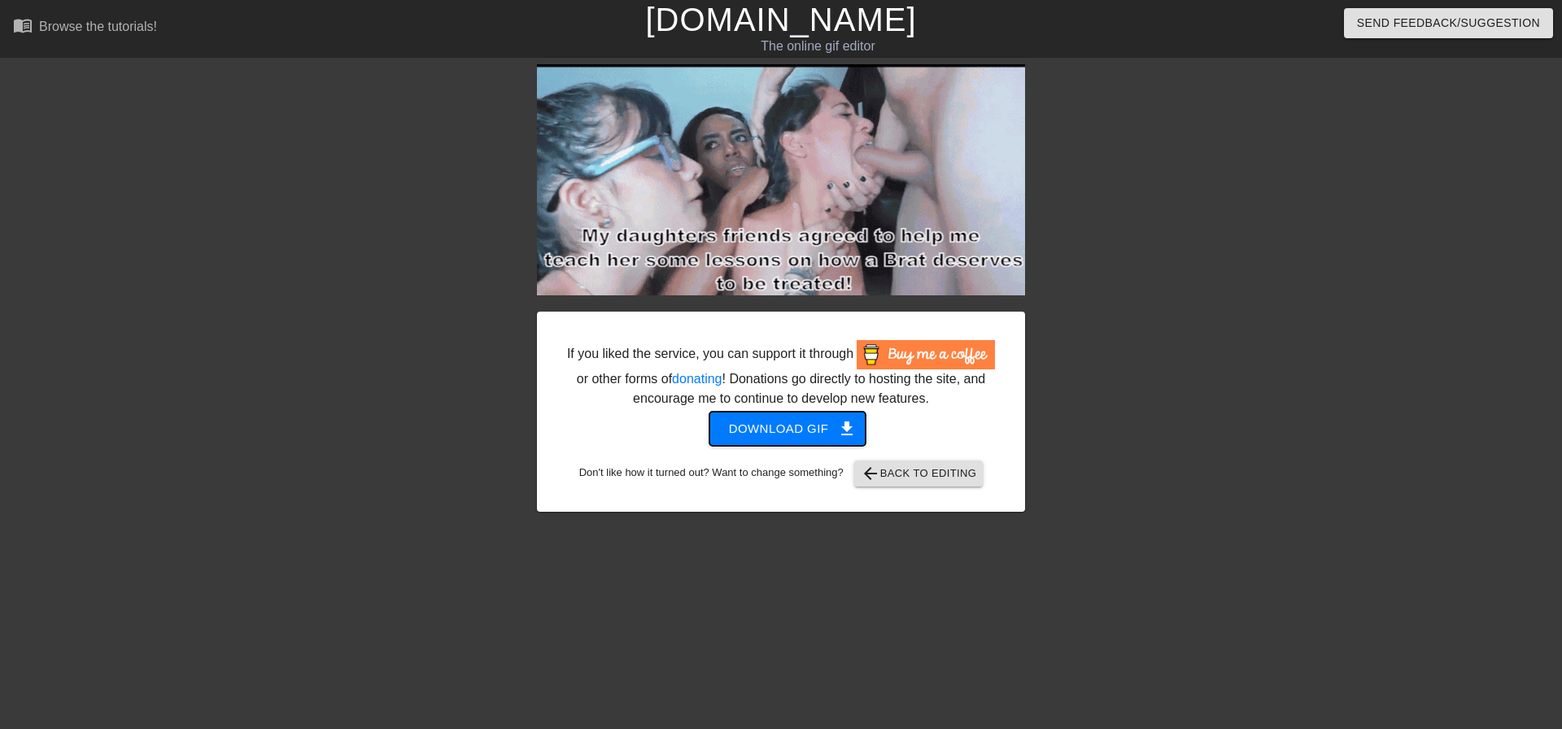
click at [819, 427] on span "Download gif get_app" at bounding box center [788, 428] width 118 height 21
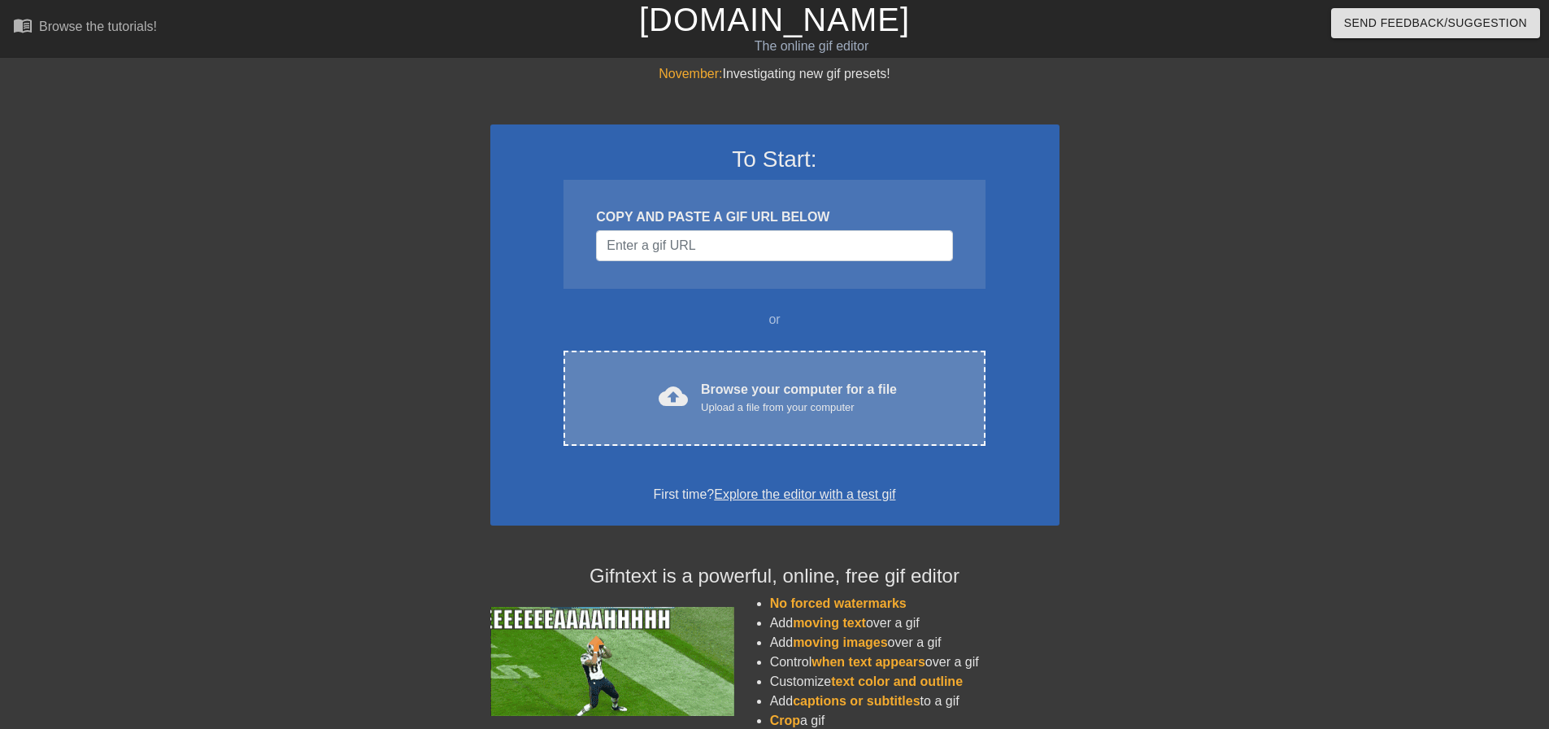
click at [762, 419] on div "cloud_upload Browse your computer for a file Upload a file from your computer C…" at bounding box center [774, 398] width 421 height 95
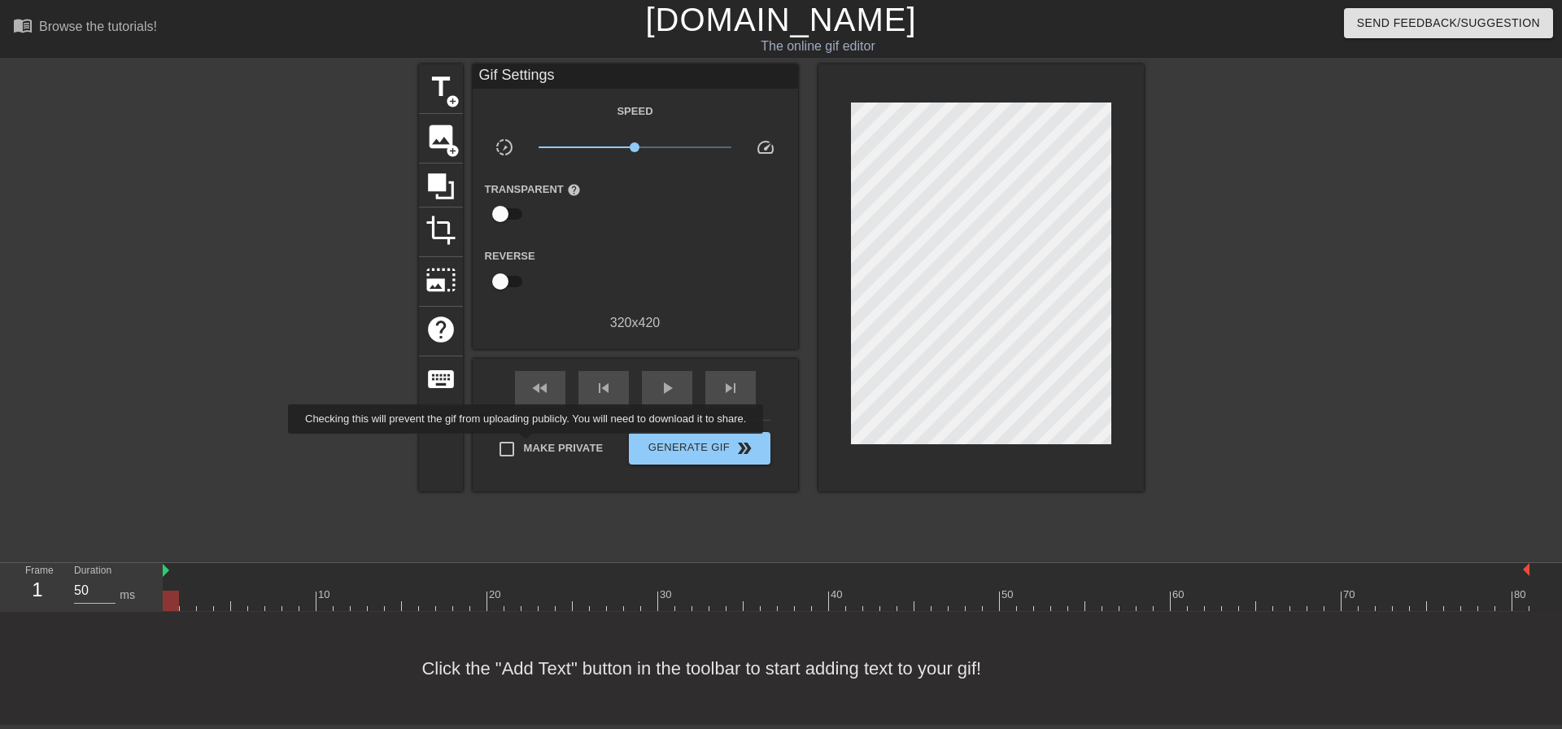
click at [529, 446] on span "Make Private" at bounding box center [564, 448] width 80 height 16
click at [524, 446] on input "Make Private" at bounding box center [507, 449] width 34 height 34
checkbox input "true"
click at [450, 78] on span "title" at bounding box center [440, 87] width 31 height 31
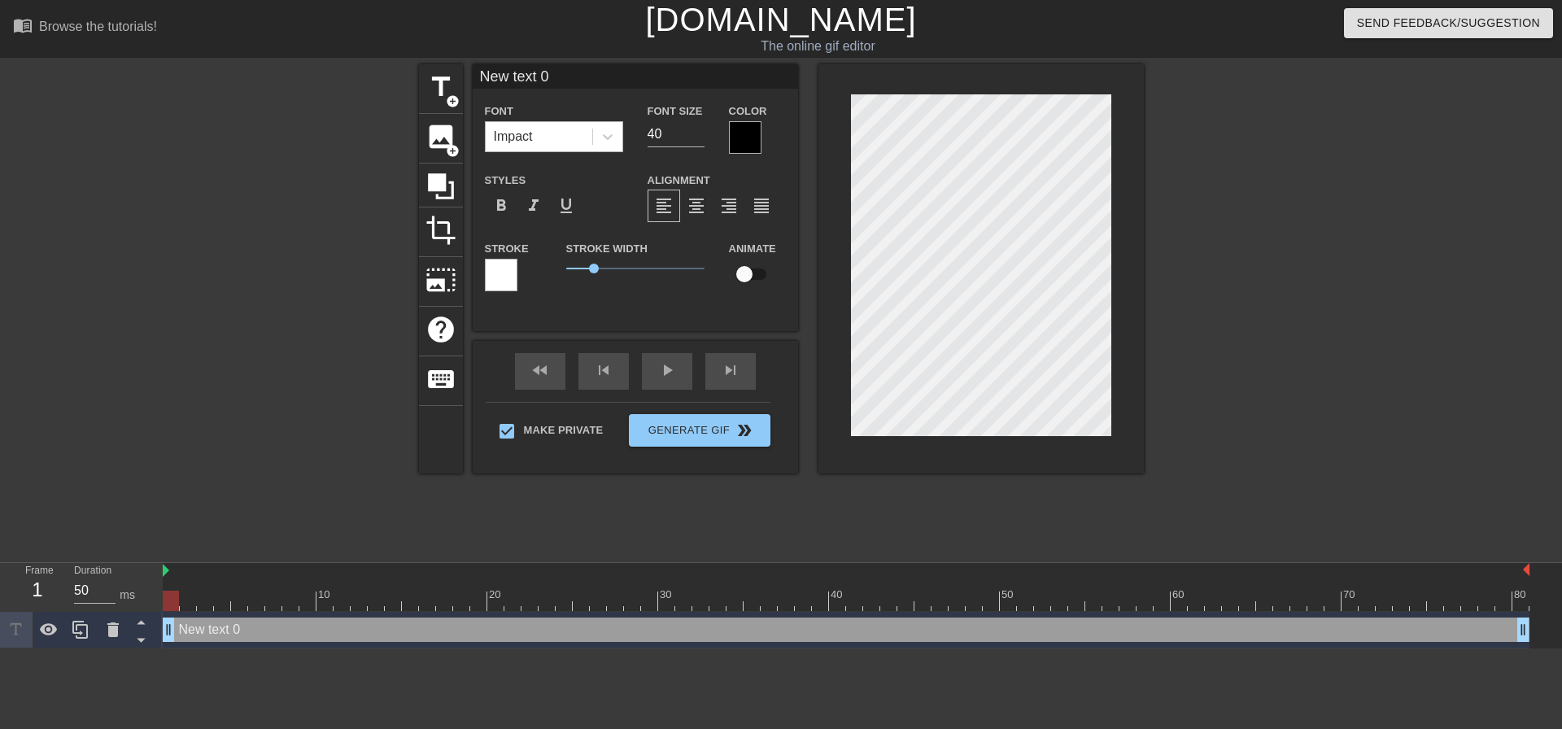
click at [571, 133] on div "Impact" at bounding box center [539, 136] width 107 height 29
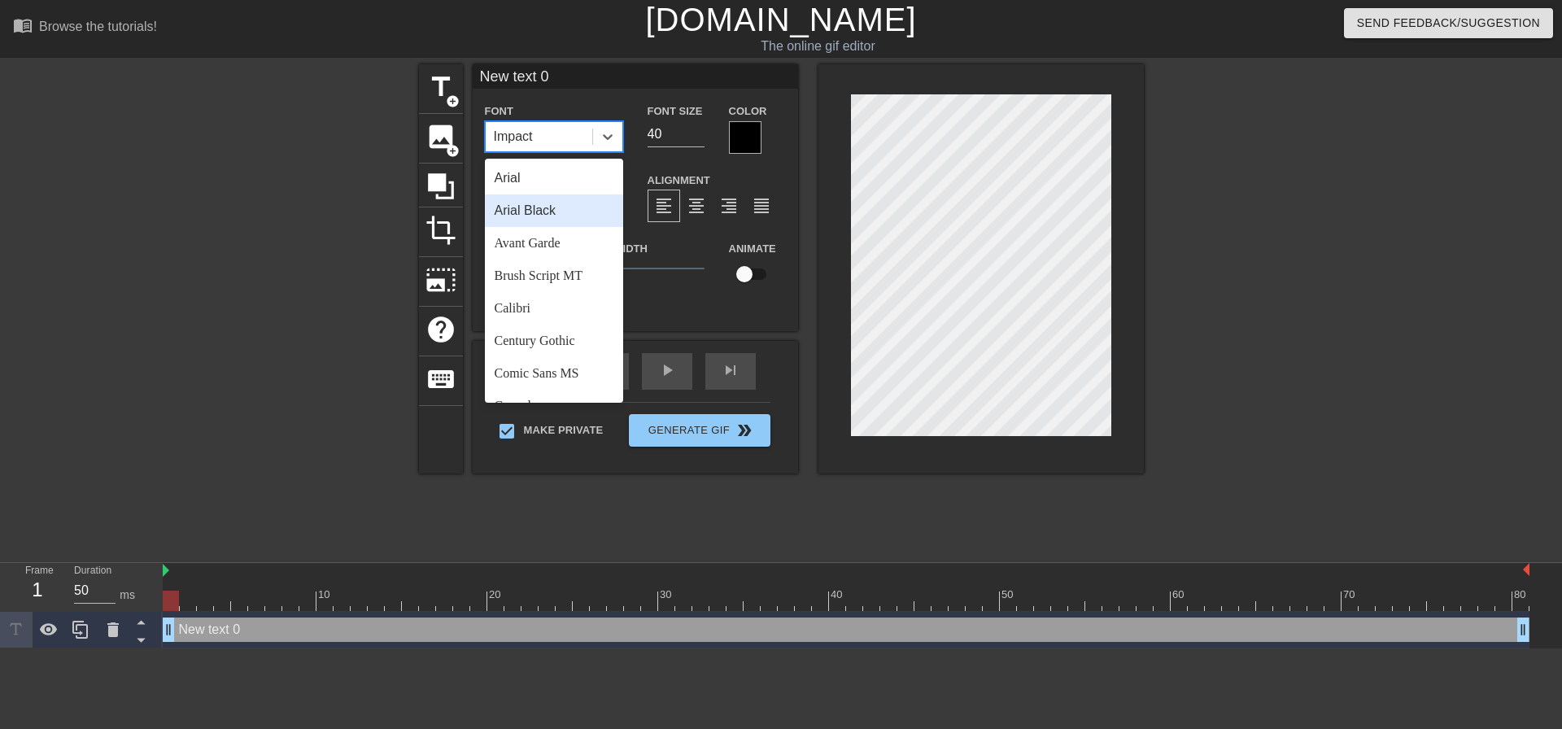
click at [572, 208] on div "Arial Black" at bounding box center [554, 210] width 138 height 33
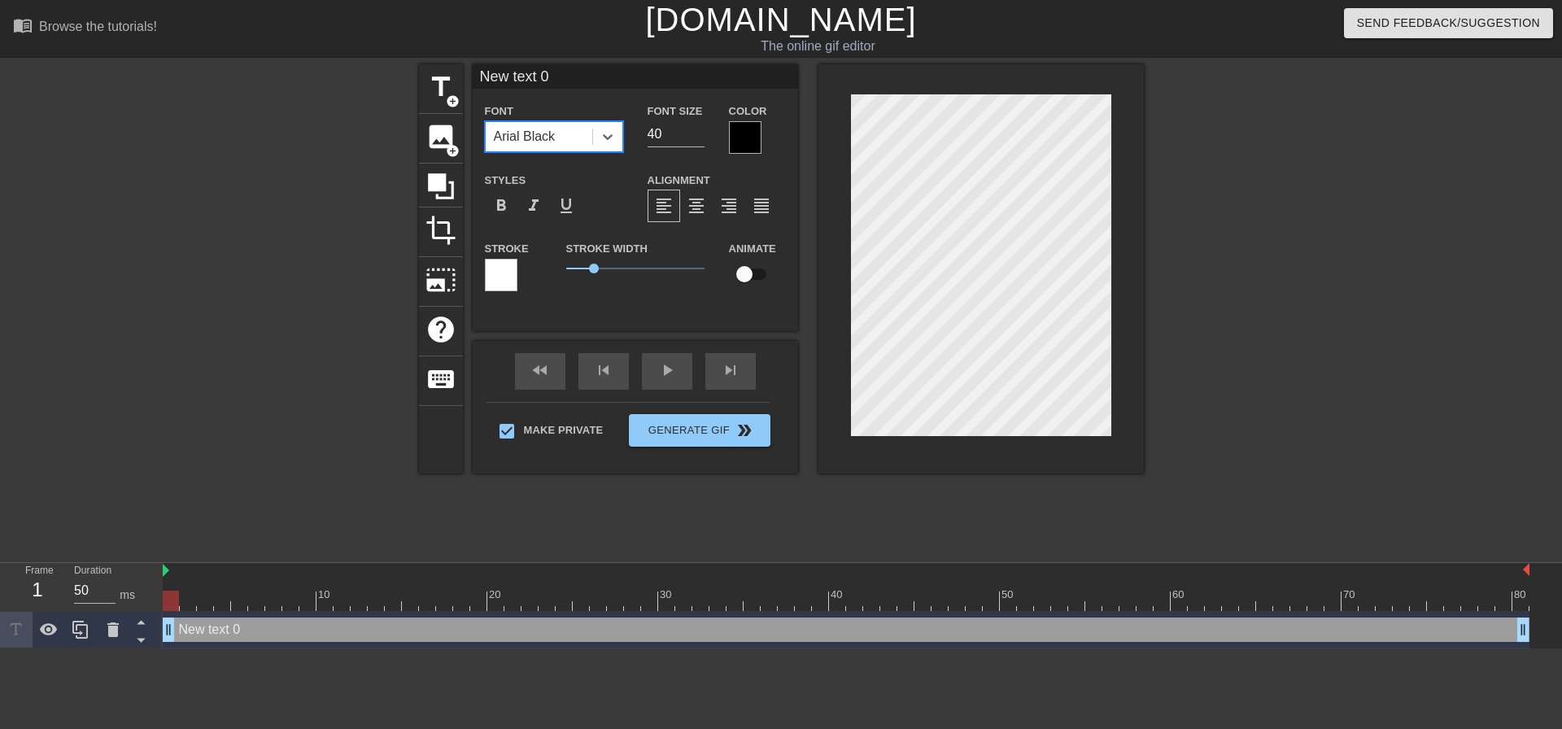
drag, startPoint x: 670, startPoint y: 137, endPoint x: 515, endPoint y: 128, distance: 155.6
click at [539, 142] on div "Font option Arial Black, selected. 0 results available. Select is focused ,type…" at bounding box center [635, 127] width 325 height 53
type input "20"
click at [705, 205] on span "format_align_center" at bounding box center [696, 206] width 20 height 20
drag, startPoint x: 173, startPoint y: 598, endPoint x: 0, endPoint y: 563, distance: 176.7
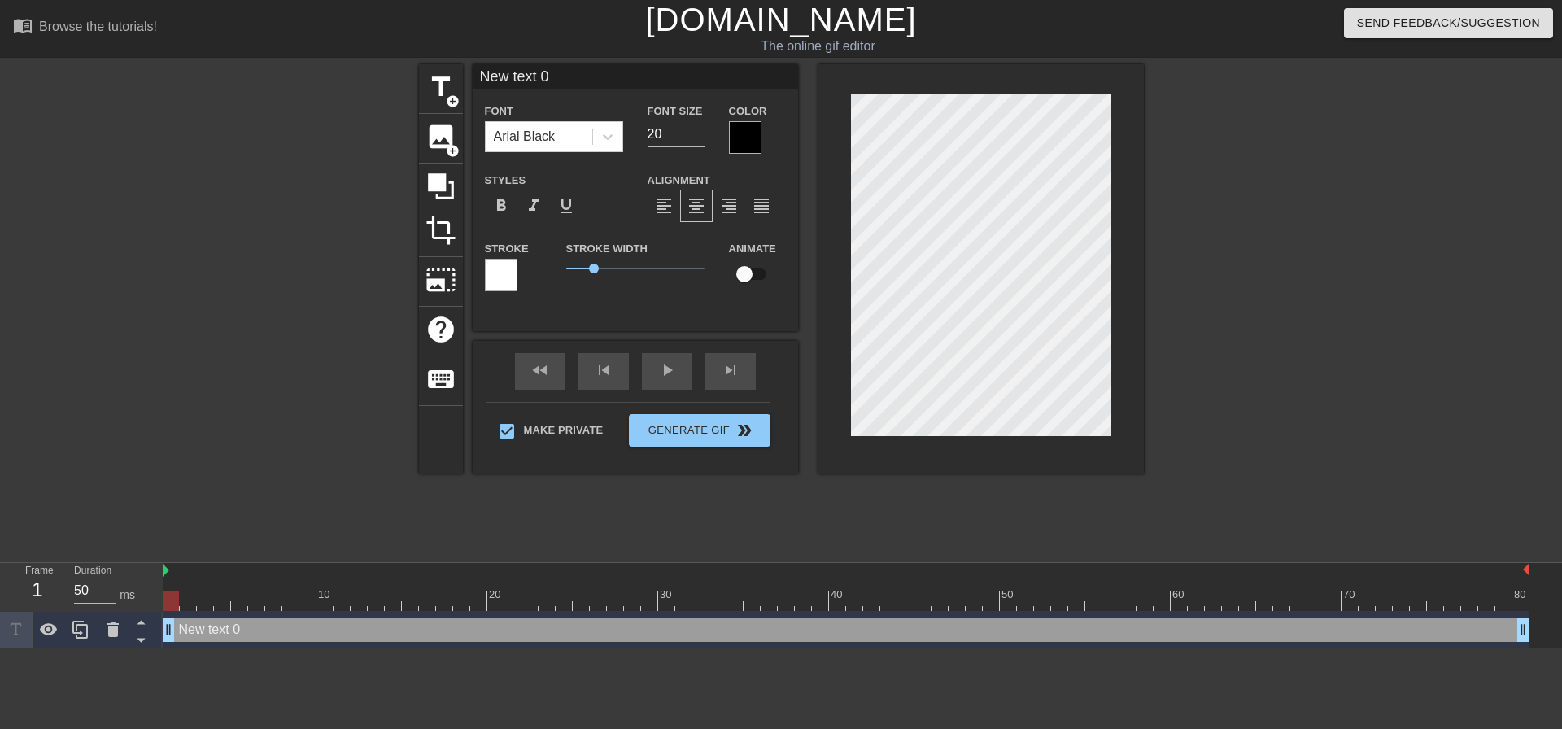
click at [0, 563] on div "Frame 1 Duration 50 ms 10 20 30 40 50 60 70 80 New text 0 drag_handle drag_hand…" at bounding box center [781, 605] width 1562 height 85
type input "D"
type textarea "D"
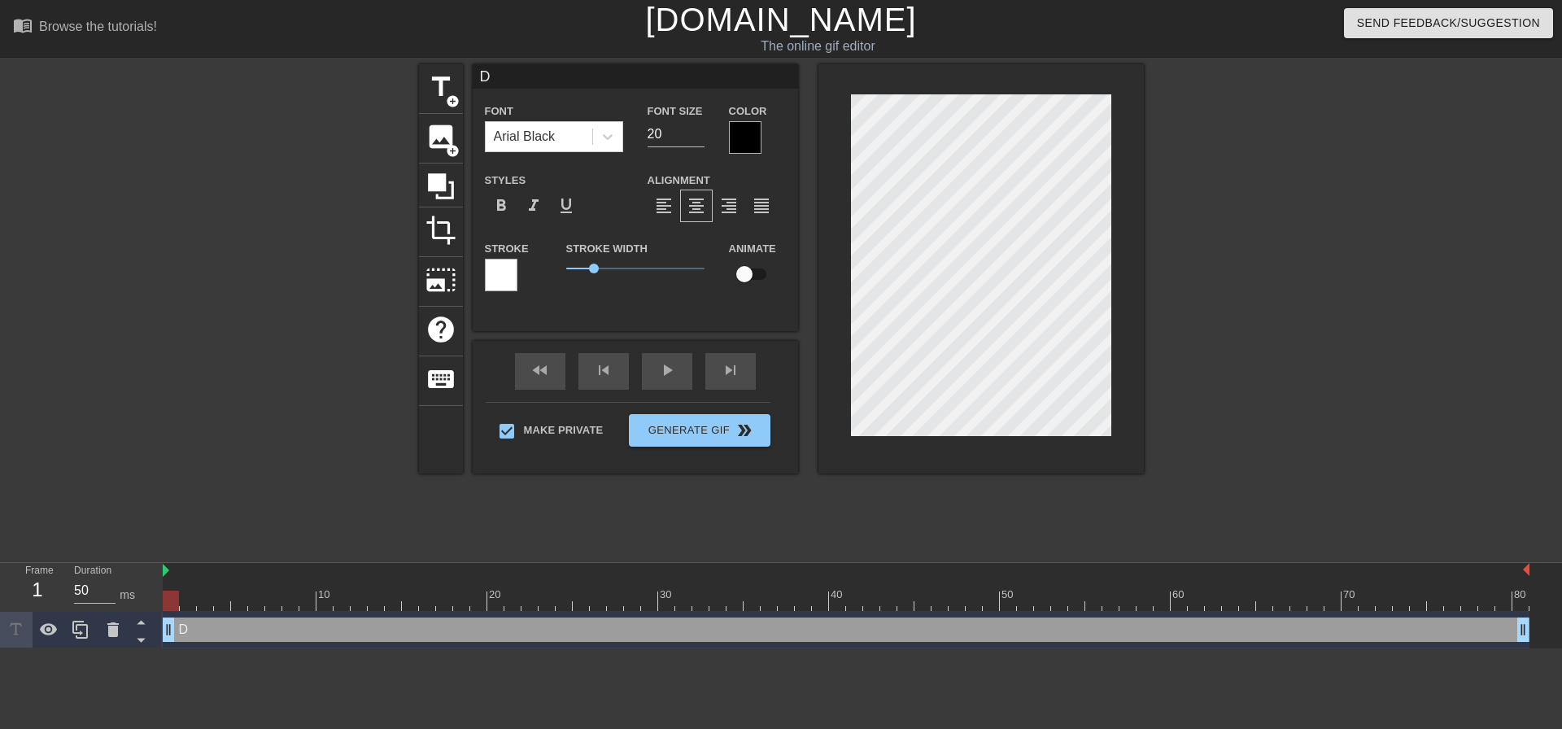
type input "Da"
type textarea "Da"
type input "Dad"
type textarea "Dad"
type input "Dadd"
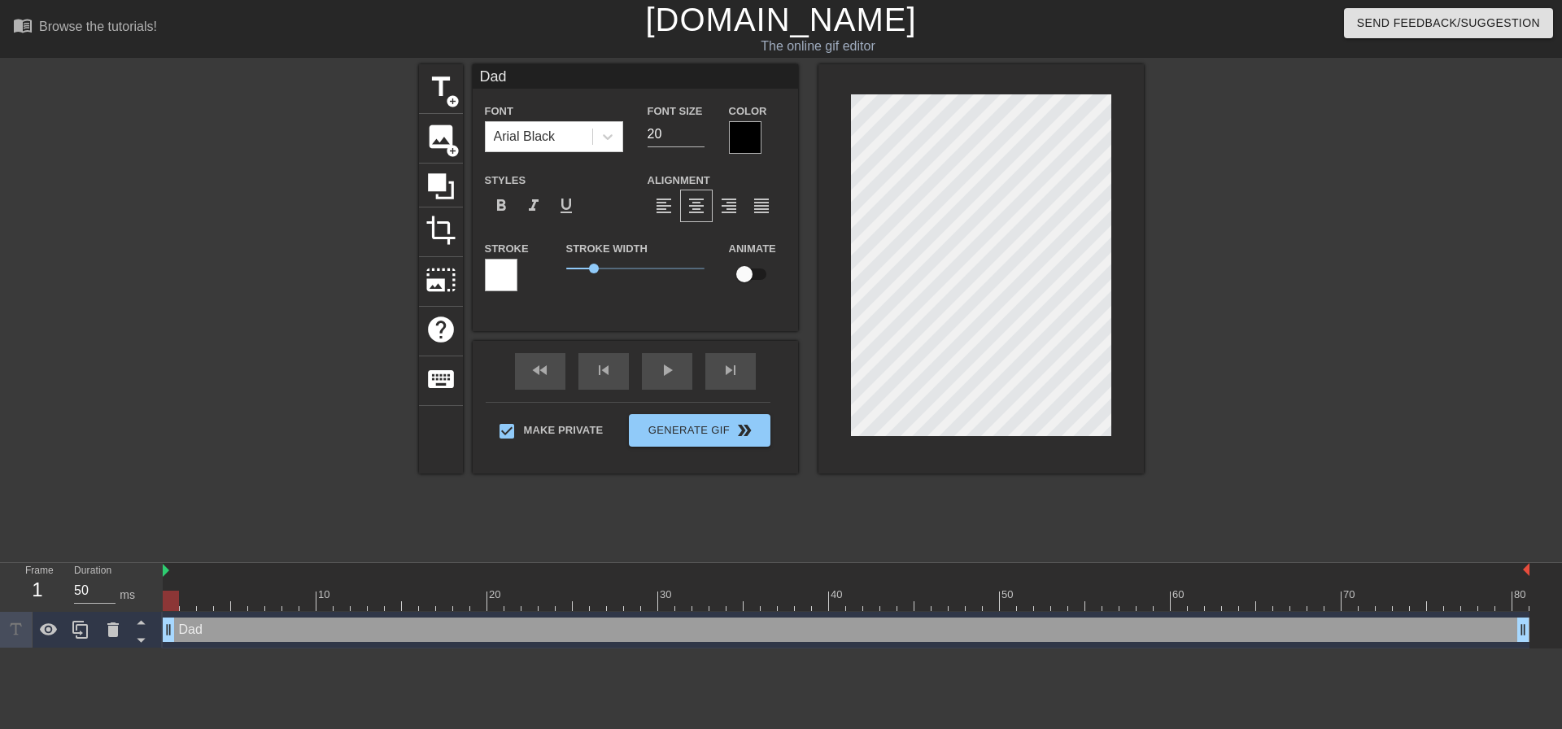
type textarea "Dadd"
type input "Daddy"
type textarea "Daddy"
type input "Daddy"
type textarea "Daddy"
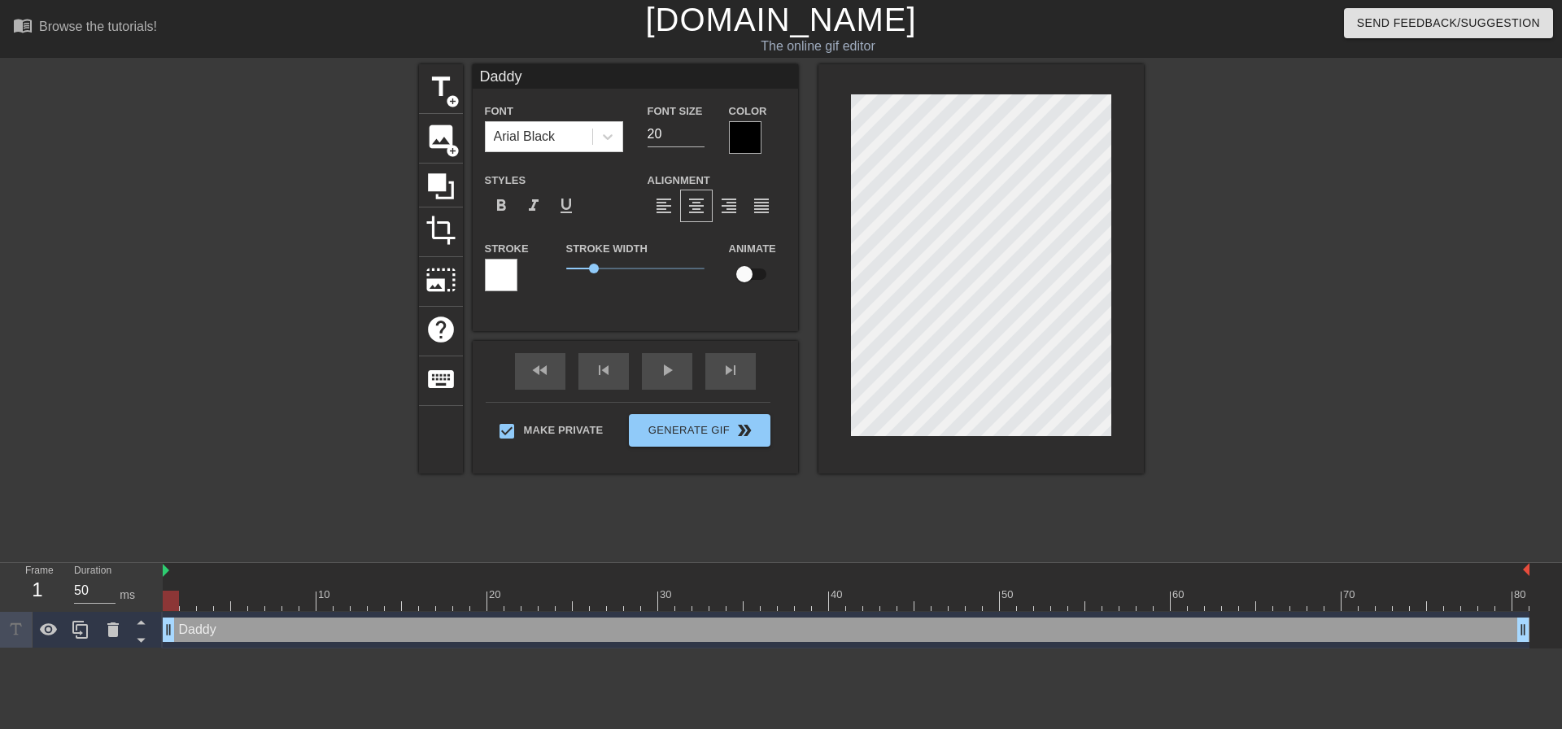
type input "Daddy d"
type textarea "Daddy d"
type input "Daddy do"
type textarea "Daddy do"
type input "Daddy doe"
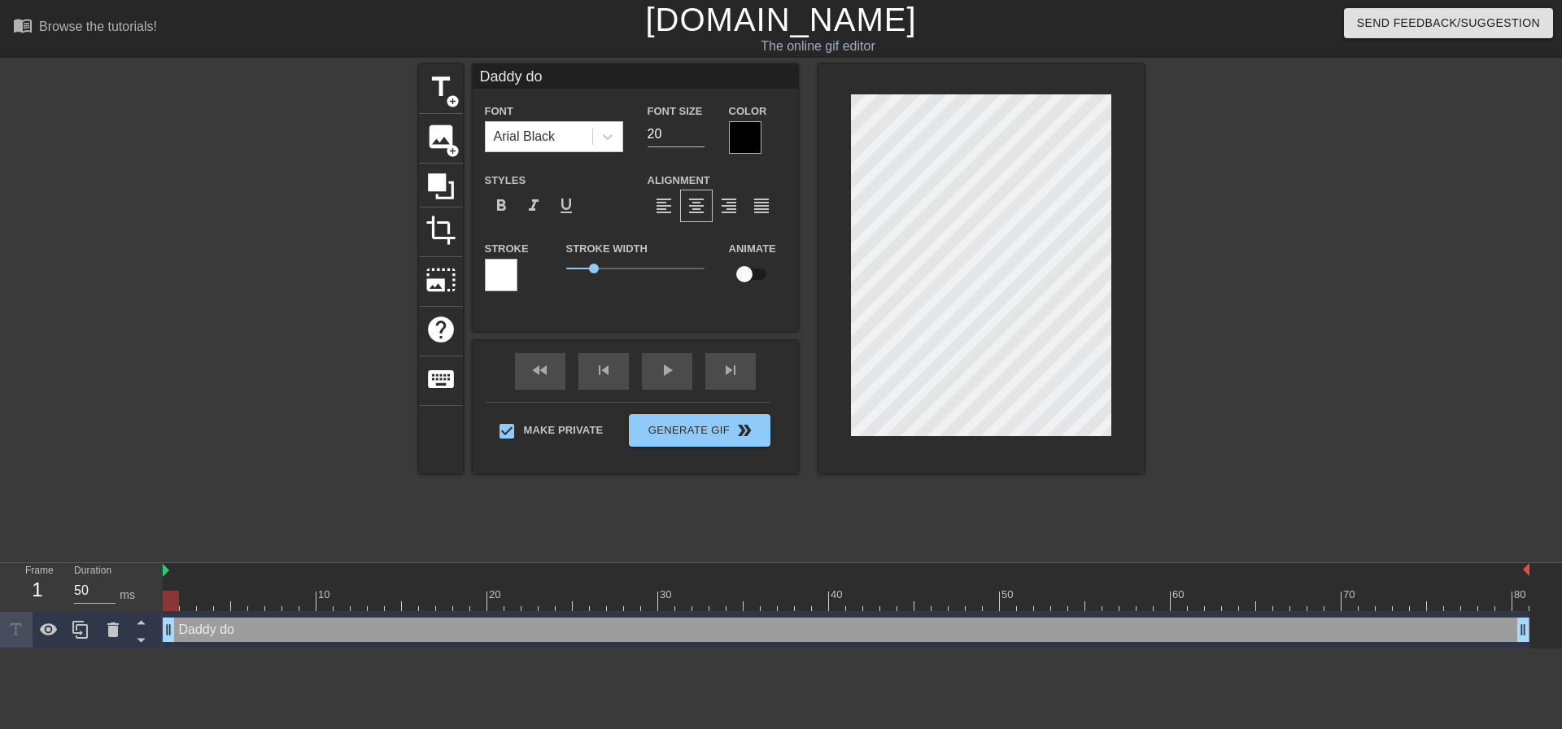
type textarea "Daddy doe"
type input "Daddy does"
type textarea "Daddy does"
type input "Daddy doesn"
type textarea "Daddy doesn"
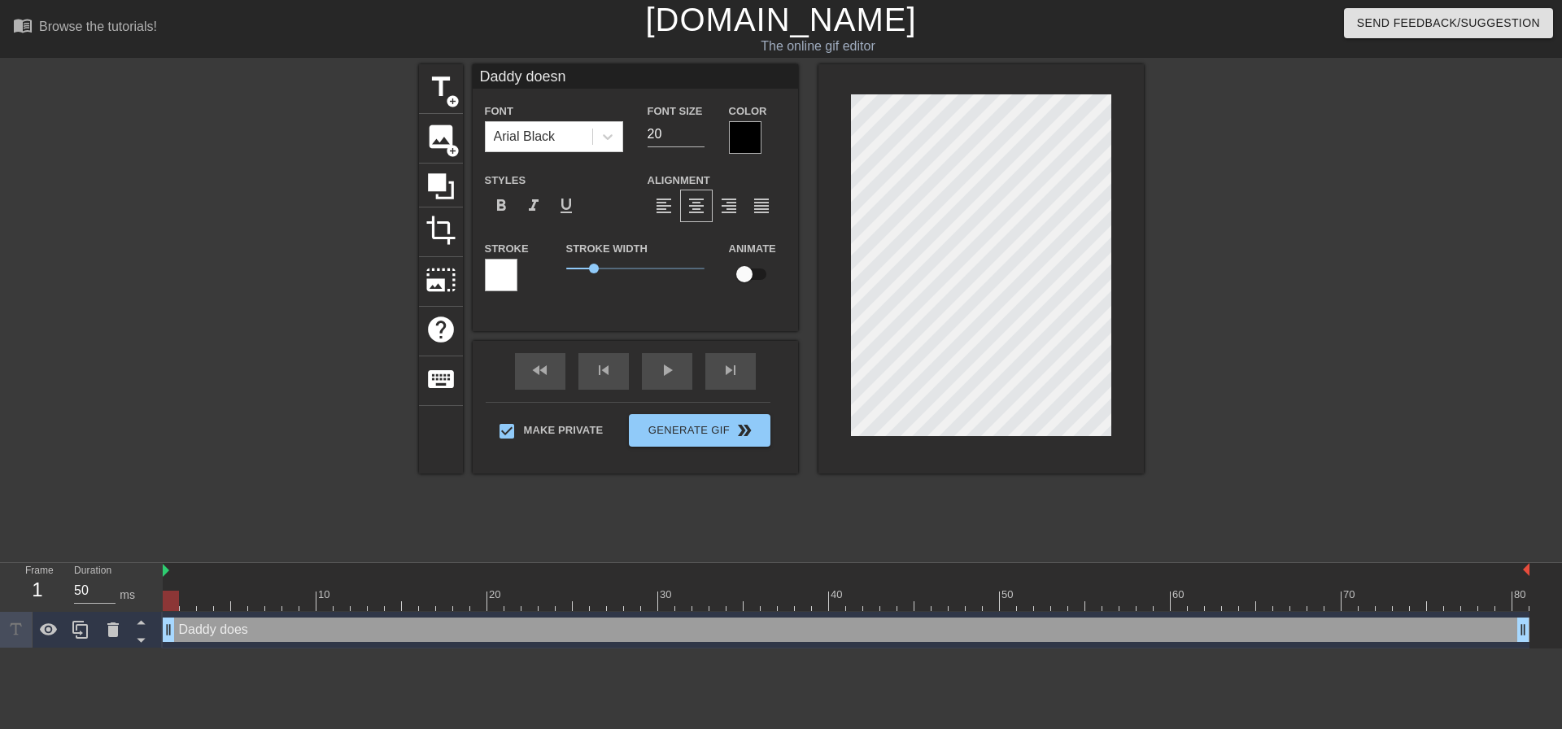
type input "Daddy doesnt"
type textarea "Daddy doesnt"
type input "Daddy doesnt"
type textarea "Daddy doesnt"
type input "Daddy doesnt w"
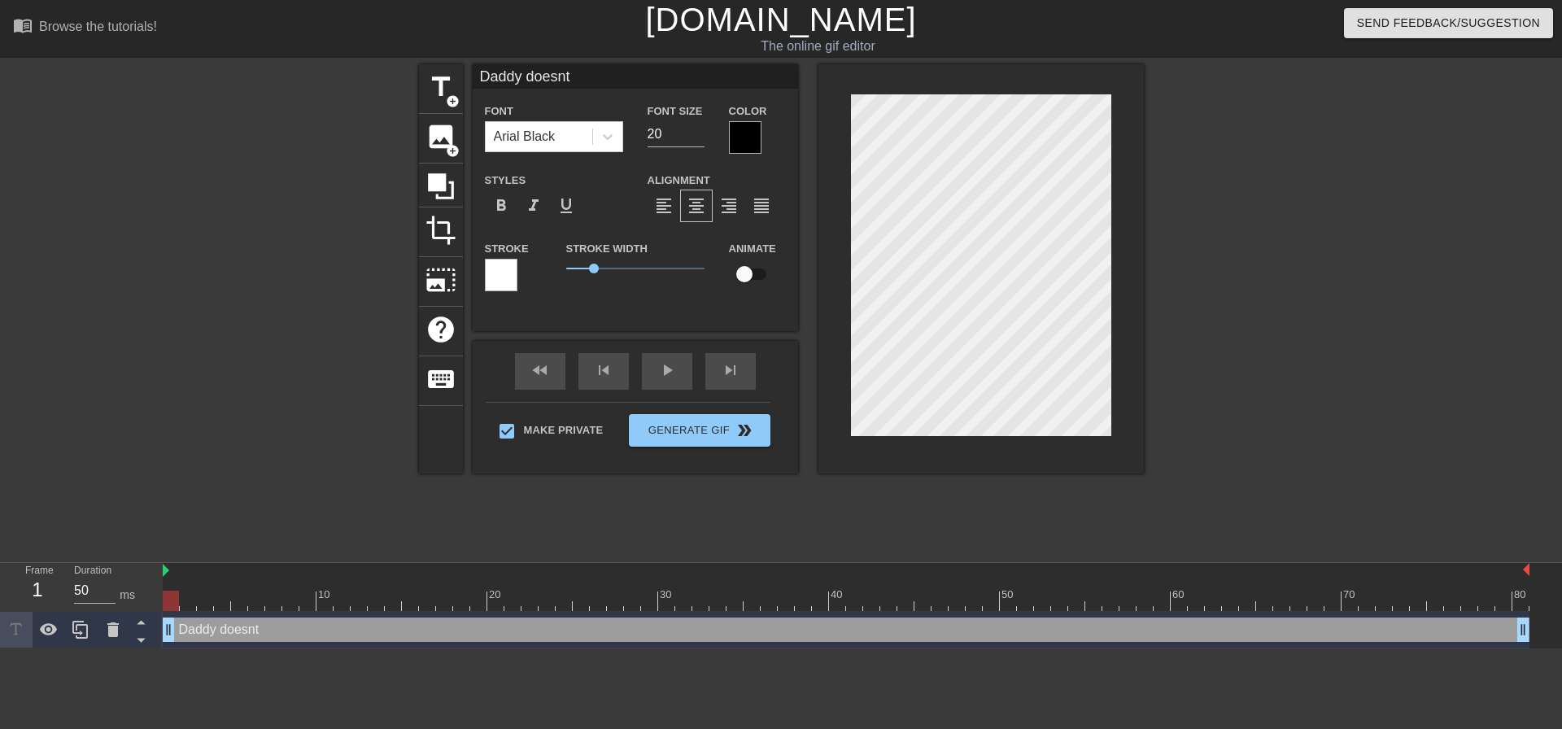
type textarea "Daddy doesnt w"
type input "Daddy doesnt wa"
type textarea "Daddy doesnt wa"
type input "Daddy doesnt wan"
type textarea "Daddy doesnt wan"
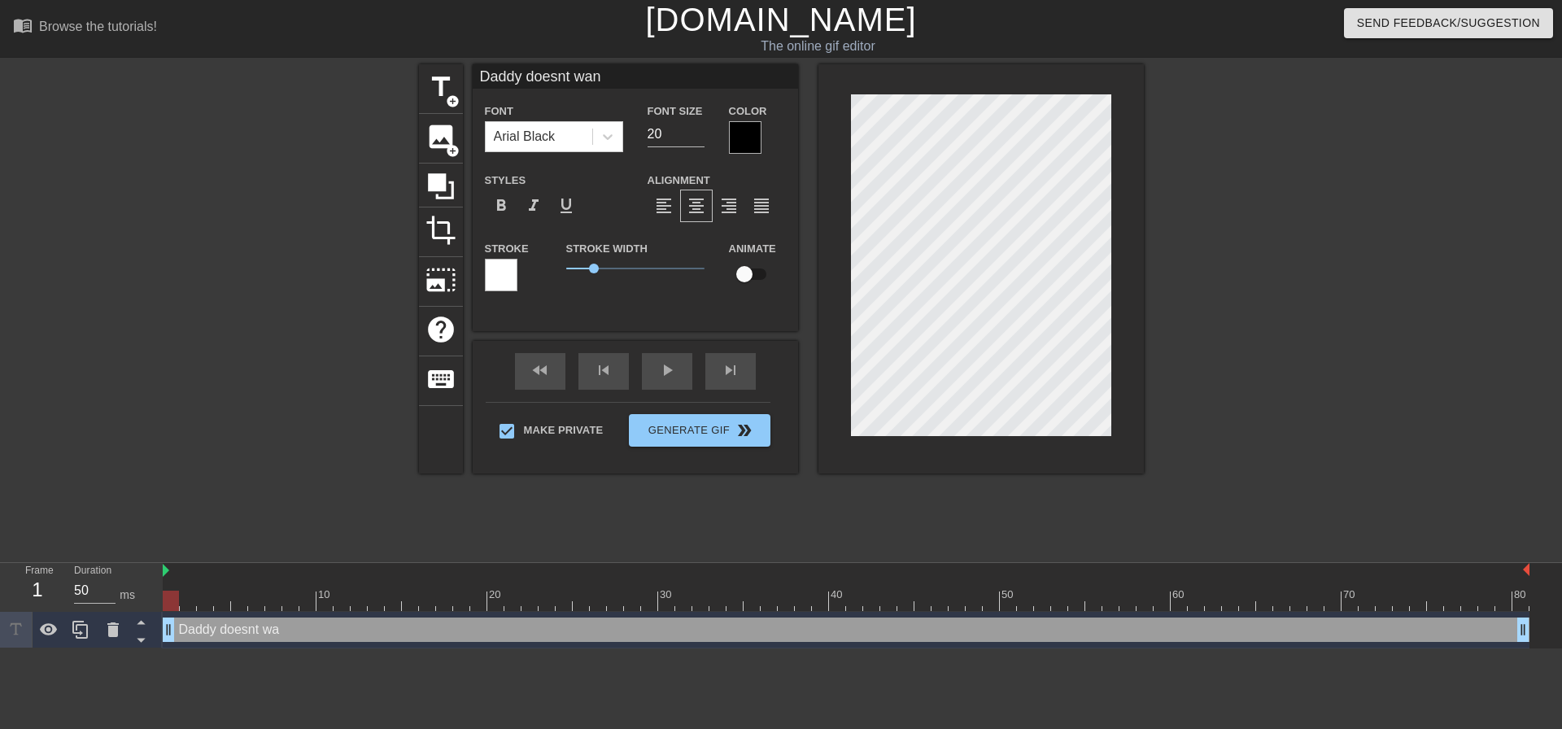
scroll to position [2, 7]
type input "Daddy doesnt want"
type textarea "Daddy doesnt want"
type input "Daddy doesnt want"
type textarea "Daddy doesnt want"
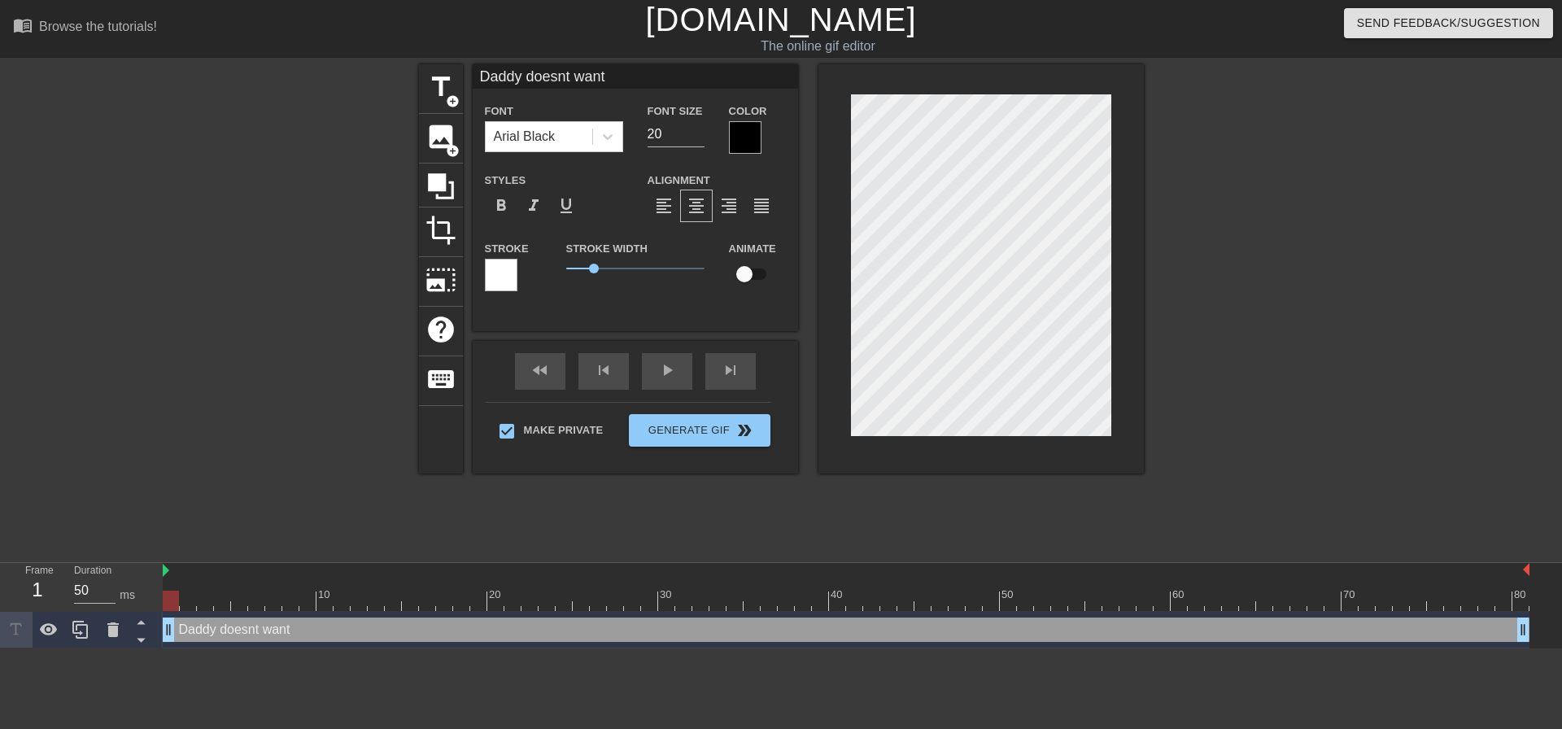
scroll to position [3, 2]
type input "Daddy doesnt wantt"
type textarea "Daddy doesnt want t"
type input "Daddy doesnt wantto"
type textarea "Daddy doesnt want to"
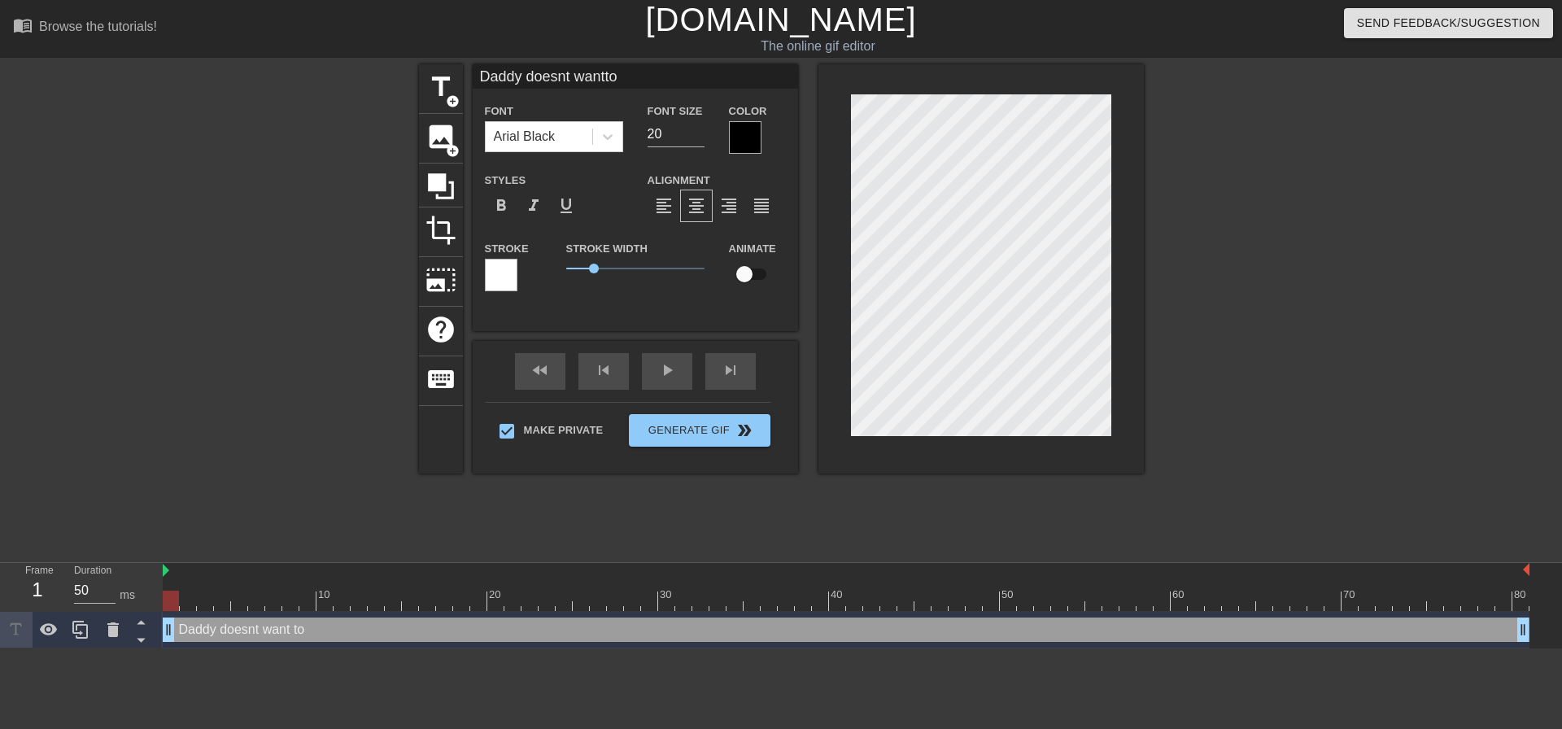
type input "Daddy doesnt wantto"
type textarea "Daddy doesnt want to"
type input "Daddy doesnt wantto g"
type textarea "Daddy doesnt want to g"
type input "Daddy doesnt wantto"
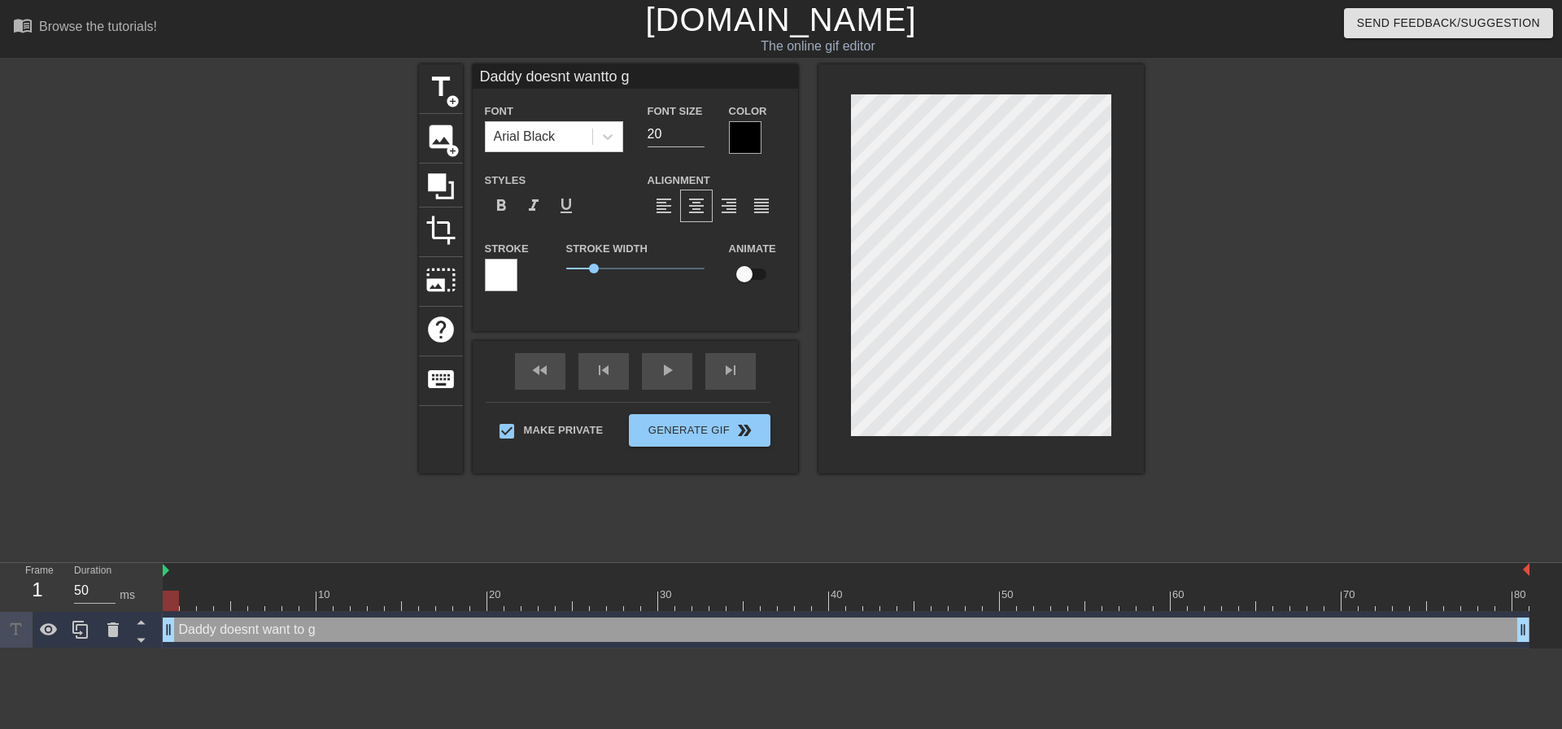
type textarea "Daddy doesnt want to"
type input "Daddy doesnt wantto h"
type textarea "Daddy doesnt want to h"
type input "Daddy doesnt wantto he"
type textarea "Daddy doesnt want to he"
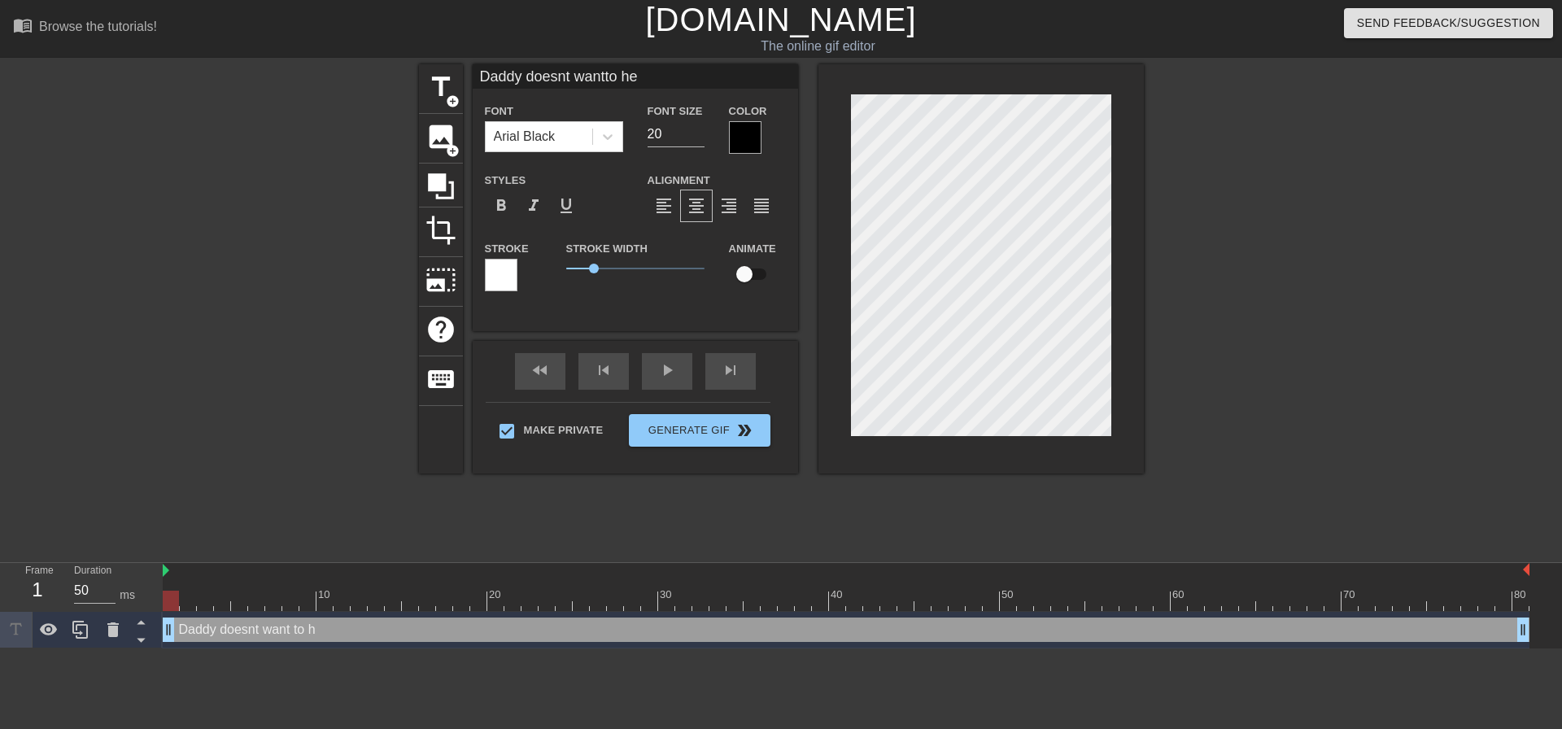
type input "Daddy doesnt wantto hea"
type textarea "Daddy doesnt want to hea"
type input "Daddy doesnt wantto heat"
type textarea "Daddy doesnt want to heat"
type input "Daddy doesnt wantto heat"
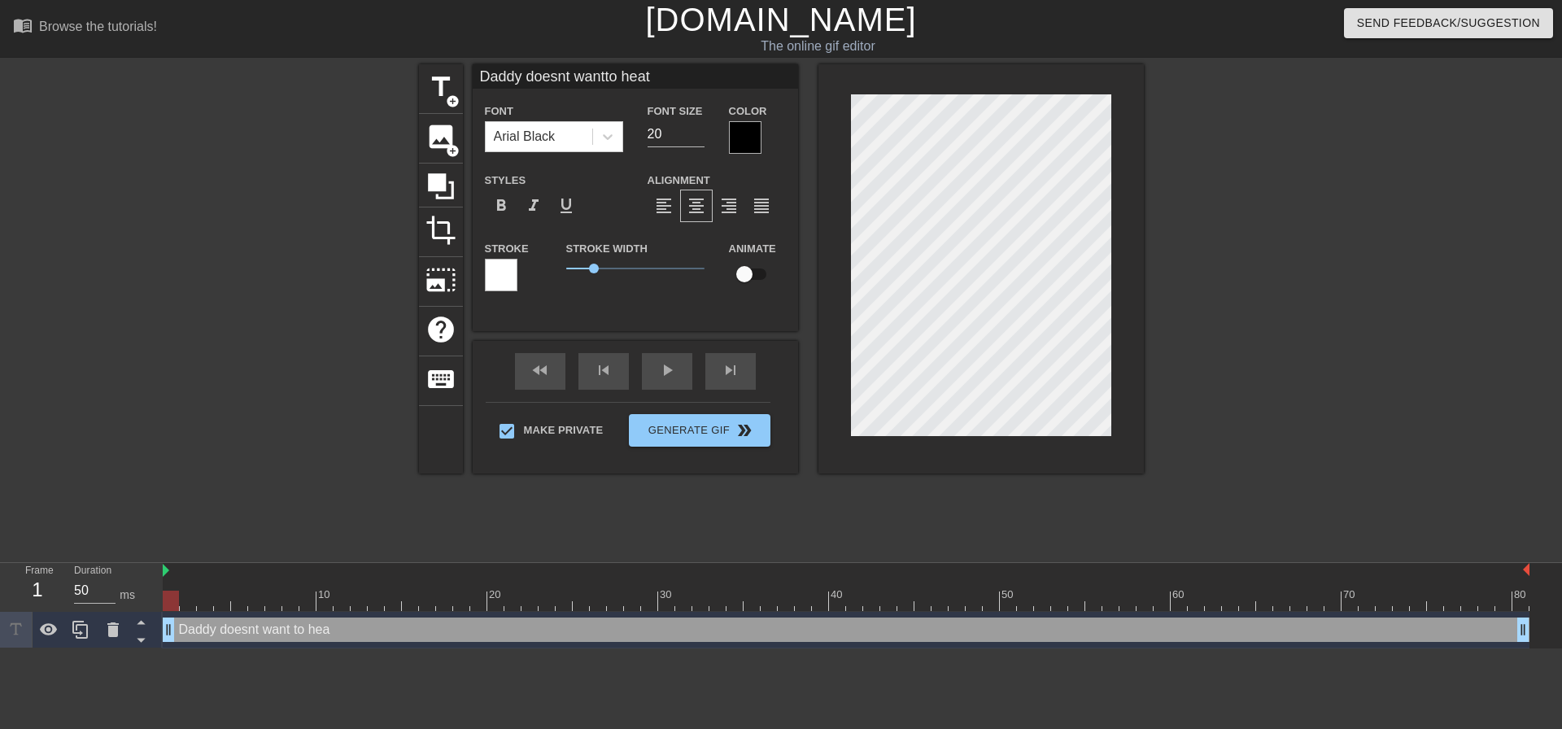
type textarea "Daddy doesnt want to heat"
type input "Daddy doesnt wantto heat"
type textarea "Daddy doesnt want to heat"
type input "Daddy doesnt wantto hea"
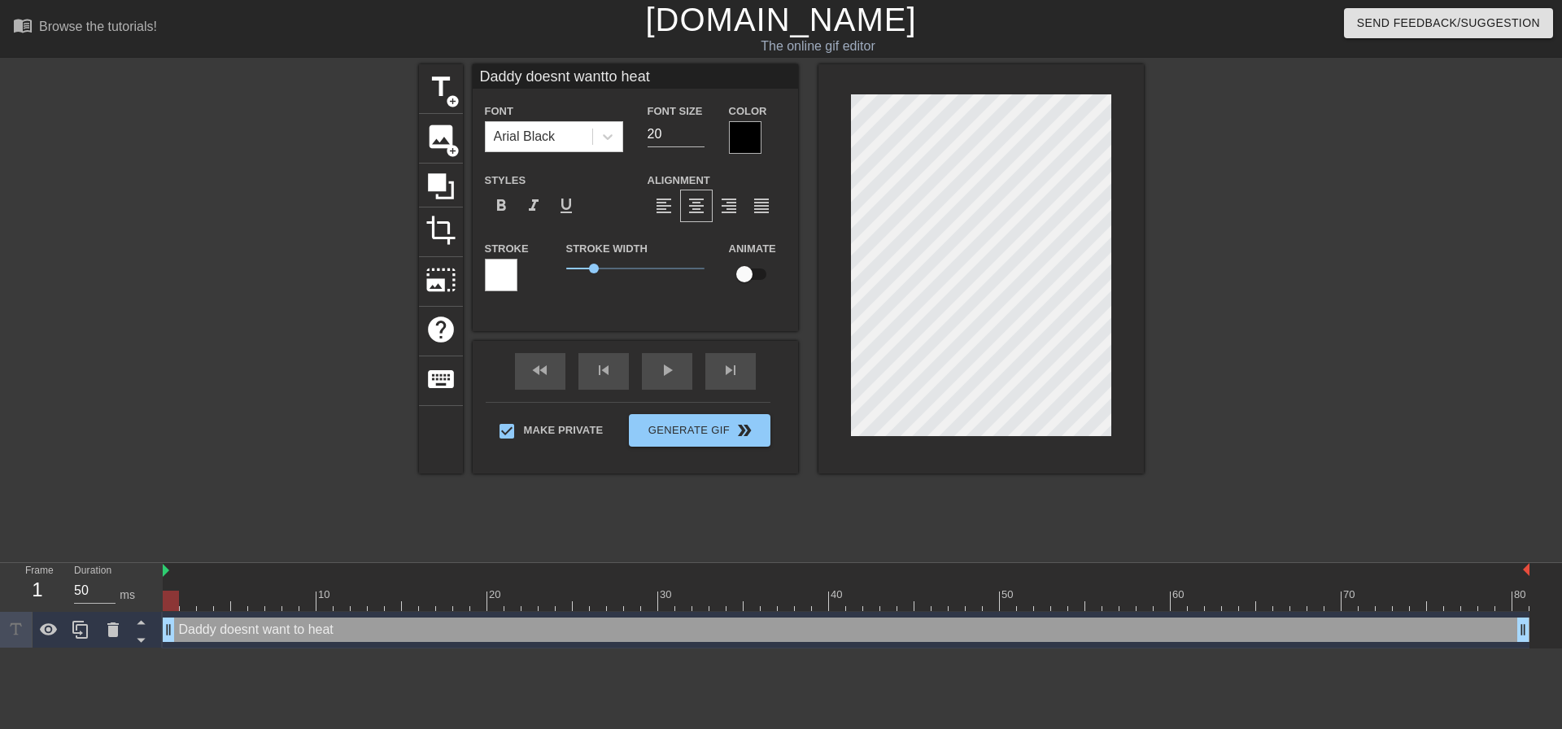
type textarea "Daddy doesnt want to hea"
type input "Daddy doesnt wantto hear"
type textarea "Daddy doesnt want to hear"
type input "Daddy doesnt wantto hear"
type textarea "Daddy doesnt want to hear"
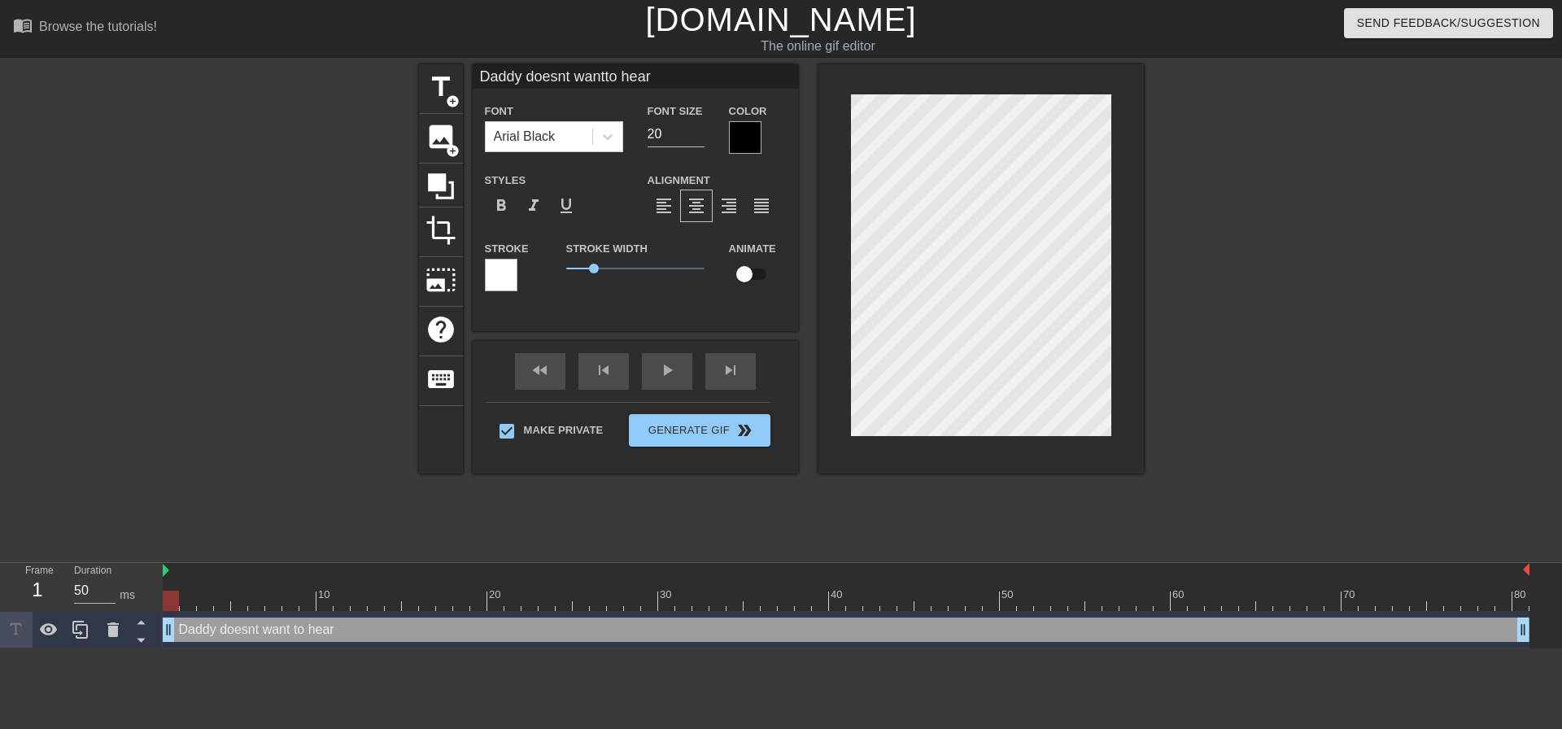
type input "Daddy doesnt wantto hear a"
type textarea "Daddy doesnt want to hear a"
type input "Daddy doesnt wantto hear an"
type textarea "Daddy doesnt want to hear an"
type input "Daddy doesnt wantto hear any"
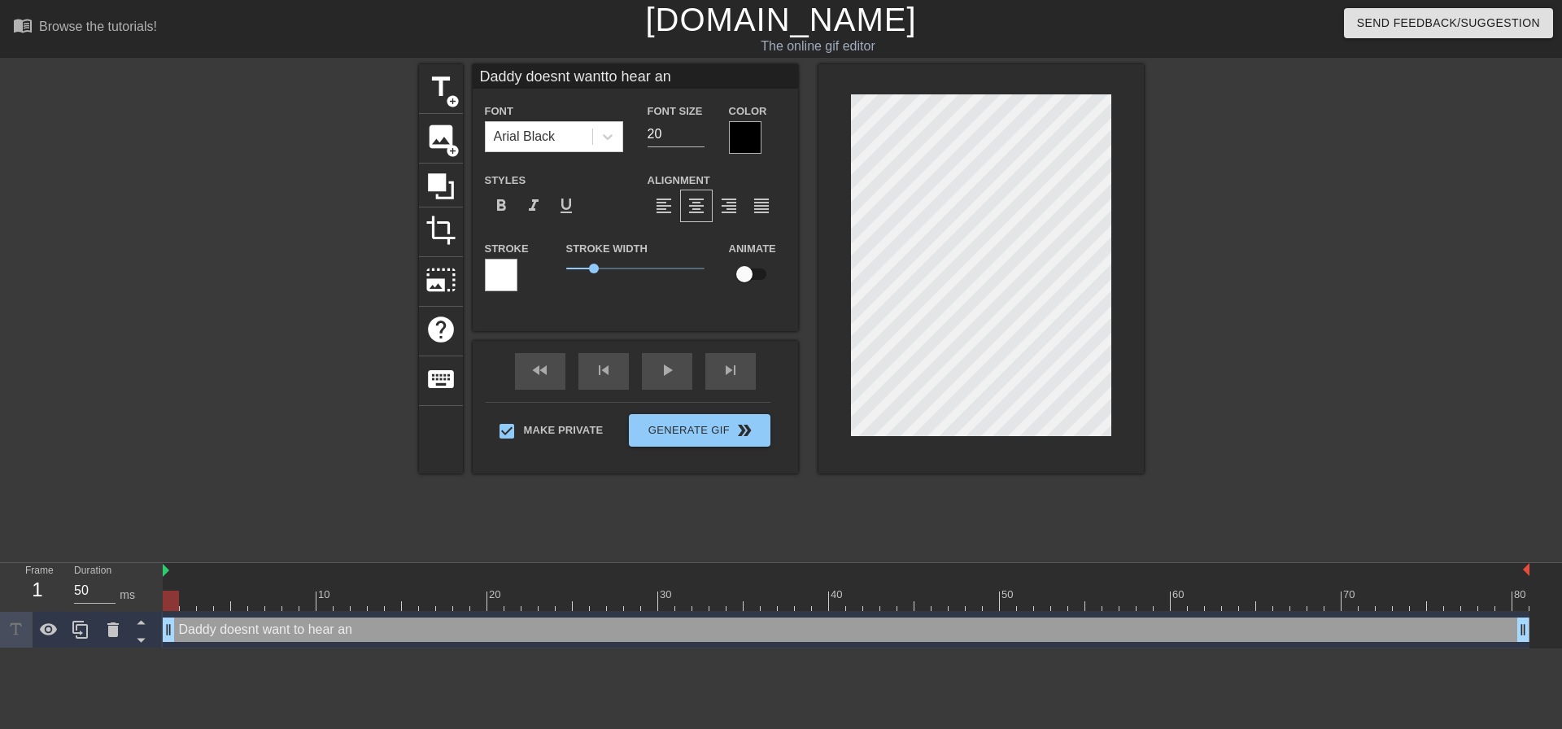
type textarea "Daddy doesnt want to hear any"
type input "Daddy doesnt wantto hear anym"
type textarea "Daddy doesnt want to hear anym"
type input "Daddy doesnt wantto hear anymo"
type textarea "Daddy doesnt want to hear anymo"
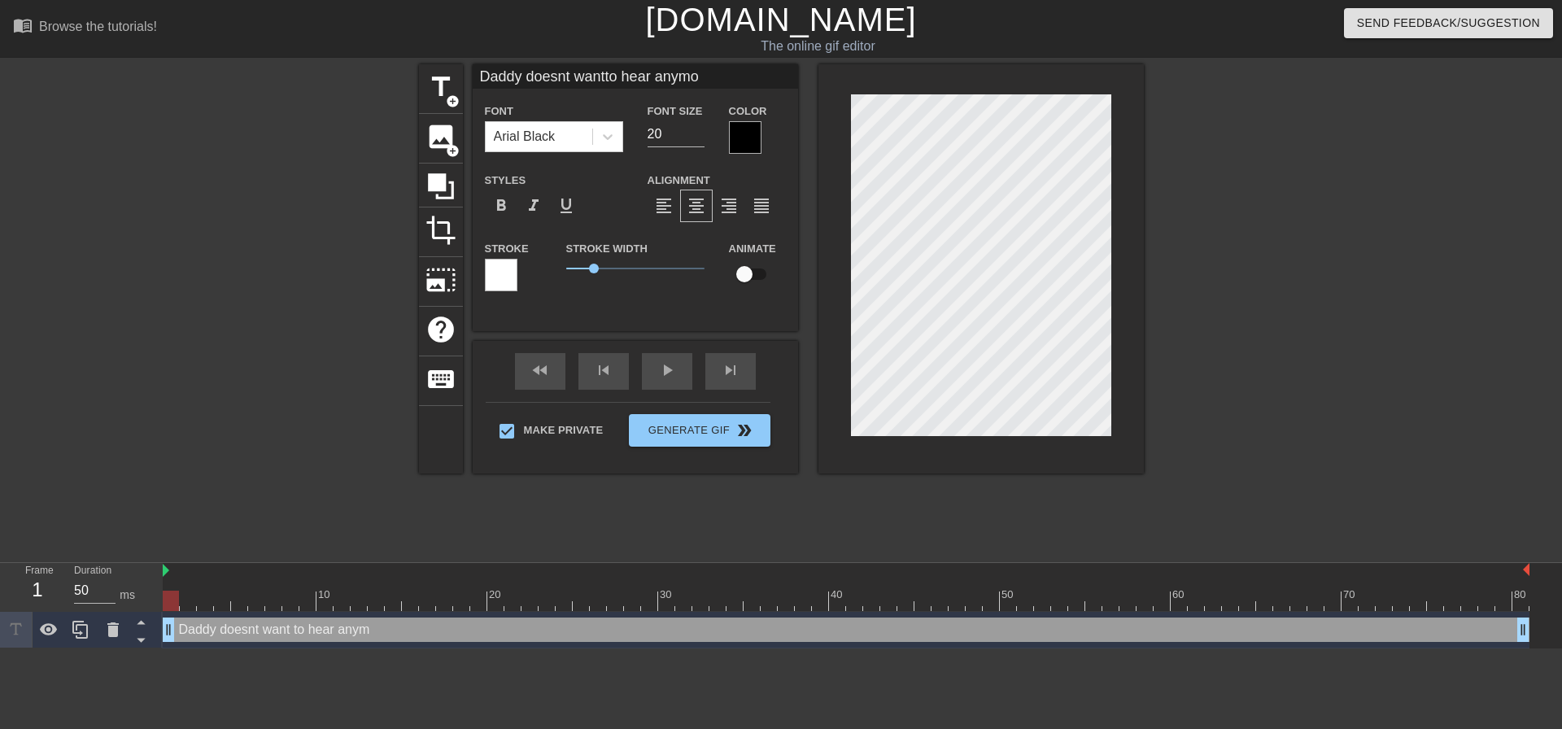
type input "Daddy doesnt wantto hear anymor"
type textarea "Daddy doesnt want to hear anymor"
type input "Daddy doesnt wantto hear anymore"
type textarea "Daddy doesnt want to hear anymore"
type input "Daddy doesnt wantto hear anymore"
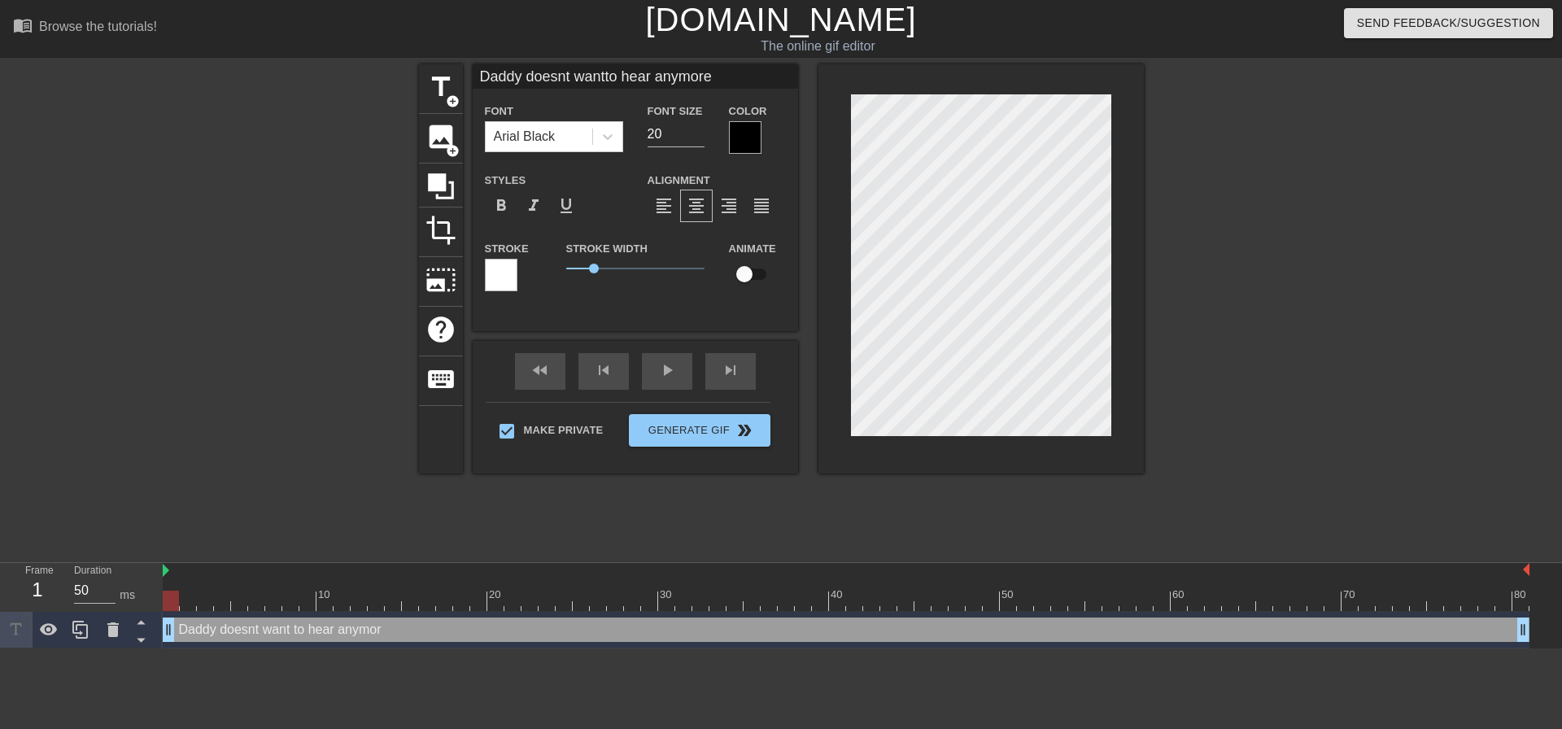
type textarea "Daddy doesnt want to hear anymore"
type input "Daddy doesnt wantto hear anymore b"
type textarea "Daddy doesnt want to hear anymore b"
type input "Daddy doesnt wantto hear anymore bt"
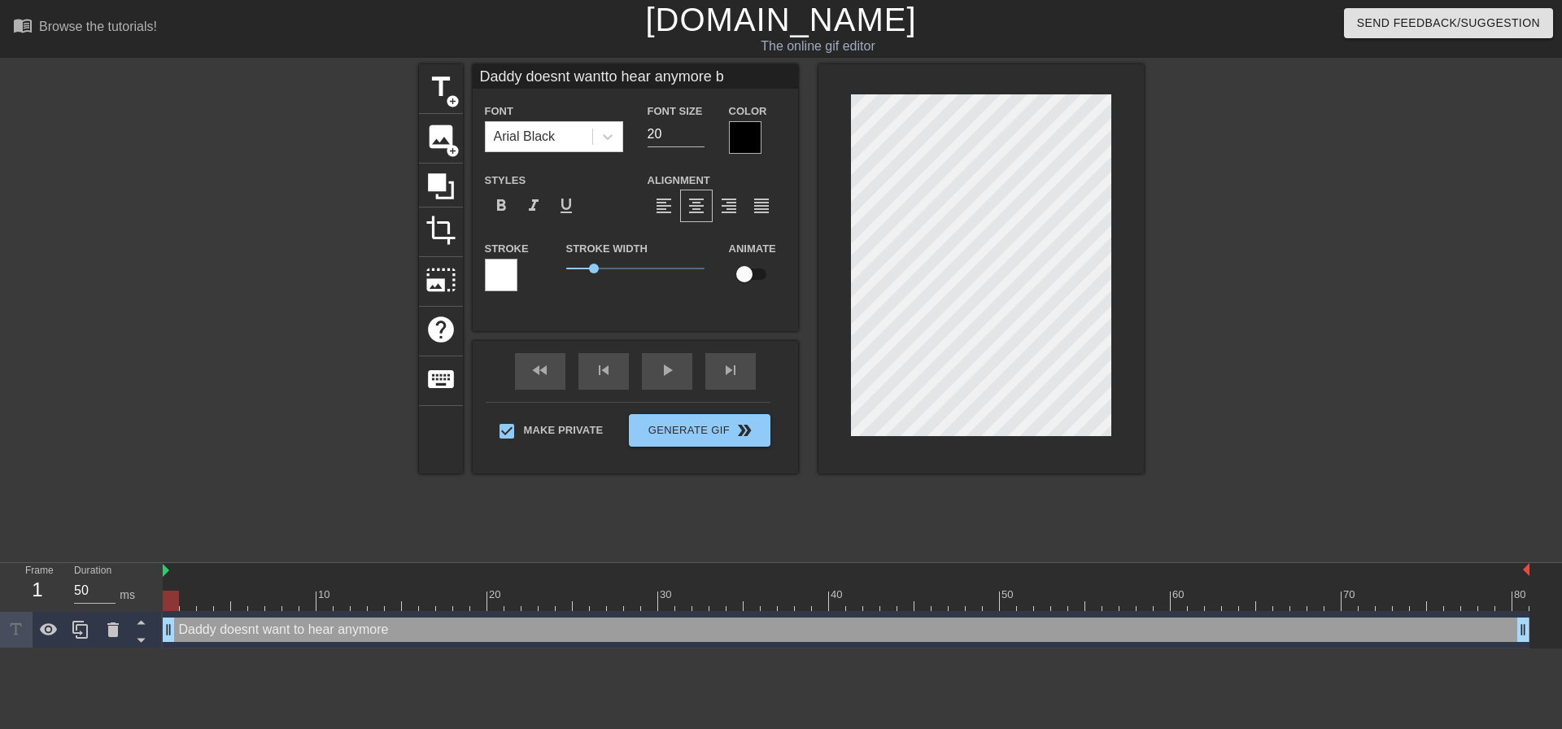
type textarea "Daddy doesnt want to hear anymore bt"
type input "Daddy doesnt wantto hear anymore bti"
type textarea "Daddy doesnt want to hear anymore bti"
type input "Daddy doesnt wantto hear anymore bt"
type textarea "Daddy doesnt want to hear anymore bt"
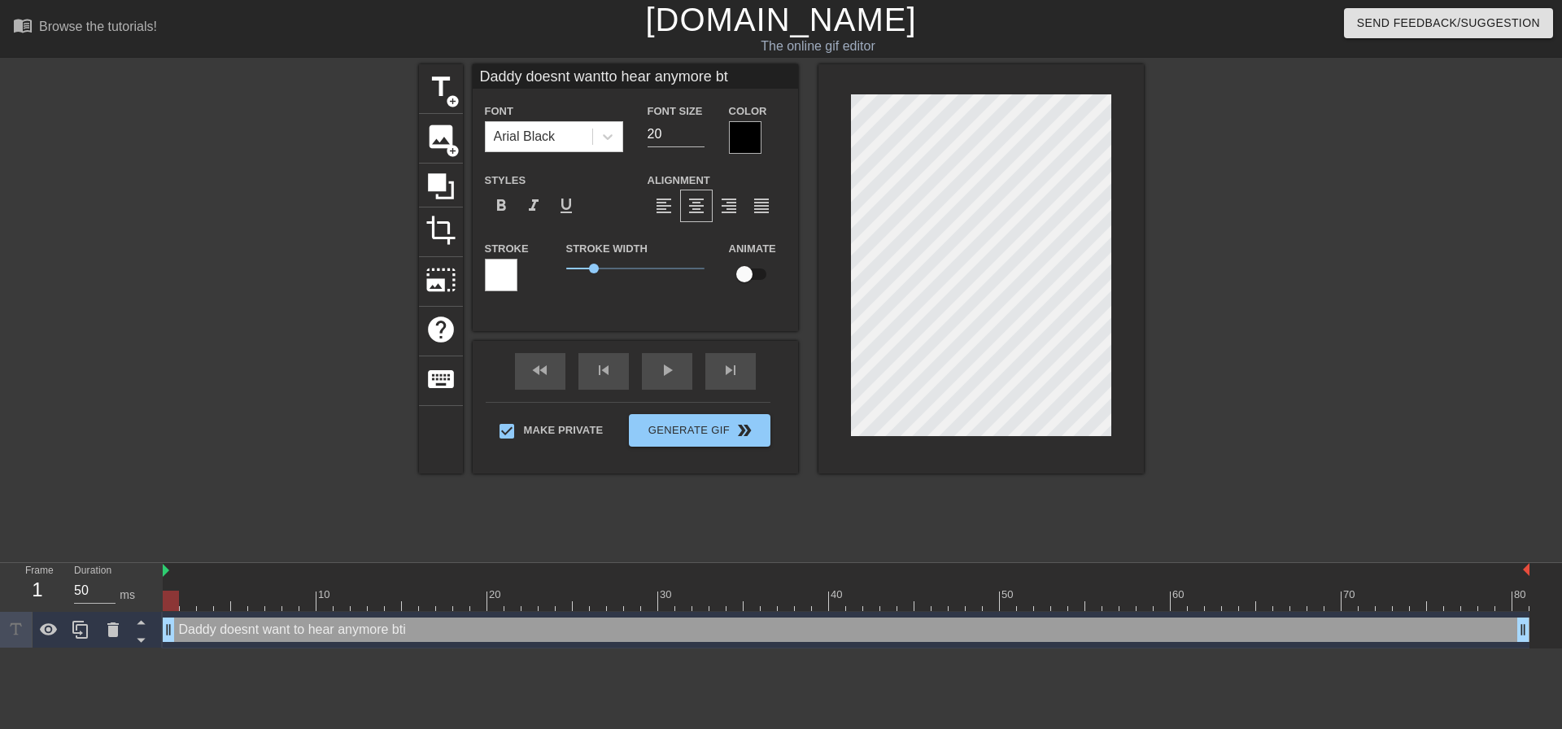
type input "Daddy doesnt wantto hear anymore b"
type textarea "Daddy doesnt want to hear anymore b"
type input "Daddy doesnt wantto hear anymore bi"
type textarea "Daddy doesnt want to hear anymore bi"
type input "Daddy doesnt wantto hear anymore bit"
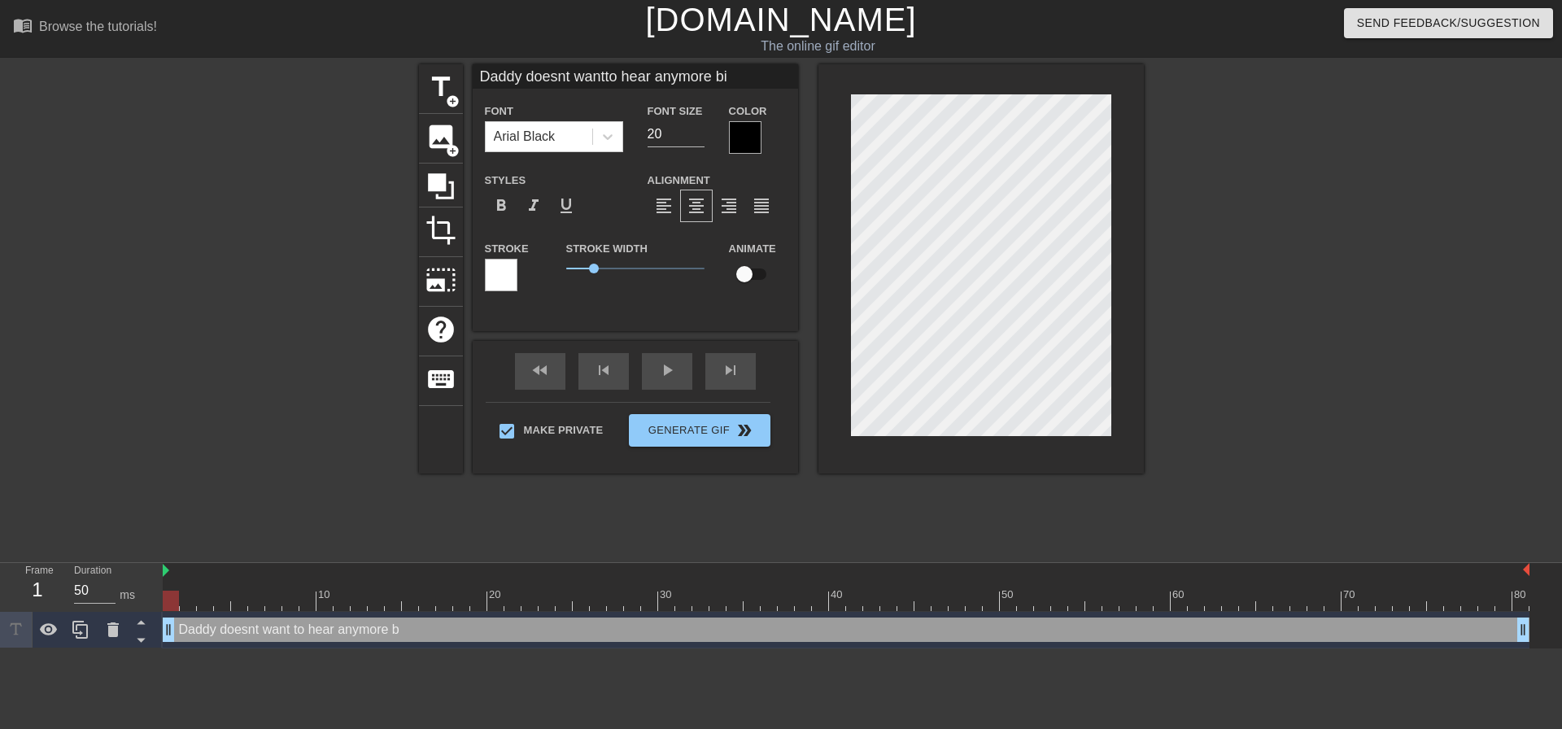
type textarea "Daddy doesnt want to hear anymore bit"
type input "Daddy doesnt wantto hear anymore bitc"
type textarea "Daddy doesnt want to hear anymore bitc"
type input "Daddy doesnt wantto hear anymore bitch"
type textarea "Daddy doesnt want to hear anymore bitch"
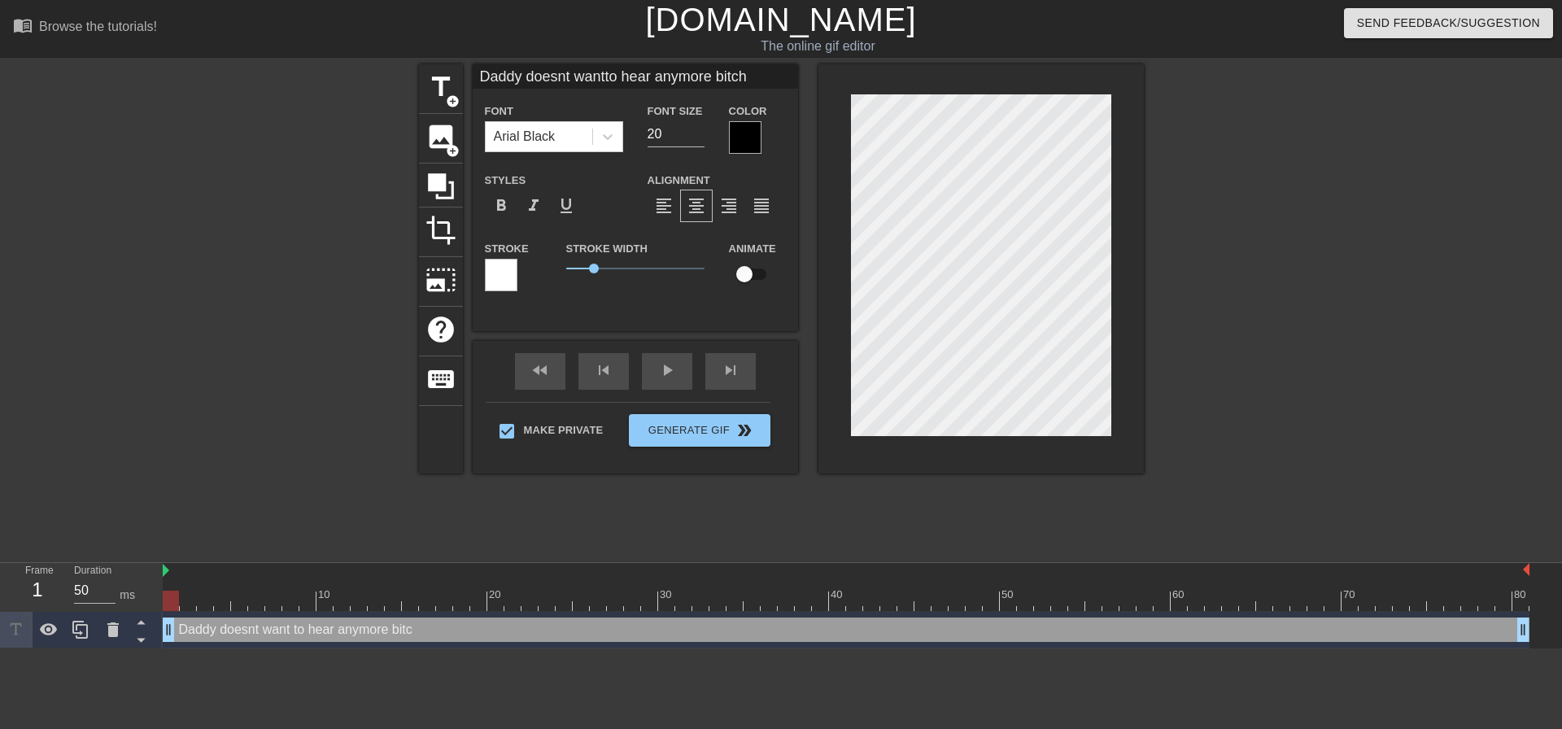
type input "Daddy doesnt wantto hear anymore bitchi"
type textarea "Daddy doesnt want to hear anymore bitchi"
type input "Daddy doesnt wantto hear anymore bitchin"
type textarea "Daddy doesnt want to hear anymore bitchin"
type input "Daddy doesnt wantto hear anymore bitching"
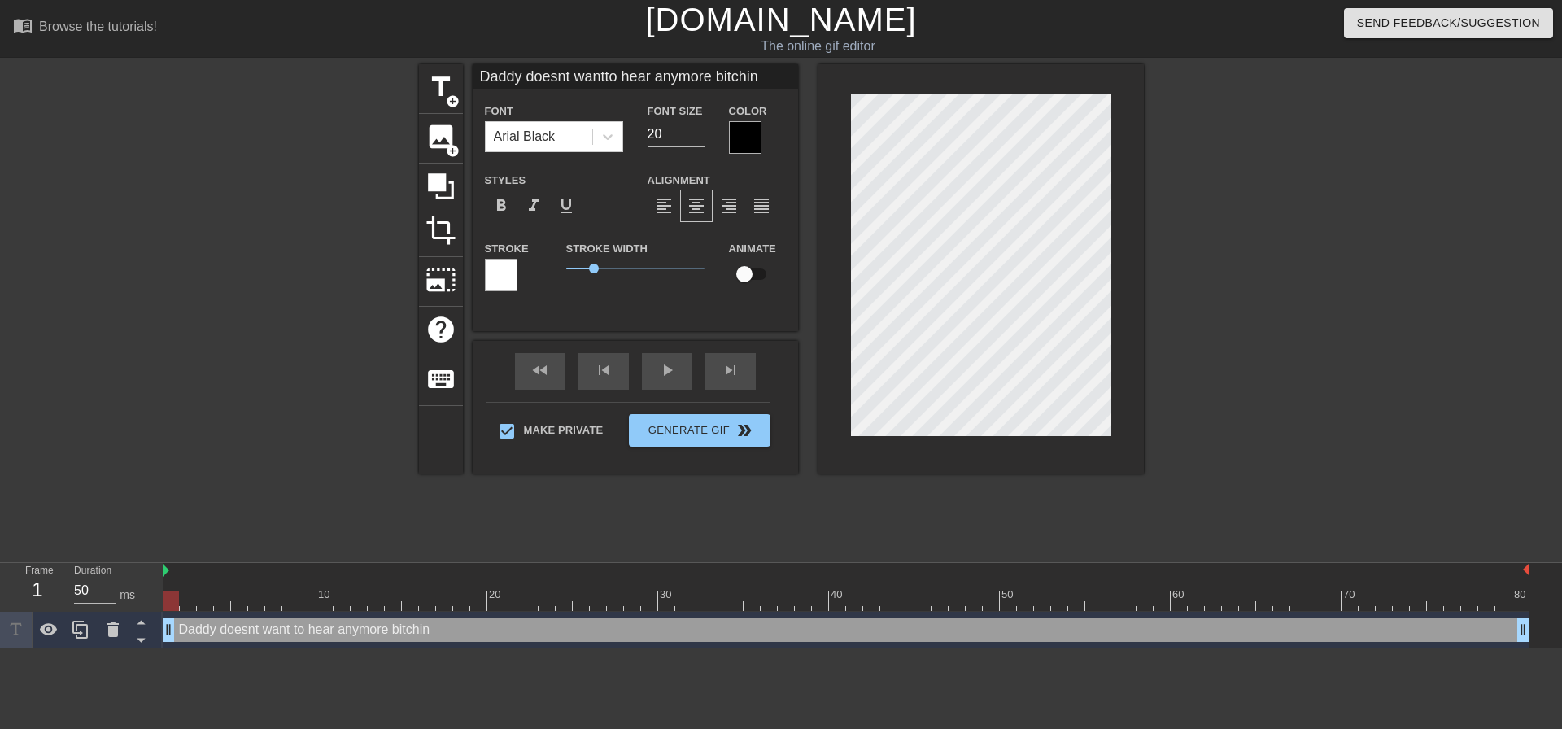
type textarea "Daddy doesnt want to hear anymore bitching"
type input "Daddy doesnt wantto hear anymore bitching"
type textarea "Daddy doesnt want to hear anymore bitching"
type input "Daddy doesnt wantto hear anymore bitchingo"
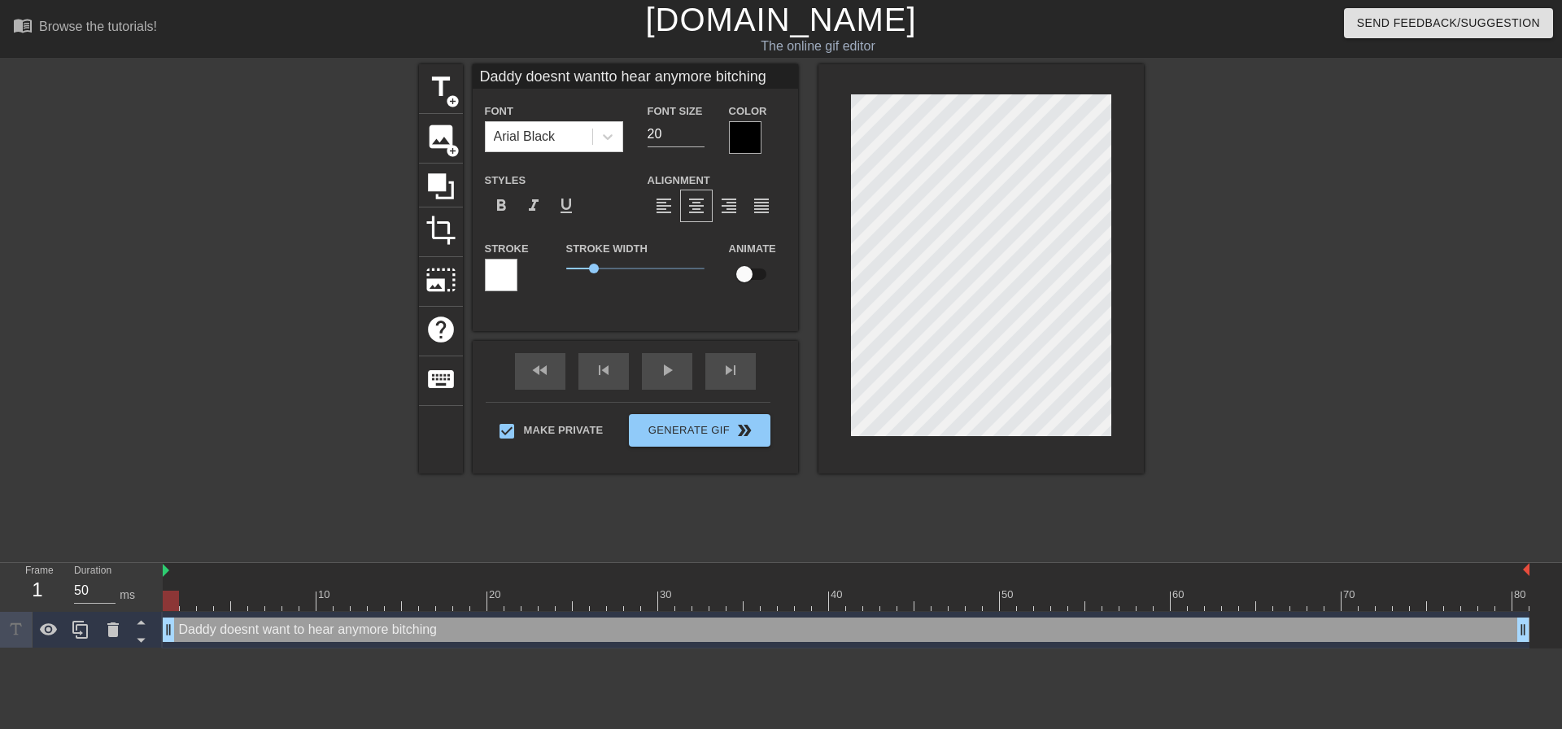
type textarea "Daddy doesnt want to hear anymore bitching o"
type input "Daddy doesnt wantto hear anymore bitchingou"
type textarea "Daddy doesnt want to hear anymore bitching ou"
type input "Daddy doesnt wantto hear anymore bitchingout"
type textarea "Daddy doesnt want to hear anymore bitching out"
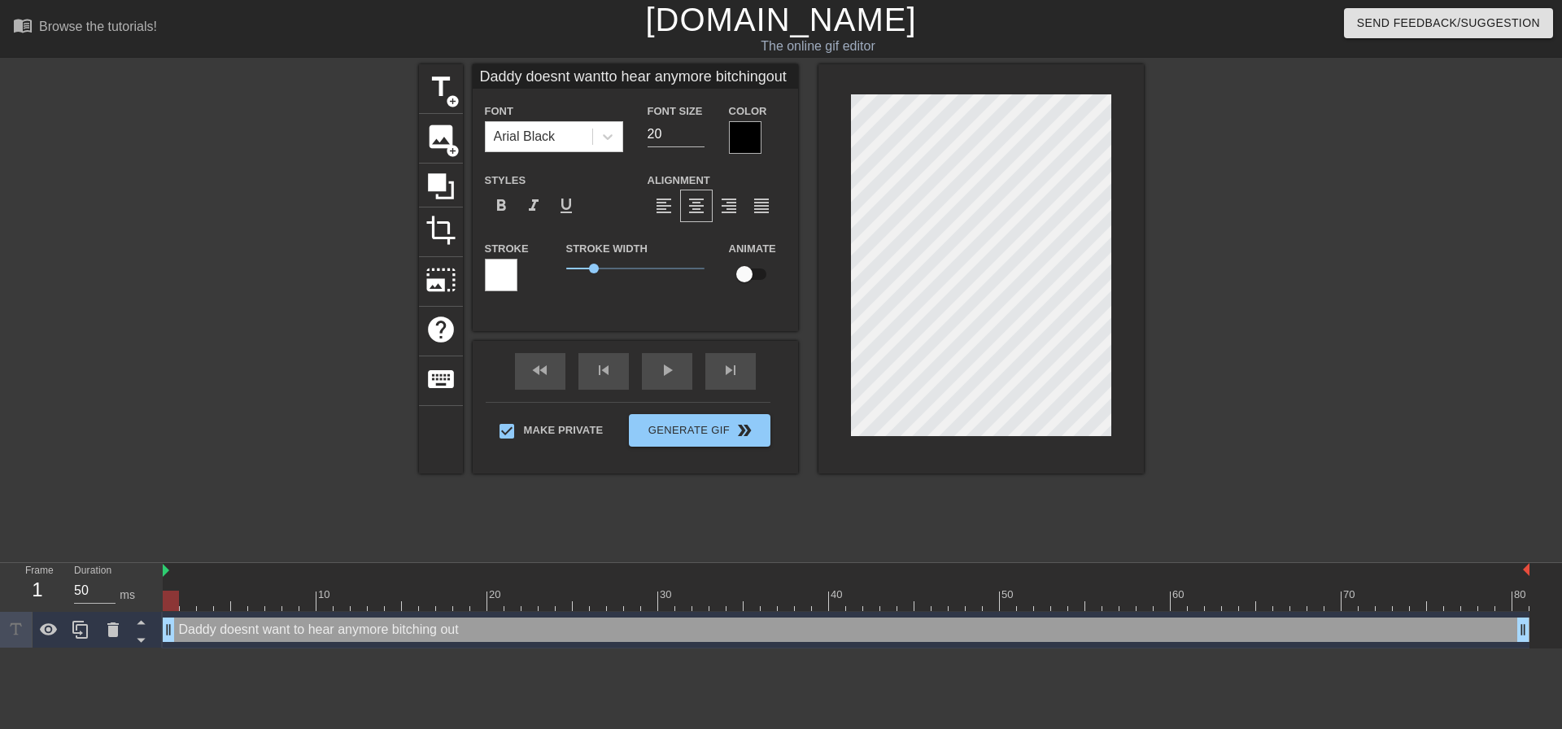
type input "Daddy doesnt wantto hear anymore bitchingout"
type textarea "Daddy doesnt want to hear anymore bitching out"
type input "Daddy doesnt wantto hear anymore bitchingout o"
type textarea "Daddy doesnt want to hear anymore bitching out o"
type input "Daddy doesnt wantto hear anymore bitchingout of"
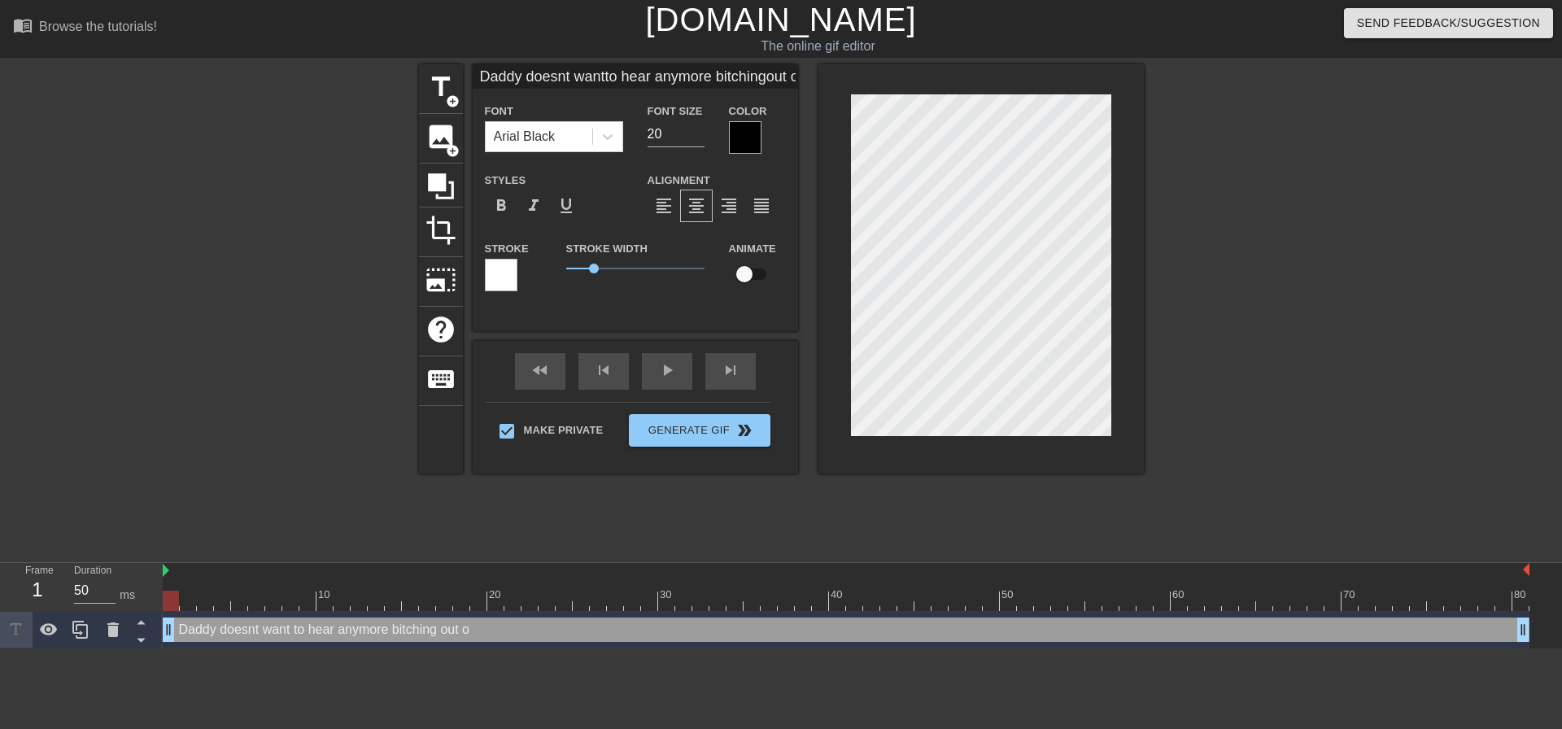
type textarea "Daddy doesnt want to hear anymore bitching out of"
type input "Daddy doesnt wantto hear anymore bitchingout of"
type textarea "Daddy doesnt want to hear anymore bitching out of"
type input "Daddy doesnt wantto hear anymore bitchingout of y"
type textarea "Daddy doesnt want to hear anymore bitching out of y"
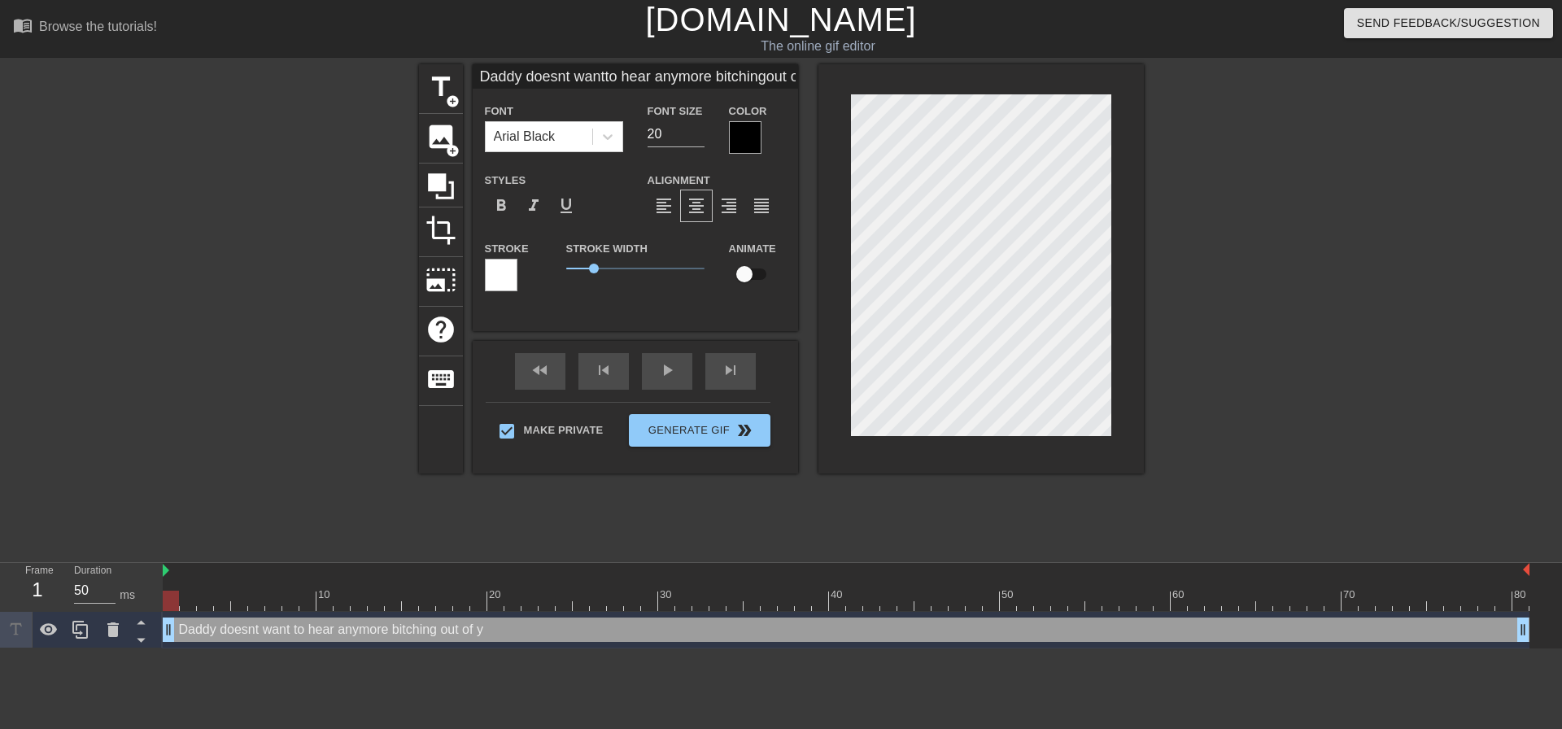
type input "Daddy doesnt wantto hear anymore bitchingout of yo"
type textarea "Daddy doesnt want to hear anymore bitching out of yo"
type input "Daddy doesnt wantto hear anymore bitchingout of you"
type textarea "Daddy doesnt want to hear anymore bitching out of you"
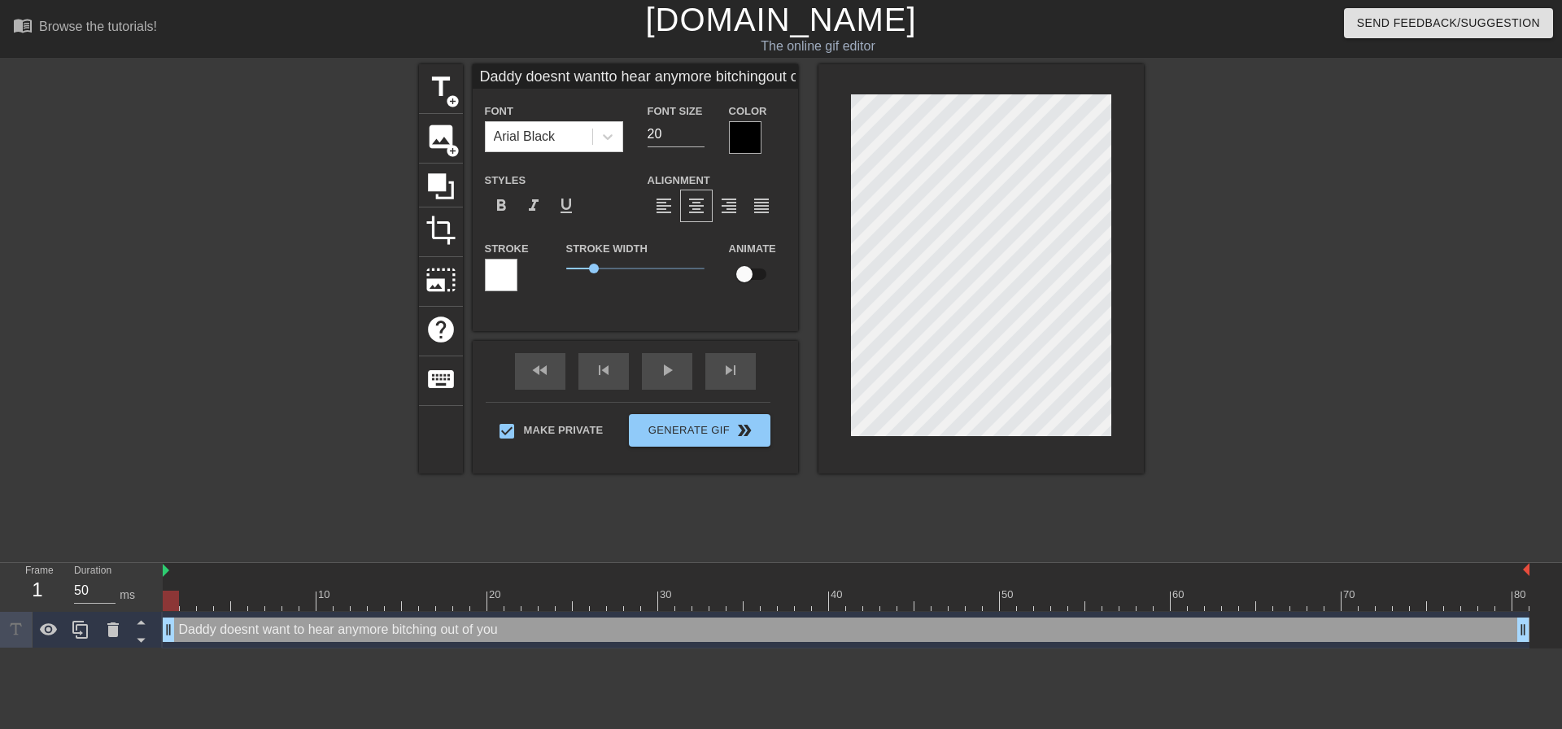
type input "Daddy doesnt wantto hear anymore bitchingout of you"
type textarea "Daddy doesnt want to hear anymore bitching out of you"
type input "Daddy doesnt wantto hear anymore bitchingout of you l"
type textarea "Daddy doesnt want to hear anymore bitching out of you l"
type input "Daddy doesnt wantto hear anymore bitchingout of you li"
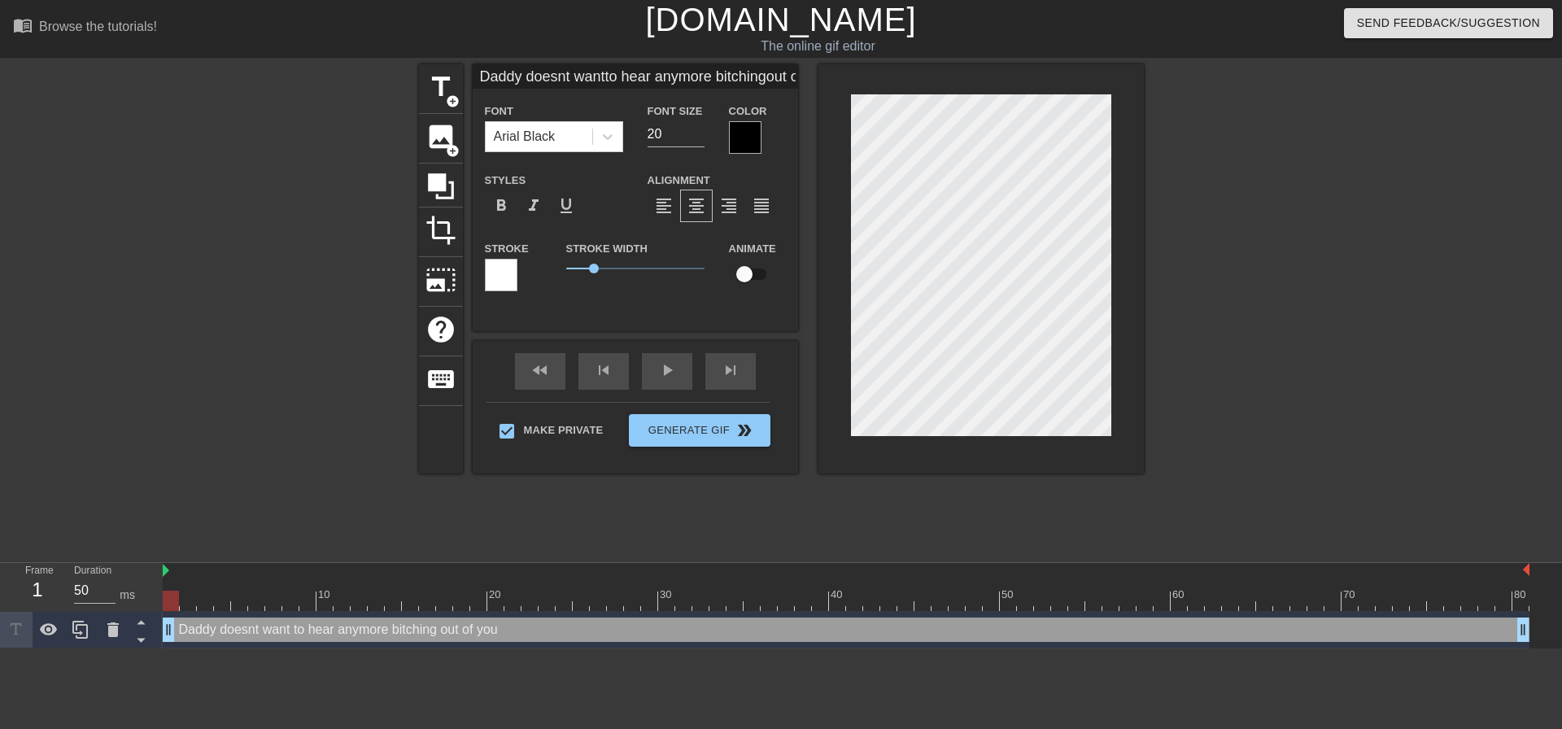
type textarea "Daddy doesnt want to hear anymore bitching out of you li"
type input "Daddy doesnt wantto hear anymore bitchingout of you lit"
type textarea "Daddy doesnt want to hear anymore bitching out of you lit"
type input "Daddy doesnt wantto hear anymore bitchingout of you litt"
type textarea "Daddy doesnt want to hear anymore bitching out of you litt"
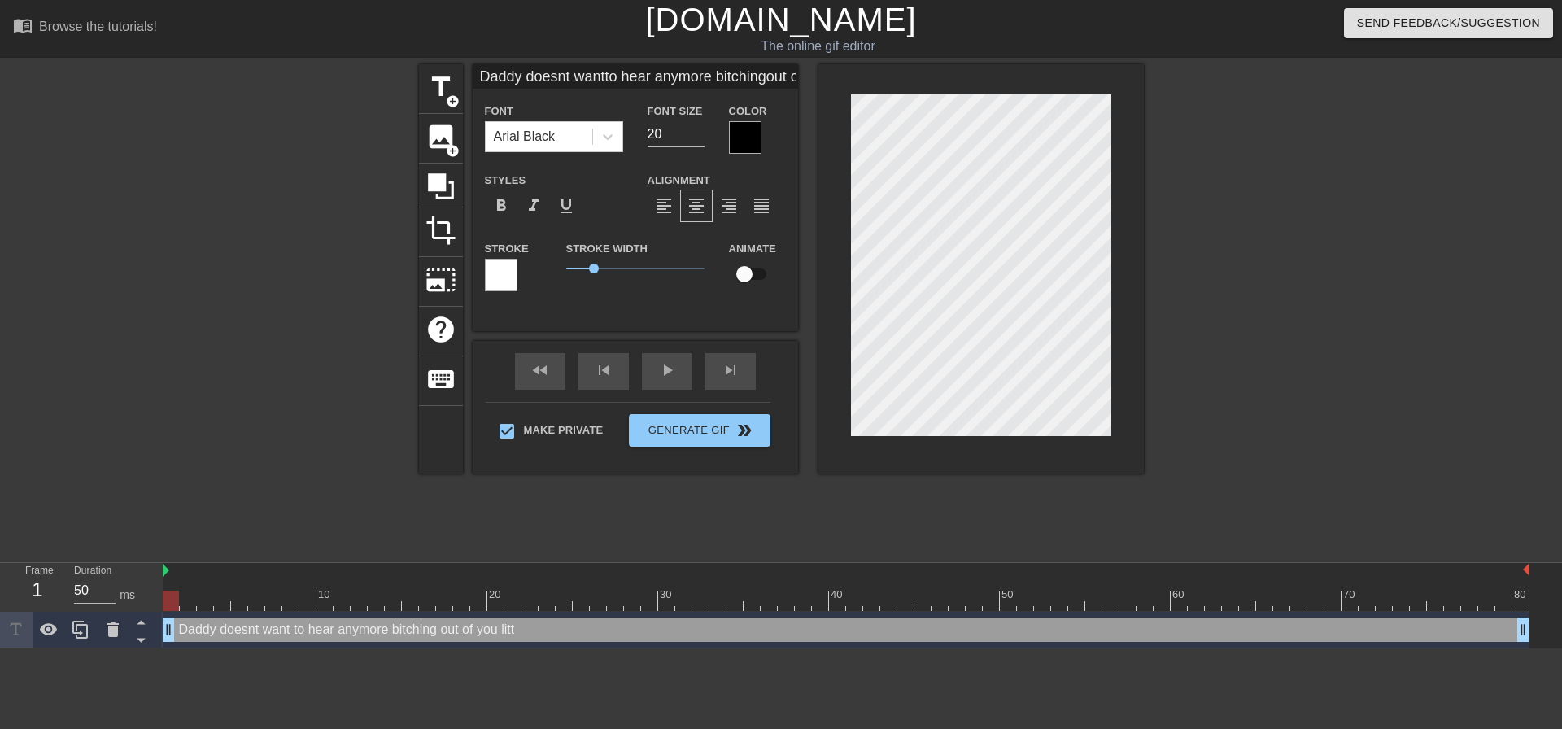
type input "Daddy doesnt wantto hear anymore bitchingout of you littl"
type textarea "Daddy doesnt want to hear anymore bitching out of you littl"
type input "Daddy doesnt wantto hear anymore bitchingout of you little"
type textarea "Daddy doesnt want to hear anymore bitching out of you little"
type input "Daddy doesnt wantto hear anymore bitchingout of you littlee"
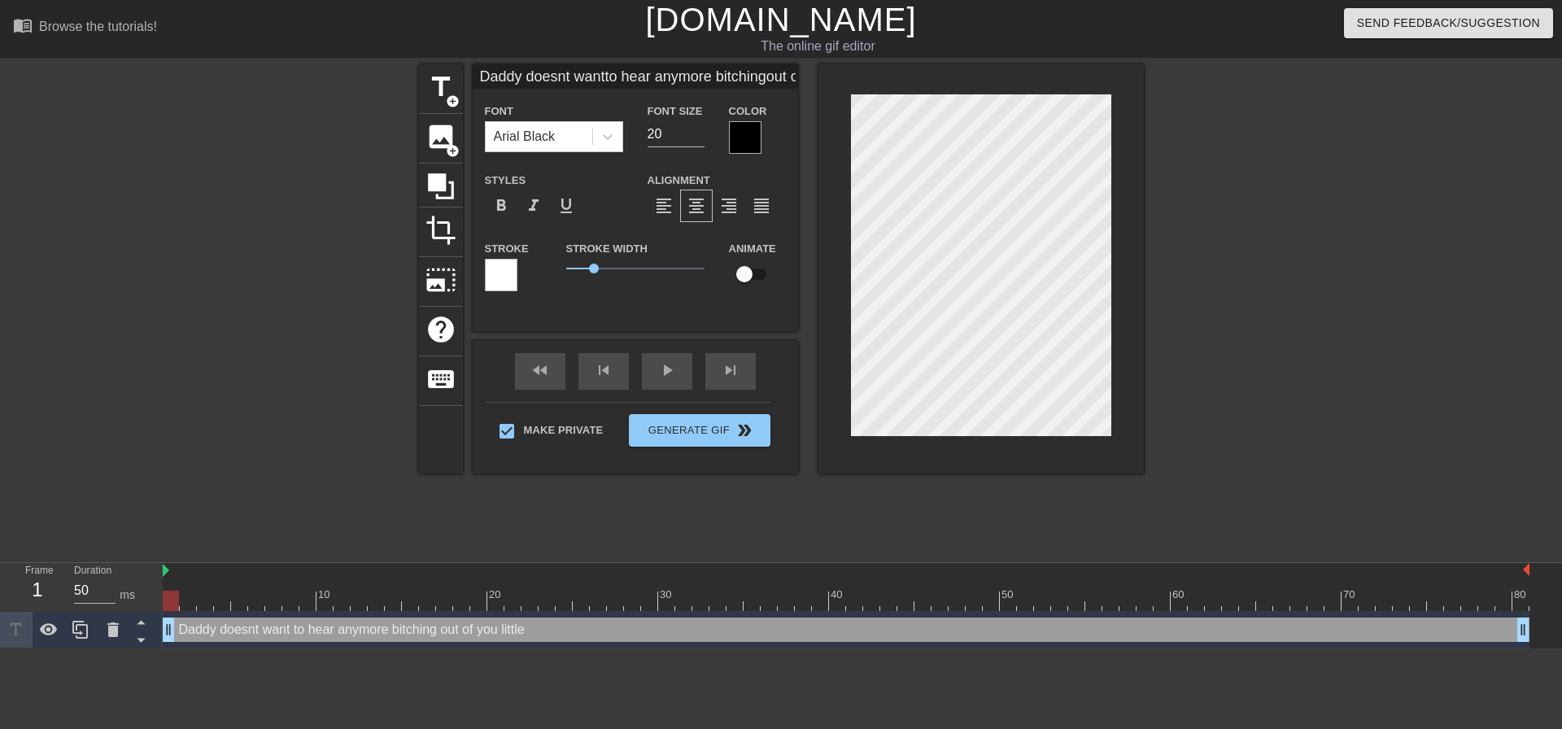
type textarea "Daddy doesnt want to hear anymore bitching out of you littlee"
type input "Daddy doesnt wantto hear anymore bitchingout of you littlee"
type textarea "Daddy doesnt want to hear anymore bitching out of you littlee"
type input "Daddy doesnt wantto hear anymore bitchingout of you littlee"
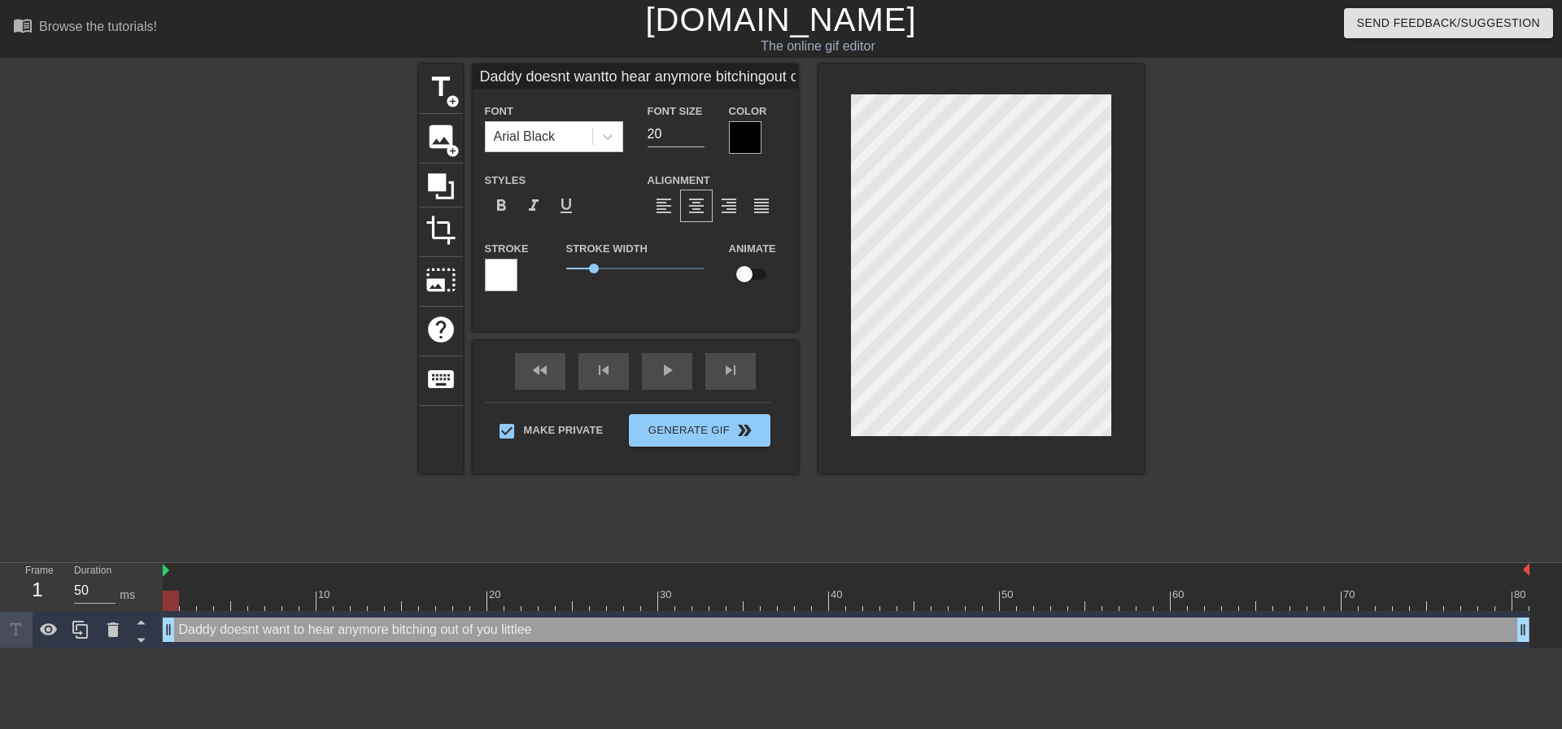
type textarea "Daddy doesnt want to hear anymore bitching out of you littlee"
type input "Daddy doesnt wantto hear anymore bitchingout of you little"
type textarea "Daddy doesnt want to hear anymore bitching out of you little"
type input "Daddy doesnt wantto hear anymore bitchingout of you little"
type textarea "Daddy doesnt want to hear anymore bitching out of you little"
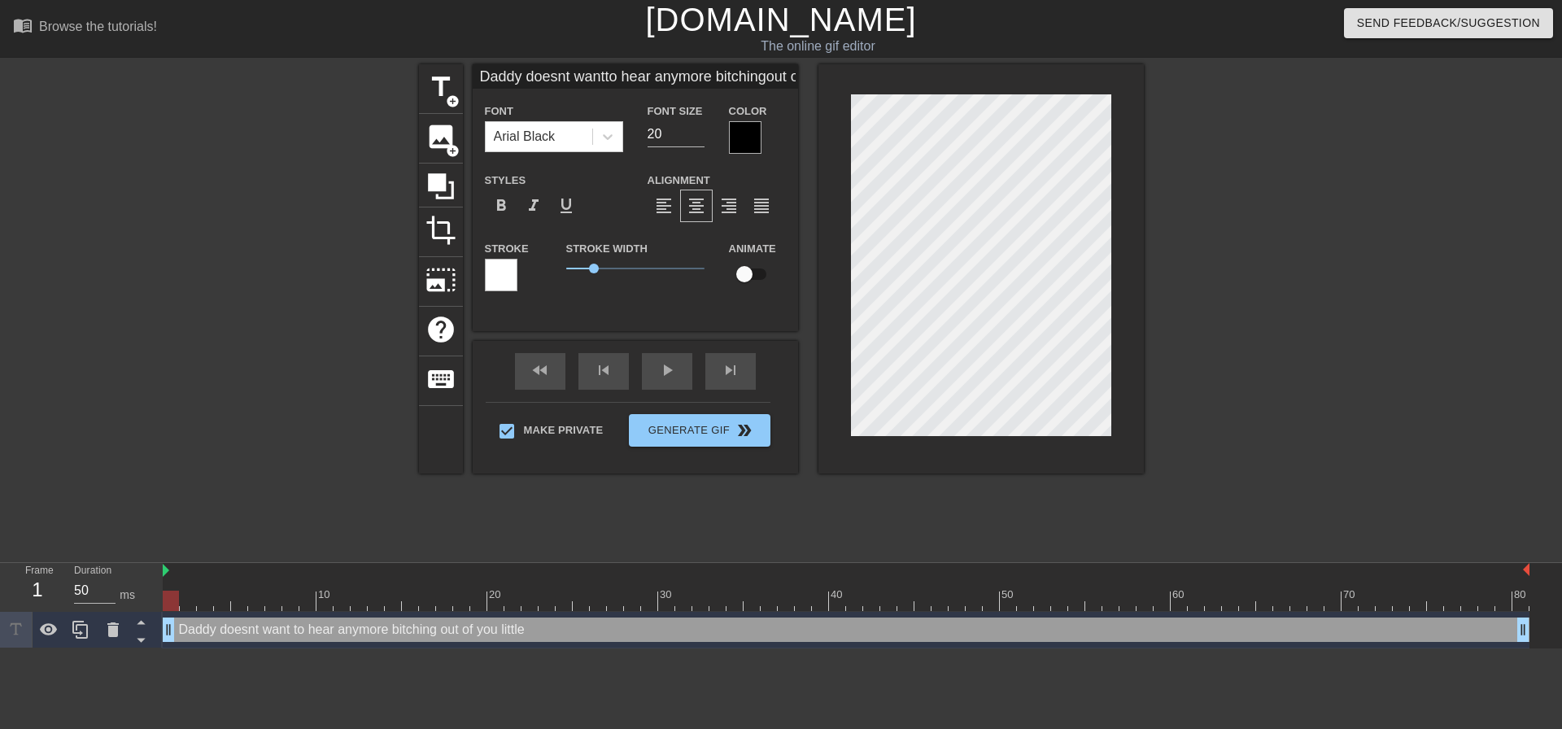
type input "Daddy doesnt wantto hear anymore bitchingout of you little l"
type textarea "Daddy doesnt want to hear anymore bitching out of you little l"
type input "Daddy doesnt wantto hear anymore bitchingout of you little la"
type textarea "Daddy doesnt want to hear anymore bitching out of you little la"
type input "Daddy doesnt wantto hear anymore bitchingout of you little lad"
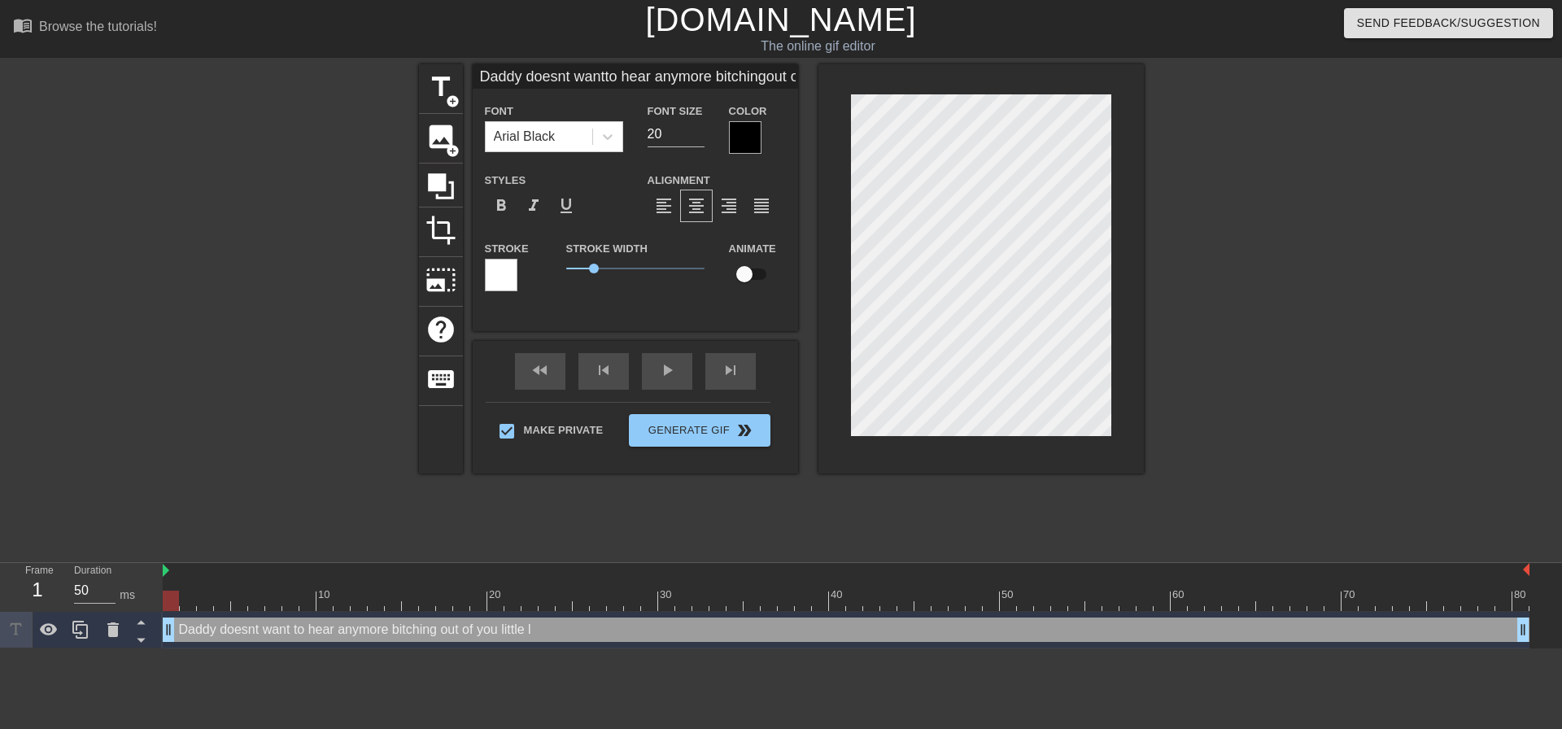
type textarea "Daddy doesnt want to hear anymore bitching out of you little lad"
type input "Daddy doesnt wantto hear anymore bitchingout of you little lady"
type textarea "Daddy doesnt want to hear anymore bitching out of you little lady"
type input "Daddy doesnt wantto hear anymore bitchingout of you little lady!"
type textarea "Daddy doesnt want to hear anymore bitching out of you little lady!"
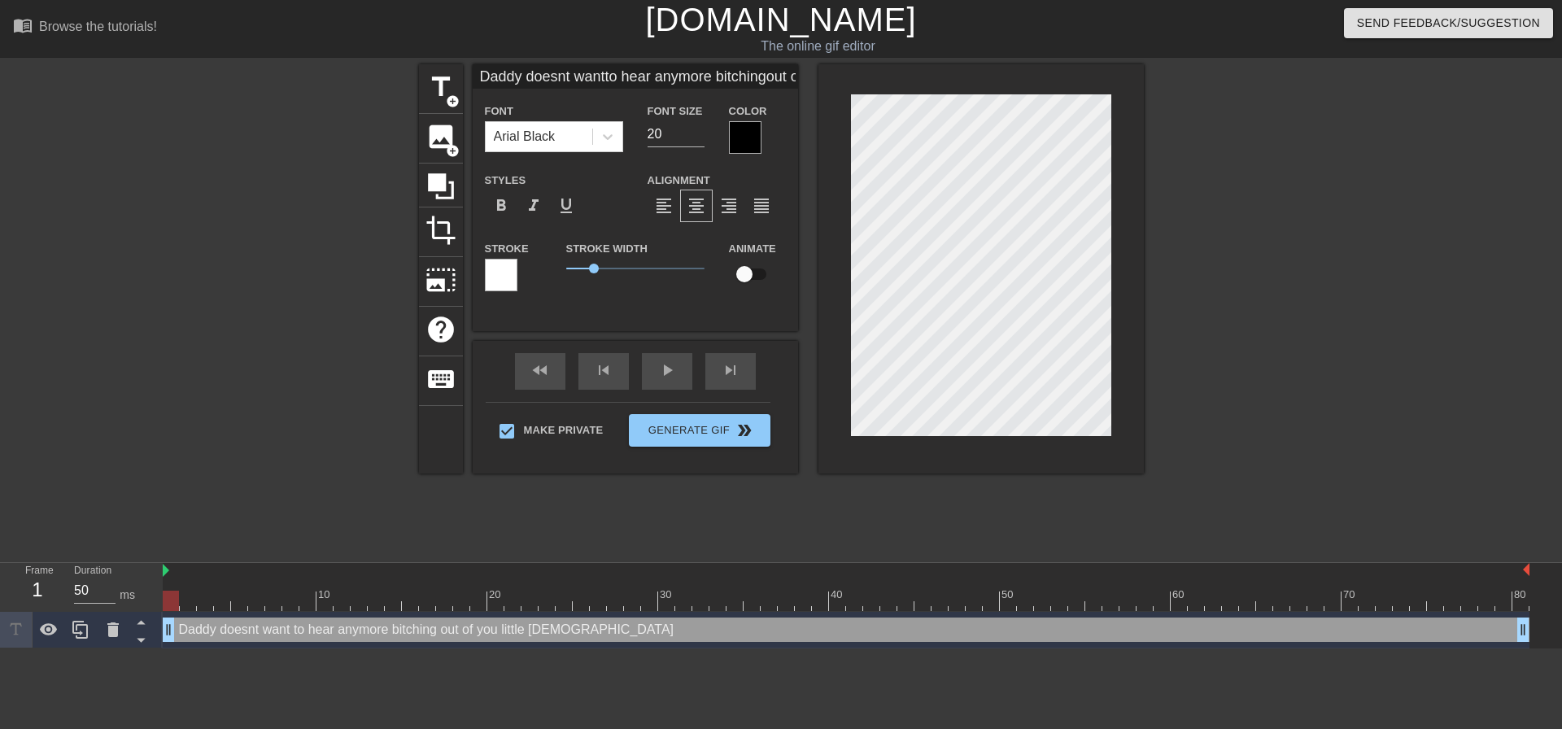
scroll to position [3, 8]
type input "Daddy doesnt wantto hear anymore bitchingout of you little lady!"
type textarea "Daddy doesnt want to hear anymore bitching out of you little lady!"
type input "Daddy doesnt wantto hear anymore bitchingout of you little lady!"
type textarea "Daddy doesnt want to hear anymore bitching out of you little lady!"
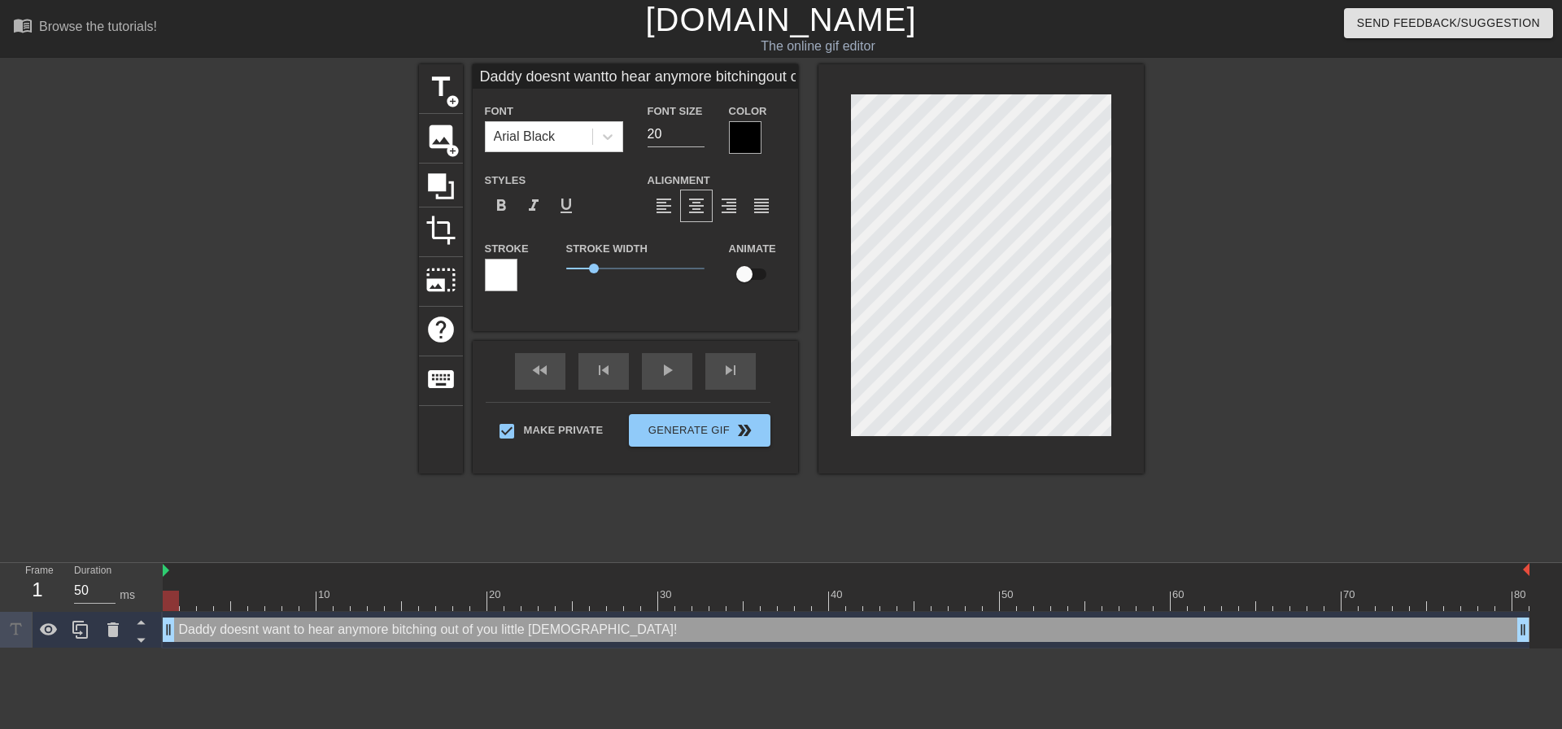
type input "Daddy doesnt wantto hear anymore bitchingout of you little lady!"
type textarea "Daddy doesnt want to hear anymore bitching out of you little lady!"
type input "Daddy doesnt wantto hear anymore bitchingout of you little lady!"
type textarea "Daddy doesnt want to hear anymore bitching out of you little lady!"
type input "Daddy doesnt wantto hear anymore bitchingout of you little lady!"
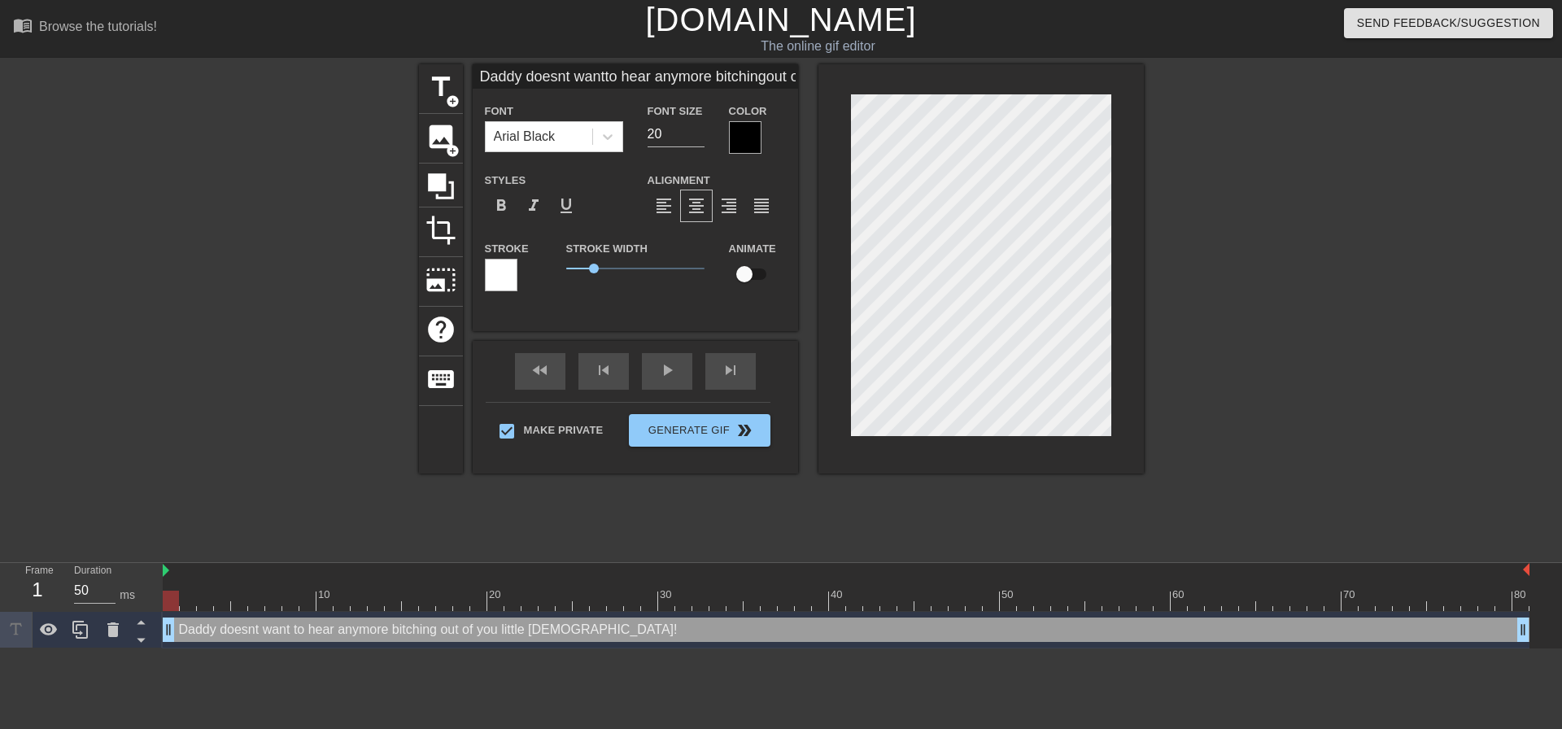
type textarea "Daddy doesnt want to hear anymore bitching out of you little lady!"
type input "Daddy doesnt wantto hear anymore bitchingout of you little lady!"
type textarea "Daddy doesnt want to hear anymore bitching out of you little lady!"
type input "Daddy doesnt wantto hear anymore bitchingout of you little lady!"
type textarea "Daddy doesnt want to hear anymore bitching out of you little lady!"
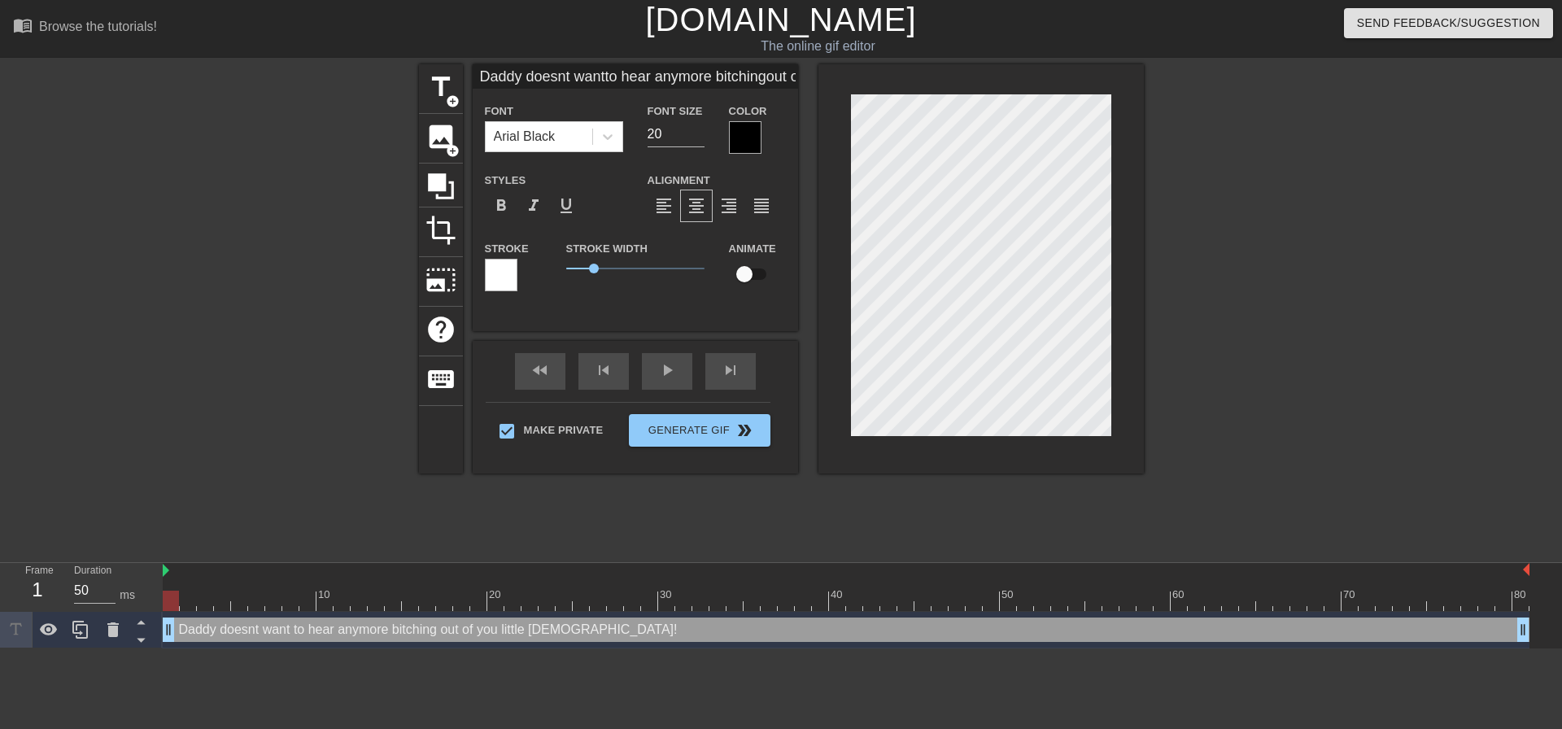
type input "Daddy doesnt wantto hear anymore bitchingout of you little lady!"
type textarea "Daddy doesnt want to hear anymore bitching out of you little lady!"
type input "Daddy doesnt wantto hear anymore bitchingout of you little lady!"
type textarea "Daddy doesnt want to hear anymore bitching out of you little lady!"
type input "Daddy doesnt wantto hear anymore bitchingout of you little lady!"
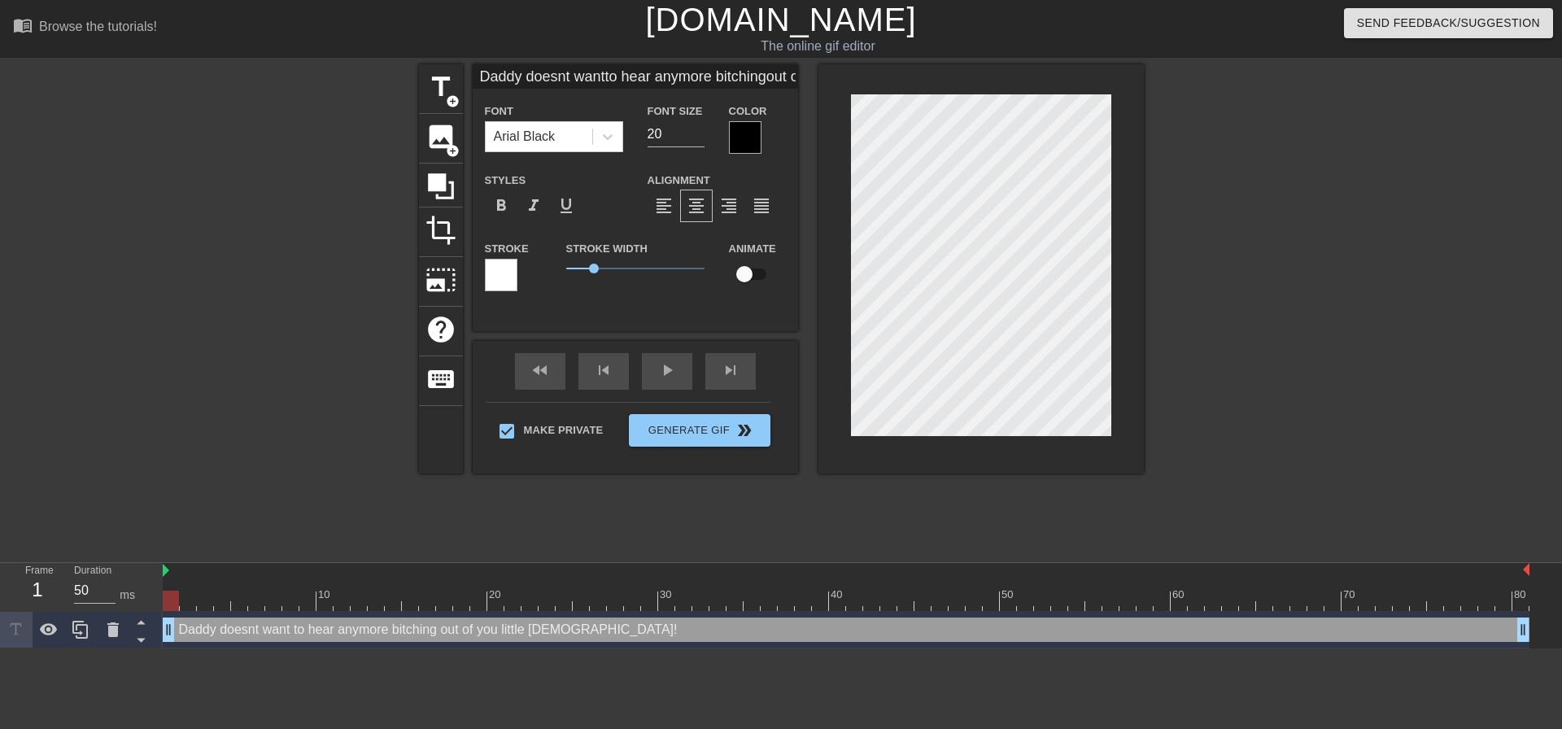
type textarea "Daddy doesnt want to hear anymore bitching out of you little lady!"
type input "Daddy doesnt wantto hear anymore bitchingout of you little lady!E"
type textarea "Daddy doesnt want to hear anymore bitching out of you little lady! E"
type input "Daddy doesnt wantto hear anymore bitchingout of you little lady!Ev"
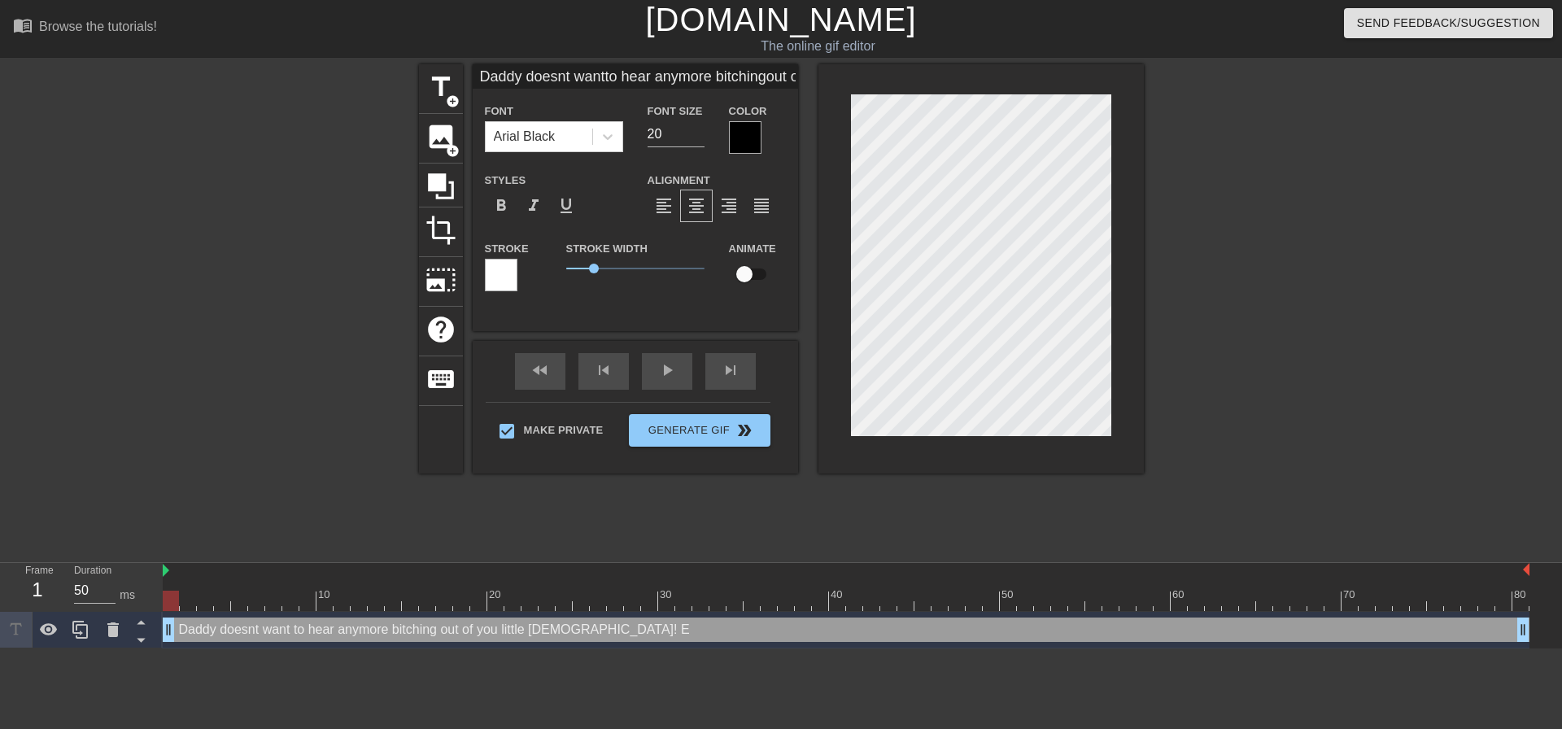
type textarea "Daddy doesnt want to hear anymore bitching out of you little lady! Ev"
type input "Daddy doesnt wantto hear anymore bitchingout of you little lady!Eve"
type textarea "Daddy doesnt want to hear anymore bitching out of you little lady! Eve"
type input "Daddy doesnt wantto hear anymore bitchingout of you little lady!Ever"
type textarea "Daddy doesnt want to hear anymore bitching out of you little lady! Ever"
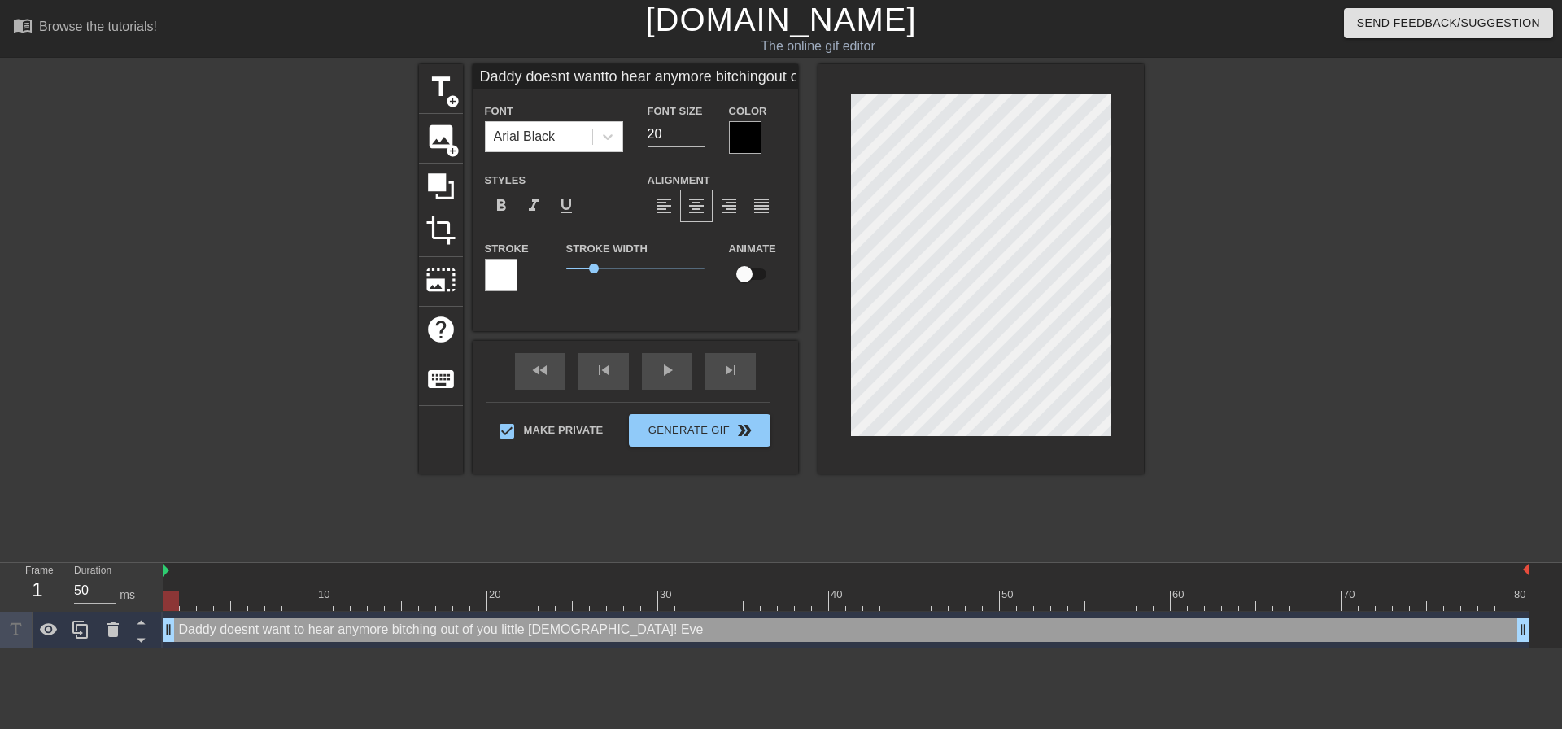
type input "Daddy doesnt wantto hear anymore bitchingout of you little lady!Every"
type textarea "Daddy doesnt want to hear anymore bitching out of you little lady! Every"
type input "Daddy doesnt wantto hear anymore bitchingout of you little lady!Everyt"
type textarea "Daddy doesnt want to hear anymore bitching out of you little lady! Everyt"
type input "Daddy doesnt wantto hear anymore bitchingout of you little lady!Everyti"
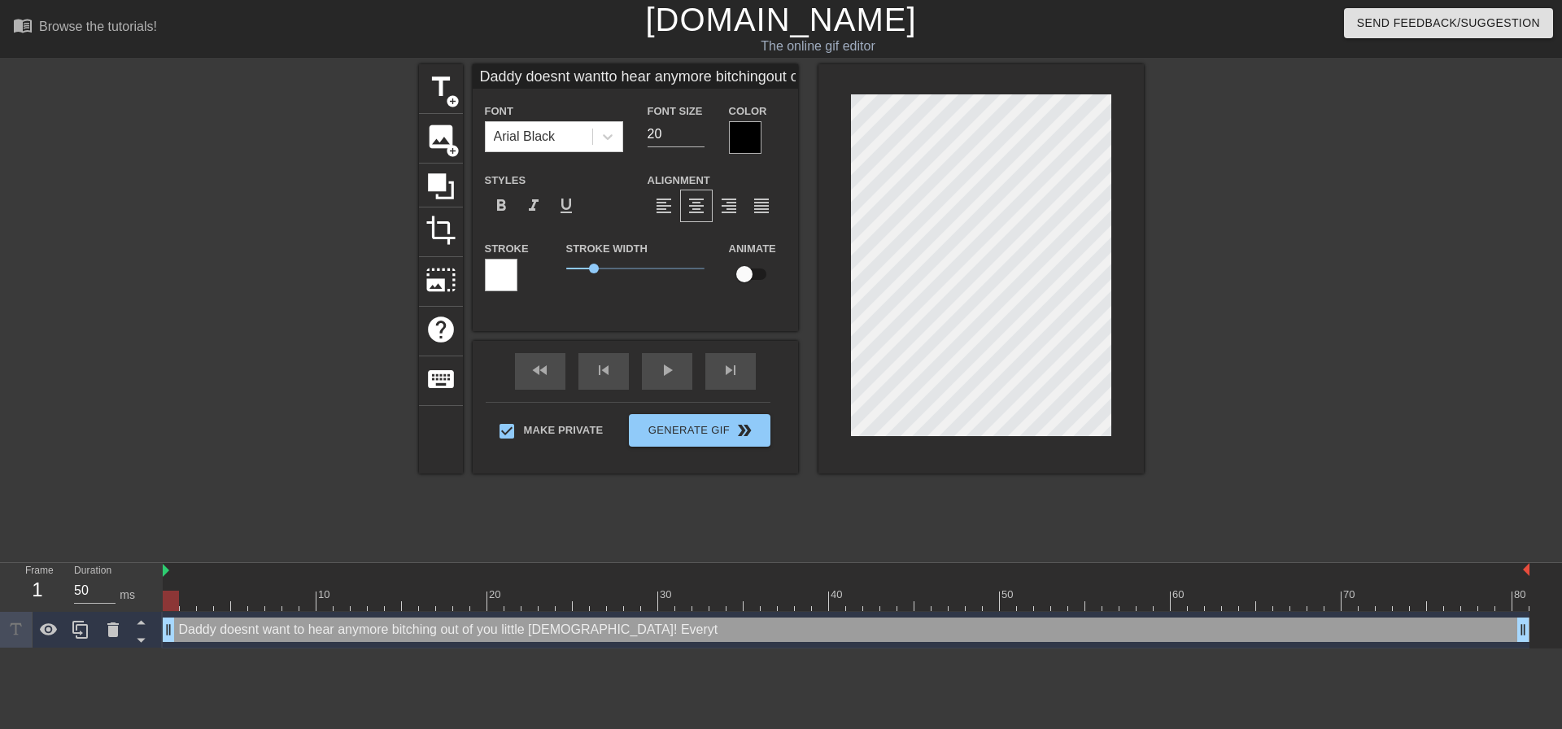
type textarea "Daddy doesnt want to hear anymore bitching out of you little lady! Everyti"
type input "Daddy doesnt wantto hear anymore bitchingout of you little lady!Everytim"
type textarea "Daddy doesnt want to hear anymore bitching out of you little lady! Everytim"
type input "Daddy doesnt wantto hear anymore bitchingout of you little lady!Everytime"
type textarea "Daddy doesnt want to hear anymore bitching out of you little lady! Everytime"
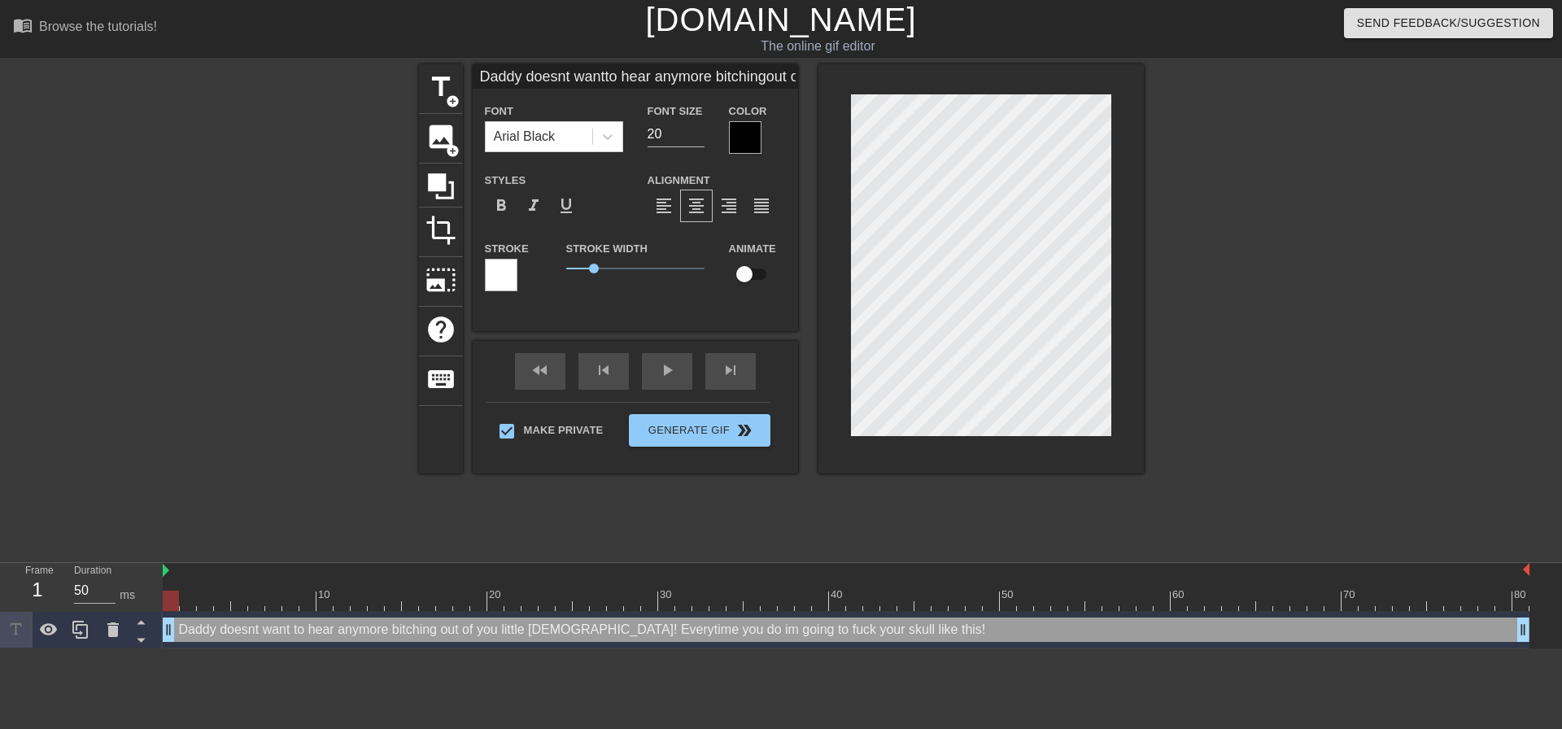
scroll to position [11, 1]
click at [1297, 406] on div at bounding box center [1285, 308] width 244 height 488
click at [1119, 436] on div at bounding box center [980, 268] width 325 height 409
click at [1170, 399] on div at bounding box center [1285, 308] width 244 height 488
click at [1231, 377] on div at bounding box center [1285, 308] width 244 height 488
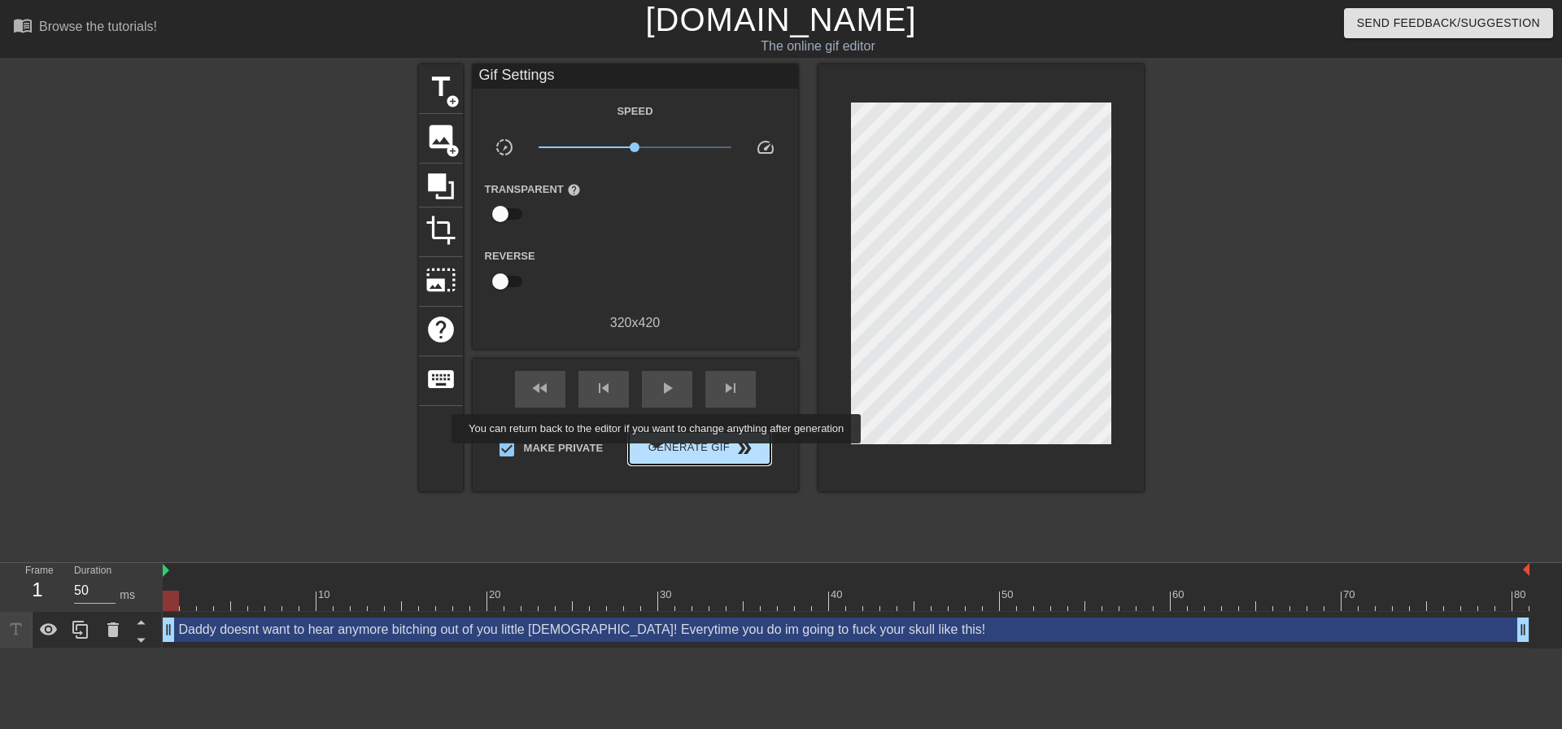
click at [662, 452] on span "Generate Gif double_arrow" at bounding box center [699, 448] width 128 height 20
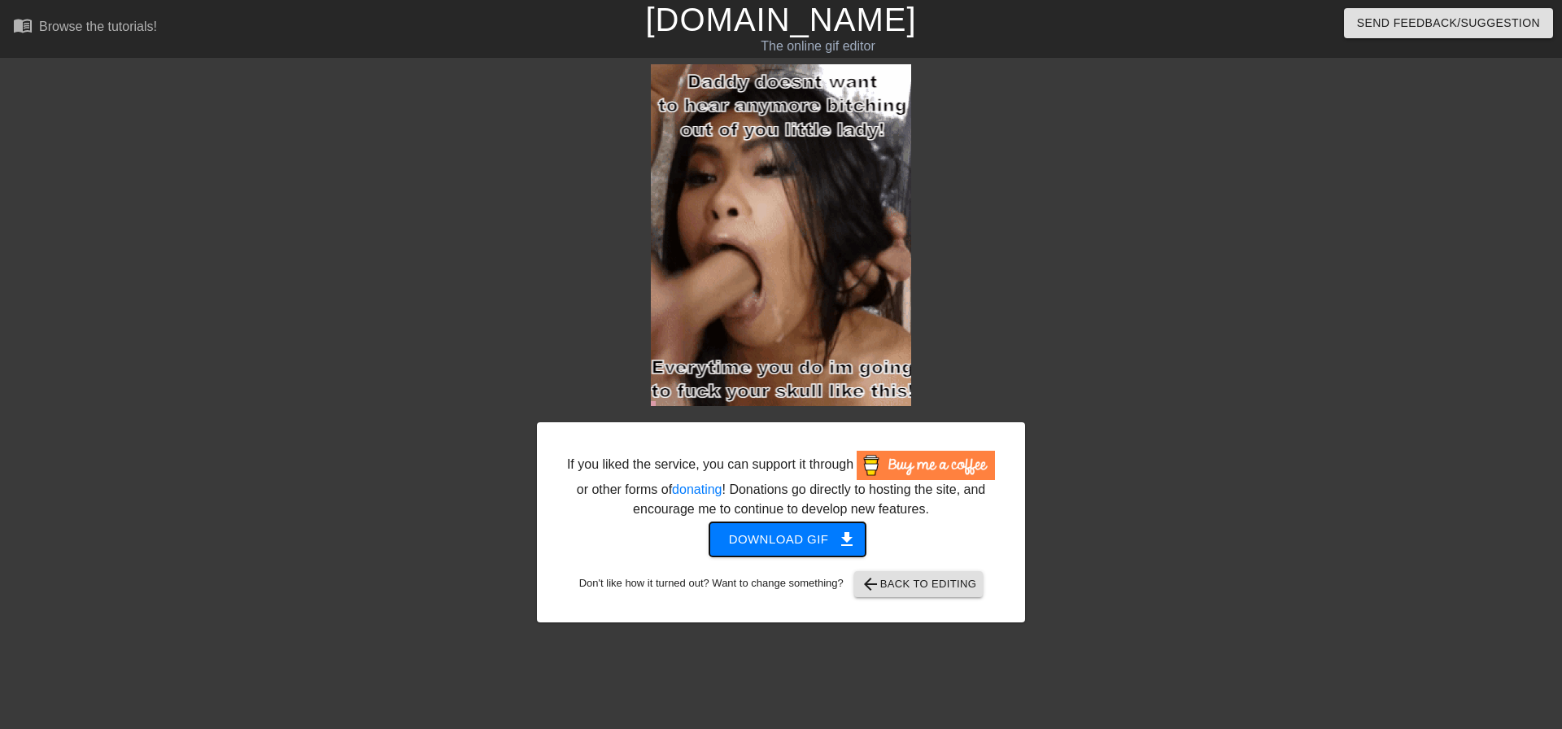
click at [778, 541] on span "Download gif get_app" at bounding box center [788, 539] width 118 height 21
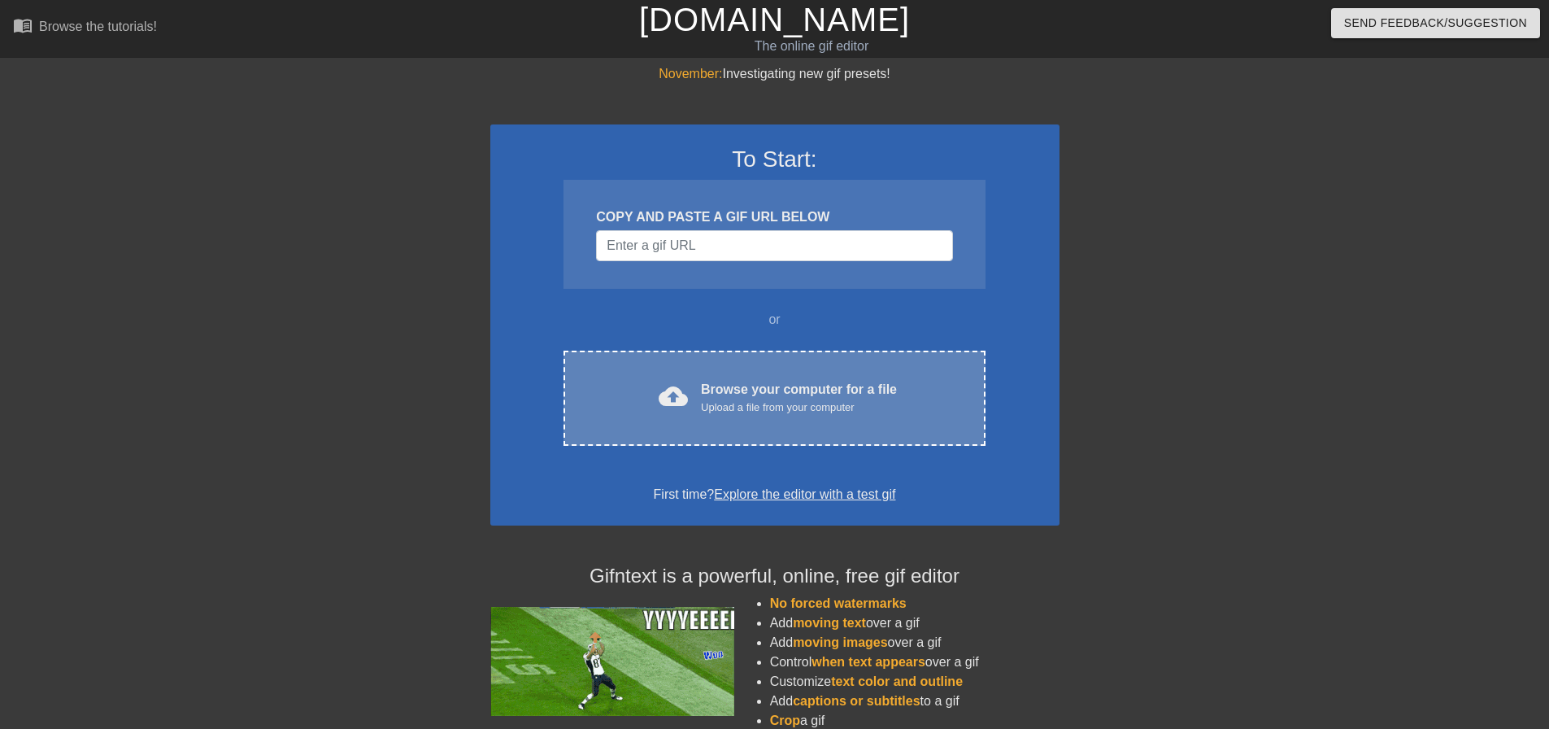
click at [763, 383] on div "Browse your computer for a file Upload a file from your computer" at bounding box center [799, 398] width 196 height 36
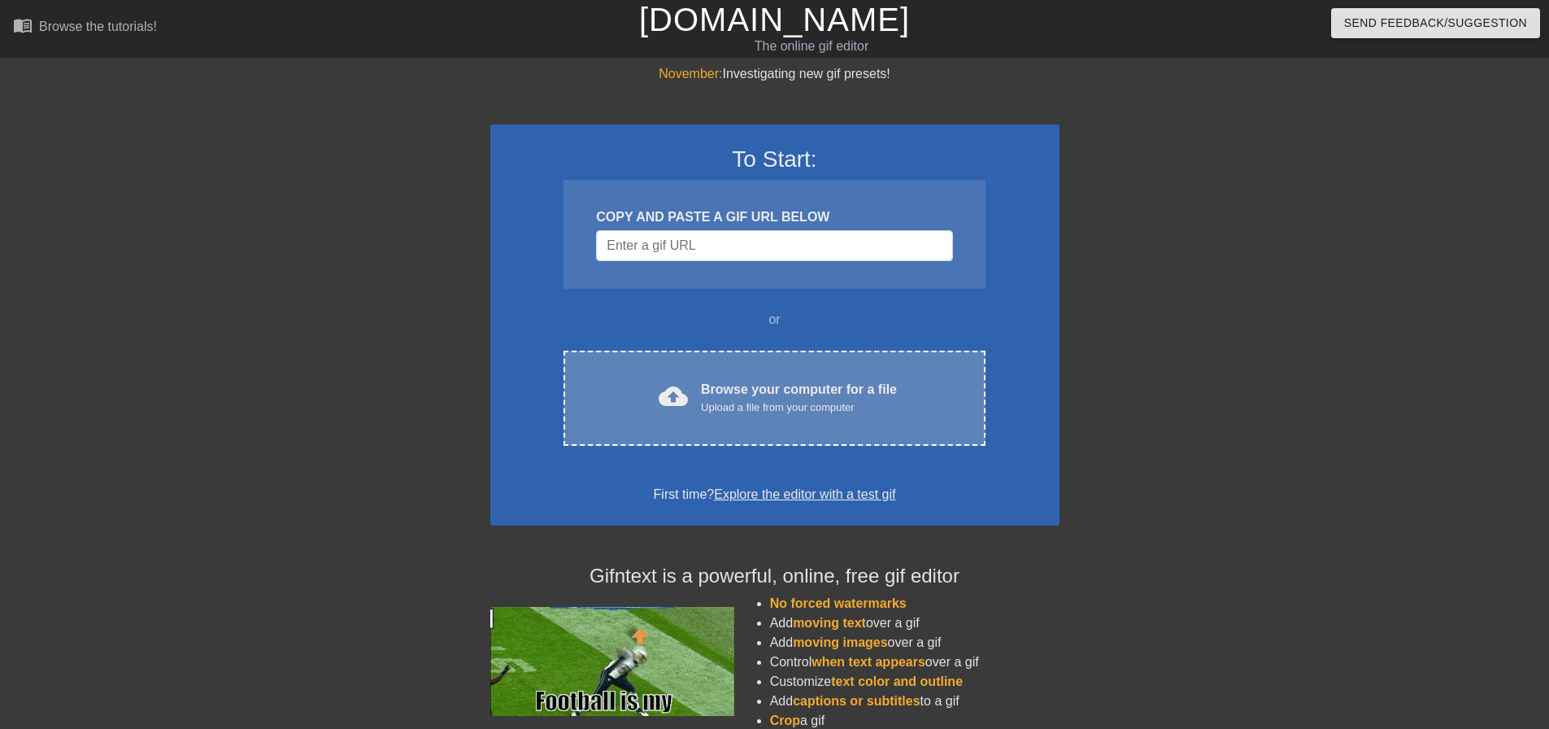
click at [759, 389] on div "Browse your computer for a file Upload a file from your computer" at bounding box center [799, 398] width 196 height 36
